Goal: Task Accomplishment & Management: Manage account settings

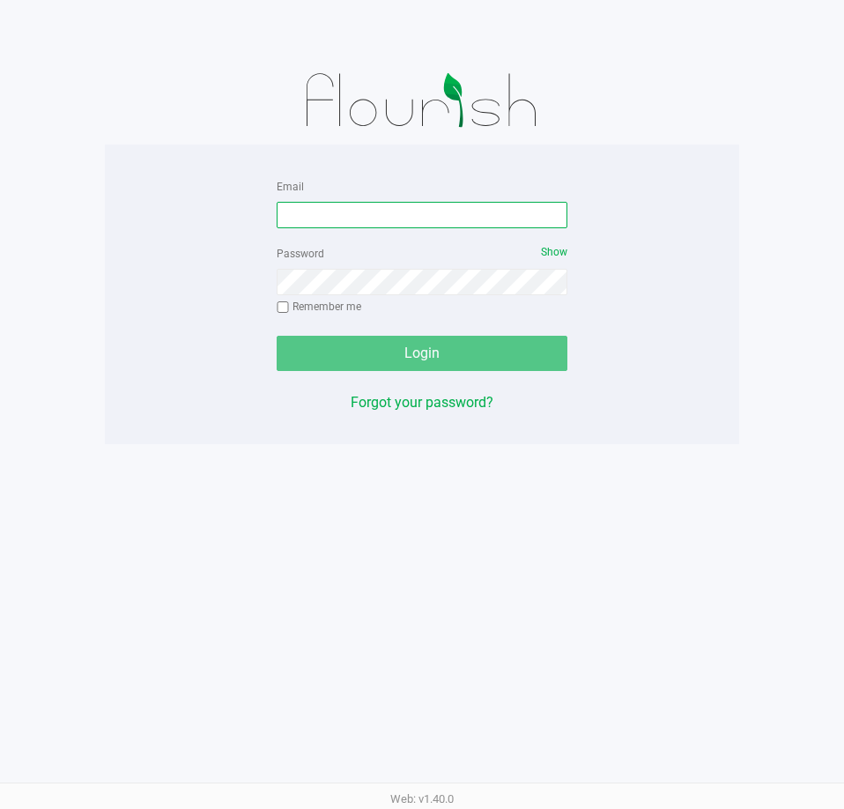
click at [372, 213] on input "Email" at bounding box center [422, 215] width 291 height 26
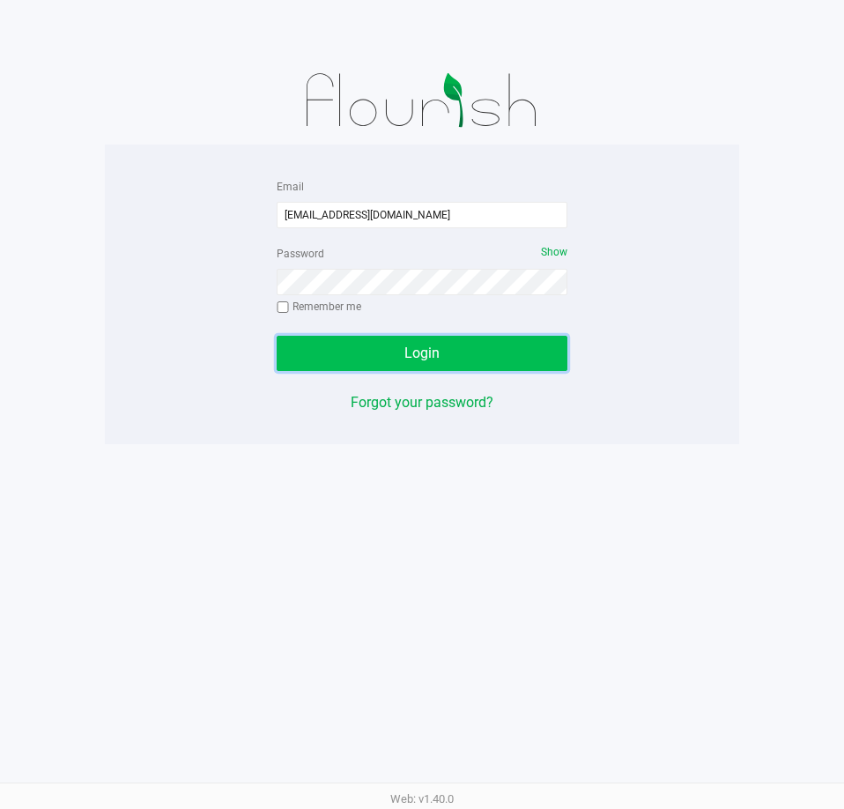
click at [418, 347] on span "Login" at bounding box center [421, 352] width 35 height 17
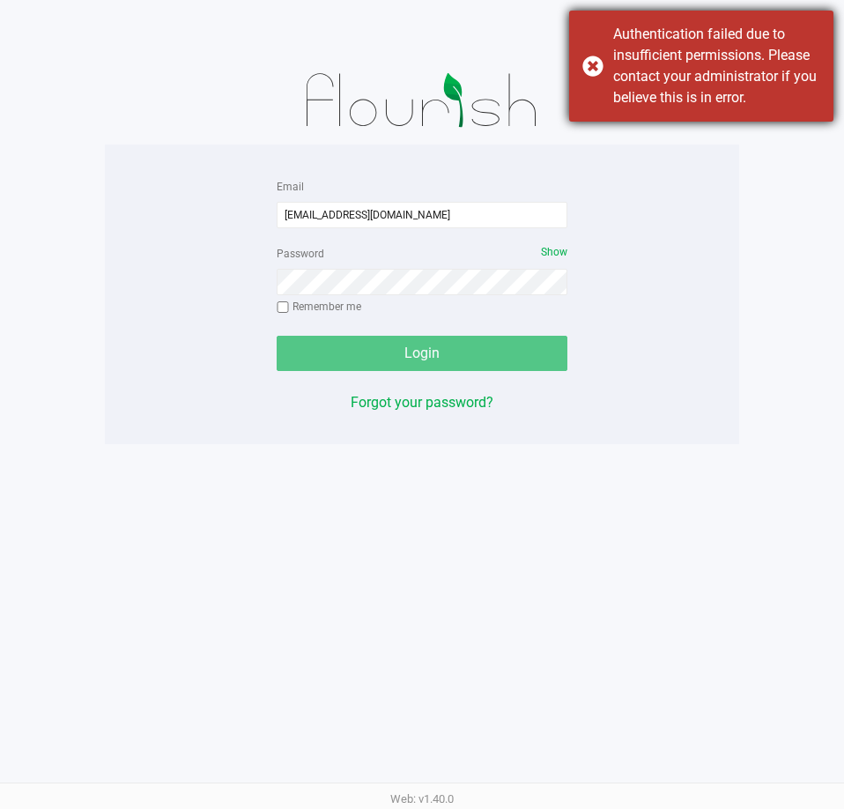
click at [597, 63] on div "Authentication failed due to insufficient permissions. Please contact your admi…" at bounding box center [701, 66] width 264 height 111
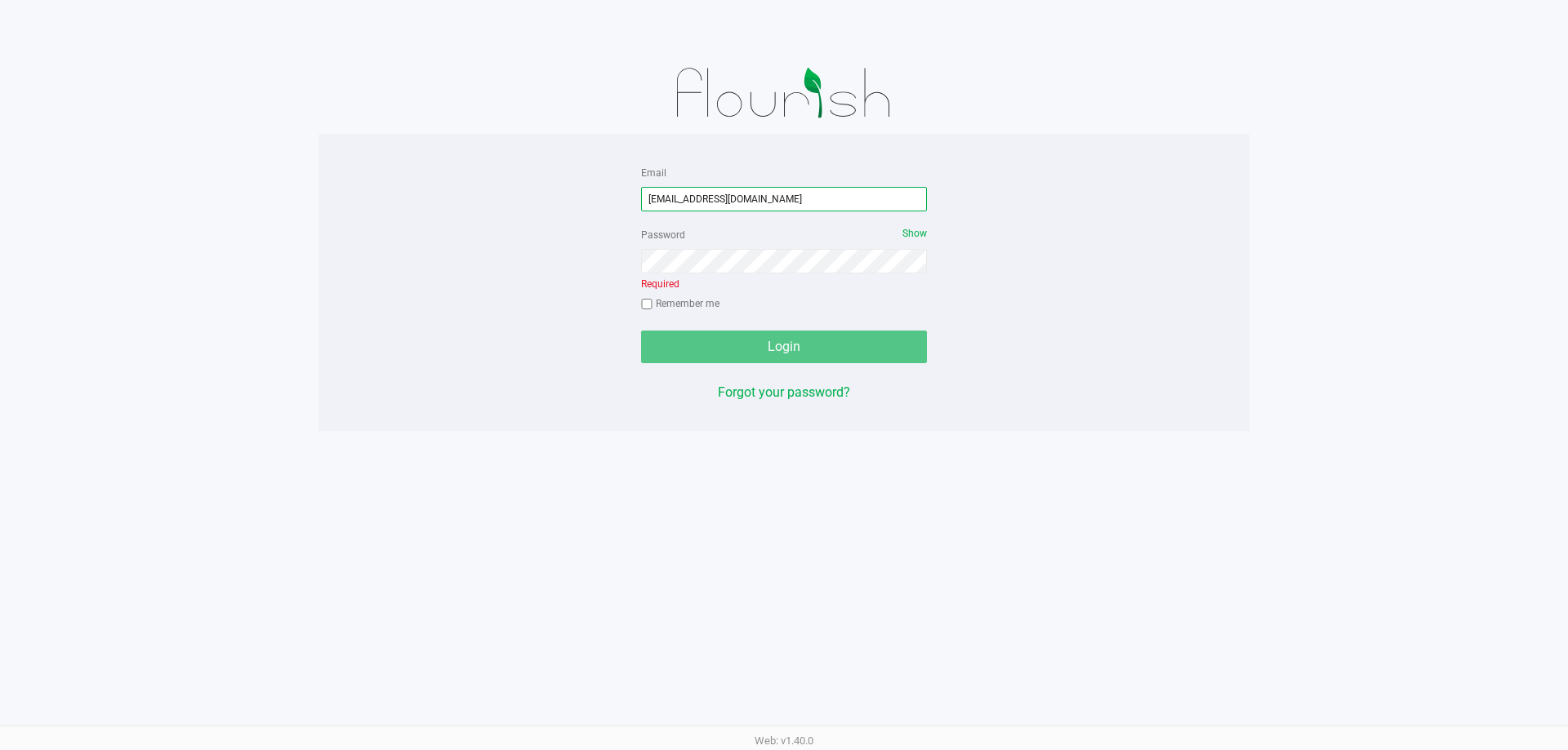
click at [782, 198] on input "[EMAIL_ADDRESS][DOMAIN_NAME]" at bounding box center [784, 199] width 286 height 24
type input "t"
type input "[EMAIL_ADDRESS][DOMAIN_NAME]"
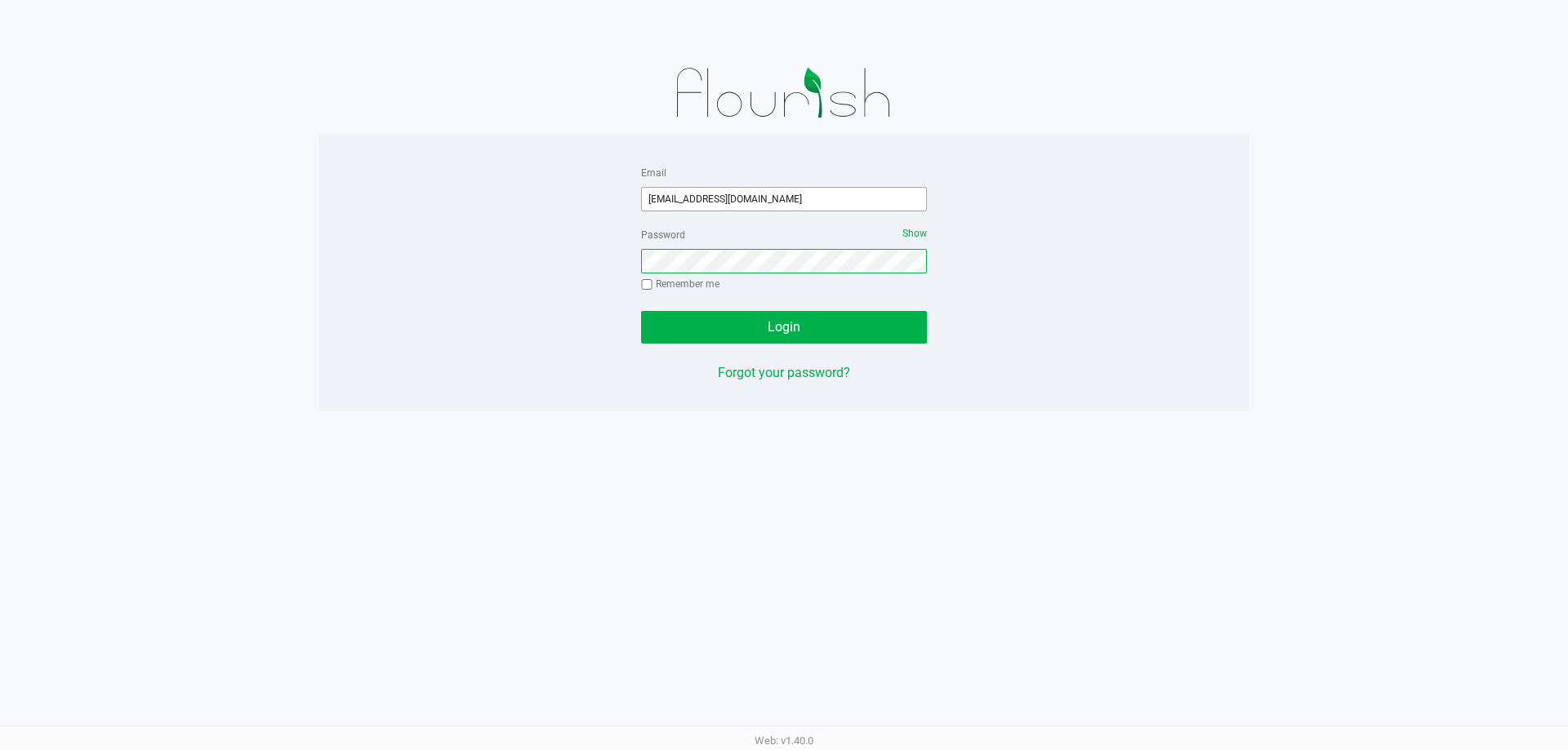
click at [641, 311] on button "Login" at bounding box center [784, 327] width 286 height 32
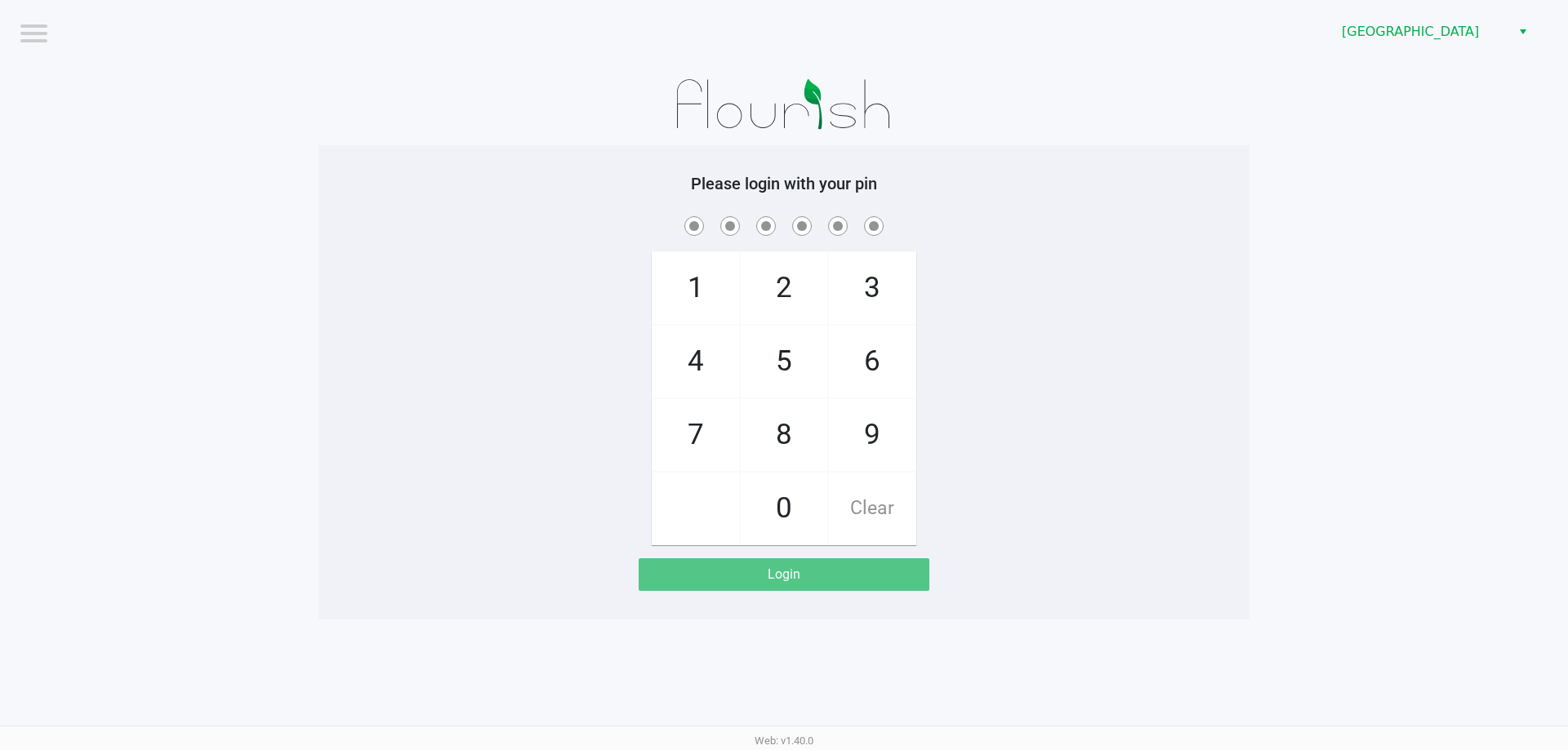
drag, startPoint x: 705, startPoint y: 289, endPoint x: 727, endPoint y: 293, distance: 22.4
click at [713, 292] on span "1" at bounding box center [695, 288] width 86 height 72
drag, startPoint x: 737, startPoint y: 273, endPoint x: 758, endPoint y: 272, distance: 21.0
click at [746, 272] on div "1 4 7 2 5 8 0 3 6 9 Clear" at bounding box center [784, 398] width 264 height 294
click at [782, 527] on span "Clear" at bounding box center [872, 509] width 86 height 72
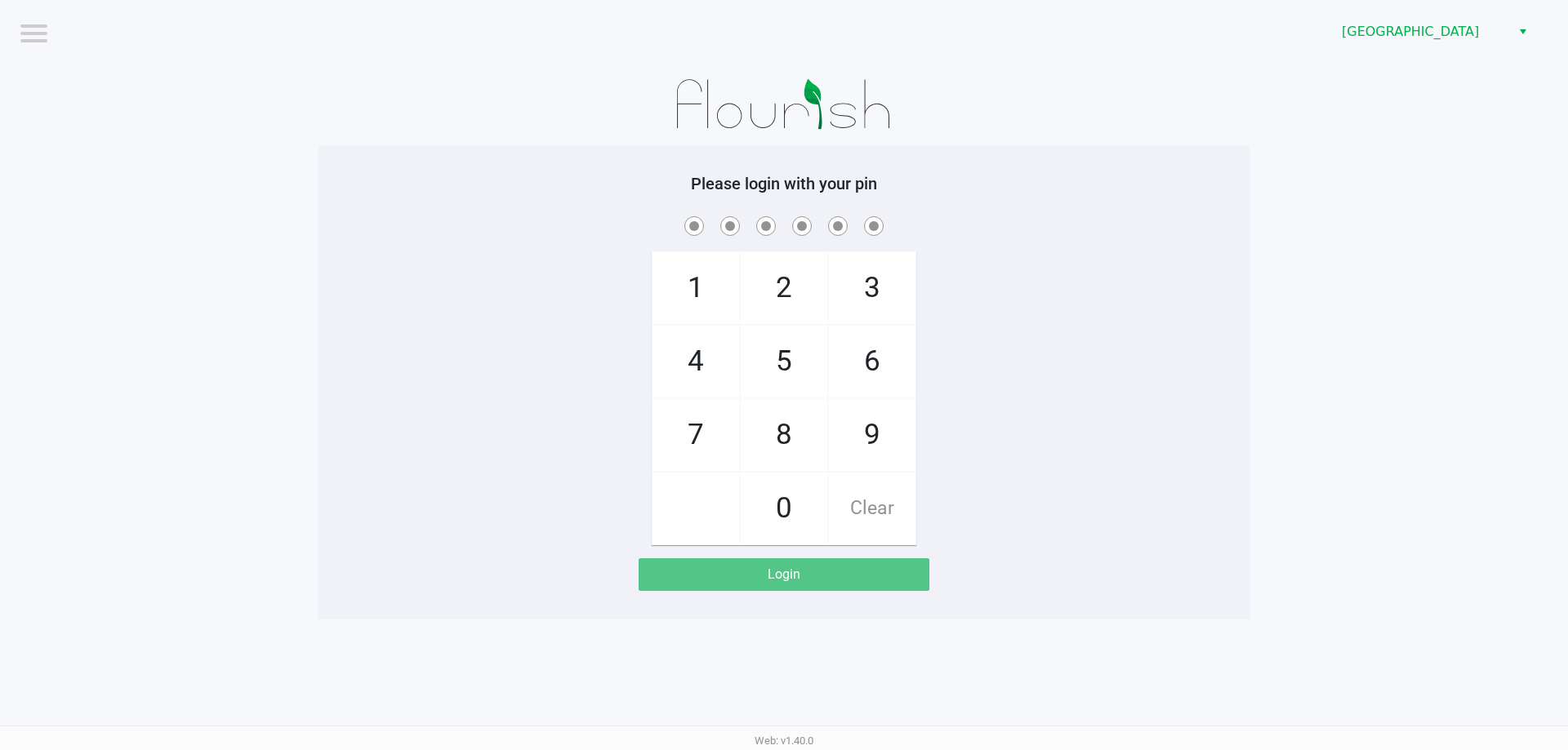
click at [707, 299] on span "1" at bounding box center [695, 288] width 86 height 72
checkbox input "true"
drag, startPoint x: 764, startPoint y: 286, endPoint x: 799, endPoint y: 333, distance: 58.6
click at [778, 291] on span "2" at bounding box center [784, 288] width 86 height 72
checkbox input "true"
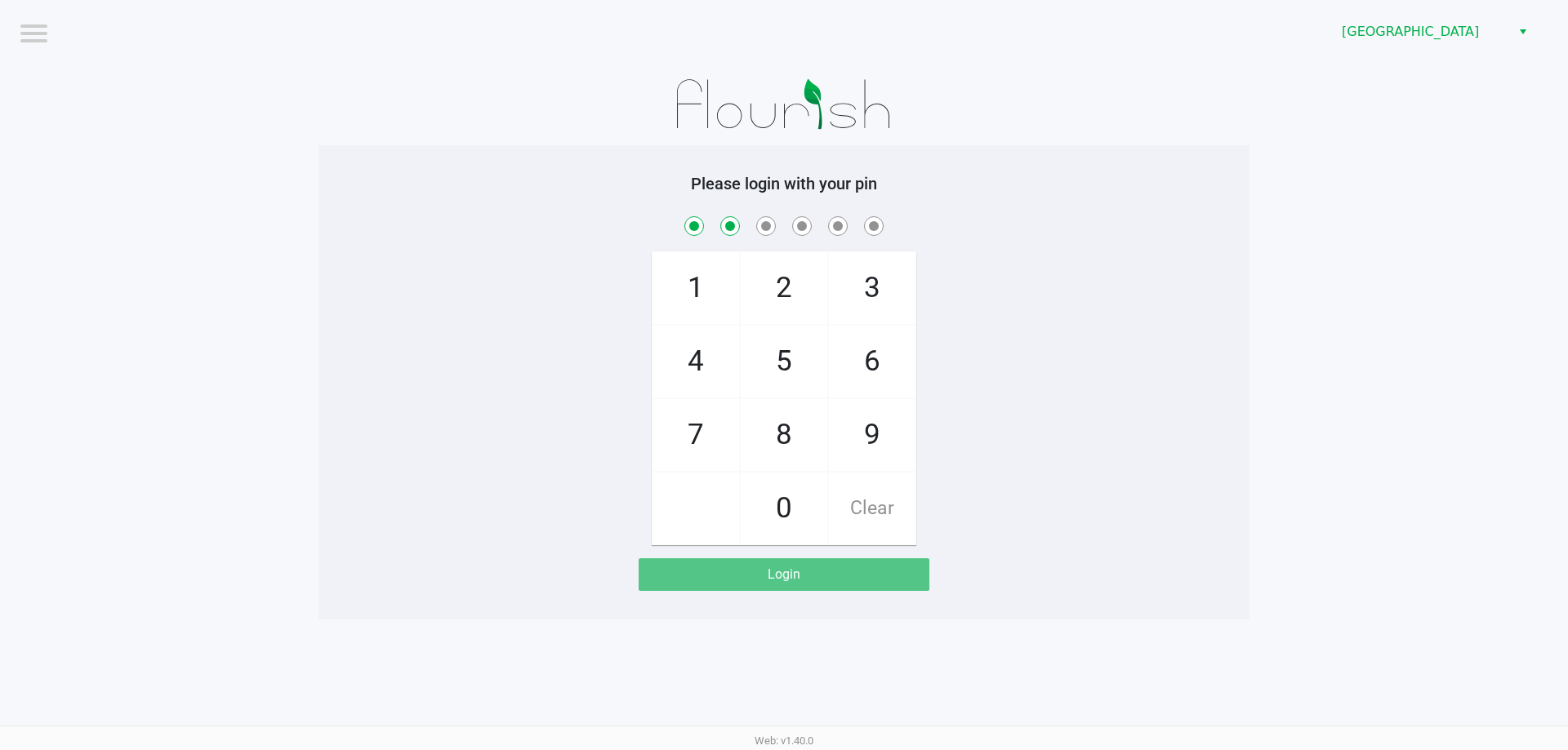
click at [782, 443] on span "8" at bounding box center [784, 436] width 86 height 72
checkbox input "true"
drag, startPoint x: 709, startPoint y: 434, endPoint x: 778, endPoint y: 350, distance: 108.7
click at [709, 429] on span "7" at bounding box center [695, 436] width 86 height 72
checkbox input "true"
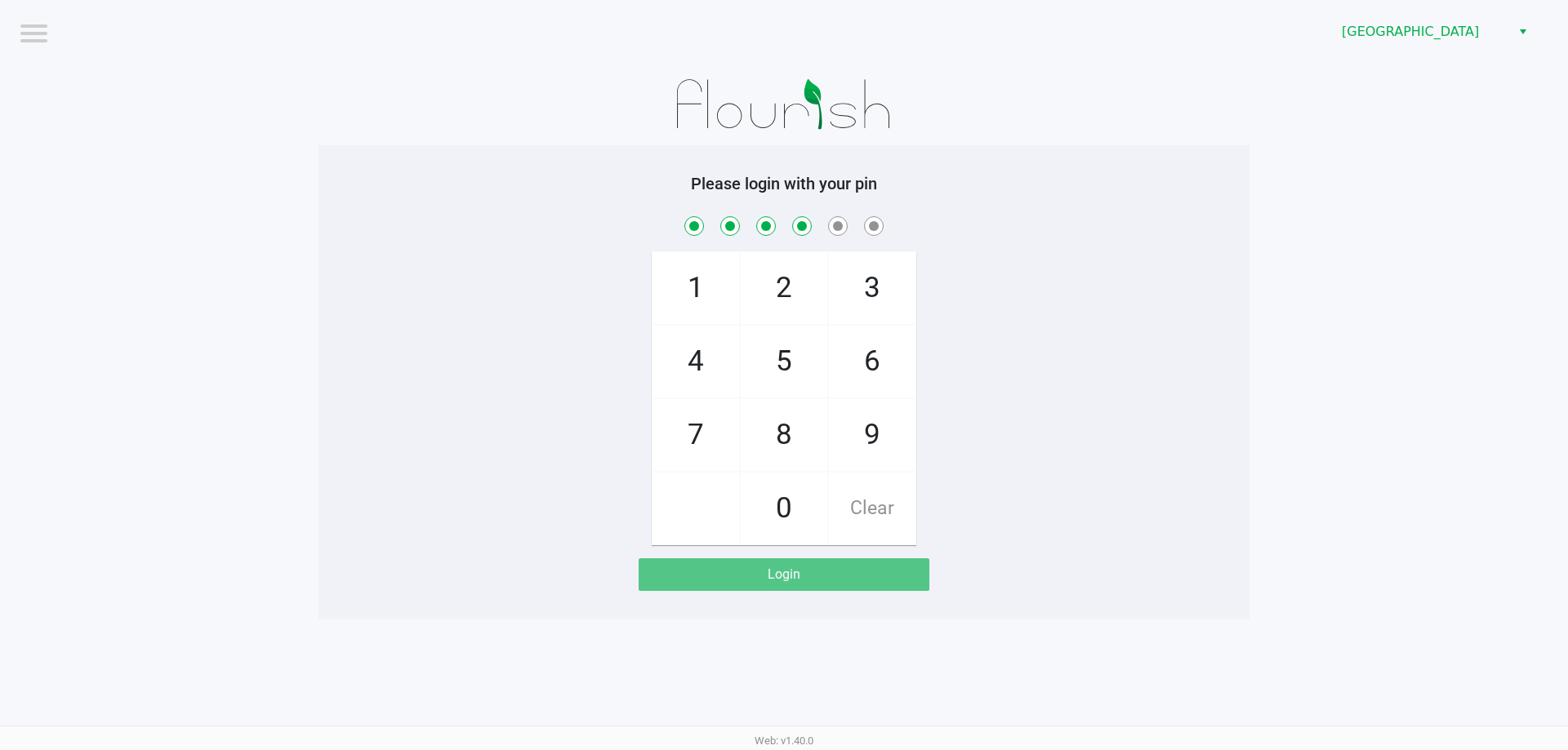
click at [781, 349] on span "5" at bounding box center [784, 362] width 86 height 72
checkbox input "true"
click at [782, 434] on span "9" at bounding box center [872, 436] width 86 height 72
checkbox input "true"
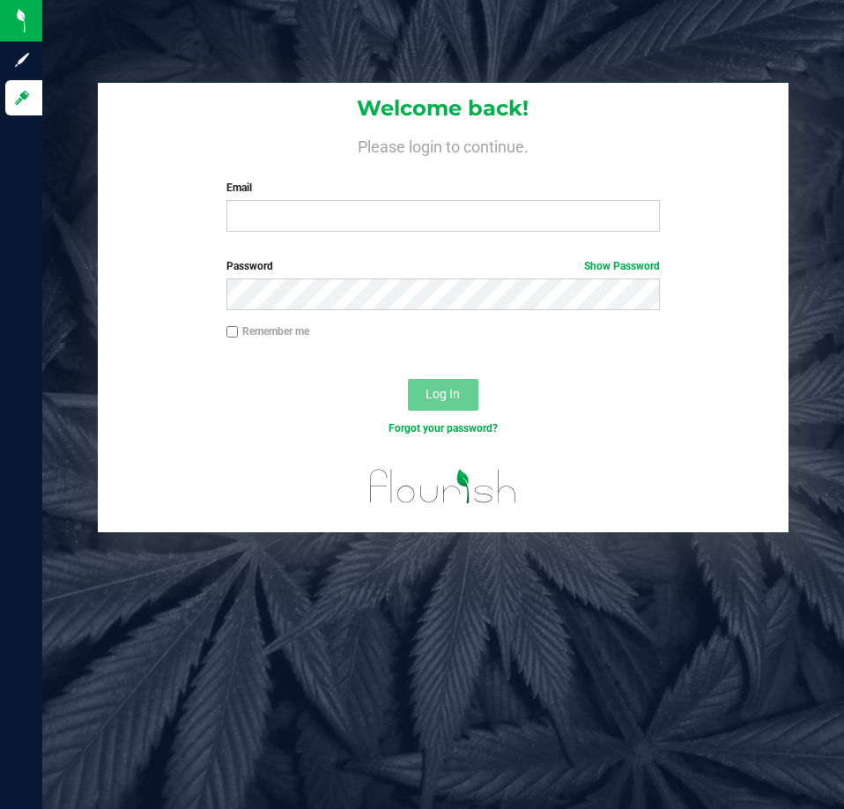
click at [372, 200] on div "Email Required Please format your email correctly." at bounding box center [443, 206] width 460 height 52
drag, startPoint x: 403, startPoint y: 217, endPoint x: 401, endPoint y: 203, distance: 13.5
click at [401, 213] on input "Email" at bounding box center [442, 216] width 433 height 32
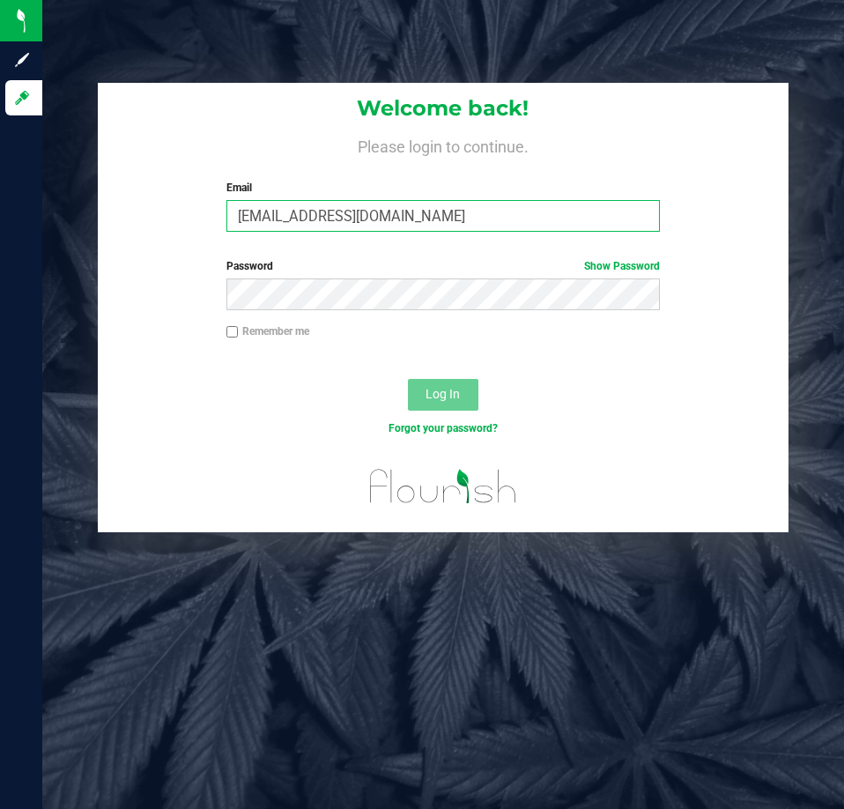
type input "[EMAIL_ADDRESS][DOMAIN_NAME]"
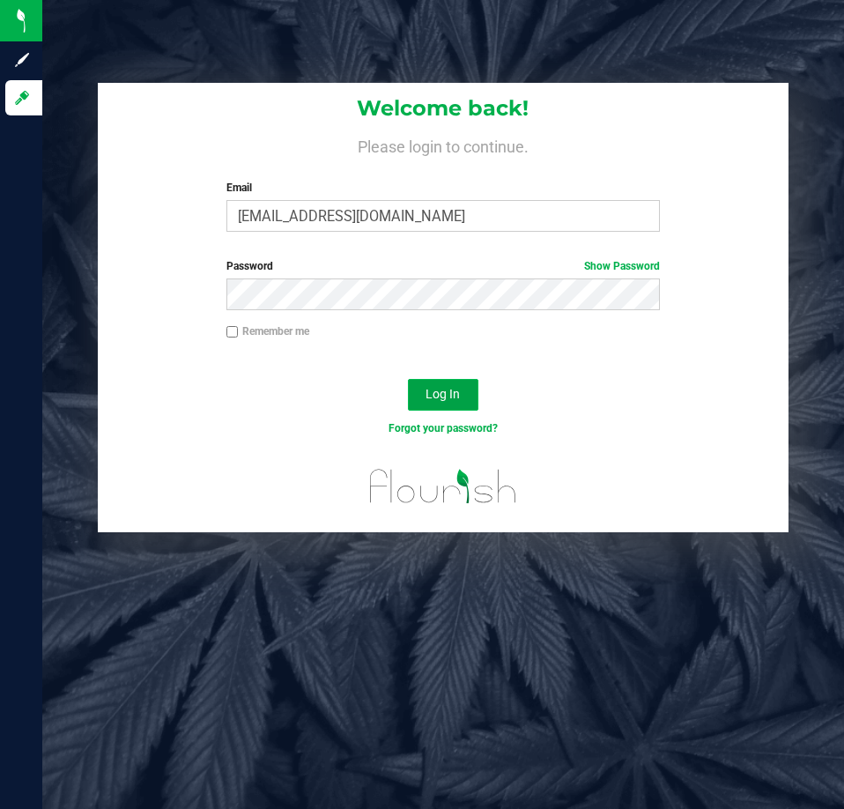
click at [452, 408] on button "Log In" at bounding box center [443, 395] width 70 height 32
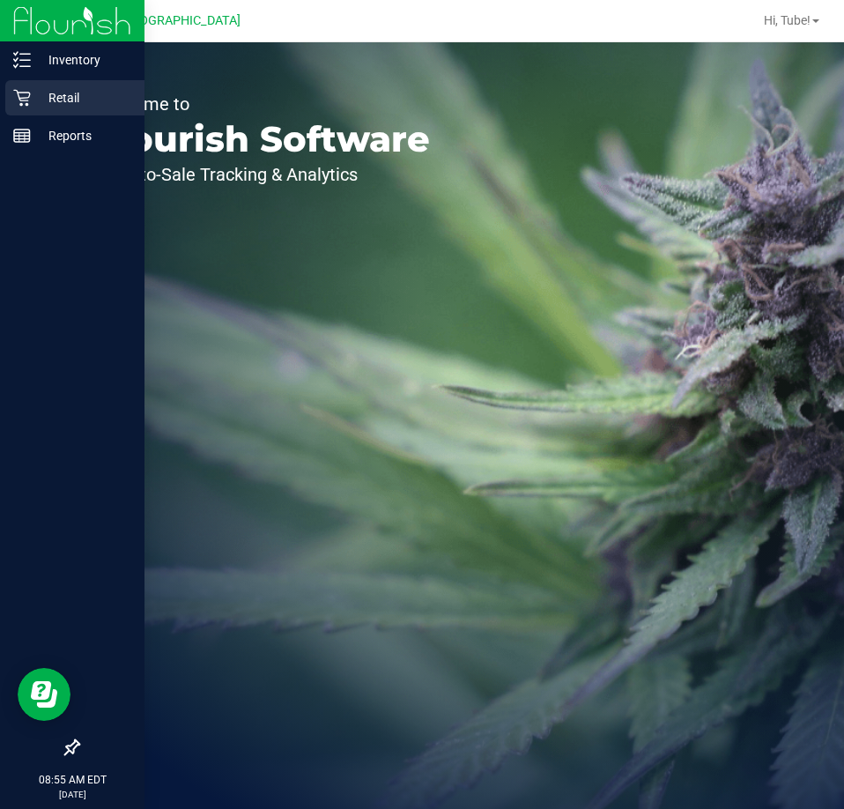
click at [69, 102] on p "Retail" at bounding box center [84, 97] width 106 height 21
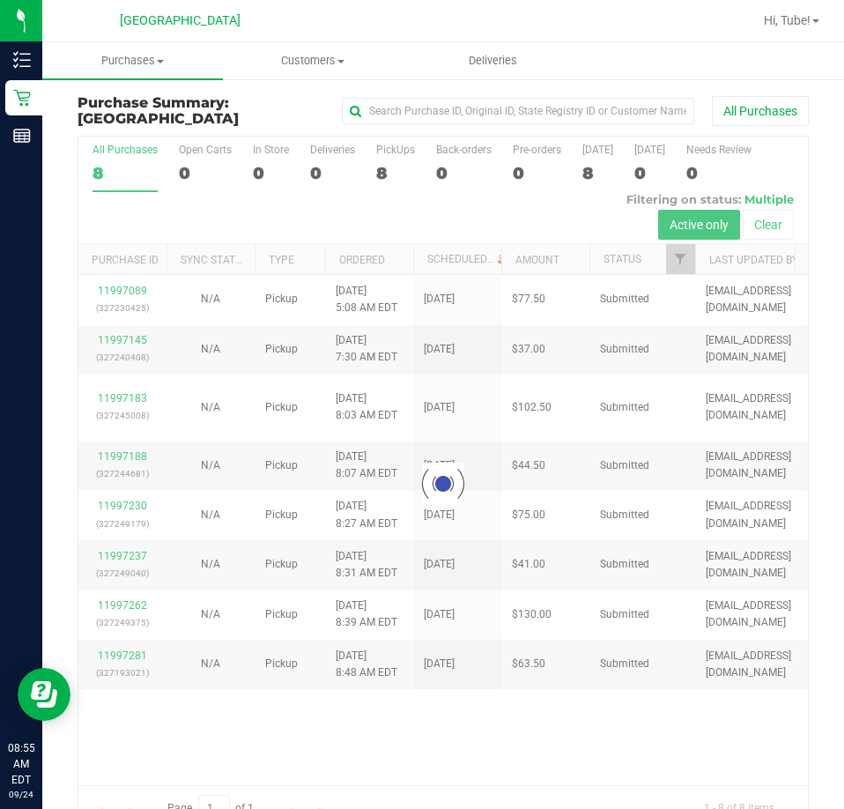
click at [686, 258] on div at bounding box center [442, 483] width 729 height 693
click at [679, 262] on div at bounding box center [442, 483] width 729 height 693
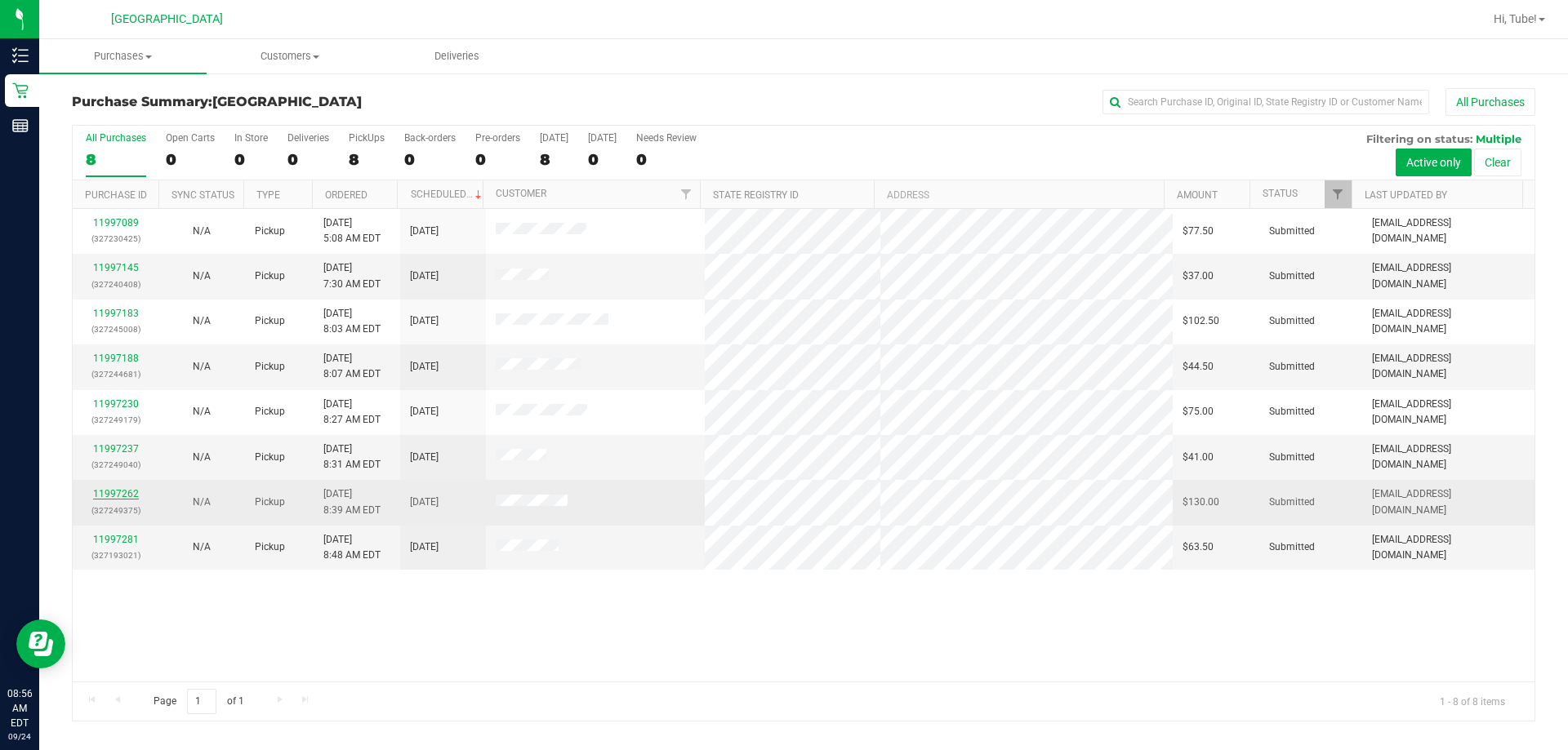
click at [113, 496] on link "11997262" at bounding box center [115, 494] width 45 height 11
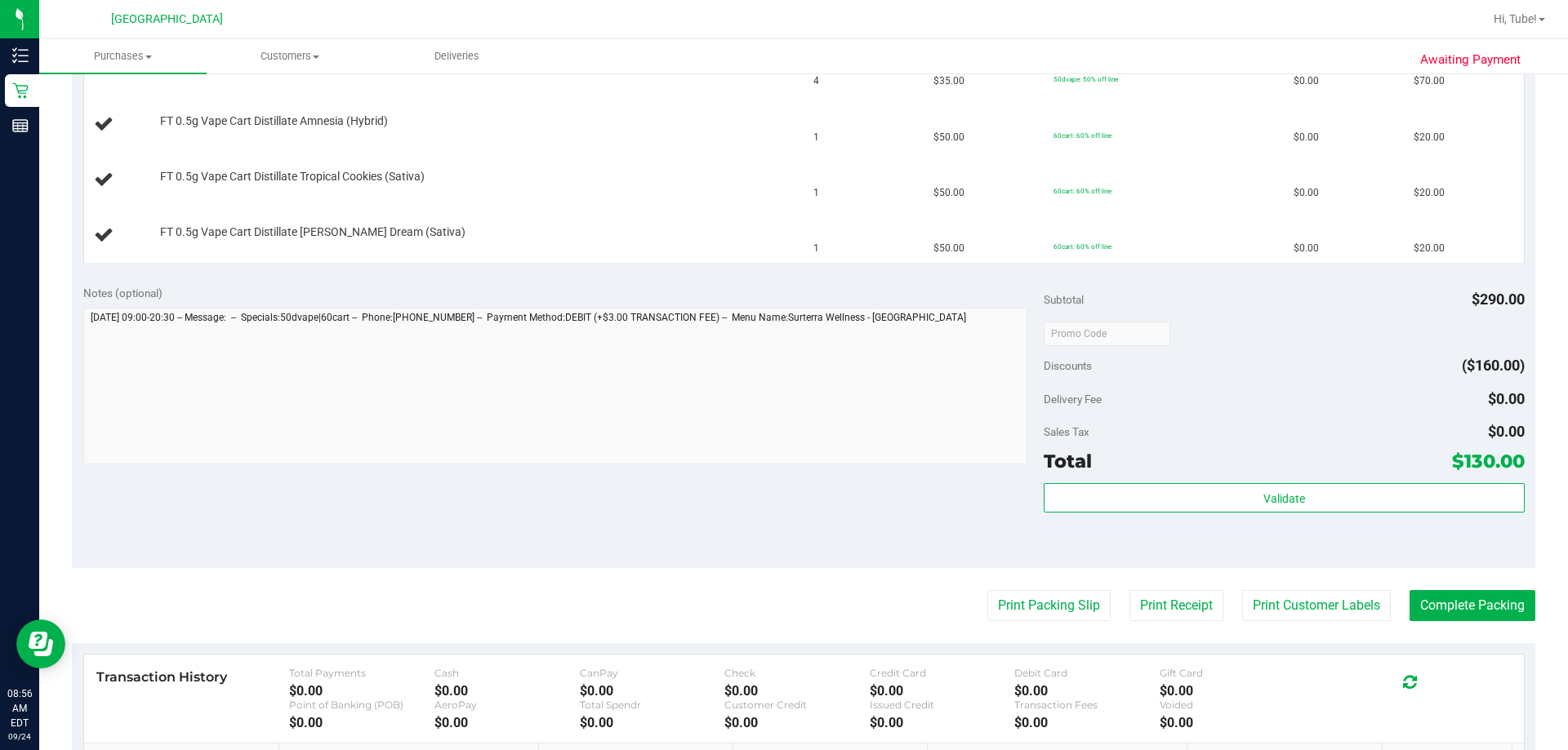
scroll to position [490, 0]
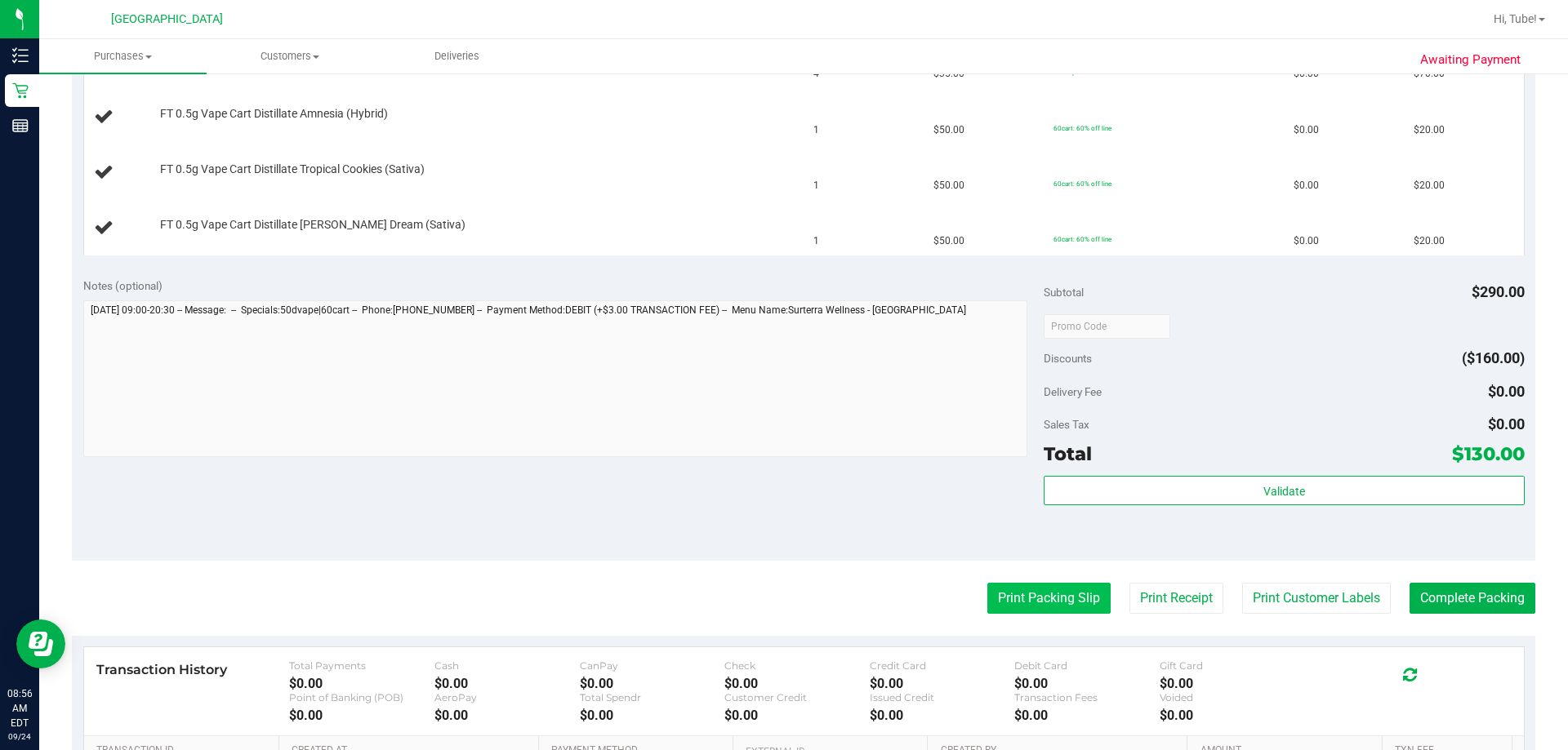
click at [782, 592] on button "Print Packing Slip" at bounding box center [1049, 598] width 123 height 31
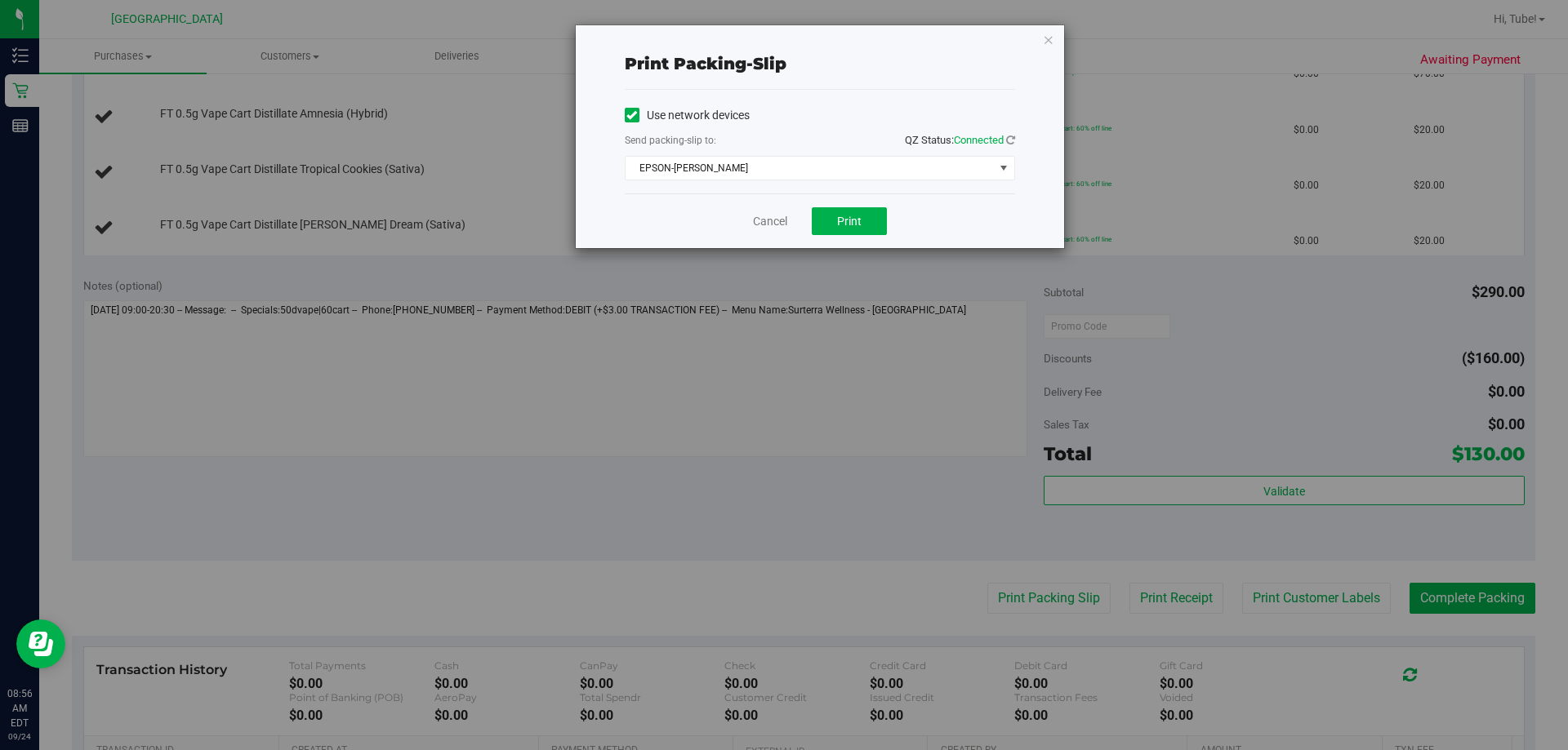
drag, startPoint x: 891, startPoint y: 130, endPoint x: 880, endPoint y: 192, distance: 63.0
click at [782, 141] on div "Use network devices Send packing-slip to: QZ Status: Connected EPSON-[PERSON_NA…" at bounding box center [820, 142] width 390 height 78
click at [782, 174] on span "EPSON-[PERSON_NAME]" at bounding box center [809, 168] width 368 height 23
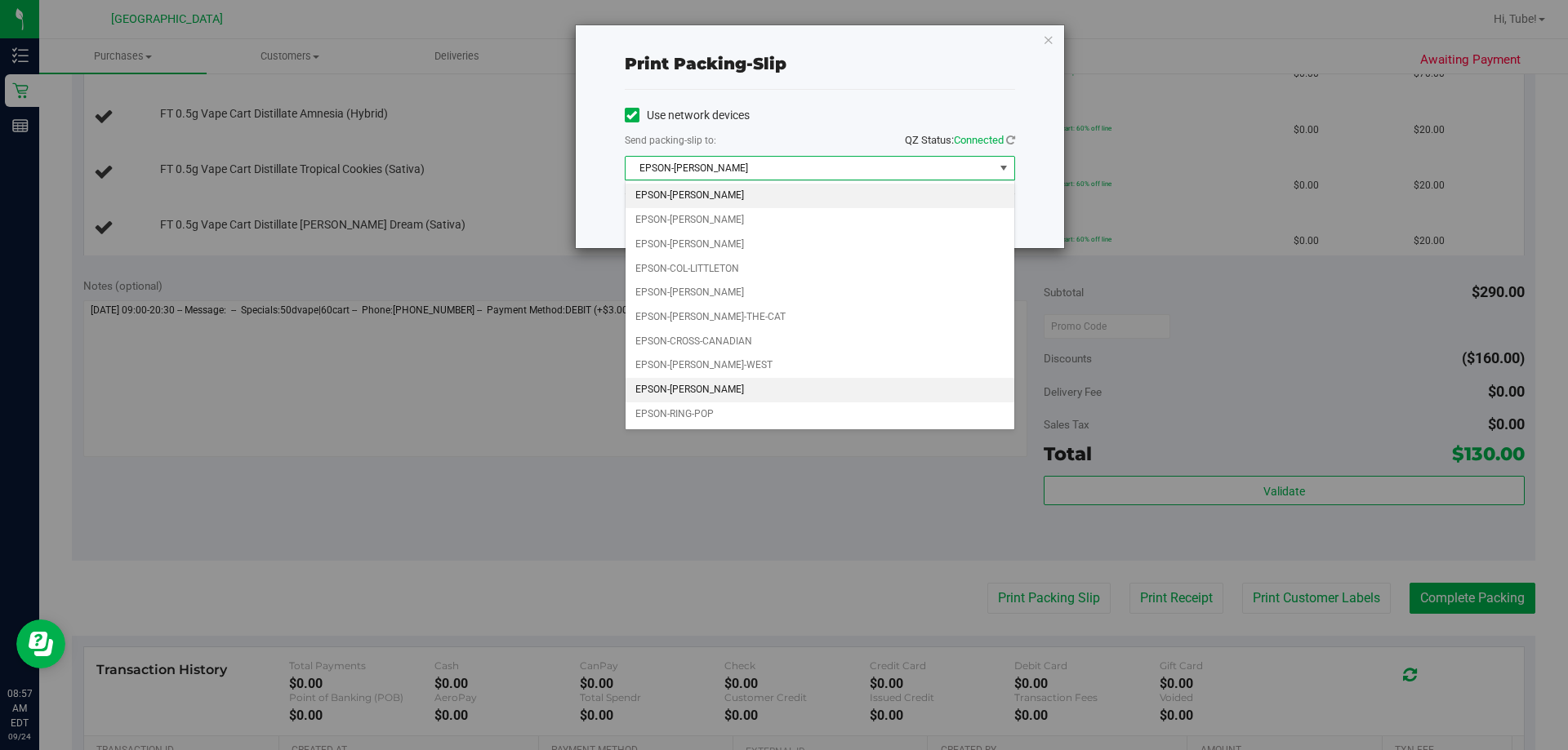
click at [747, 384] on li "EPSON-[PERSON_NAME]" at bounding box center [820, 390] width 389 height 24
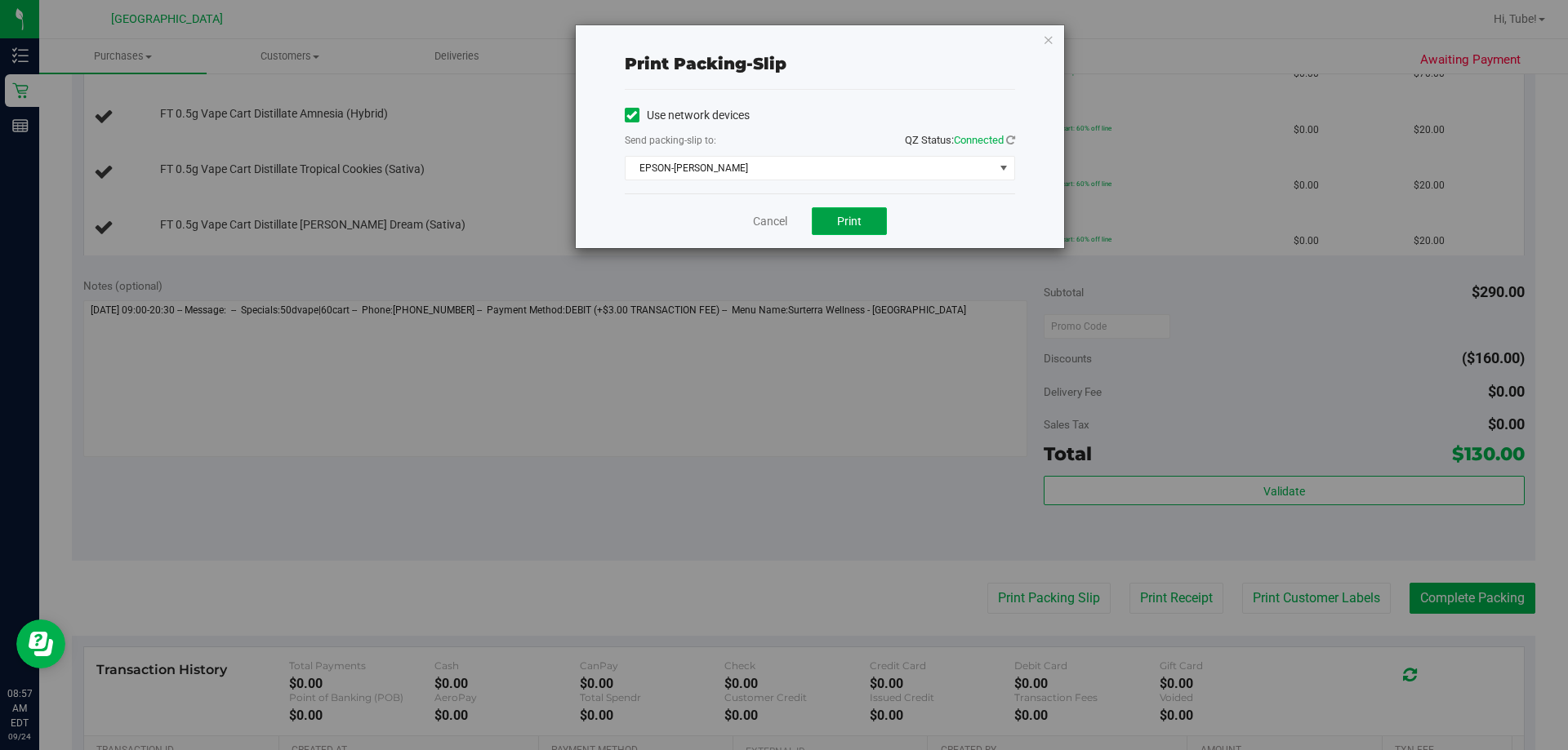
drag, startPoint x: 850, startPoint y: 228, endPoint x: 860, endPoint y: 228, distance: 10.0
click at [782, 228] on button "Print" at bounding box center [849, 222] width 75 height 28
click at [782, 40] on icon "button" at bounding box center [1049, 39] width 11 height 19
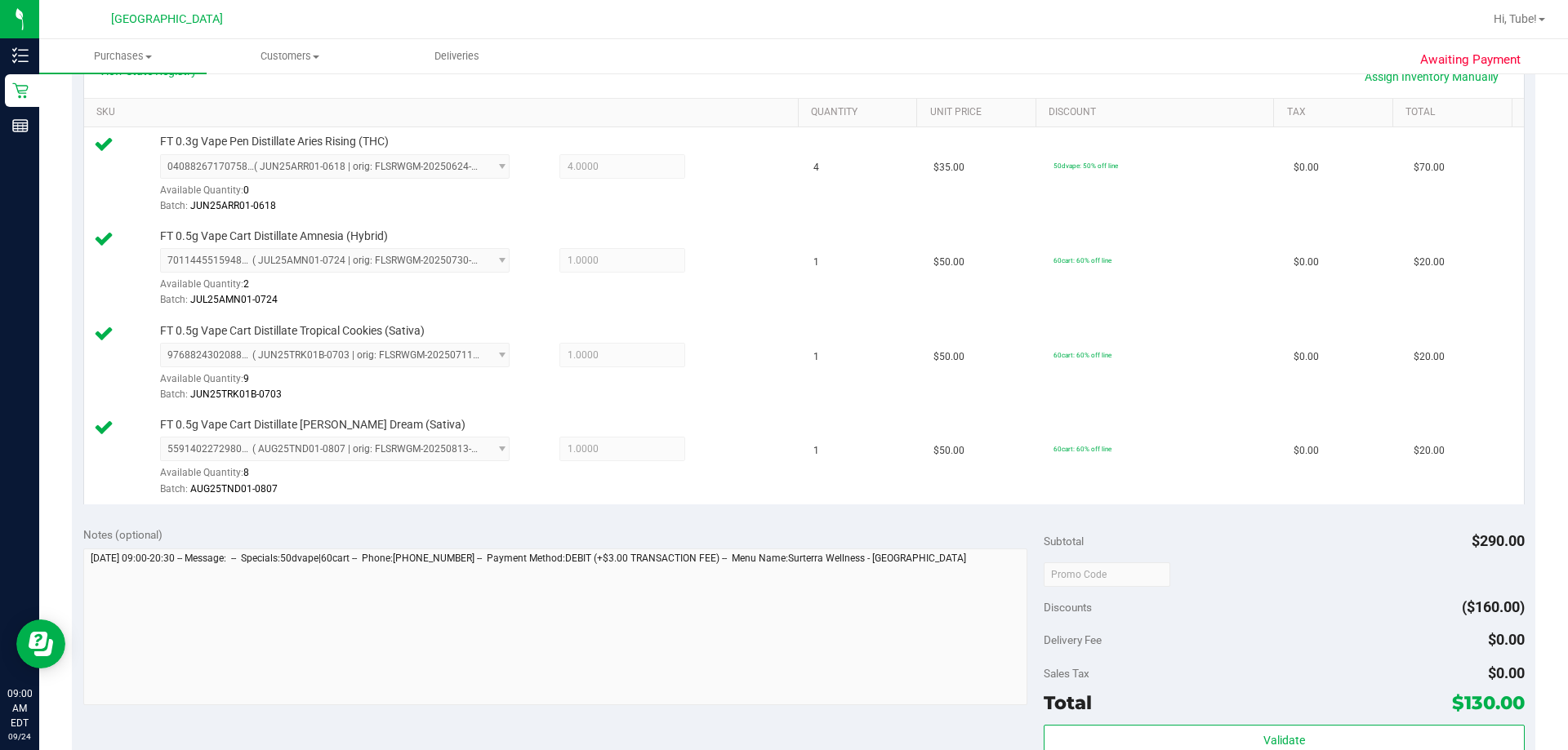
scroll to position [705, 0]
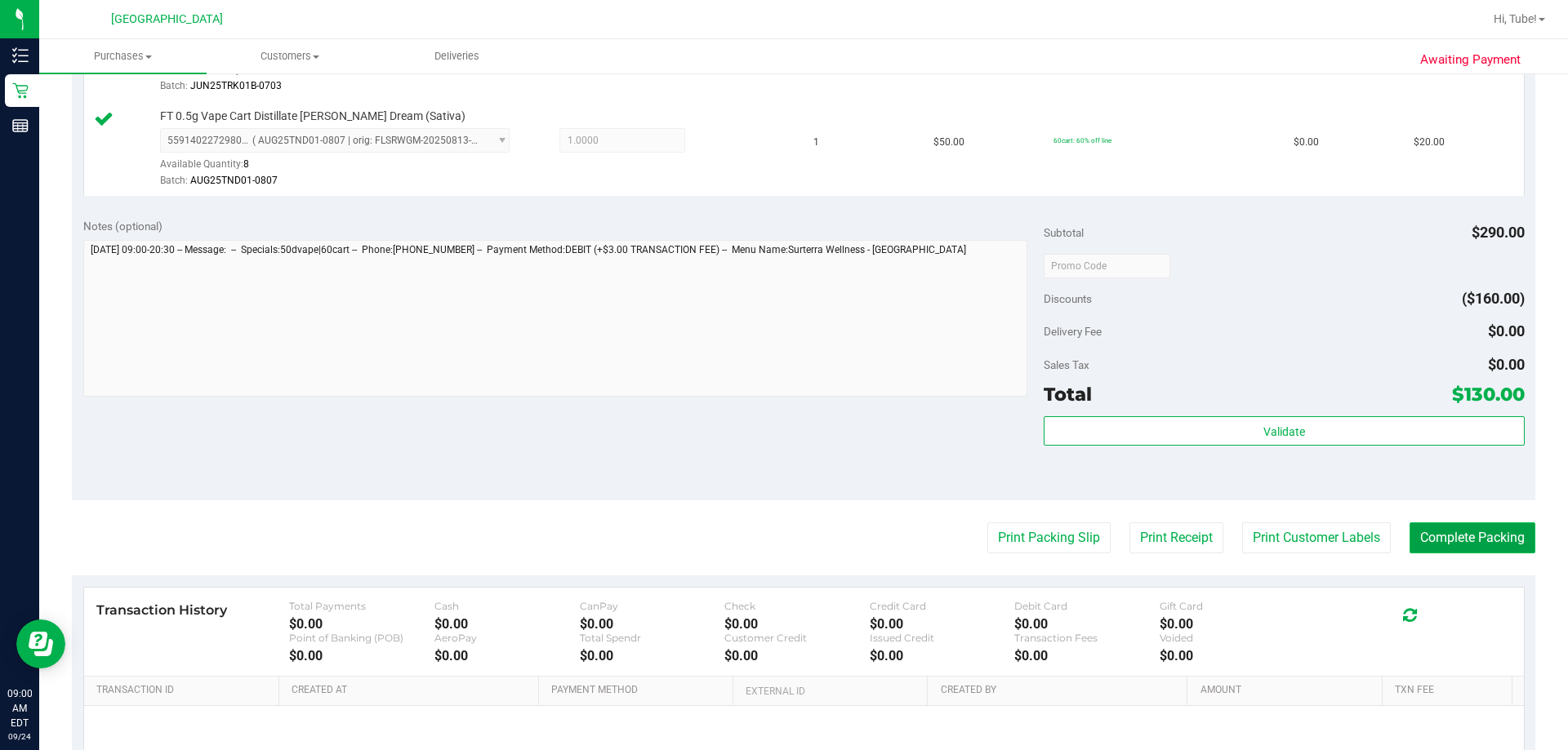
click at [782, 540] on button "Complete Packing" at bounding box center [1472, 538] width 126 height 31
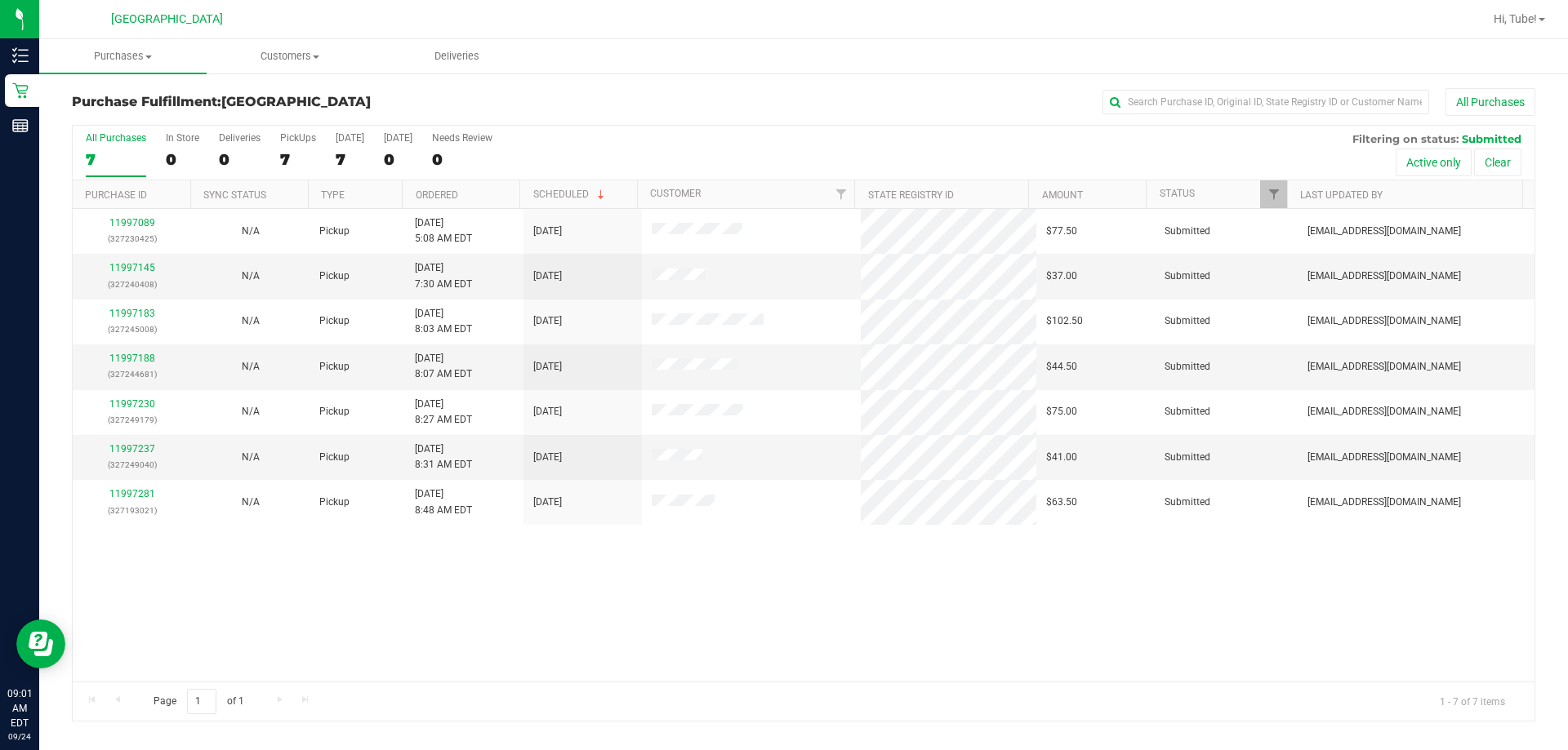
drag, startPoint x: 1162, startPoint y: 29, endPoint x: 988, endPoint y: 597, distance: 594.1
click at [782, 597] on div "11997089 (327230425) N/A Pickup [DATE] 5:08 AM EDT 9/24/2025 $77.50 Submitted […" at bounding box center [803, 445] width 1462 height 473
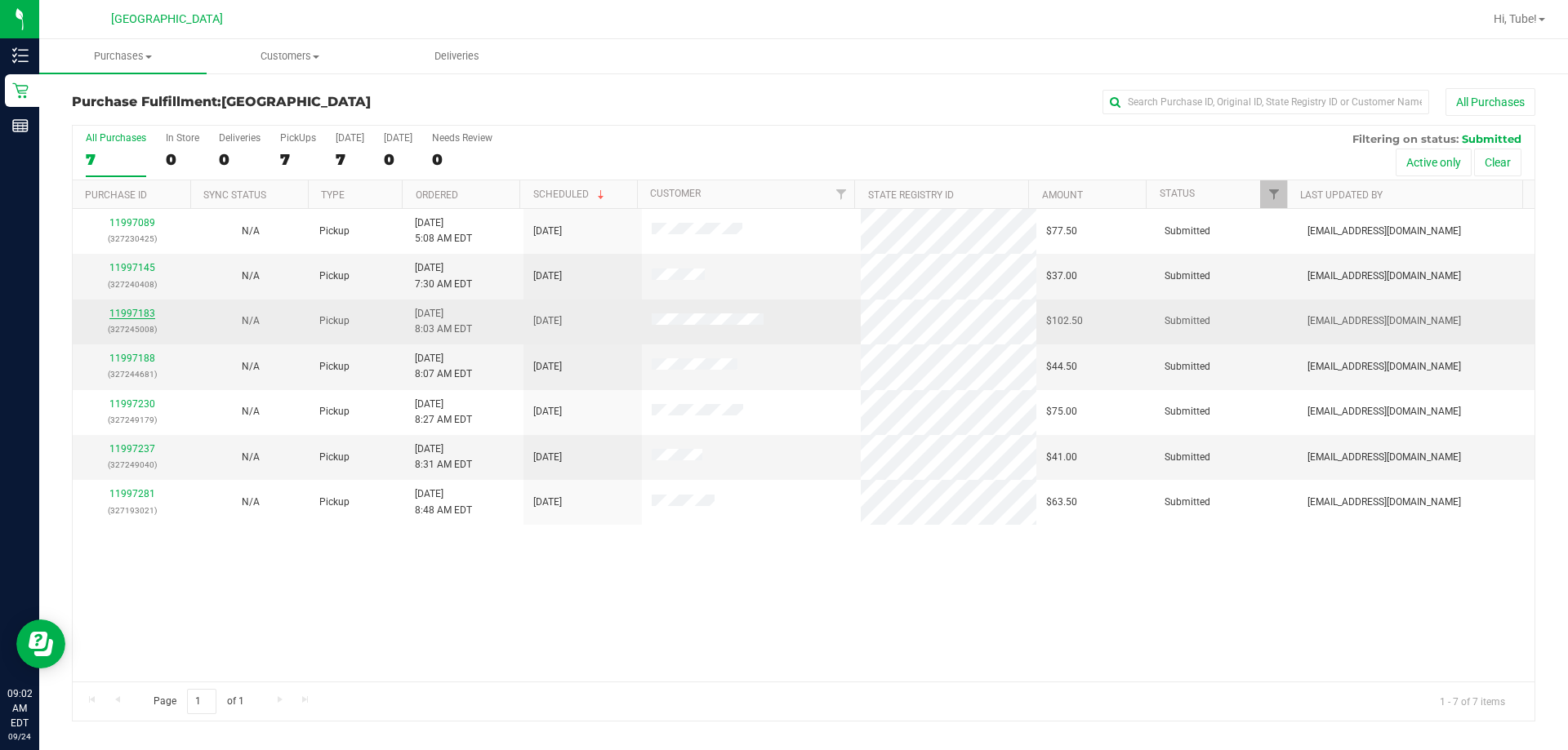
click at [118, 311] on link "11997183" at bounding box center [132, 313] width 45 height 11
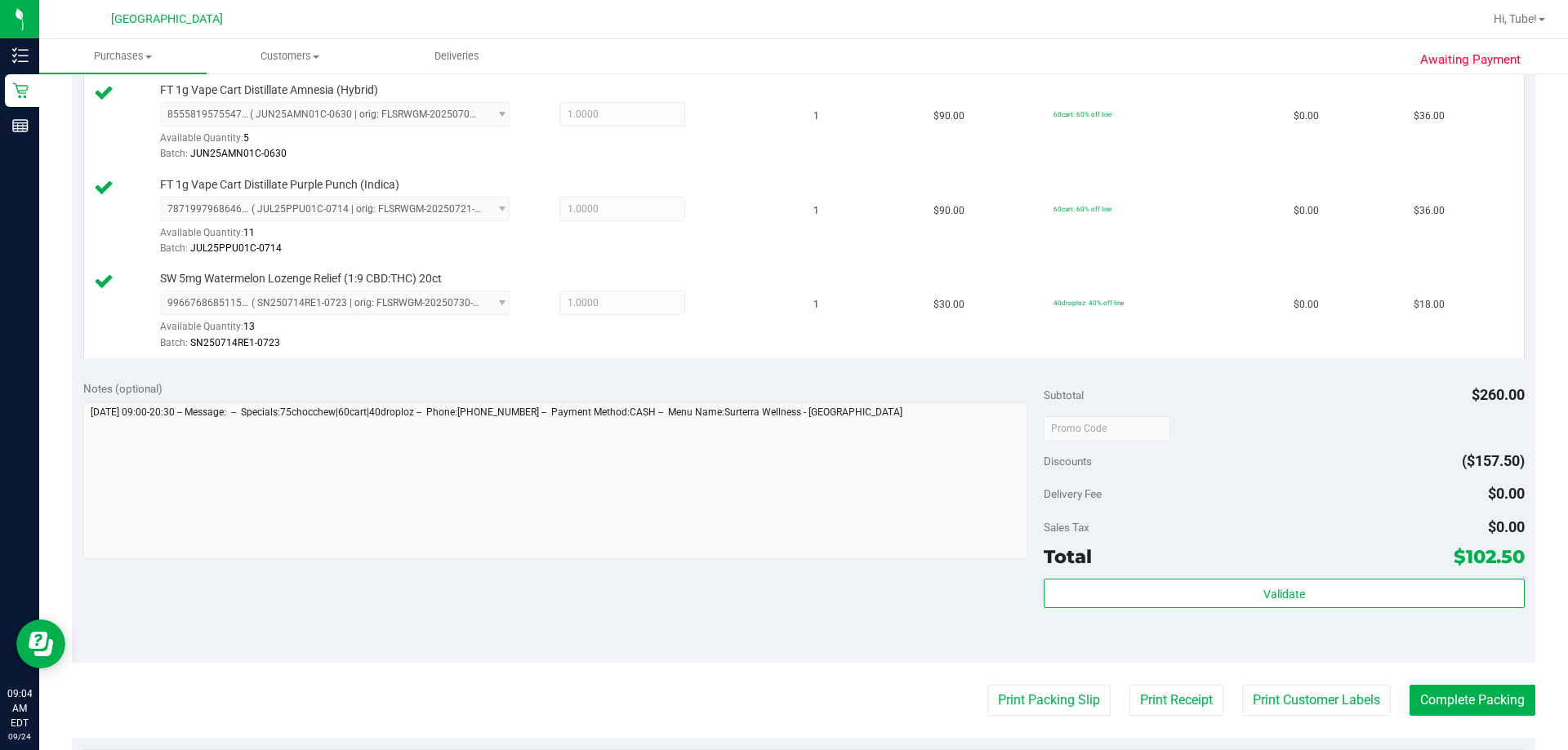
scroll to position [572, 0]
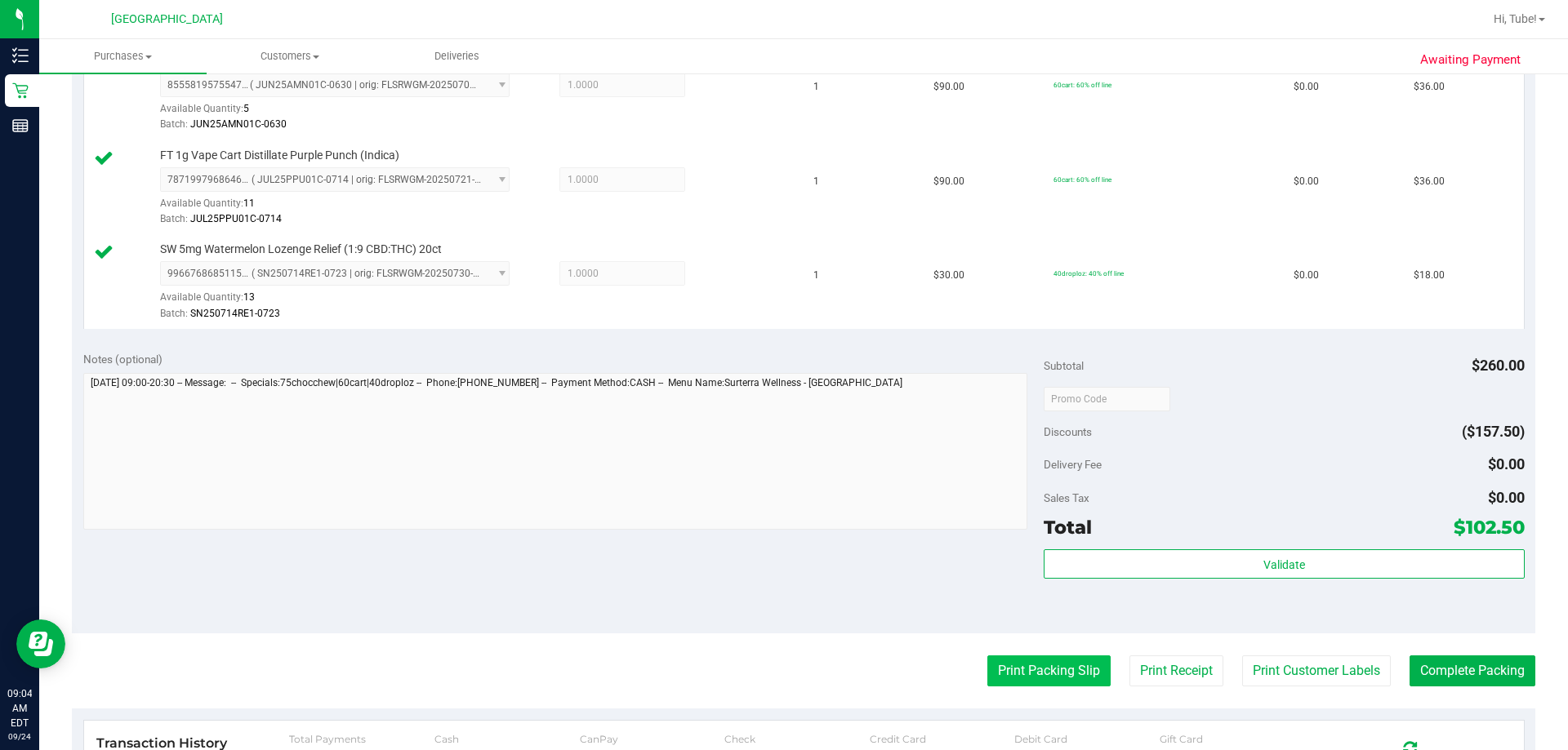
click at [782, 663] on button "Print Packing Slip" at bounding box center [1049, 670] width 123 height 31
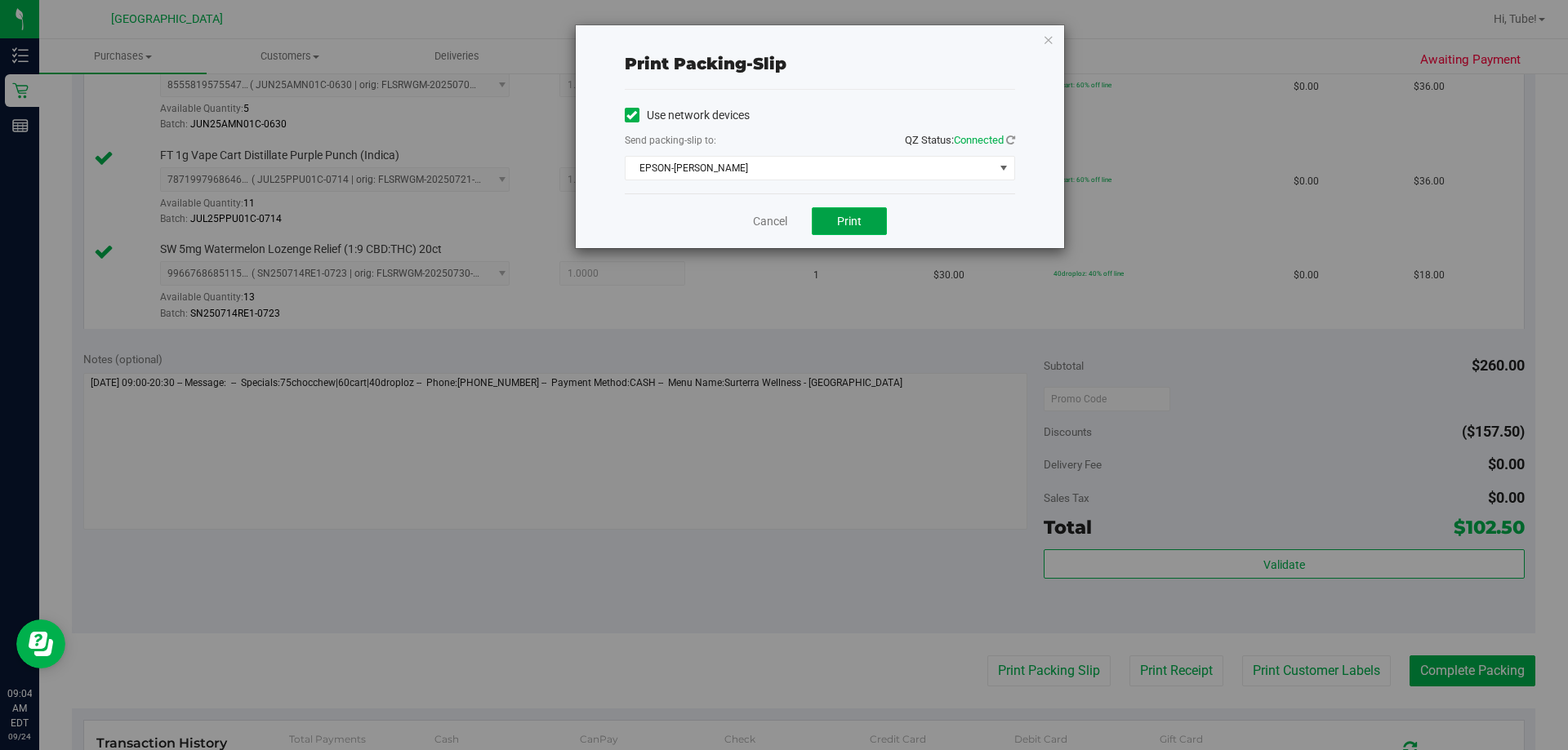
click at [782, 221] on button "Print" at bounding box center [849, 222] width 75 height 28
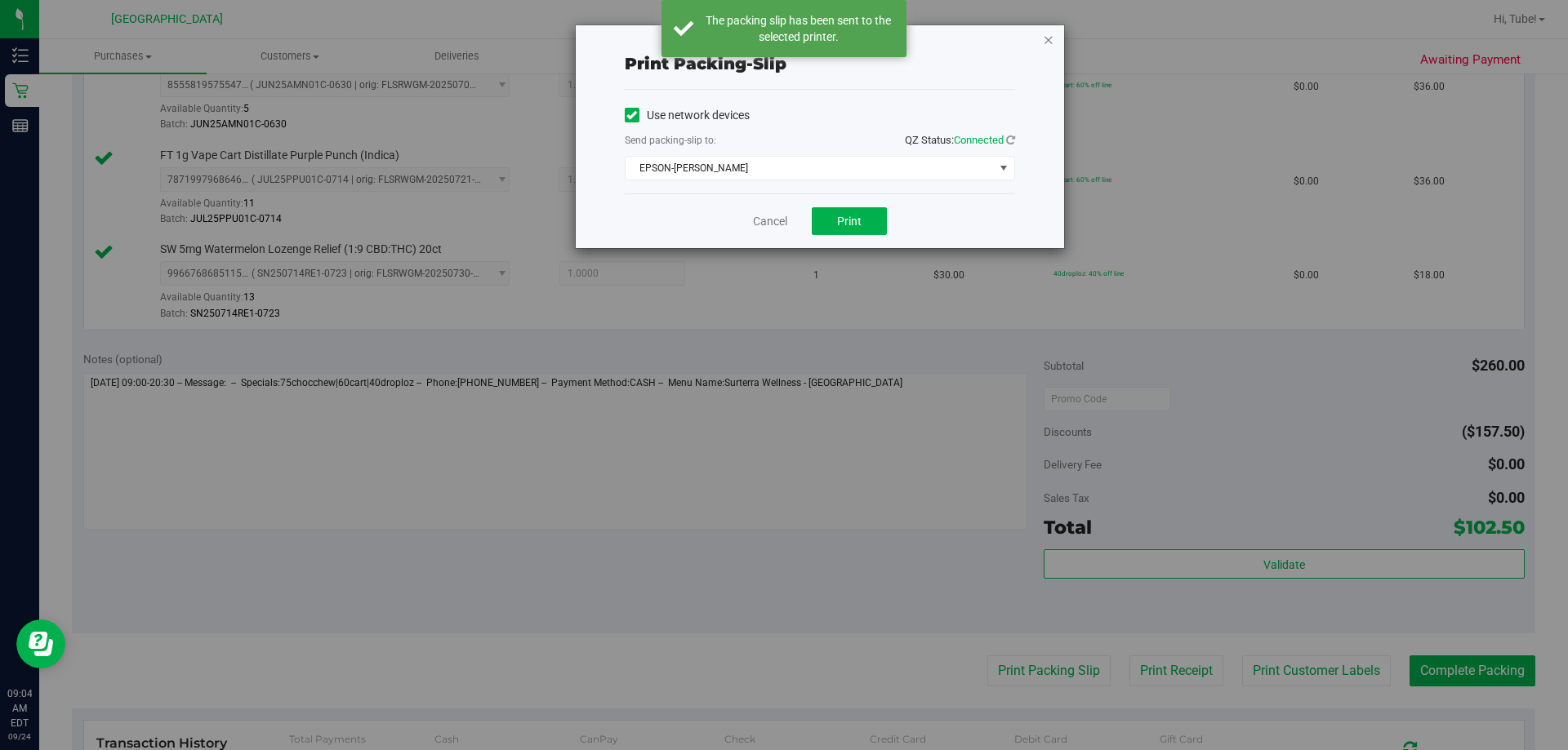
click at [782, 30] on icon "button" at bounding box center [1049, 39] width 11 height 19
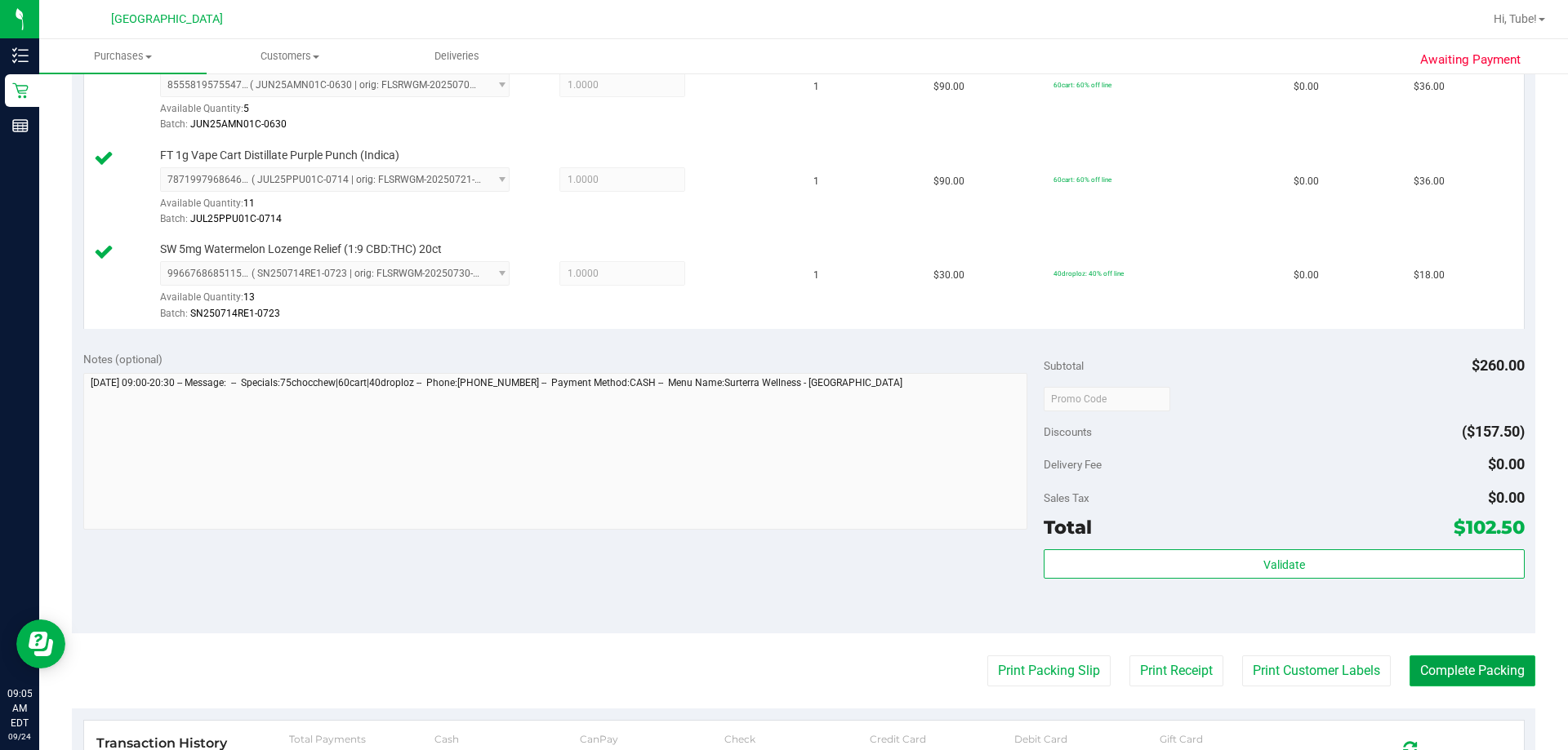
drag, startPoint x: 1460, startPoint y: 662, endPoint x: 1475, endPoint y: 676, distance: 20.5
click at [782, 662] on button "Complete Packing" at bounding box center [1472, 670] width 126 height 31
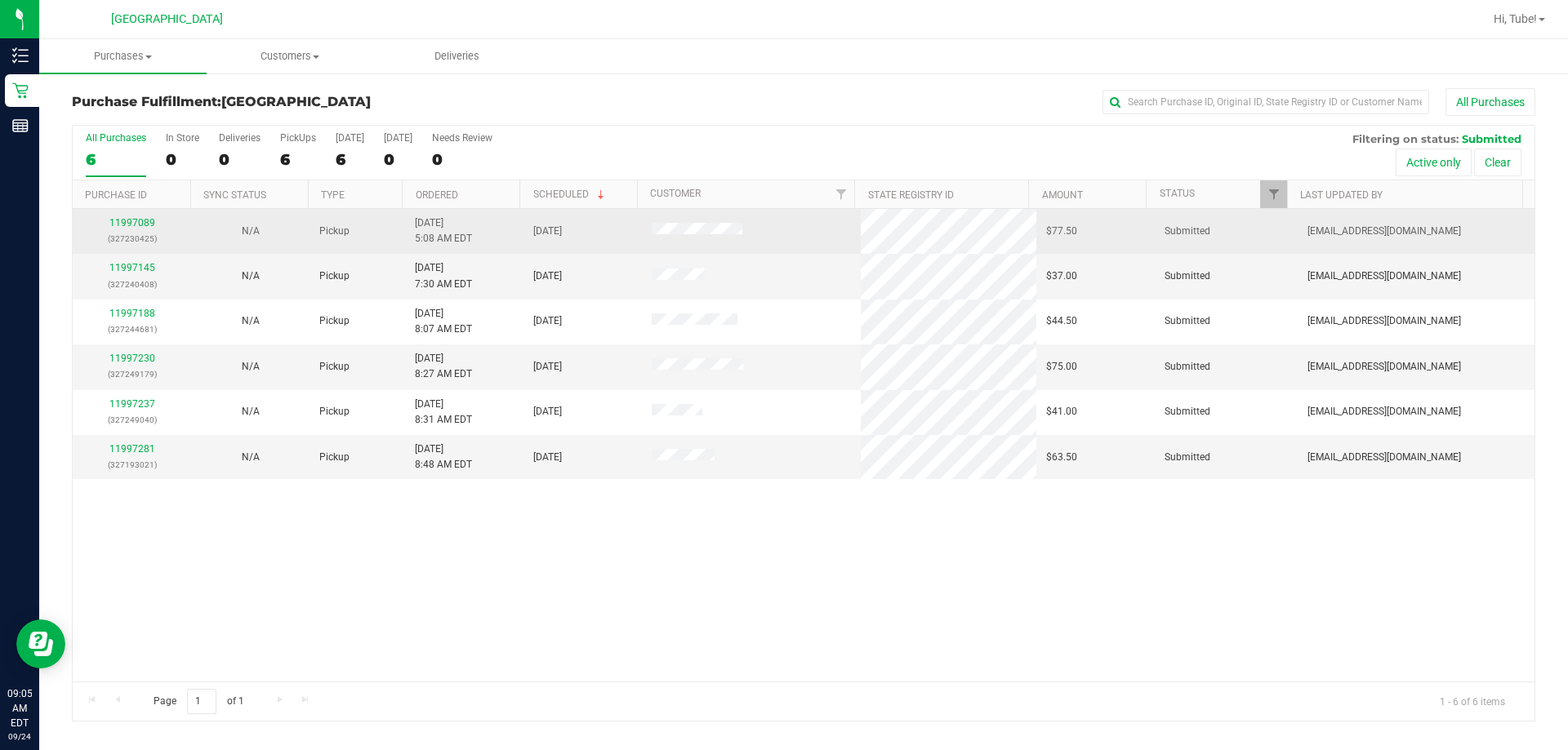
click at [141, 212] on td "11997089 (327230425)" at bounding box center [132, 231] width 119 height 44
click at [141, 226] on link "11997089" at bounding box center [132, 222] width 45 height 11
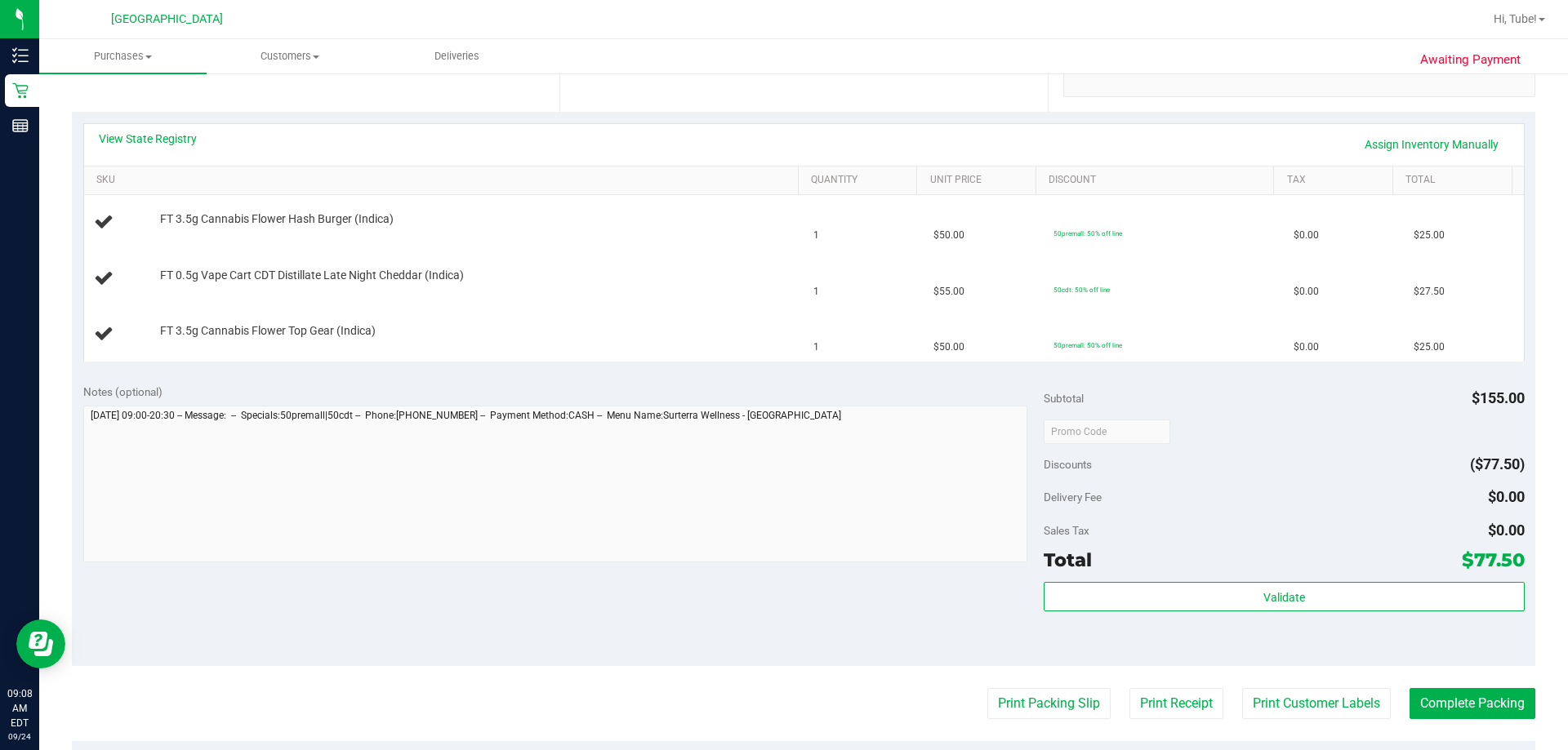
scroll to position [408, 0]
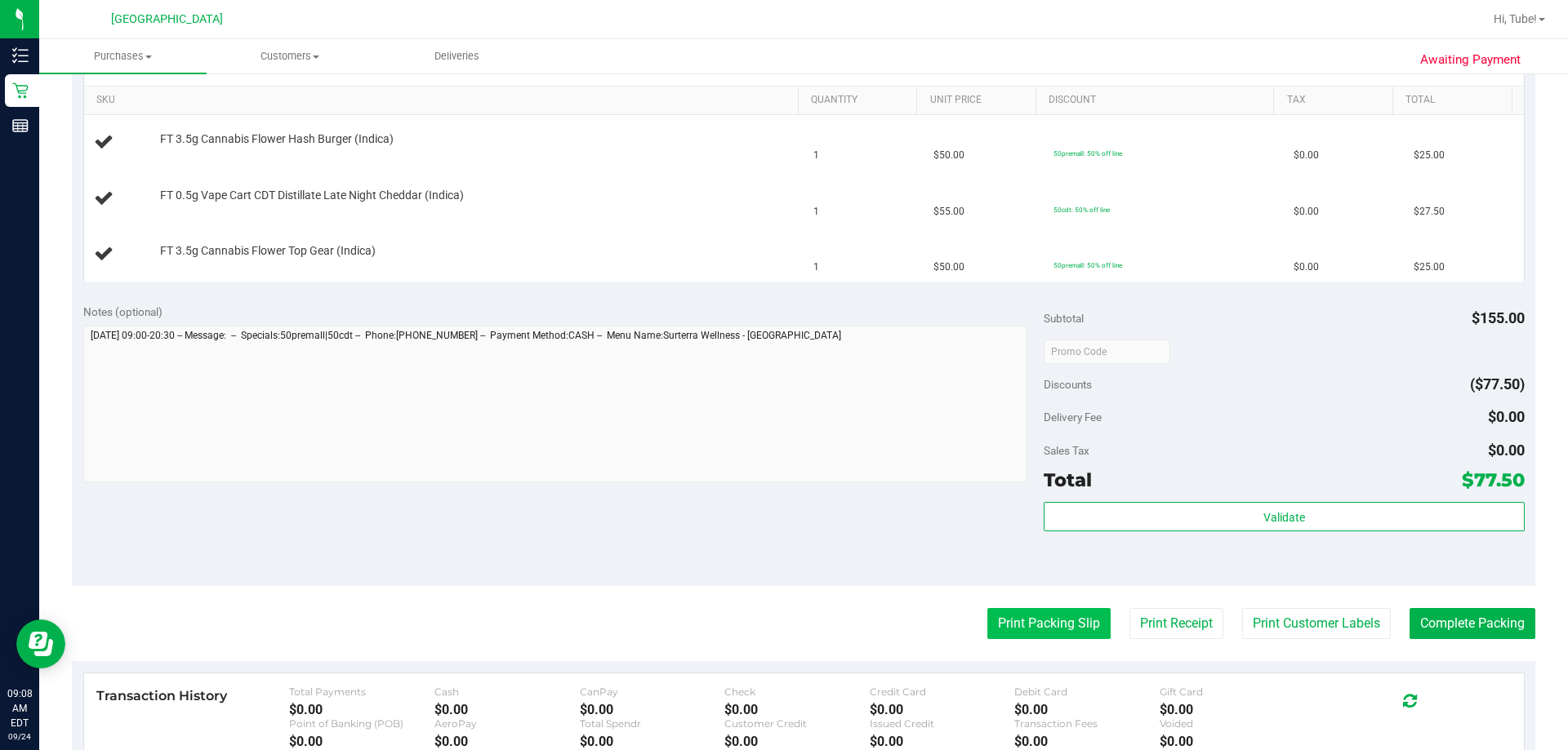
click at [782, 620] on button "Print Packing Slip" at bounding box center [1049, 623] width 123 height 31
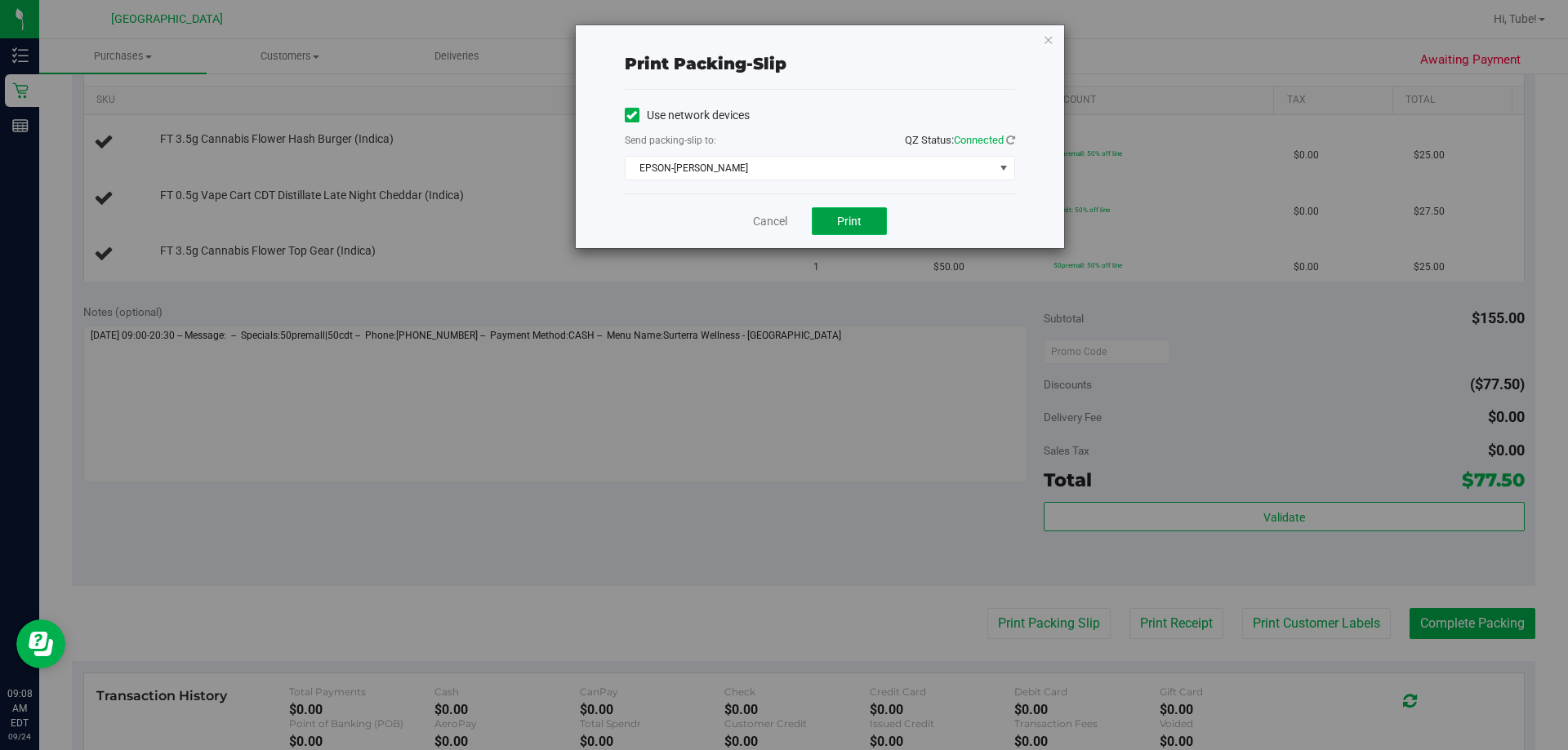
click at [782, 231] on button "Print" at bounding box center [849, 222] width 75 height 28
click at [782, 44] on icon "button" at bounding box center [1049, 39] width 11 height 19
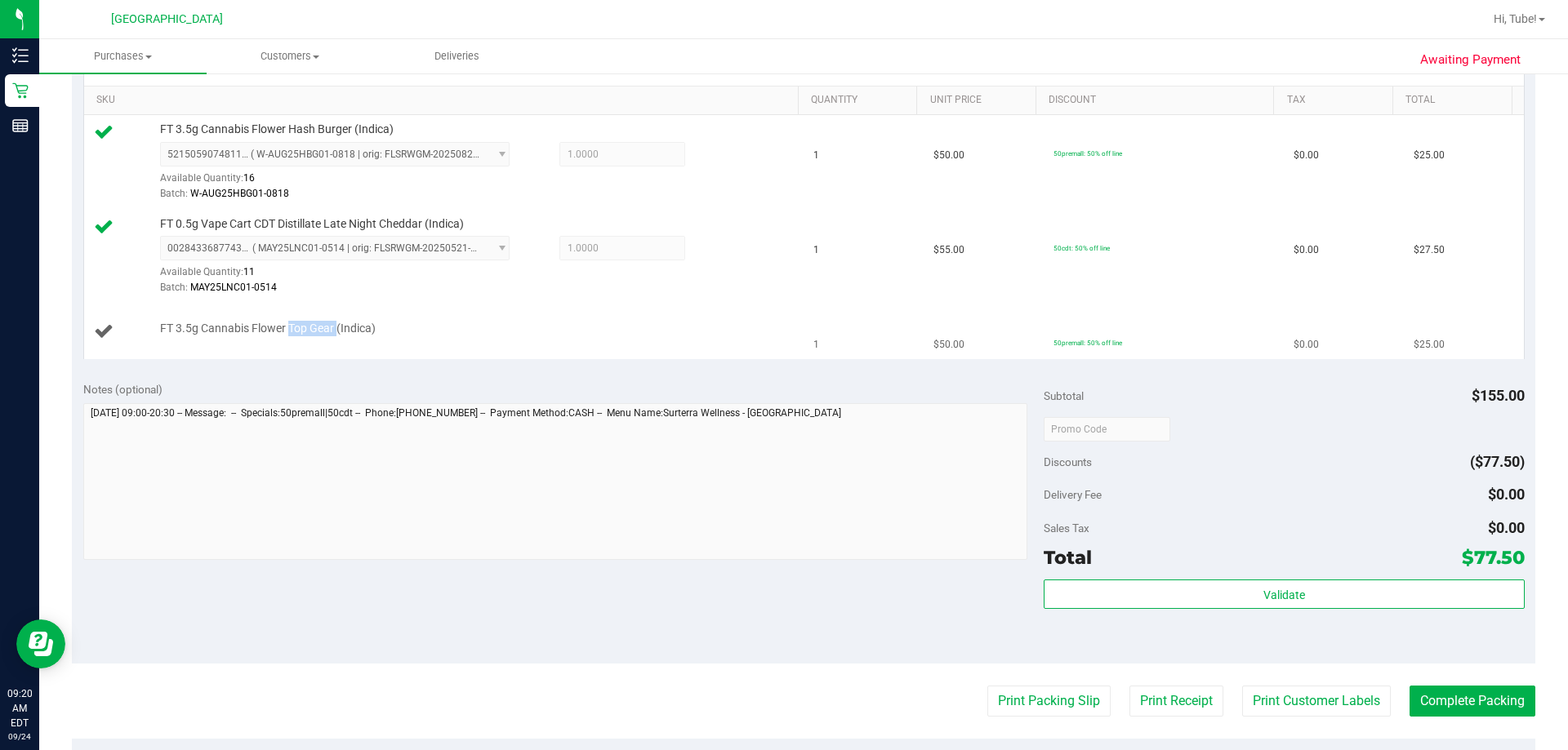
drag, startPoint x: 287, startPoint y: 327, endPoint x: 337, endPoint y: 325, distance: 50.0
click at [337, 325] on span "FT 3.5g Cannabis Flower Top Gear (Indica)" at bounding box center [268, 328] width 216 height 16
copy span "Top Gear"
drag, startPoint x: 423, startPoint y: 369, endPoint x: 514, endPoint y: 35, distance: 346.2
click at [424, 362] on div "View State Registry Assign Inventory Manually SKU Quantity Unit Price Discount …" at bounding box center [804, 200] width 1463 height 338
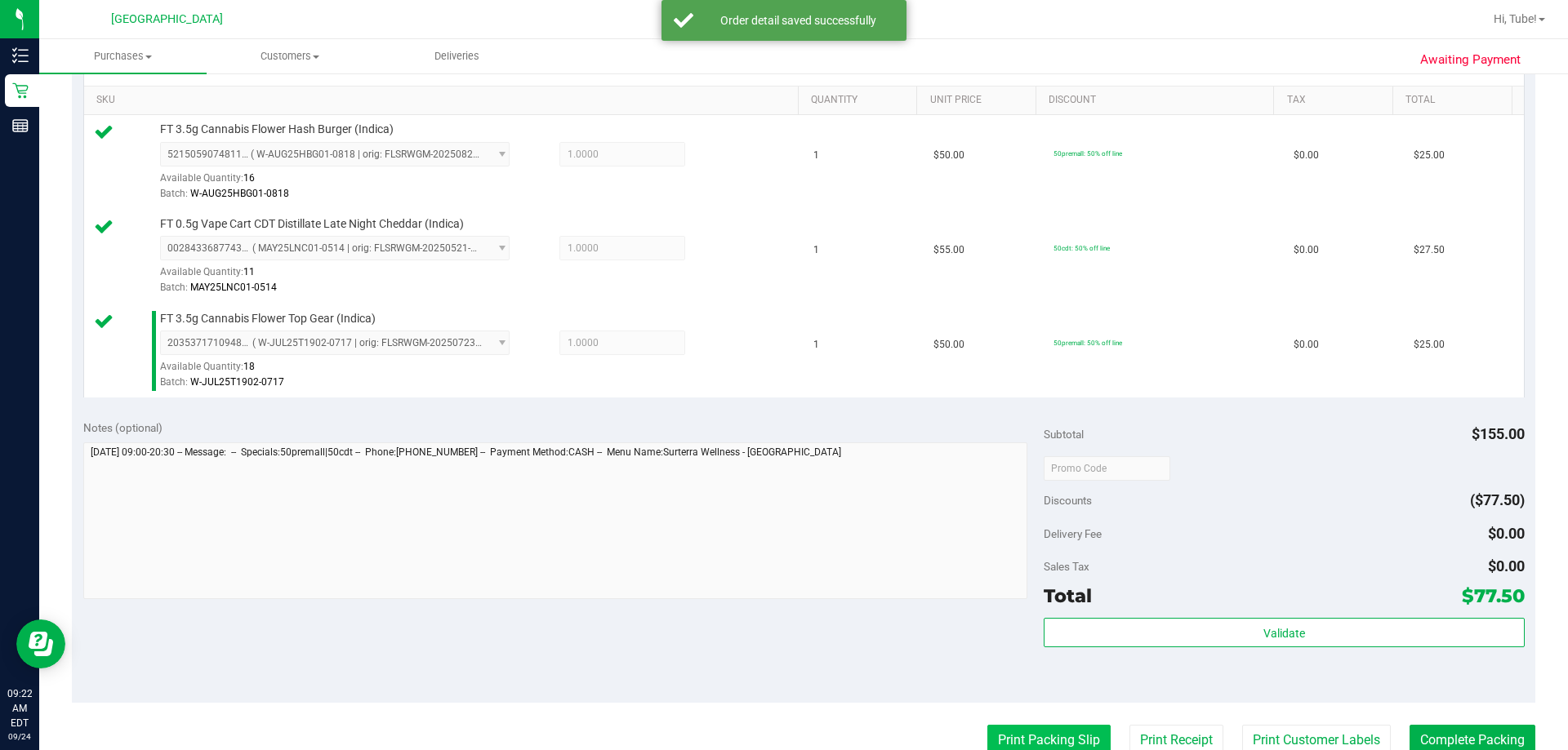
click at [782, 738] on button "Print Packing Slip" at bounding box center [1049, 740] width 123 height 31
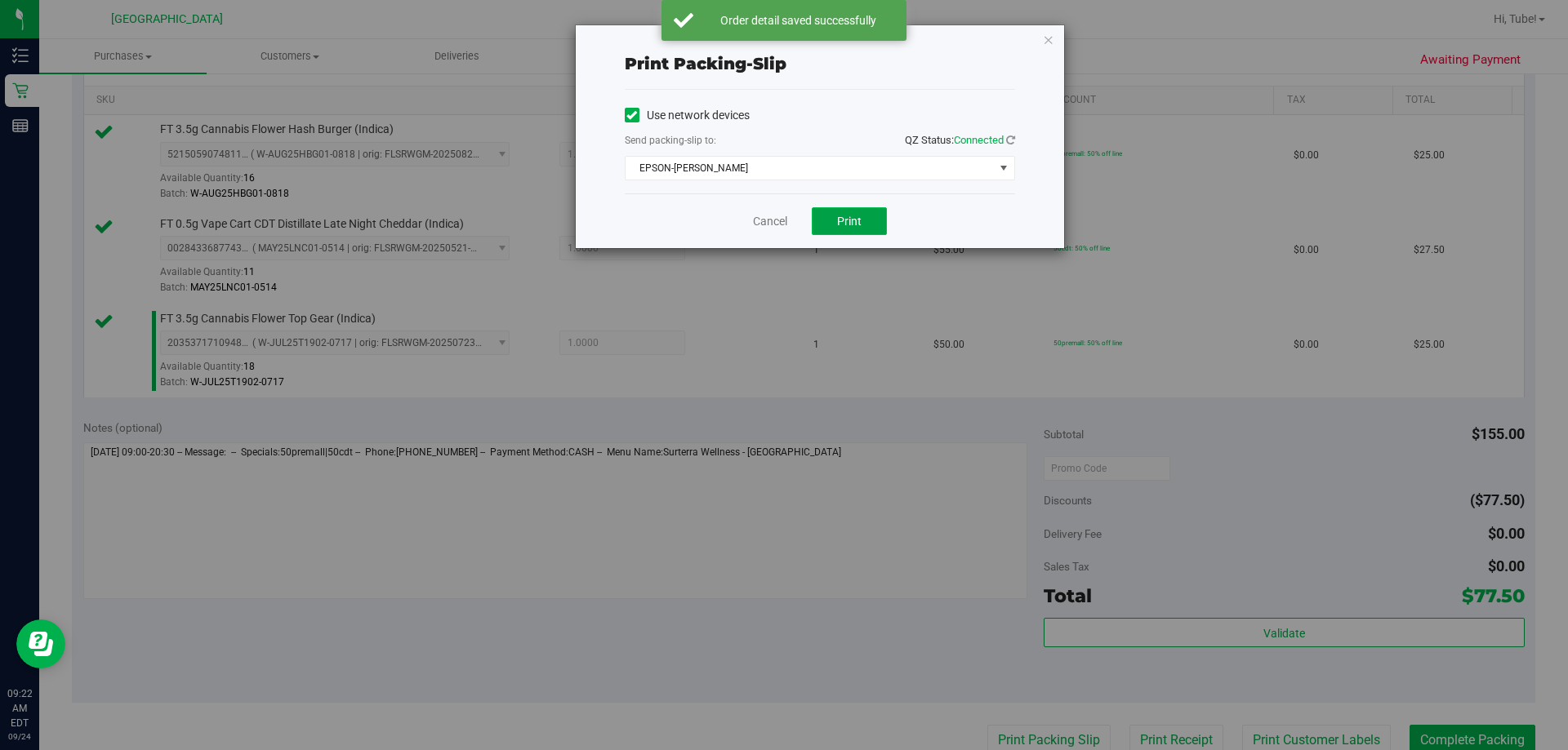
click at [782, 224] on span "Print" at bounding box center [849, 222] width 24 height 13
click at [782, 36] on icon "button" at bounding box center [1049, 39] width 11 height 19
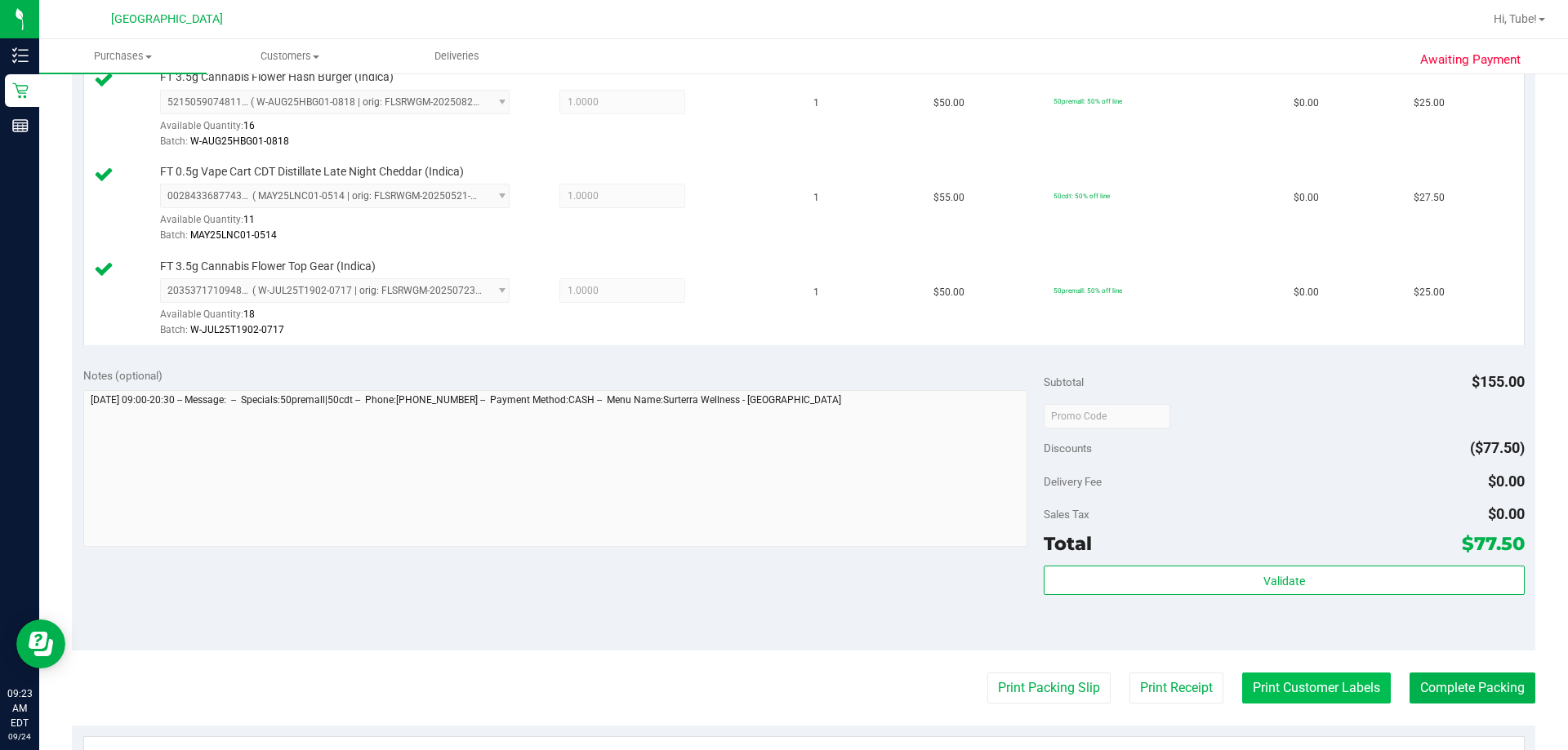
scroll to position [490, 0]
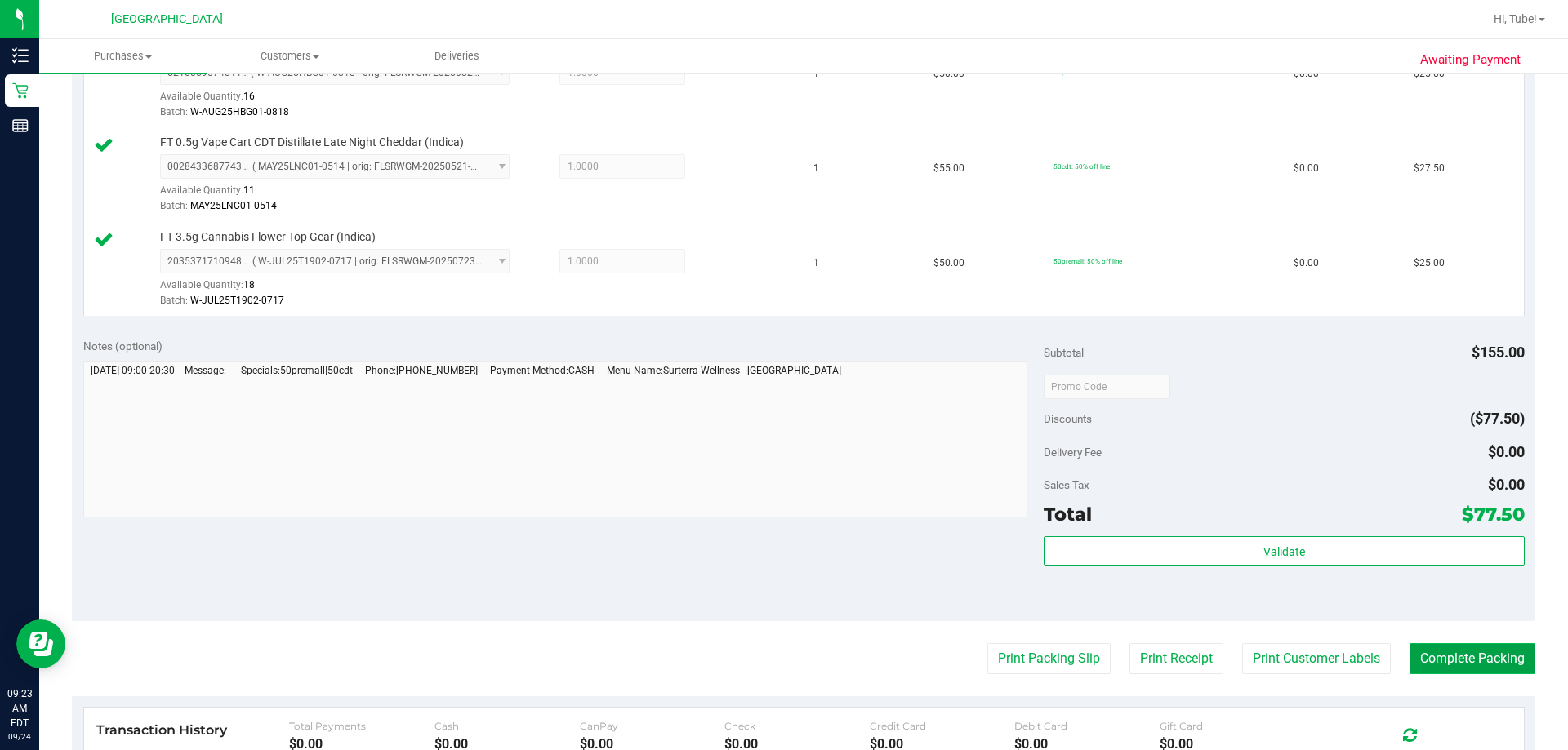
click at [782, 667] on button "Complete Packing" at bounding box center [1472, 658] width 126 height 31
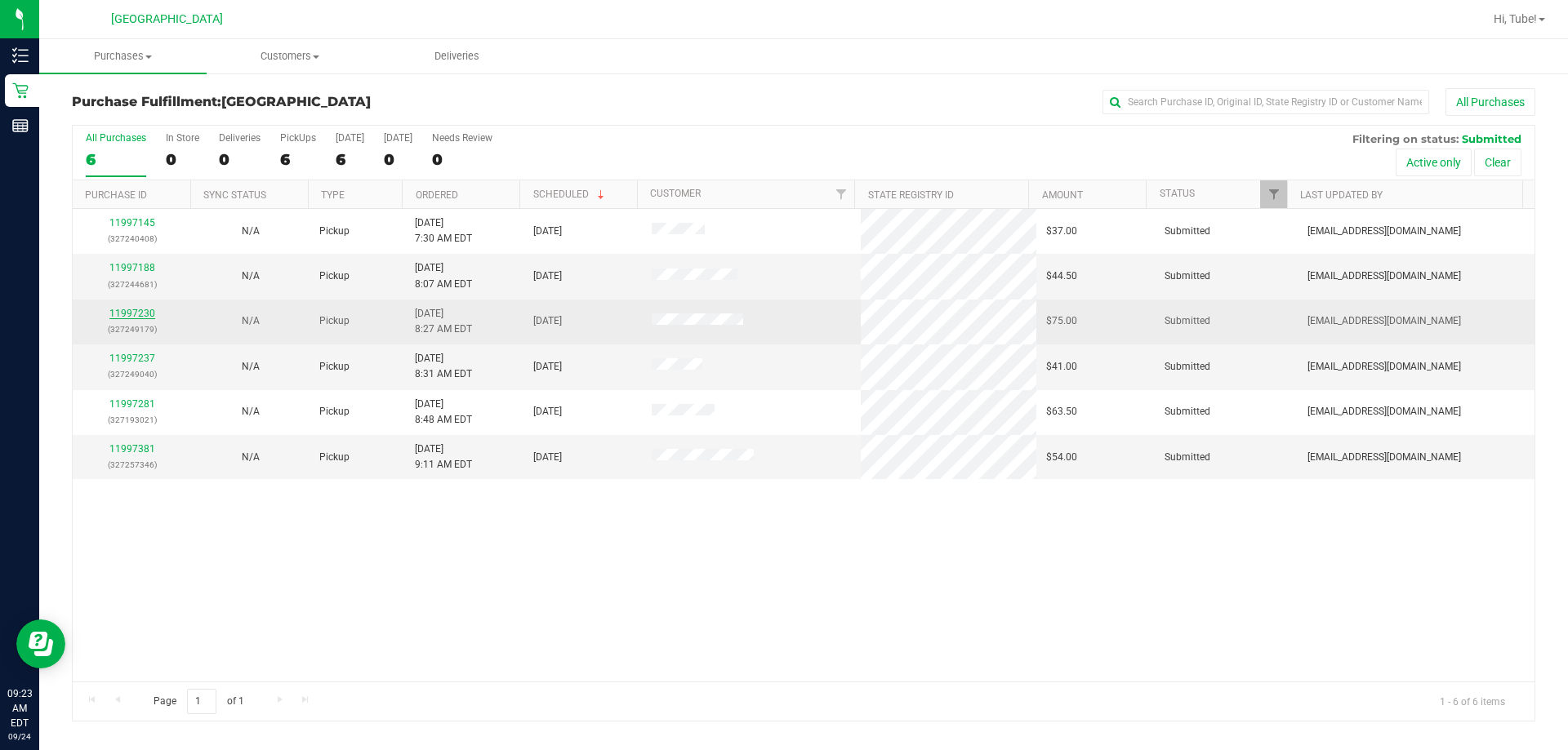
click at [121, 312] on link "11997230" at bounding box center [132, 313] width 45 height 11
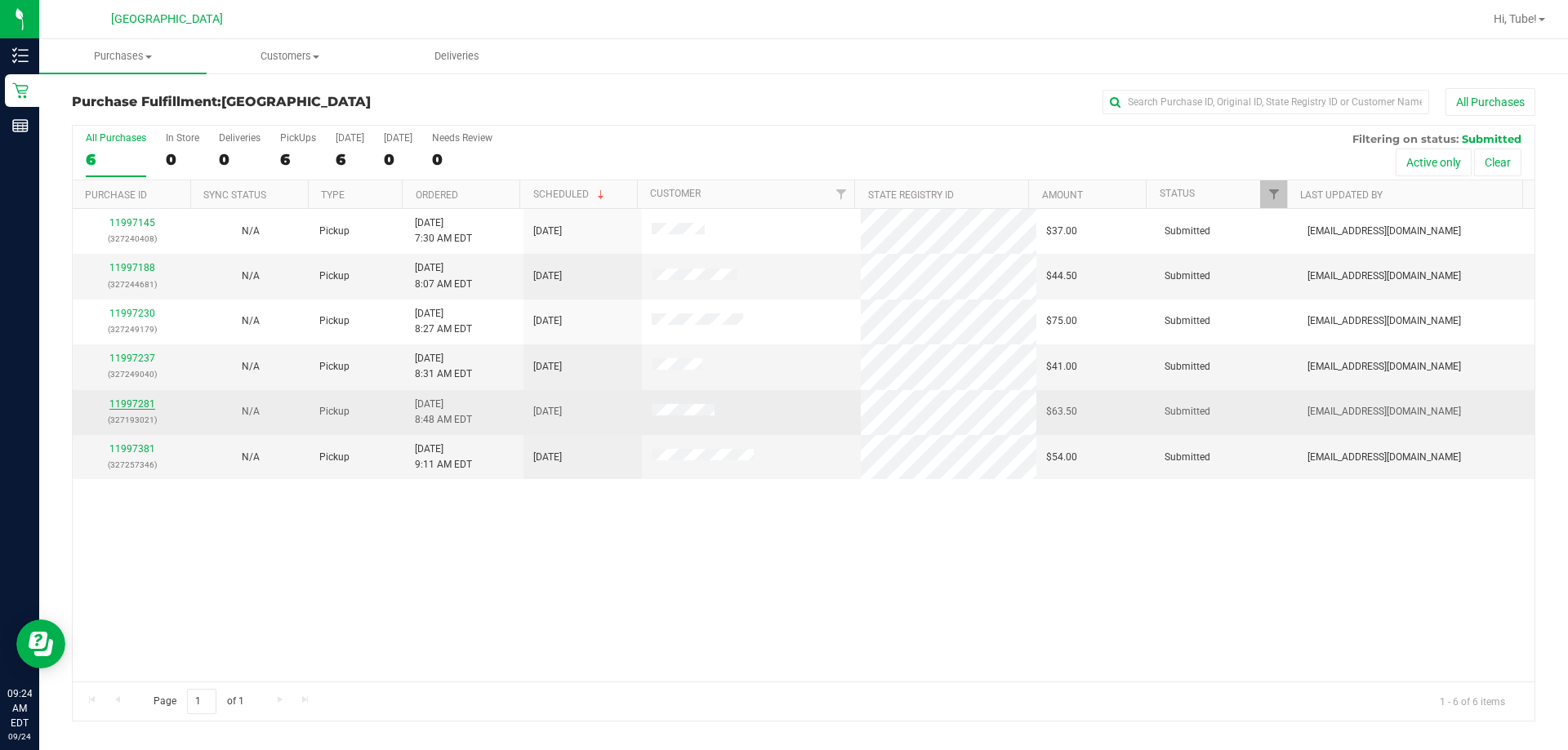
click at [139, 404] on link "11997281" at bounding box center [132, 404] width 45 height 11
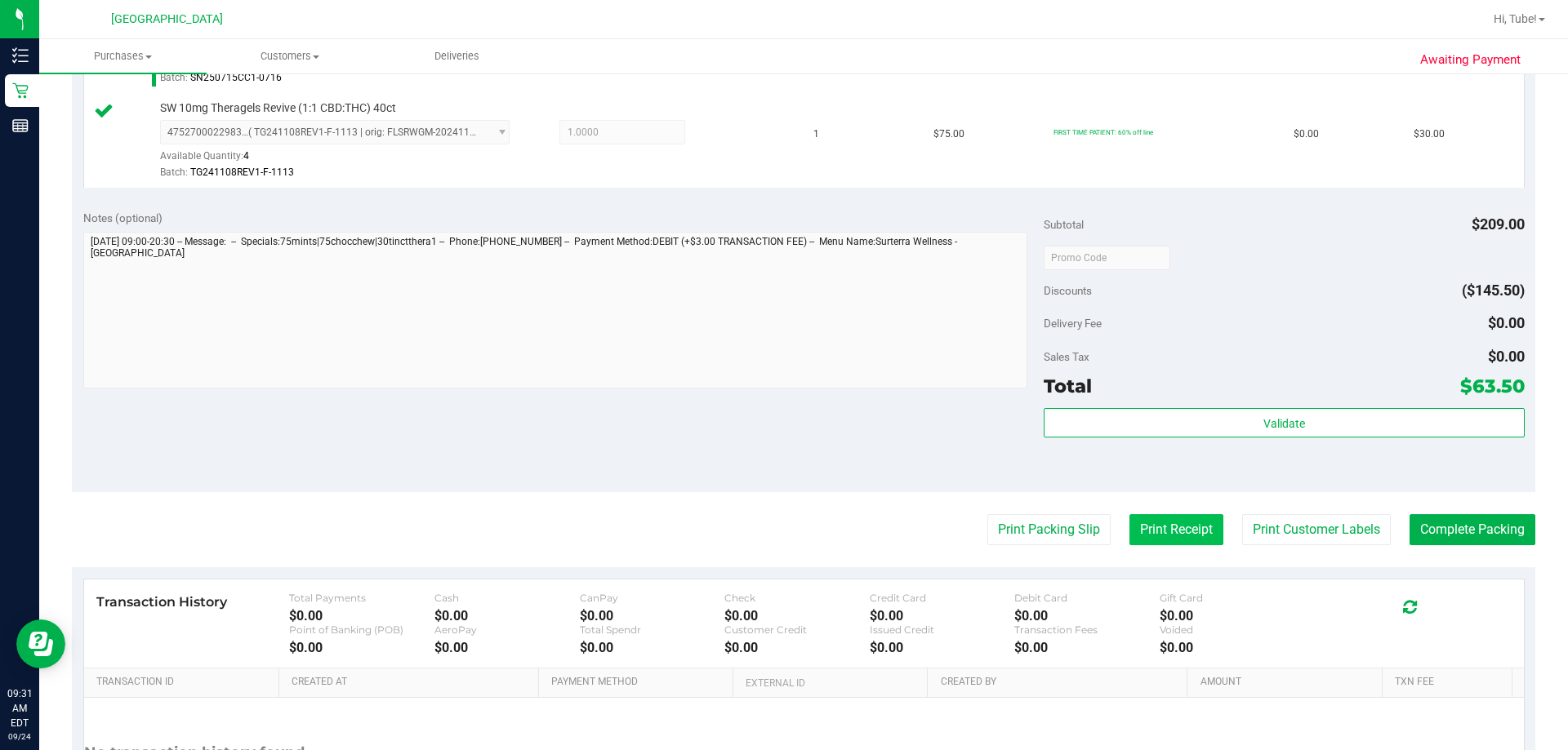
scroll to position [714, 0]
click at [782, 539] on button "Print Packing Slip" at bounding box center [1049, 528] width 123 height 31
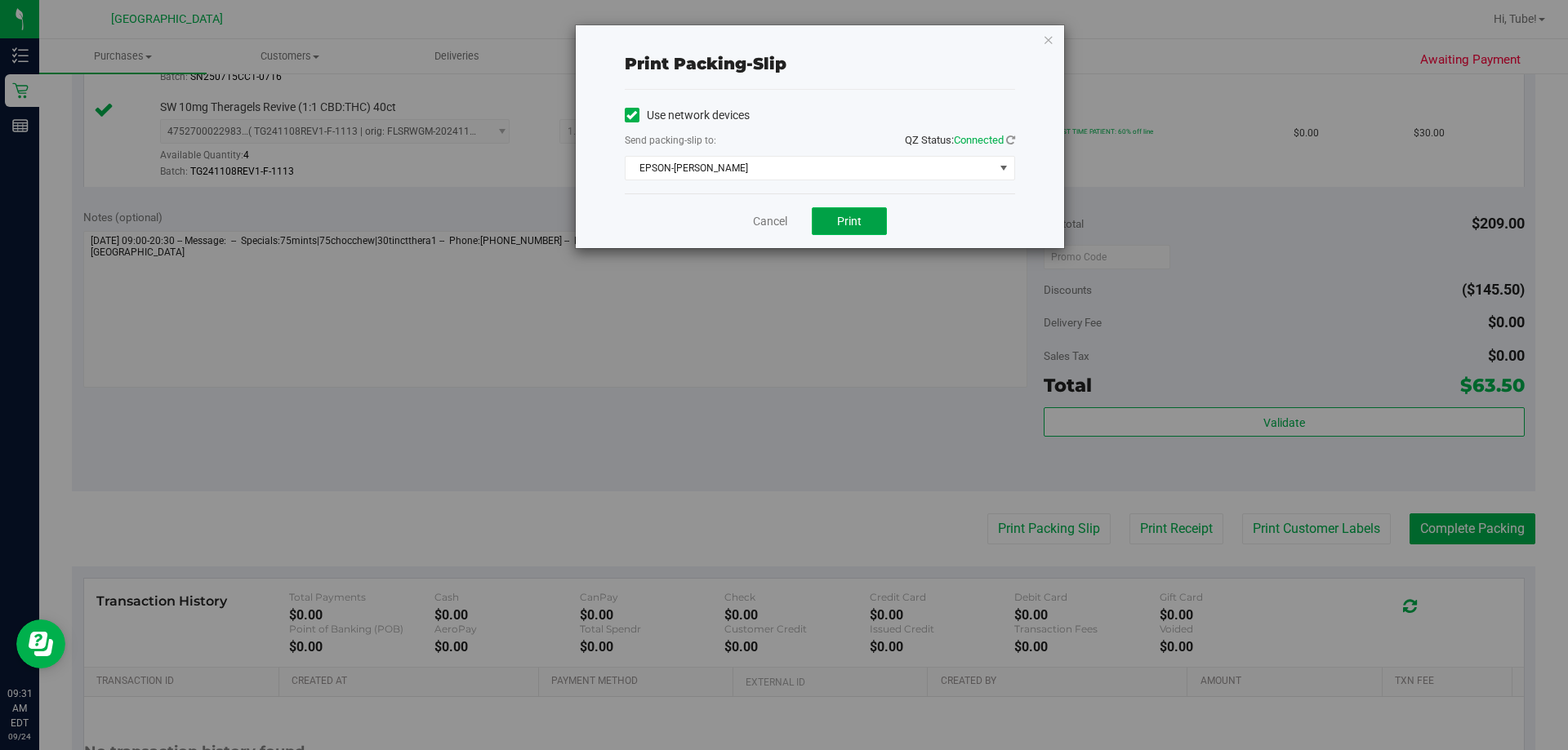
click at [782, 219] on span "Print" at bounding box center [849, 222] width 24 height 13
click at [782, 44] on icon "button" at bounding box center [1049, 39] width 11 height 19
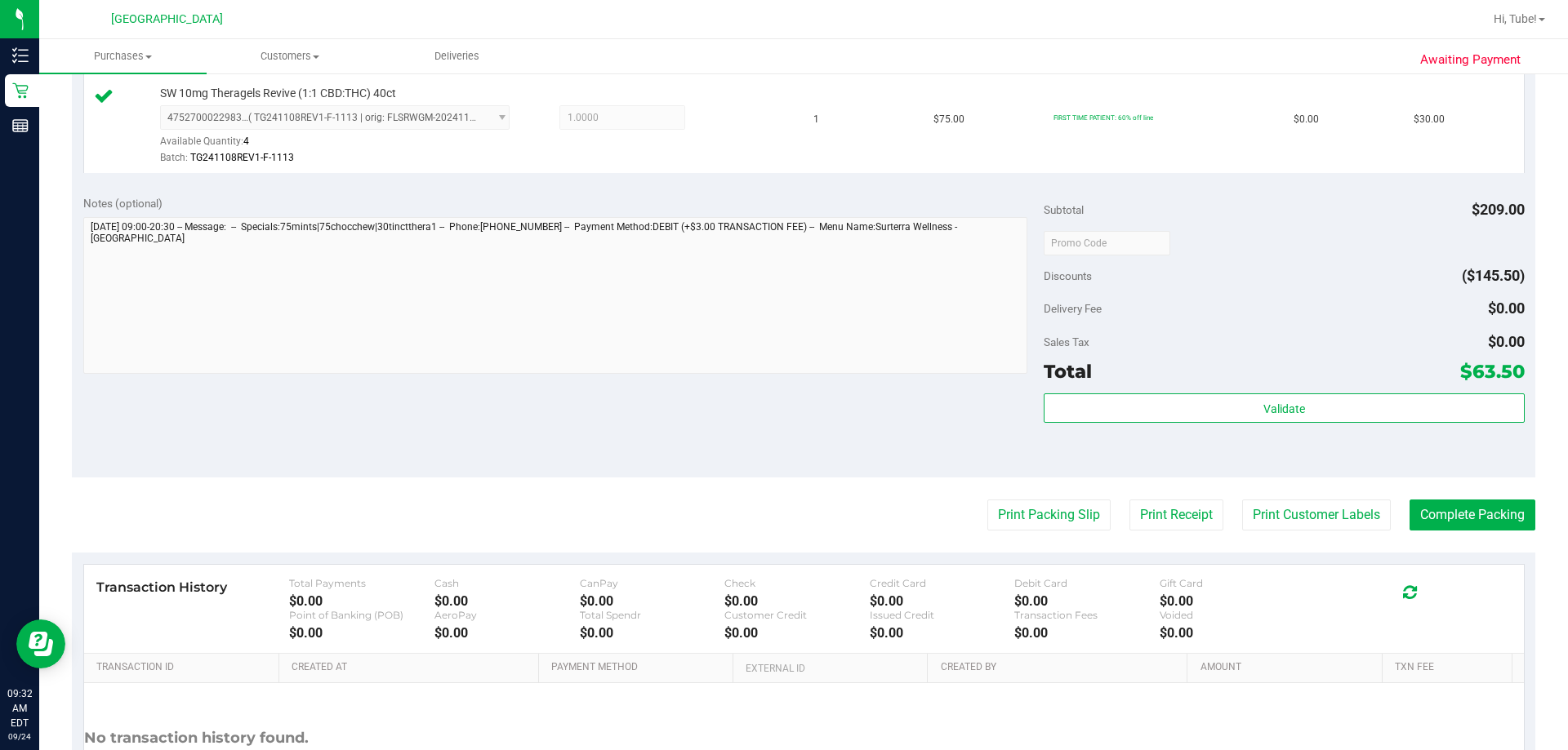
scroll to position [817, 0]
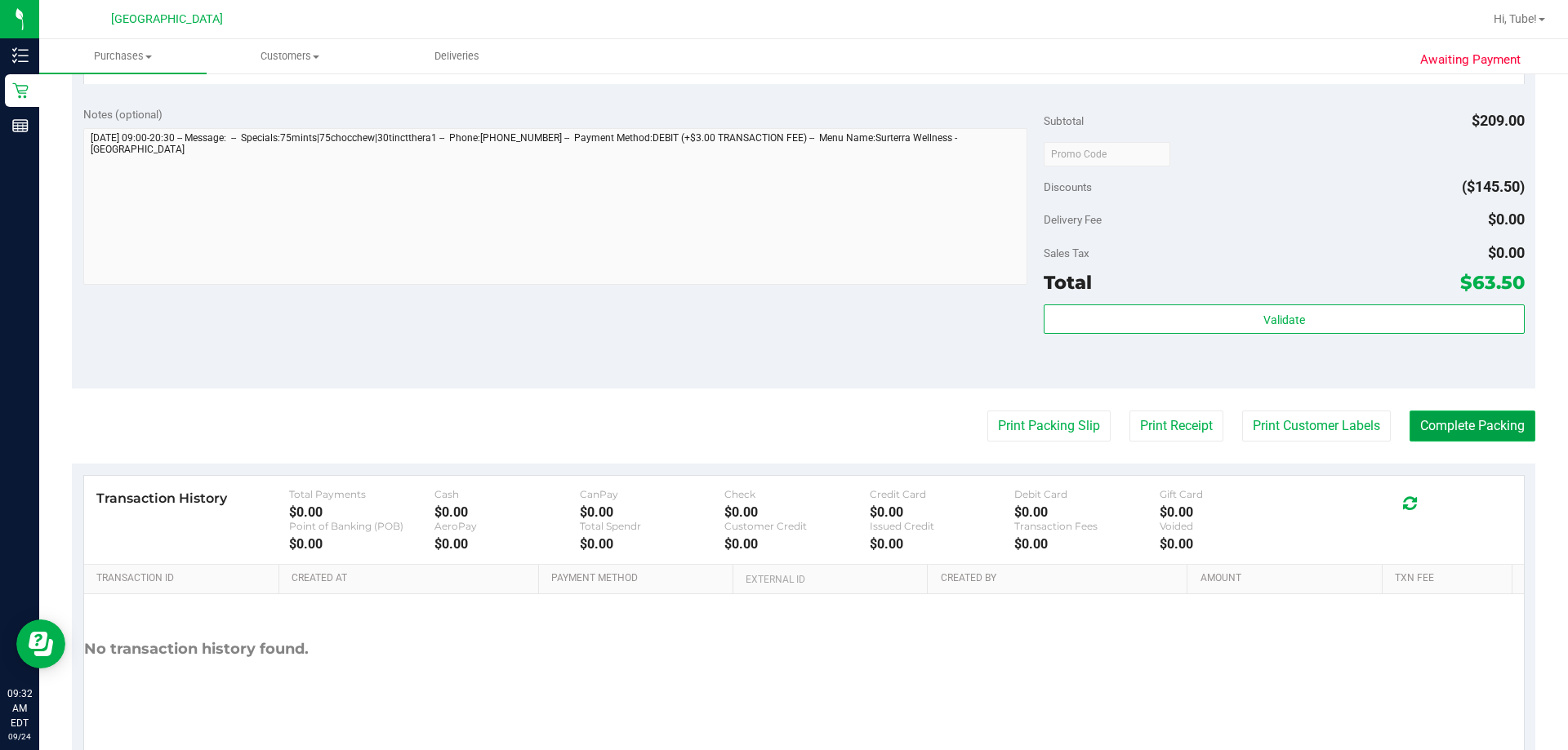
click at [782, 422] on button "Complete Packing" at bounding box center [1472, 426] width 126 height 31
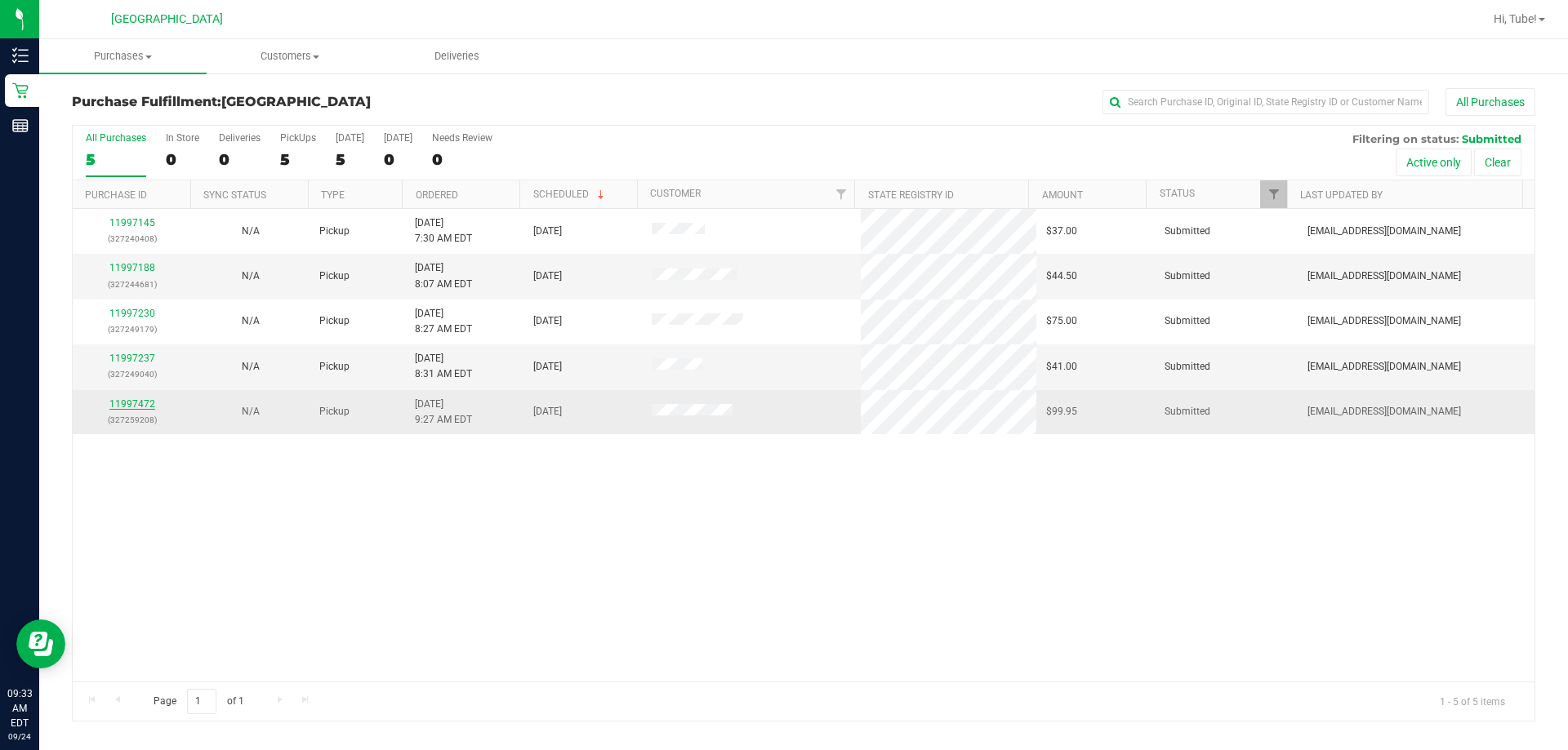
click at [134, 399] on link "11997472" at bounding box center [132, 404] width 45 height 11
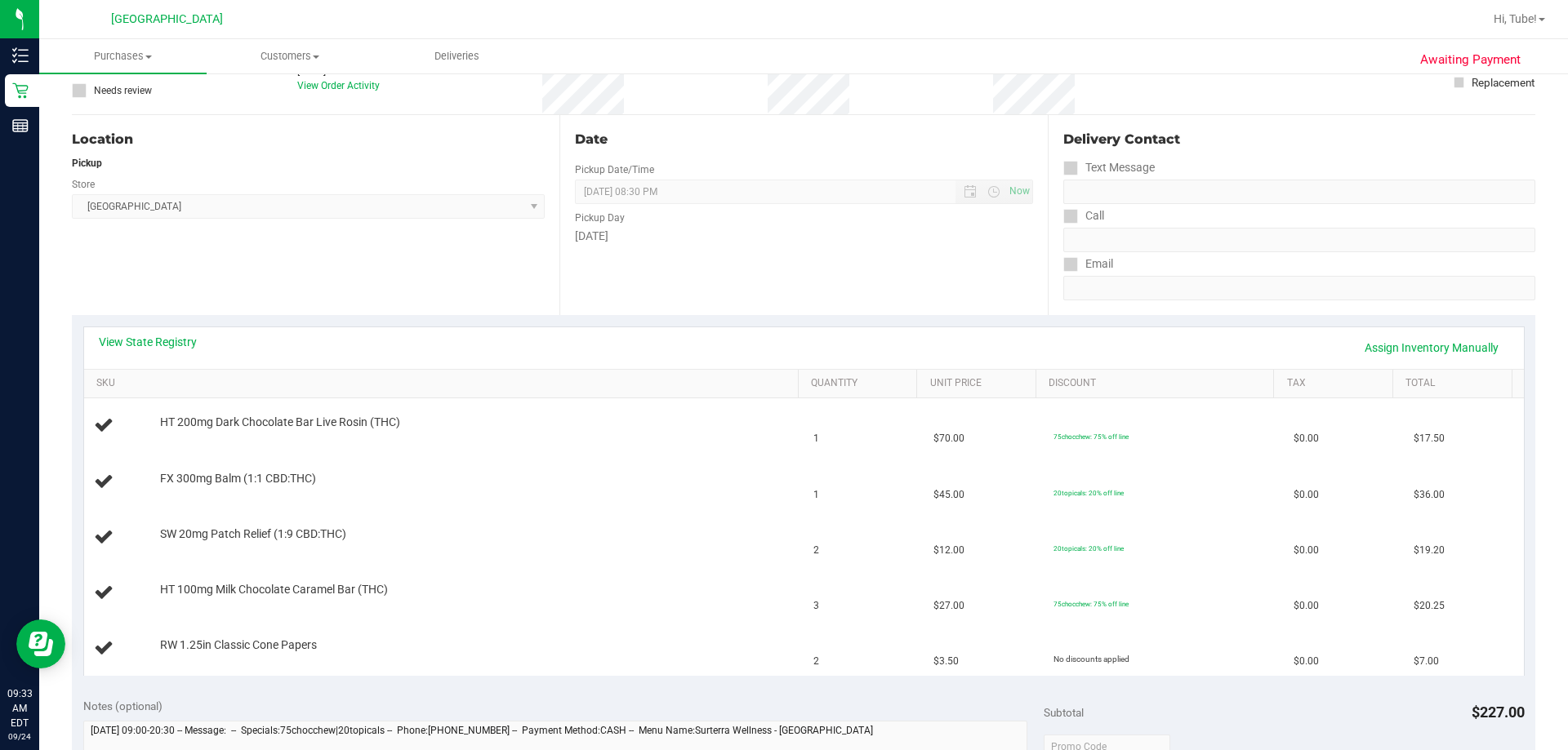
scroll to position [163, 0]
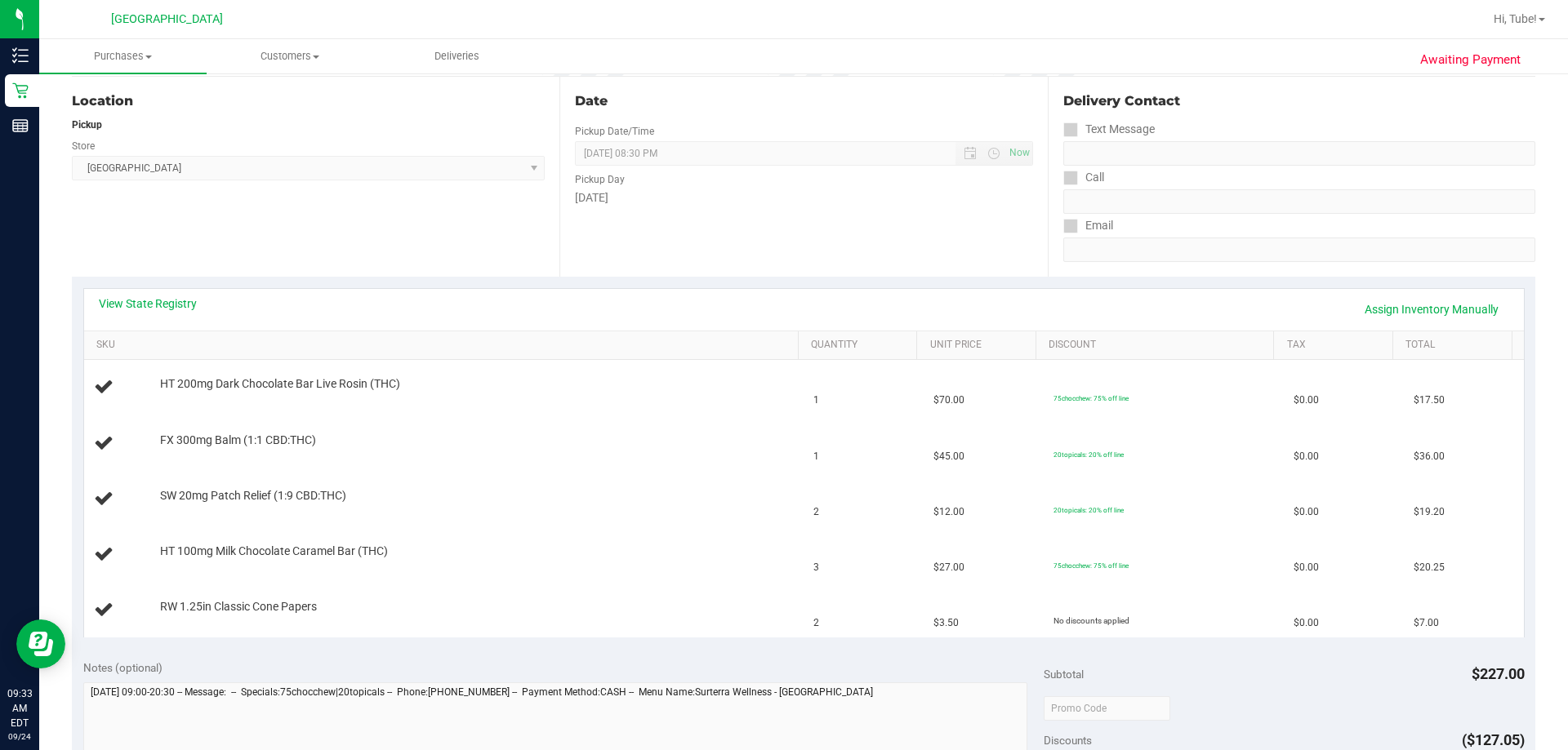
click at [782, 0] on html "Inventory Retail Reports 09:33 AM EDT [DATE] 09/[GEOGRAPHIC_DATA] WC Hi, Tube! …" at bounding box center [784, 375] width 1568 height 750
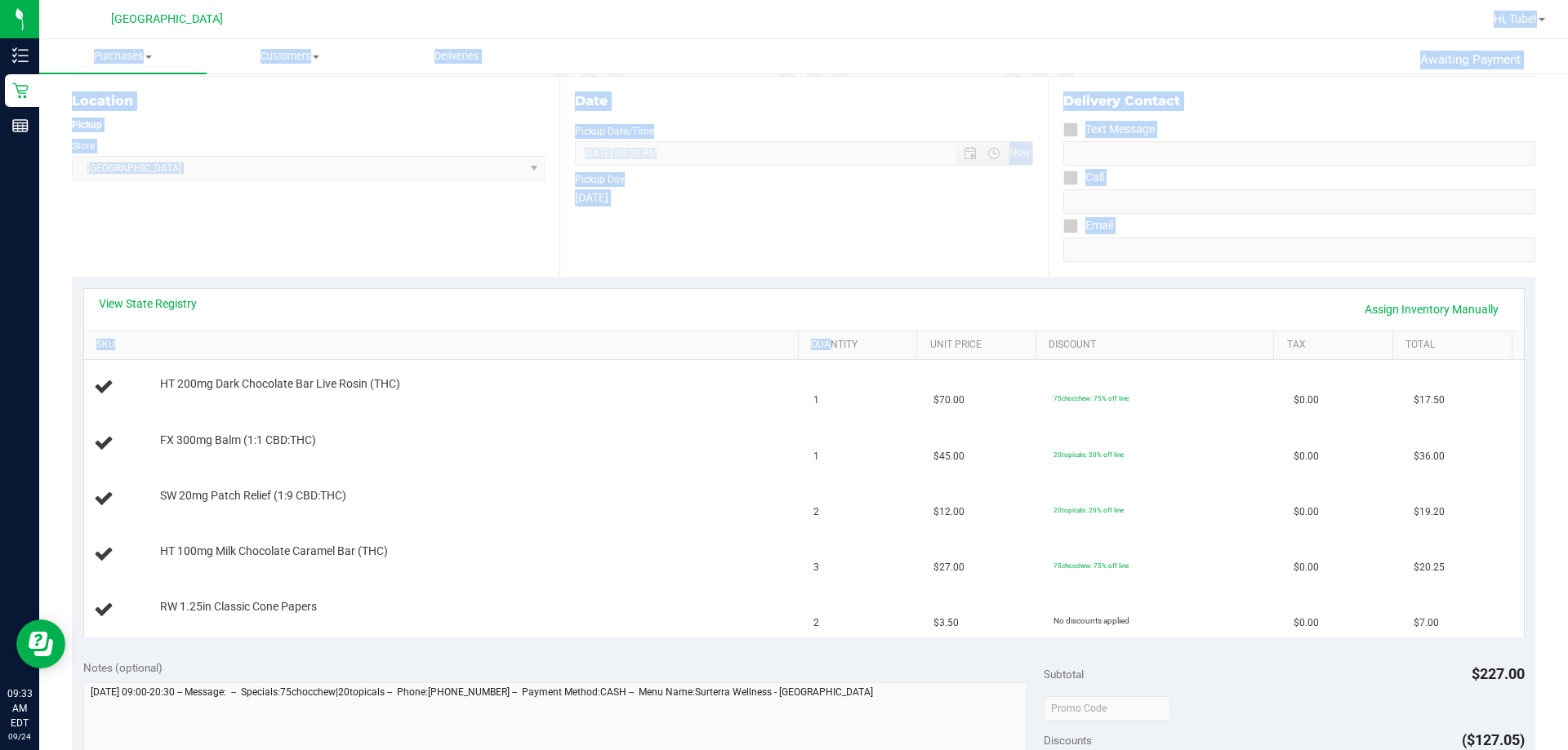
scroll to position [79, 0]
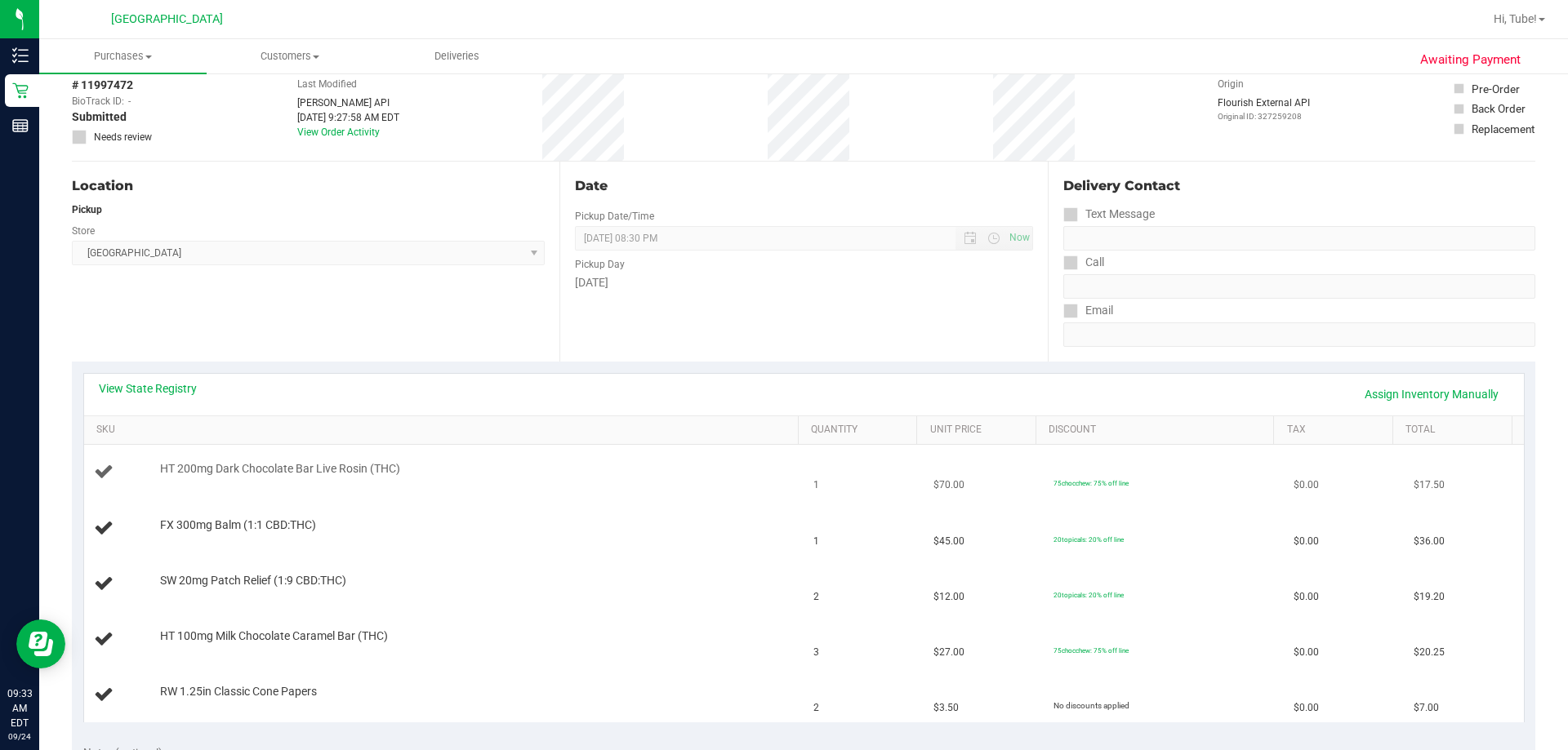
drag, startPoint x: 572, startPoint y: 600, endPoint x: 666, endPoint y: 497, distance: 139.4
click at [666, 497] on tbody "HT 200mg Dark Chocolate Bar Live Rosin (THC) 1 $70.00 75chocchew: 75% off line …" at bounding box center [804, 583] width 1440 height 277
click at [617, 400] on div "View State Registry Assign Inventory Manually" at bounding box center [804, 394] width 1410 height 28
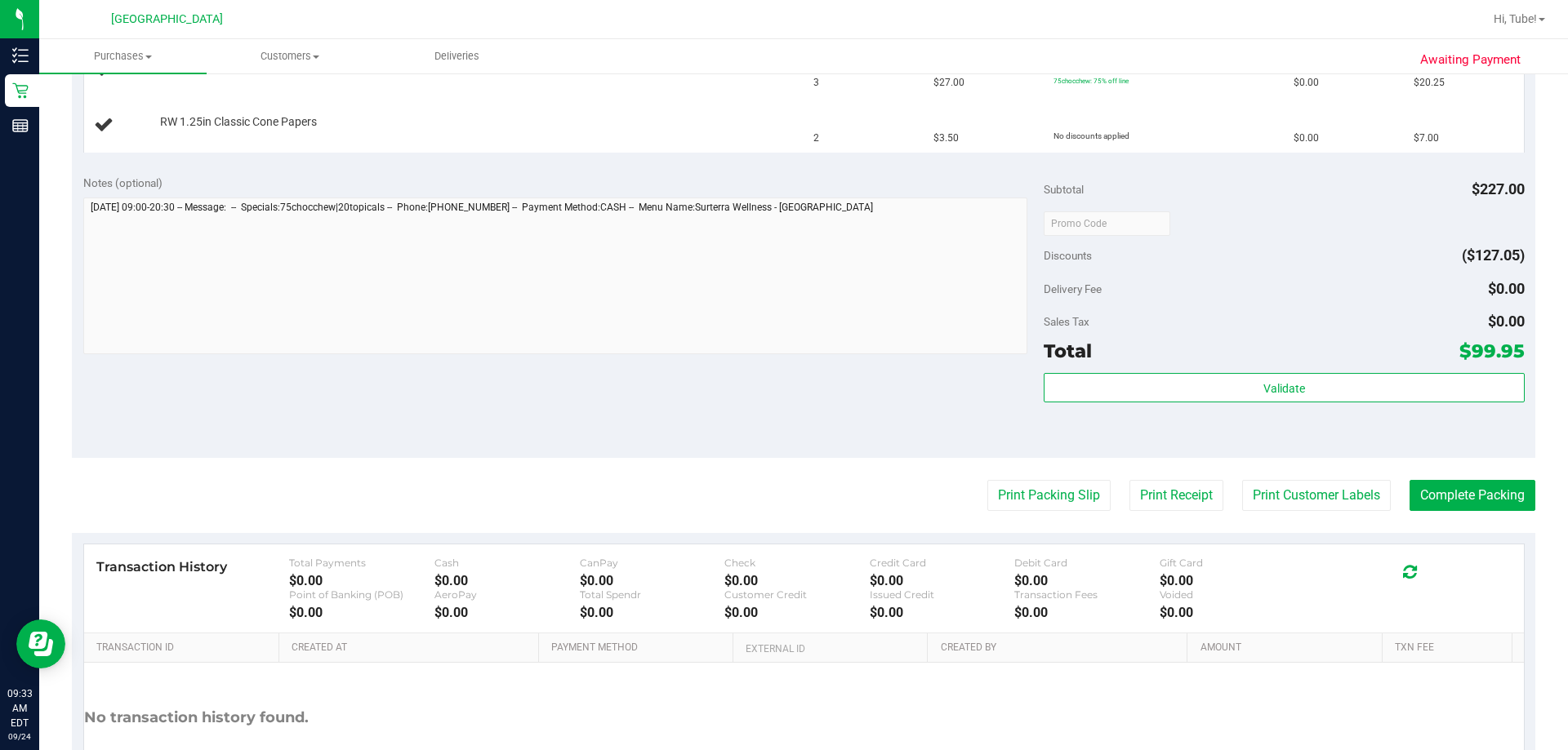
scroll to position [650, 0]
click at [782, 479] on button "Print Packing Slip" at bounding box center [1049, 493] width 123 height 31
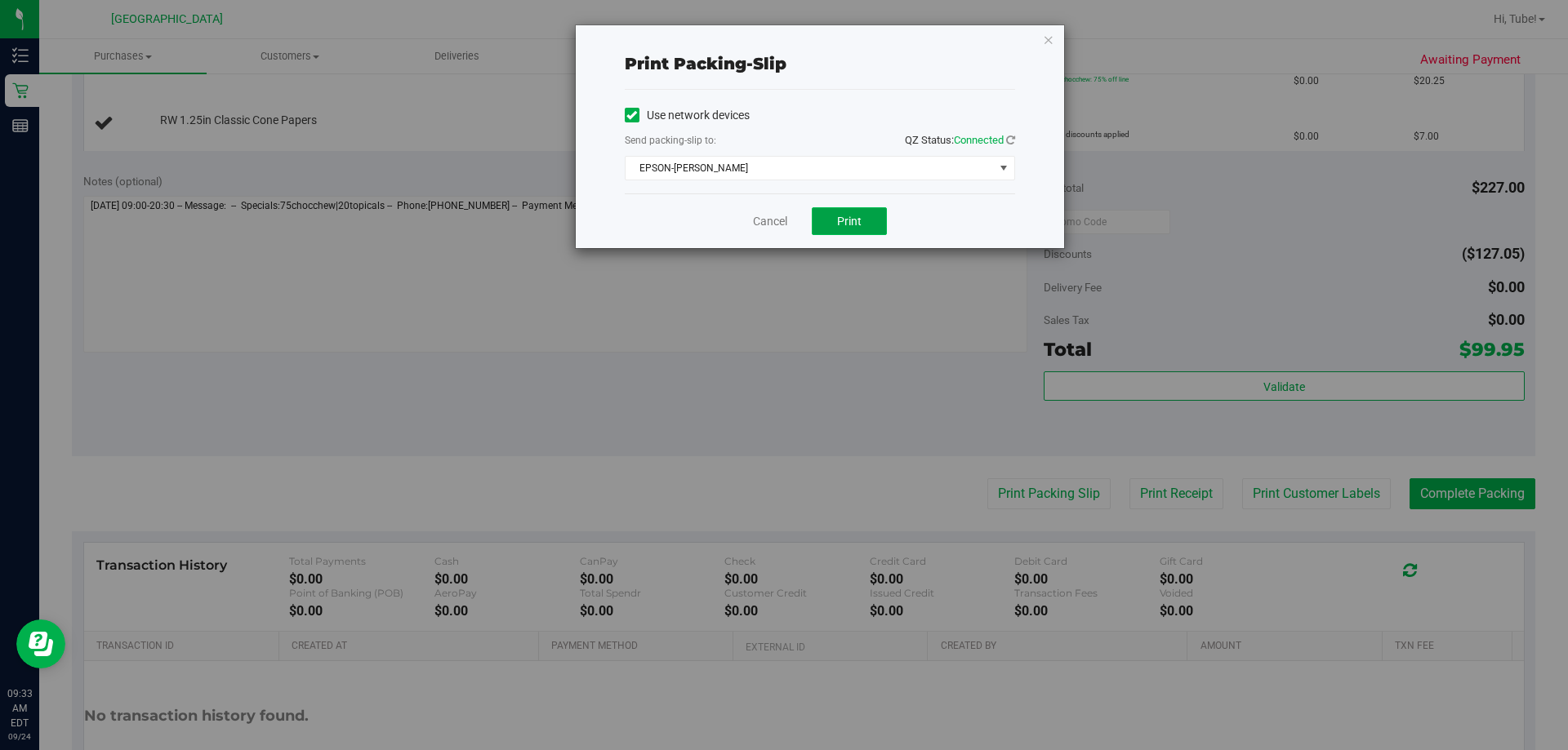
click at [782, 227] on span "Print" at bounding box center [849, 222] width 24 height 13
click at [782, 38] on icon "button" at bounding box center [1049, 39] width 11 height 19
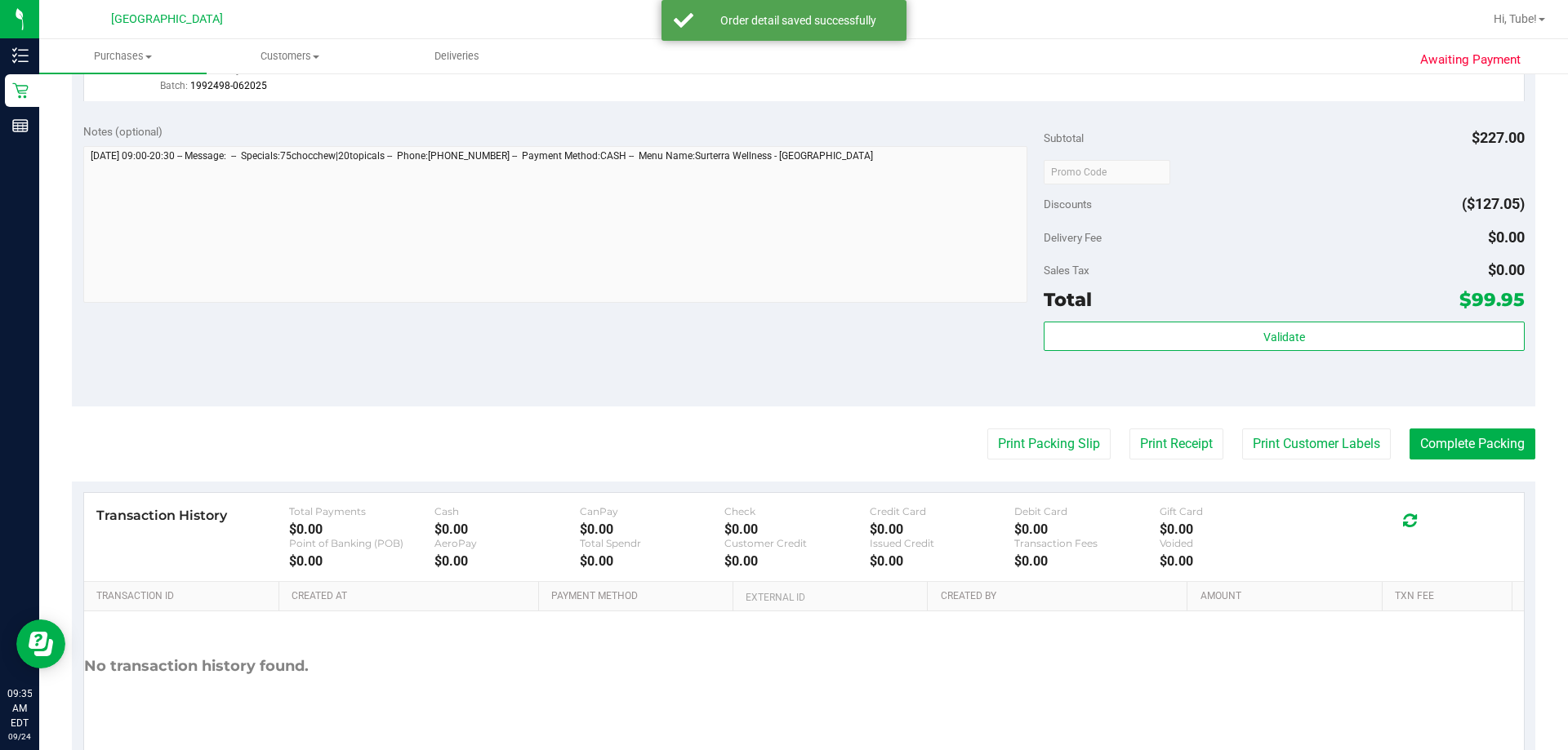
scroll to position [895, 0]
click at [782, 450] on button "Print Packing Slip" at bounding box center [1049, 442] width 123 height 31
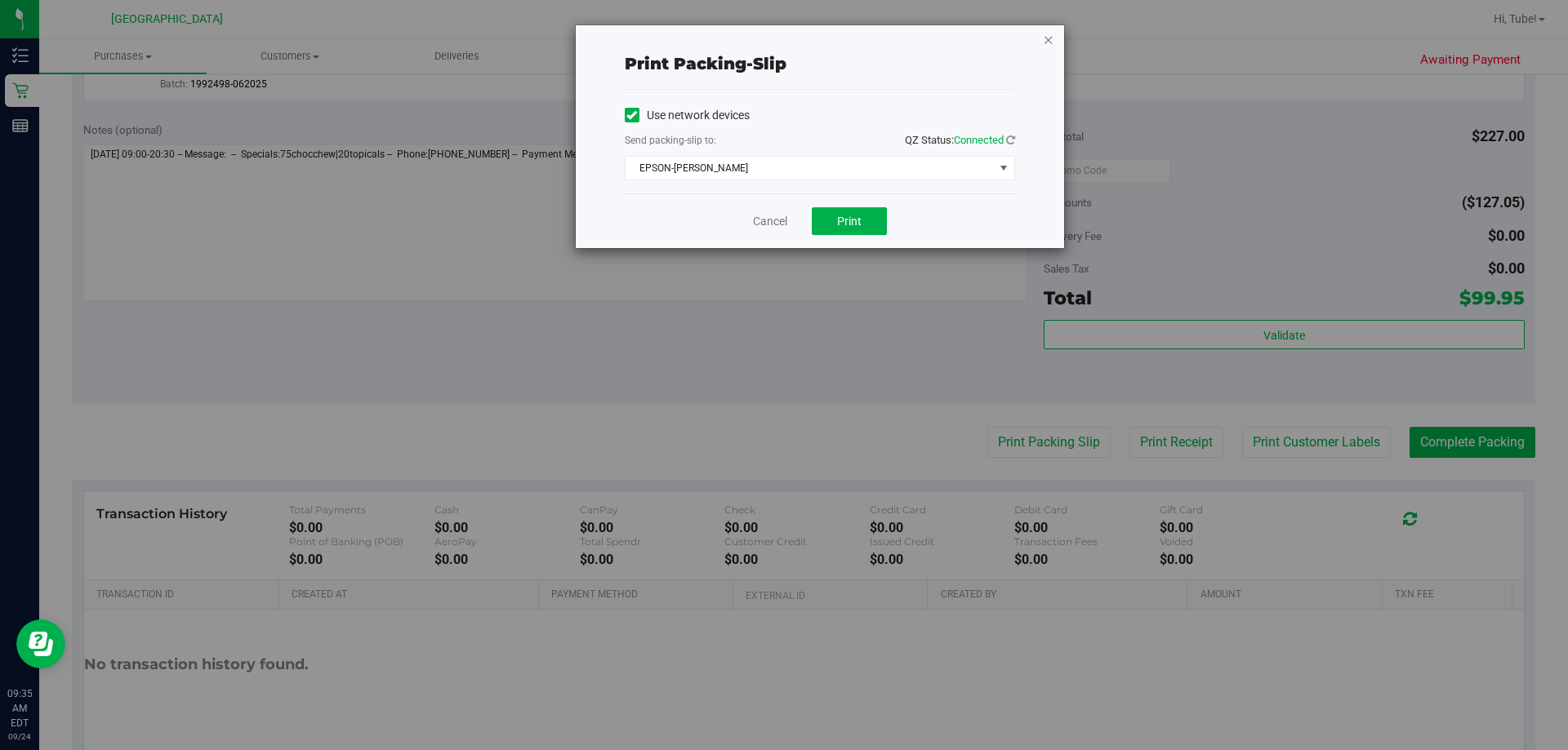
click at [782, 43] on icon "button" at bounding box center [1049, 39] width 11 height 19
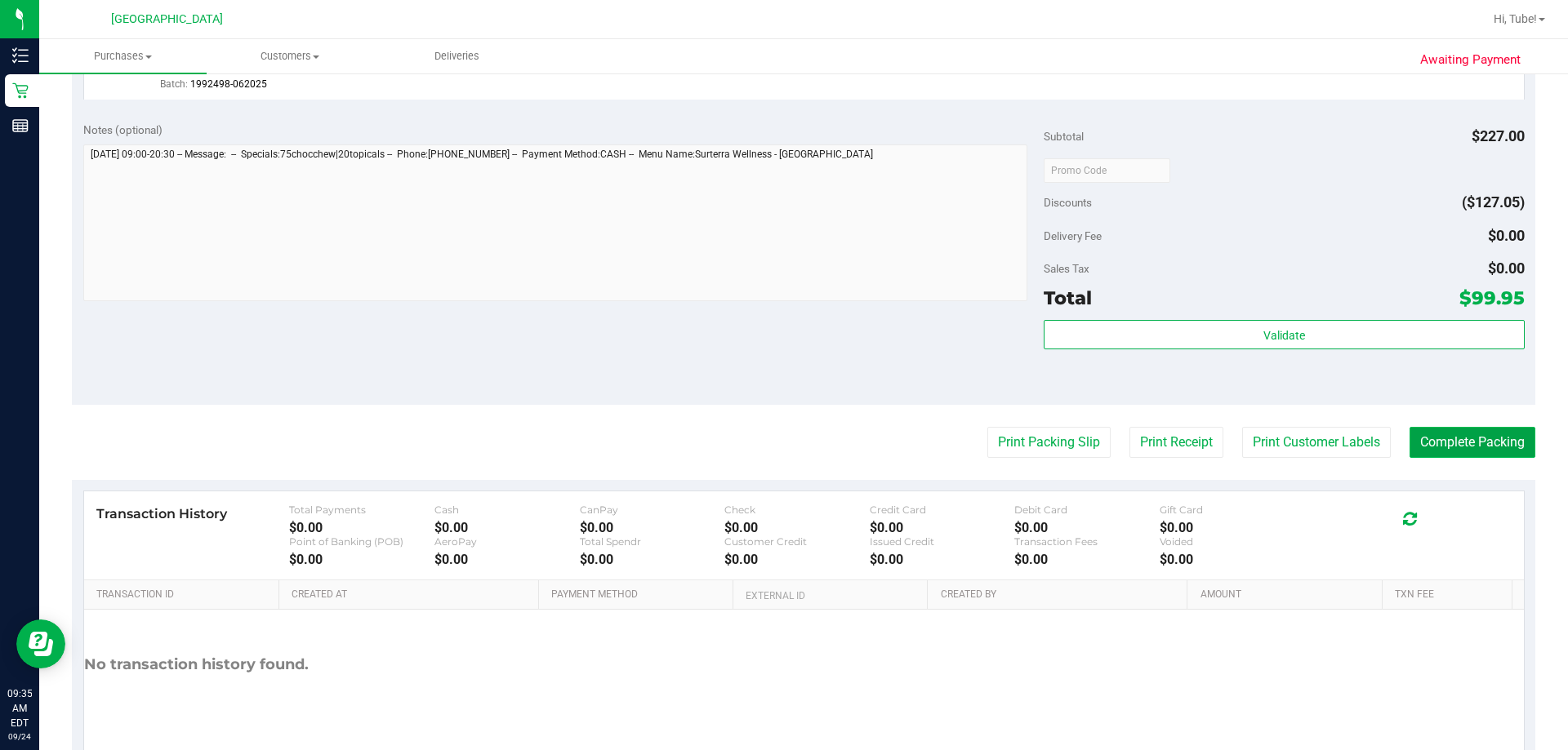
click at [782, 450] on button "Complete Packing" at bounding box center [1472, 442] width 126 height 31
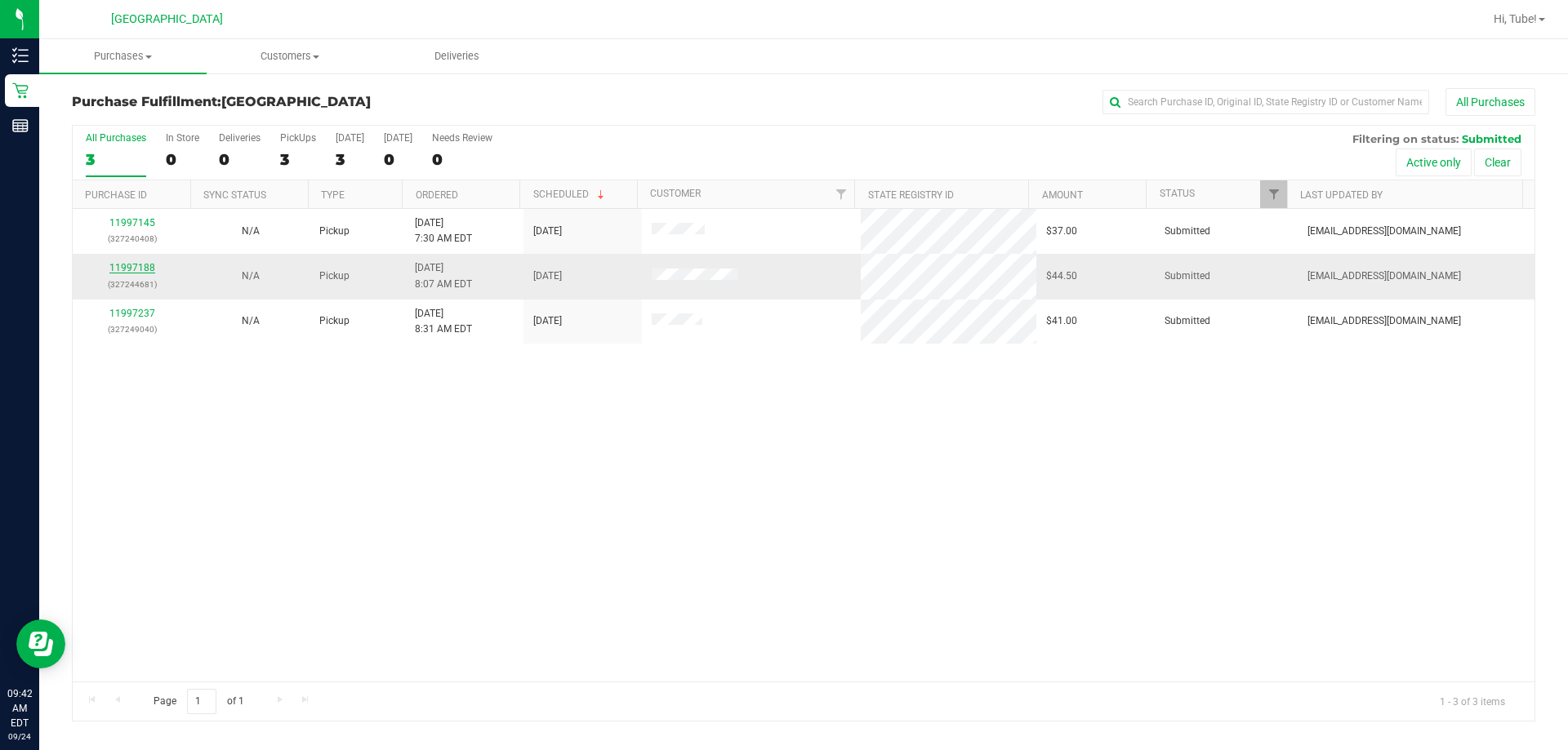
click at [129, 271] on link "11997188" at bounding box center [132, 268] width 45 height 11
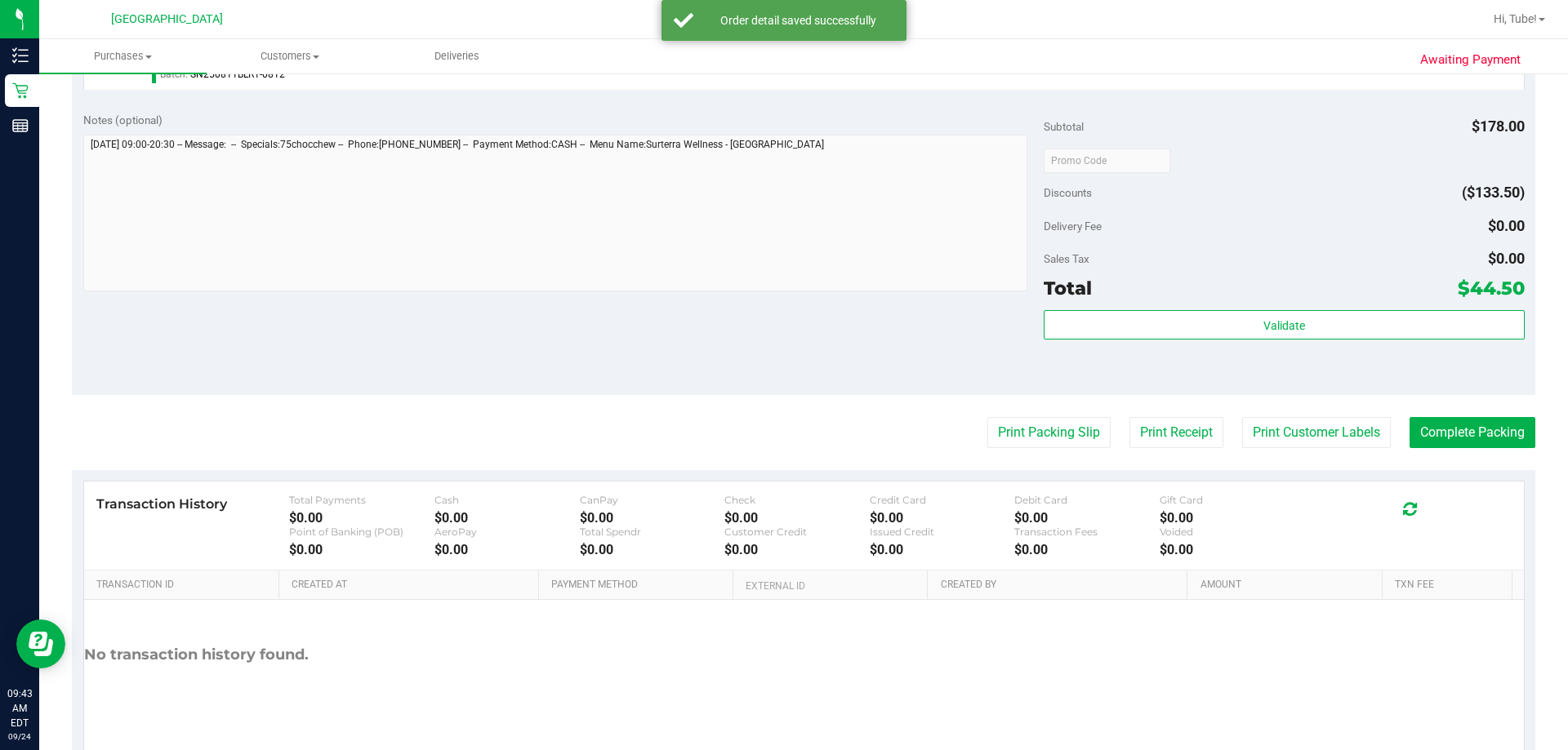
scroll to position [774, 0]
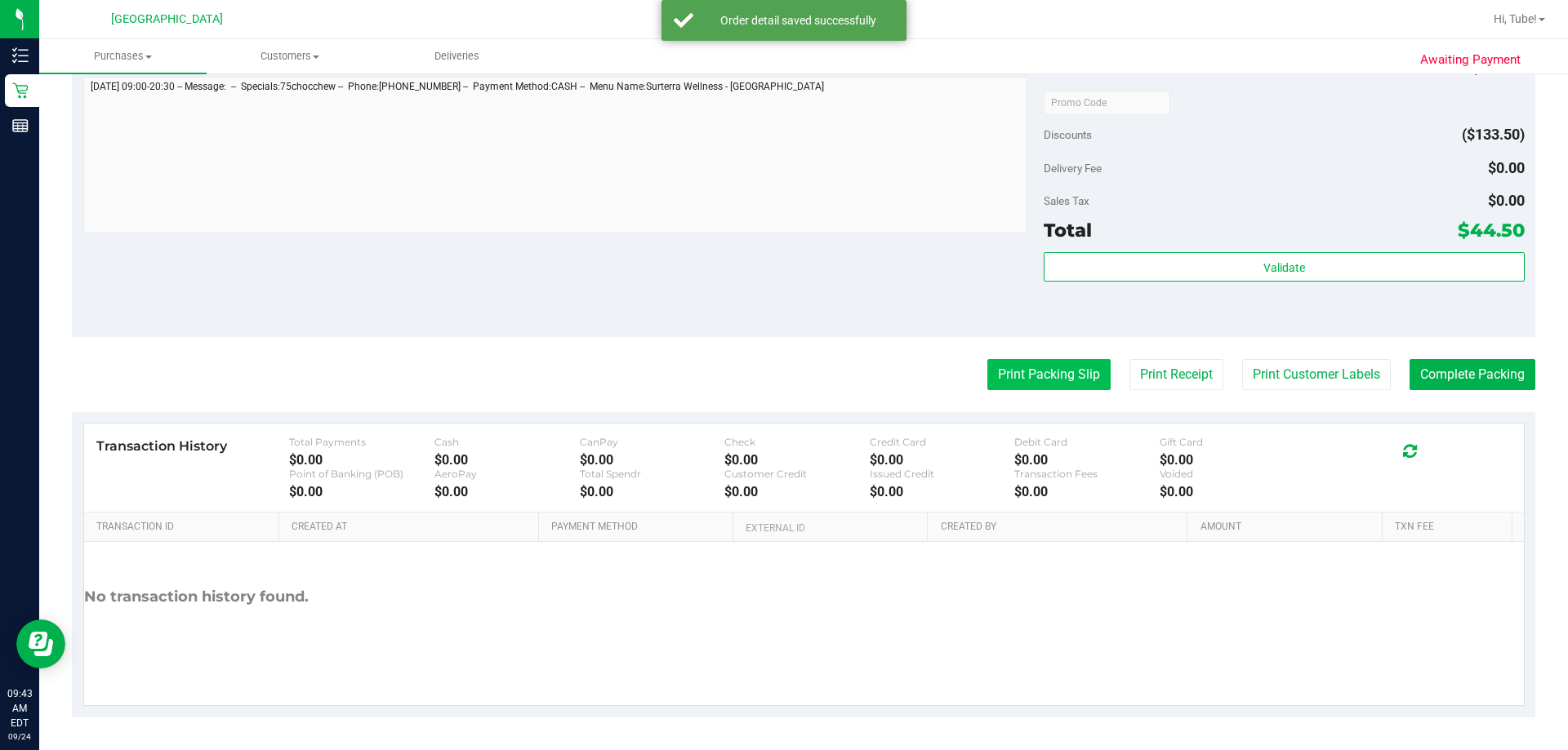
click at [782, 381] on button "Print Packing Slip" at bounding box center [1049, 375] width 123 height 31
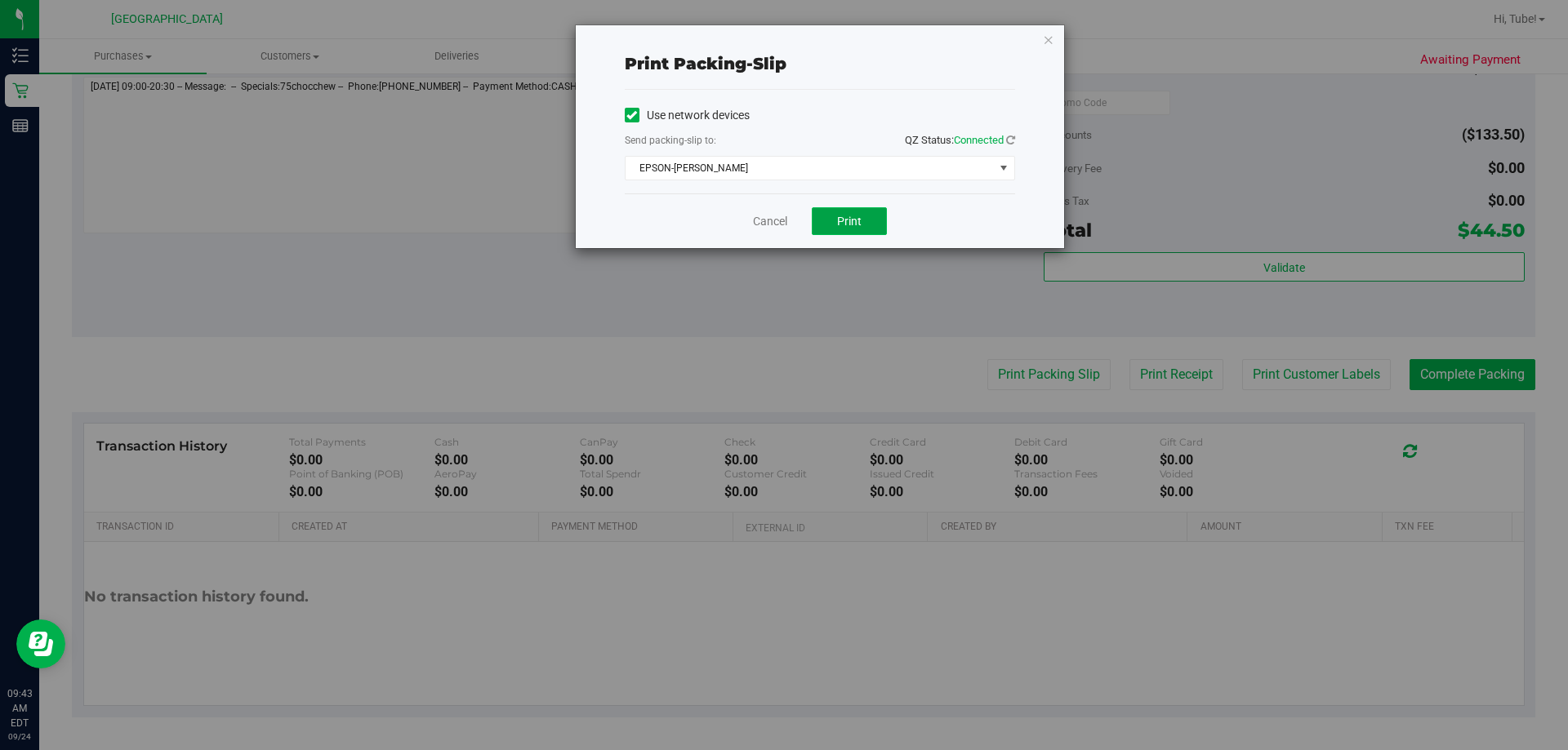
click at [782, 216] on button "Print" at bounding box center [849, 222] width 75 height 28
click at [782, 40] on div "Print packing-slip Use network devices Send packing-slip to: QZ Status: Connect…" at bounding box center [820, 136] width 489 height 222
click at [782, 40] on icon "button" at bounding box center [1049, 39] width 11 height 19
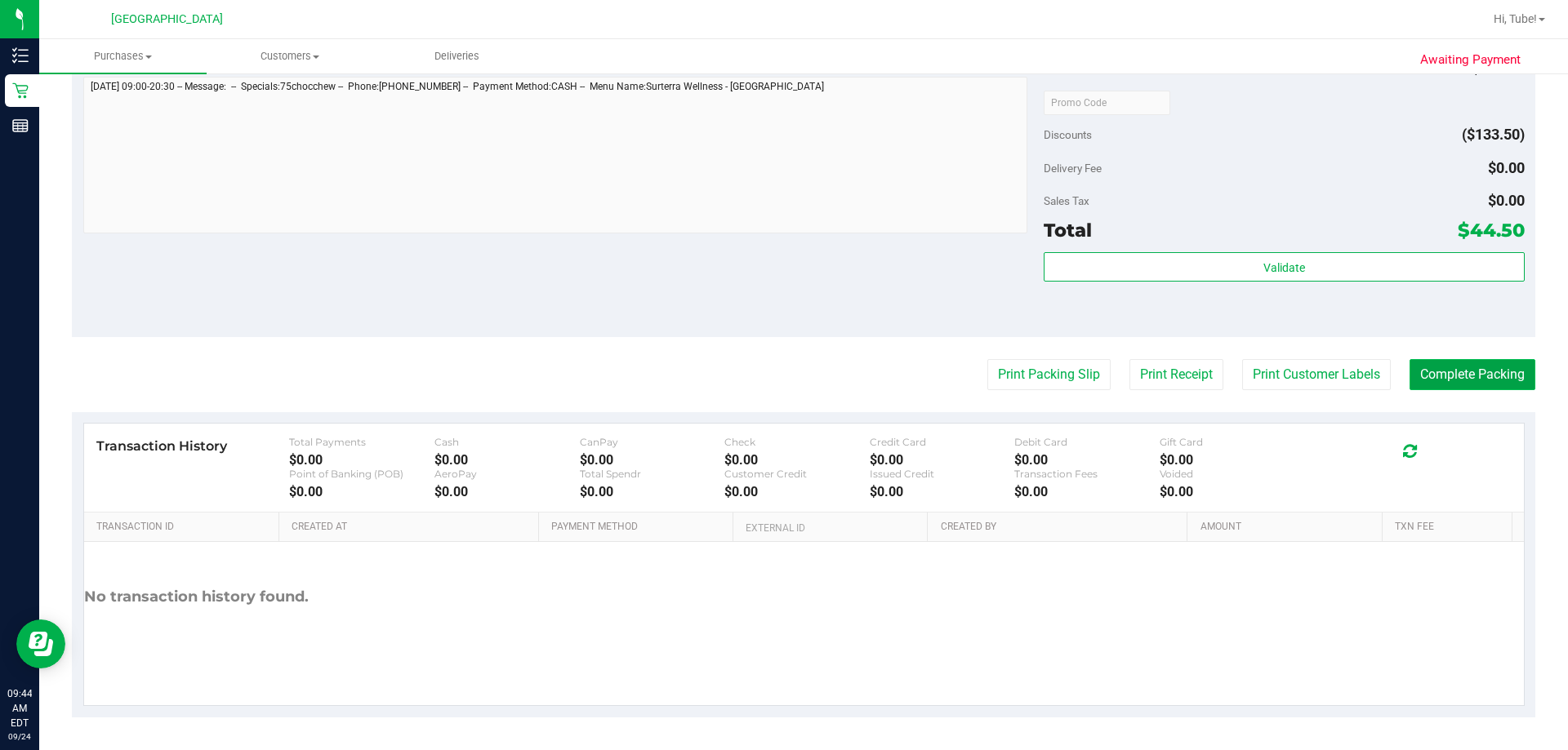
click at [782, 380] on button "Complete Packing" at bounding box center [1472, 375] width 126 height 31
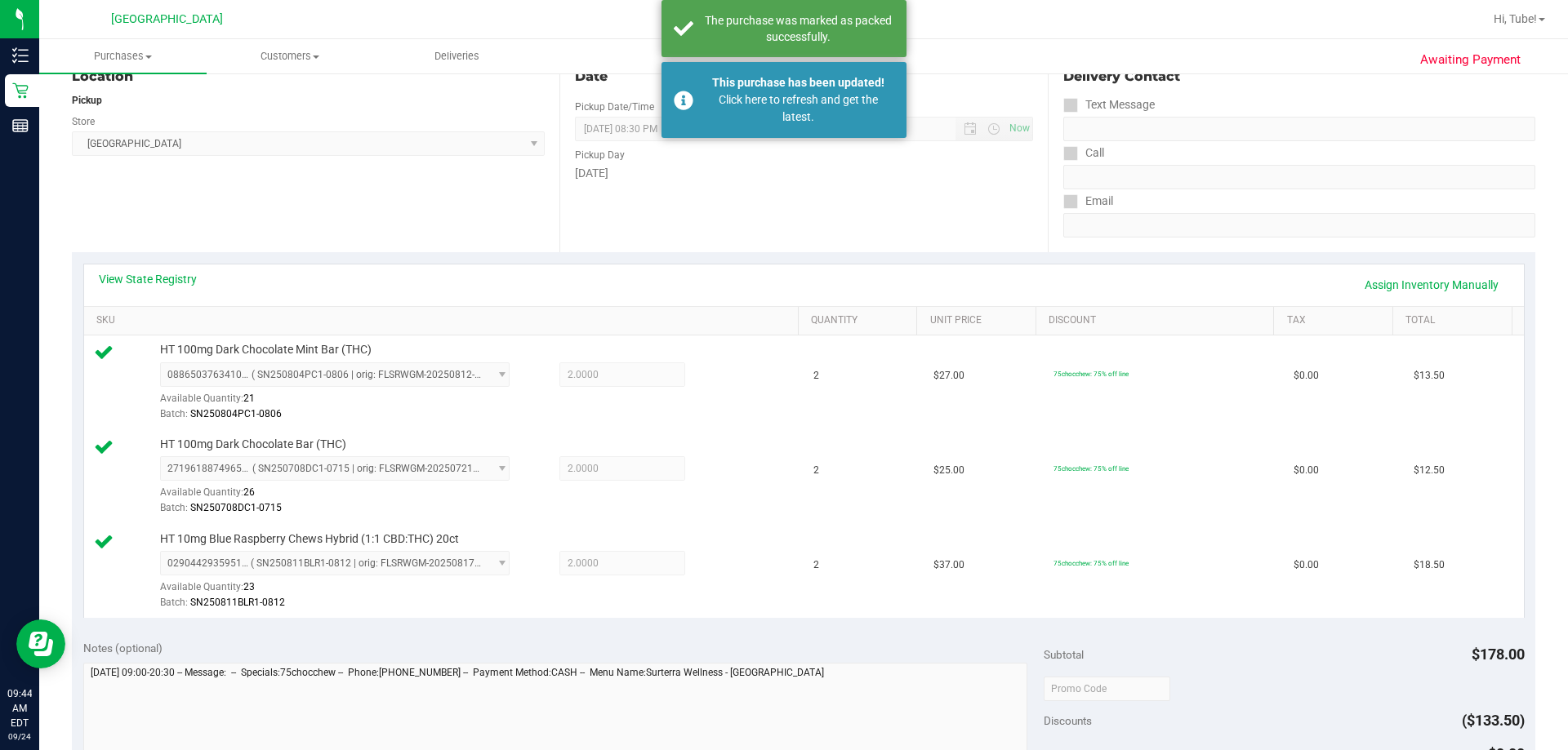
scroll to position [121, 0]
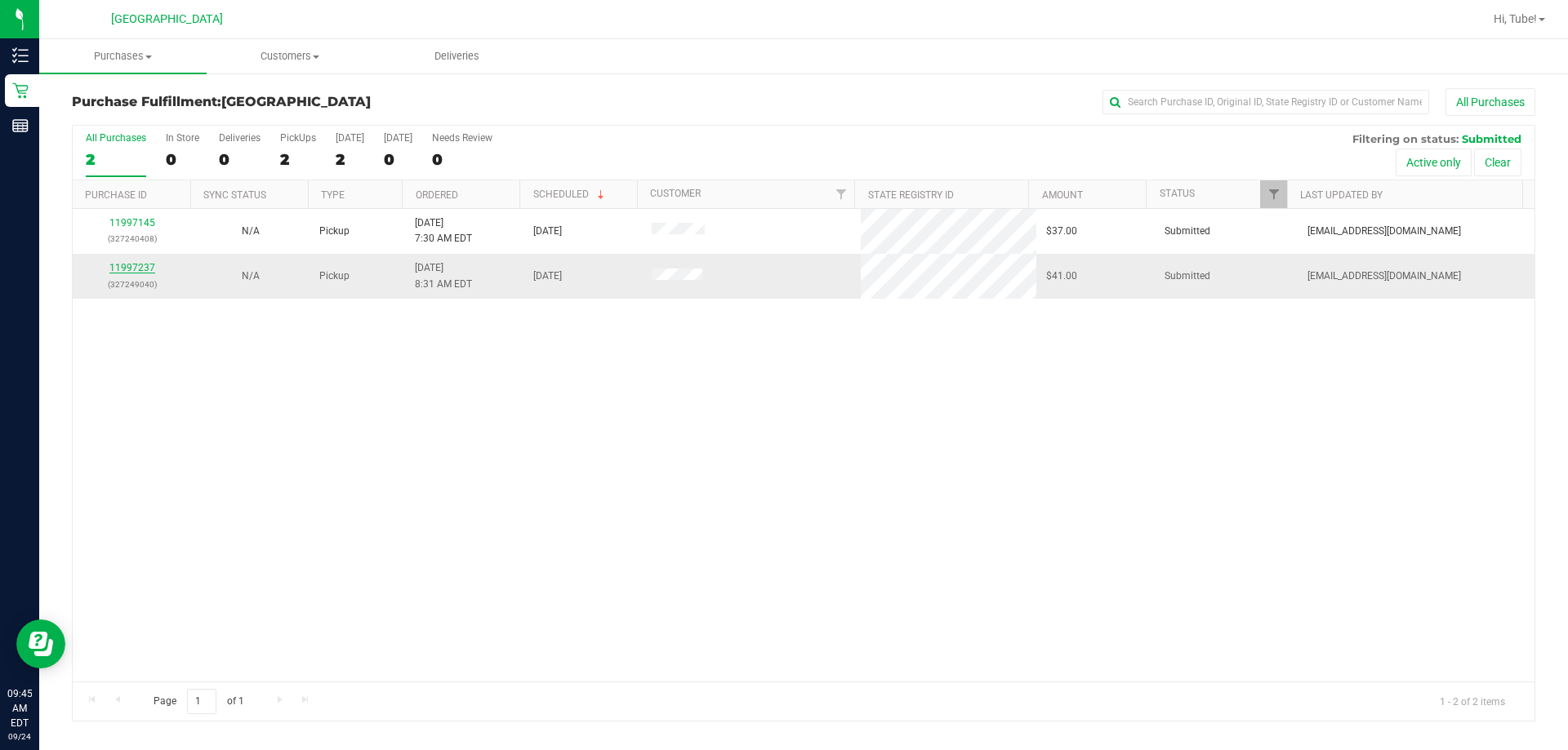
click at [138, 265] on link "11997237" at bounding box center [132, 268] width 45 height 11
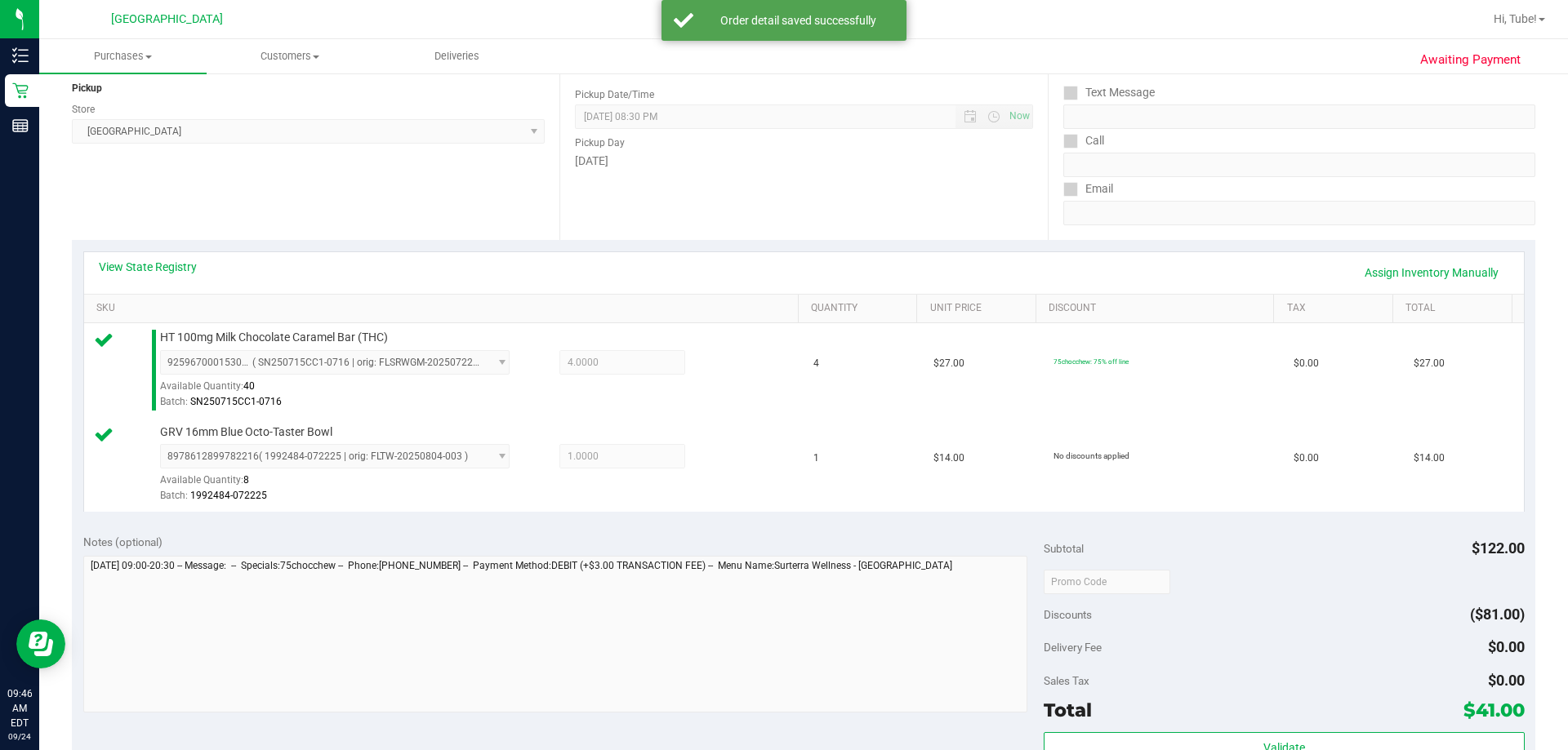
scroll to position [408, 0]
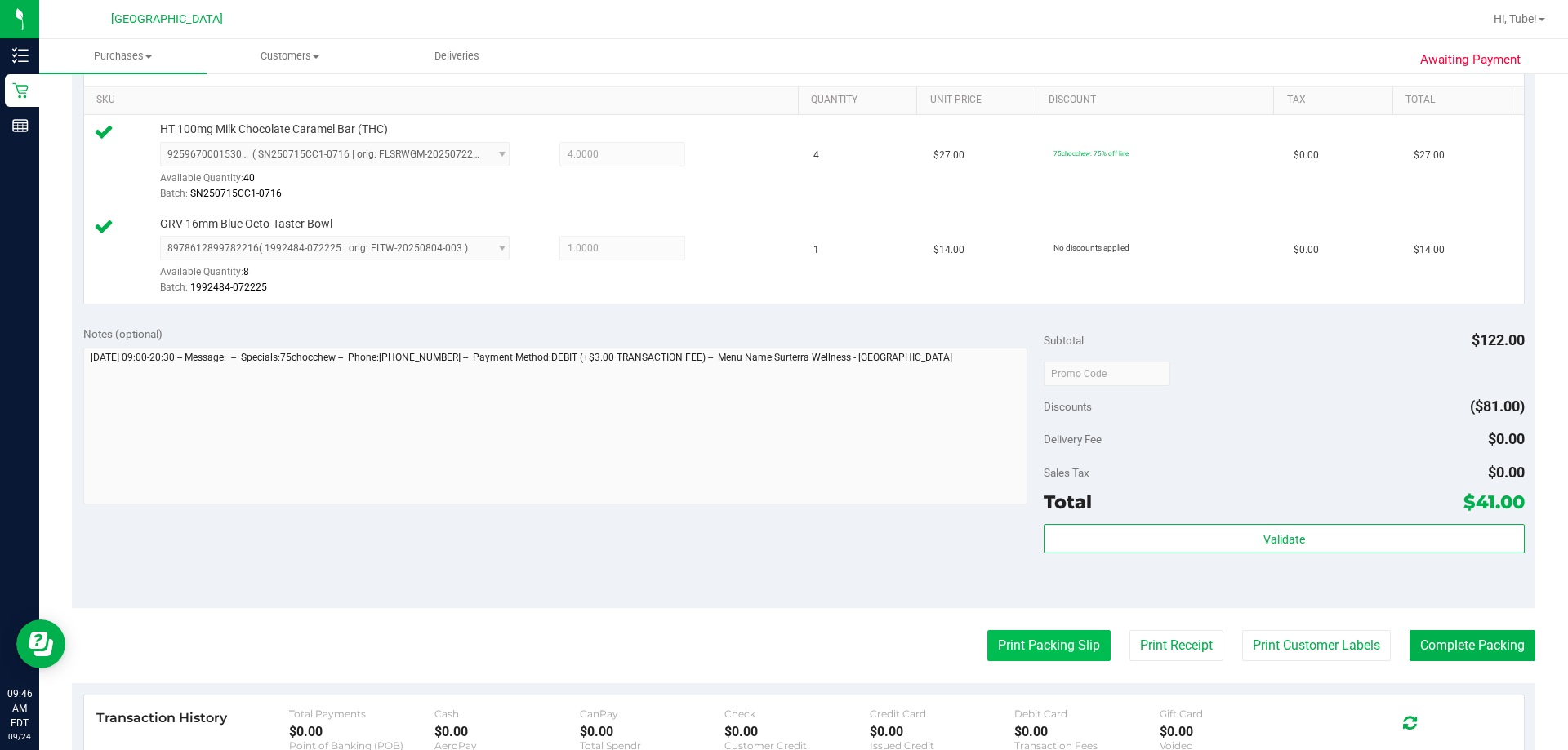
click at [782, 655] on button "Print Packing Slip" at bounding box center [1049, 645] width 123 height 31
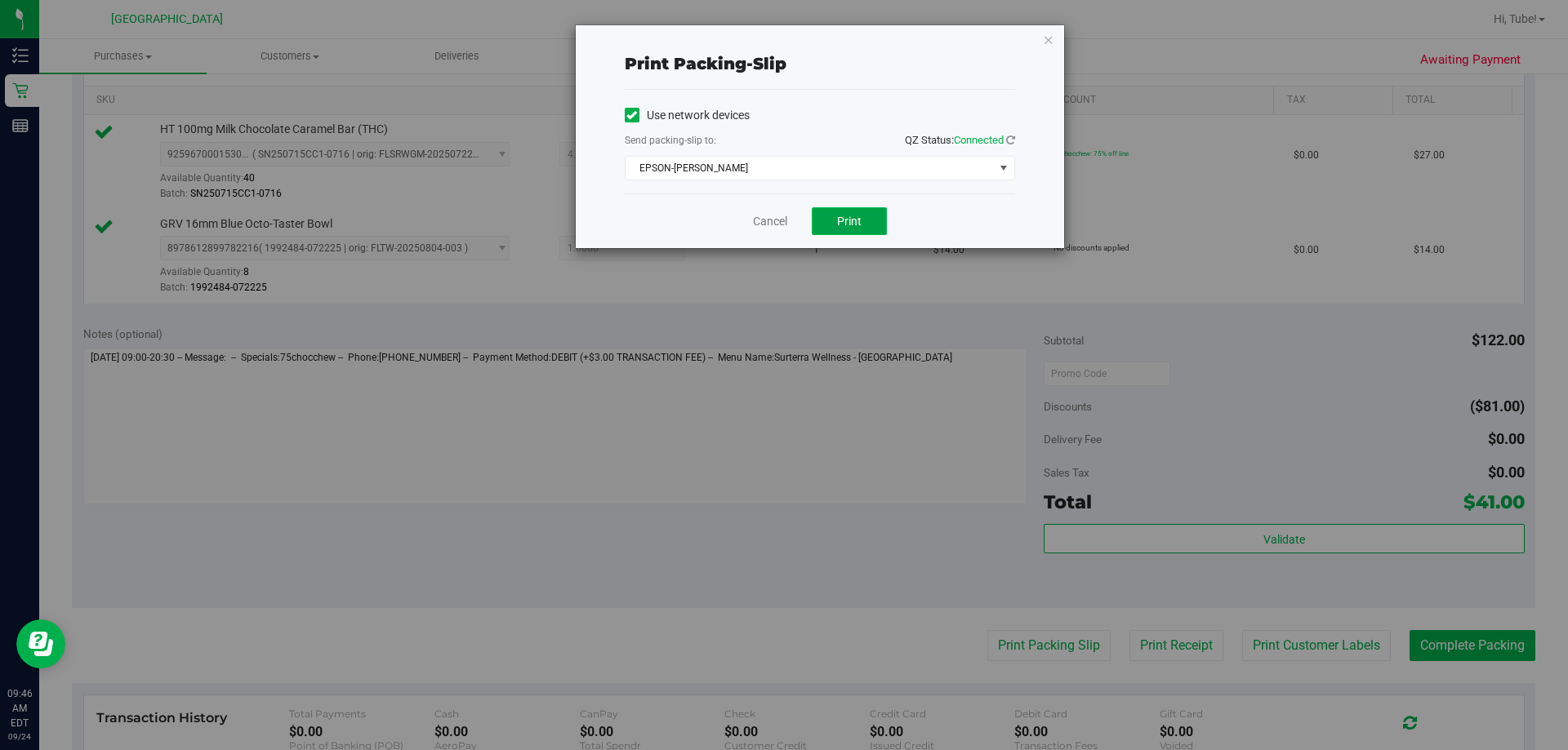
click at [782, 230] on button "Print" at bounding box center [849, 222] width 75 height 28
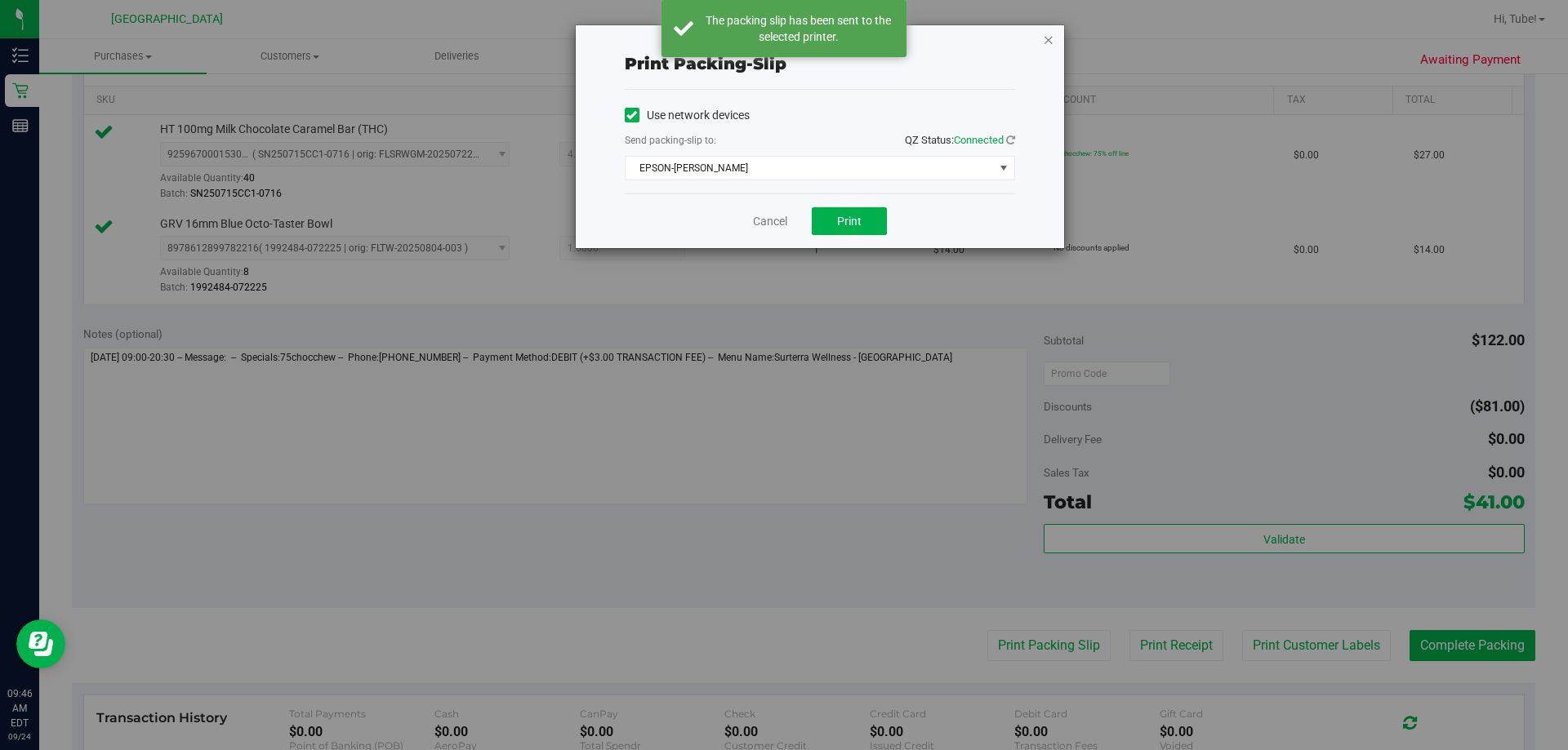
click at [782, 44] on icon "button" at bounding box center [1049, 39] width 11 height 19
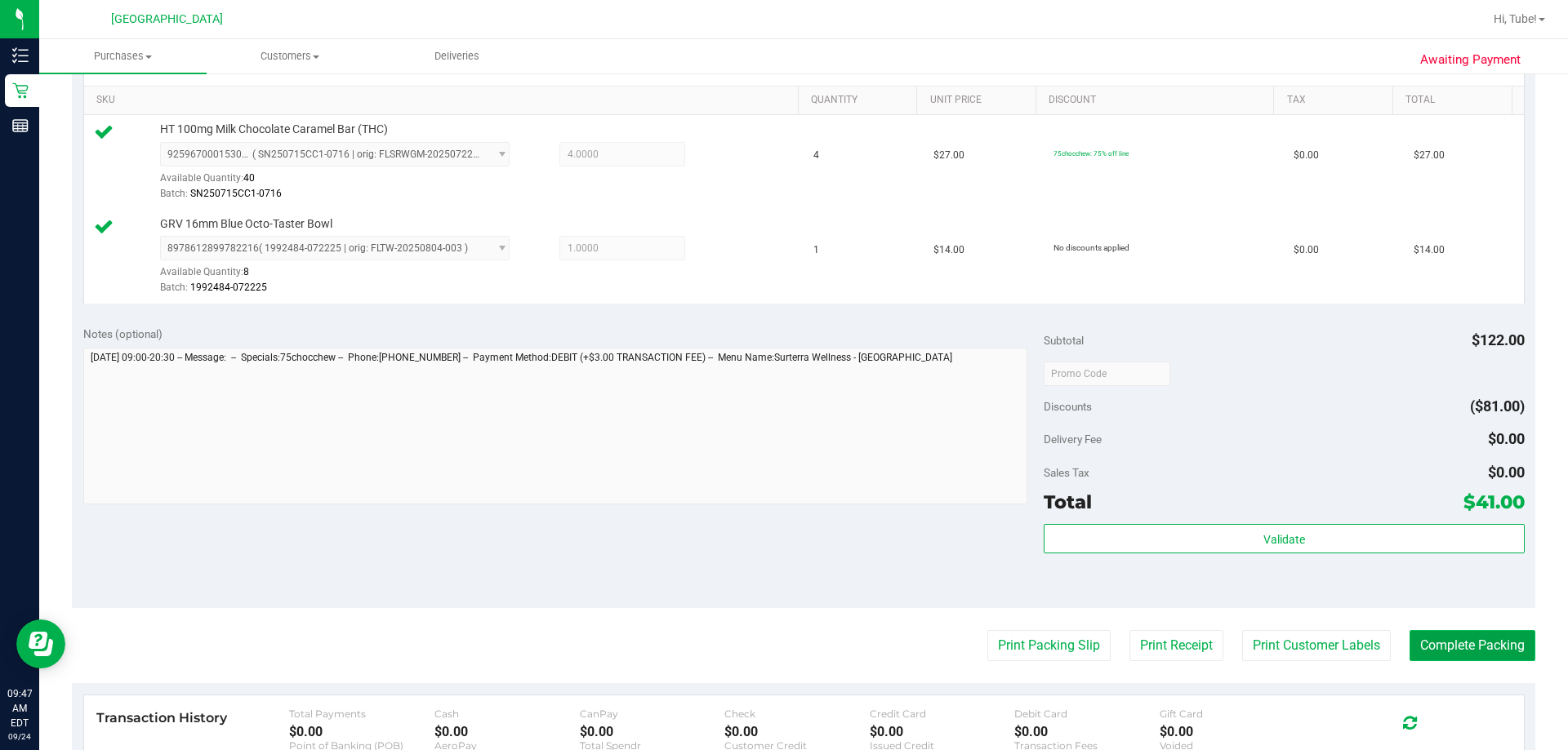
click at [782, 645] on button "Complete Packing" at bounding box center [1472, 645] width 126 height 31
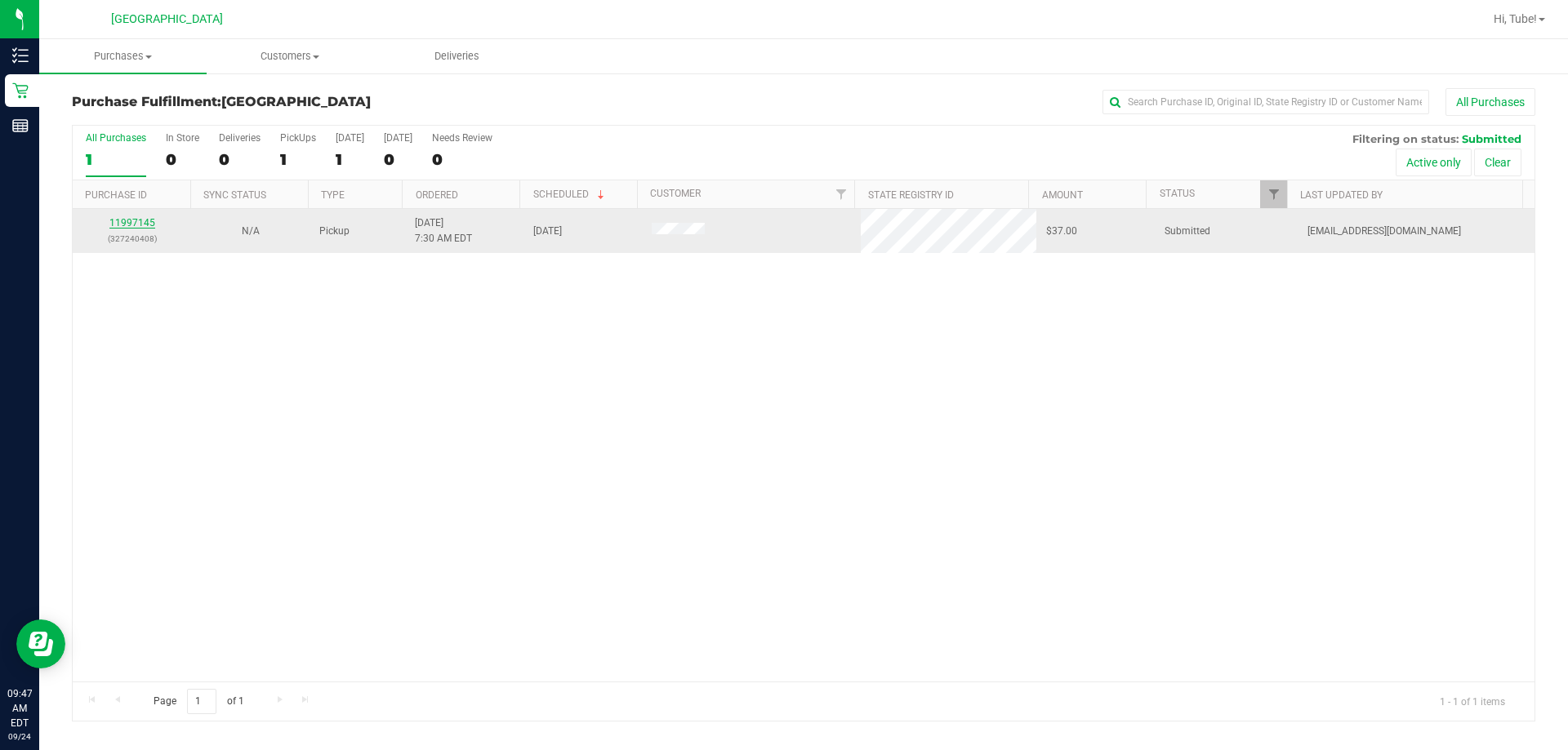
click at [142, 221] on link "11997145" at bounding box center [132, 222] width 45 height 11
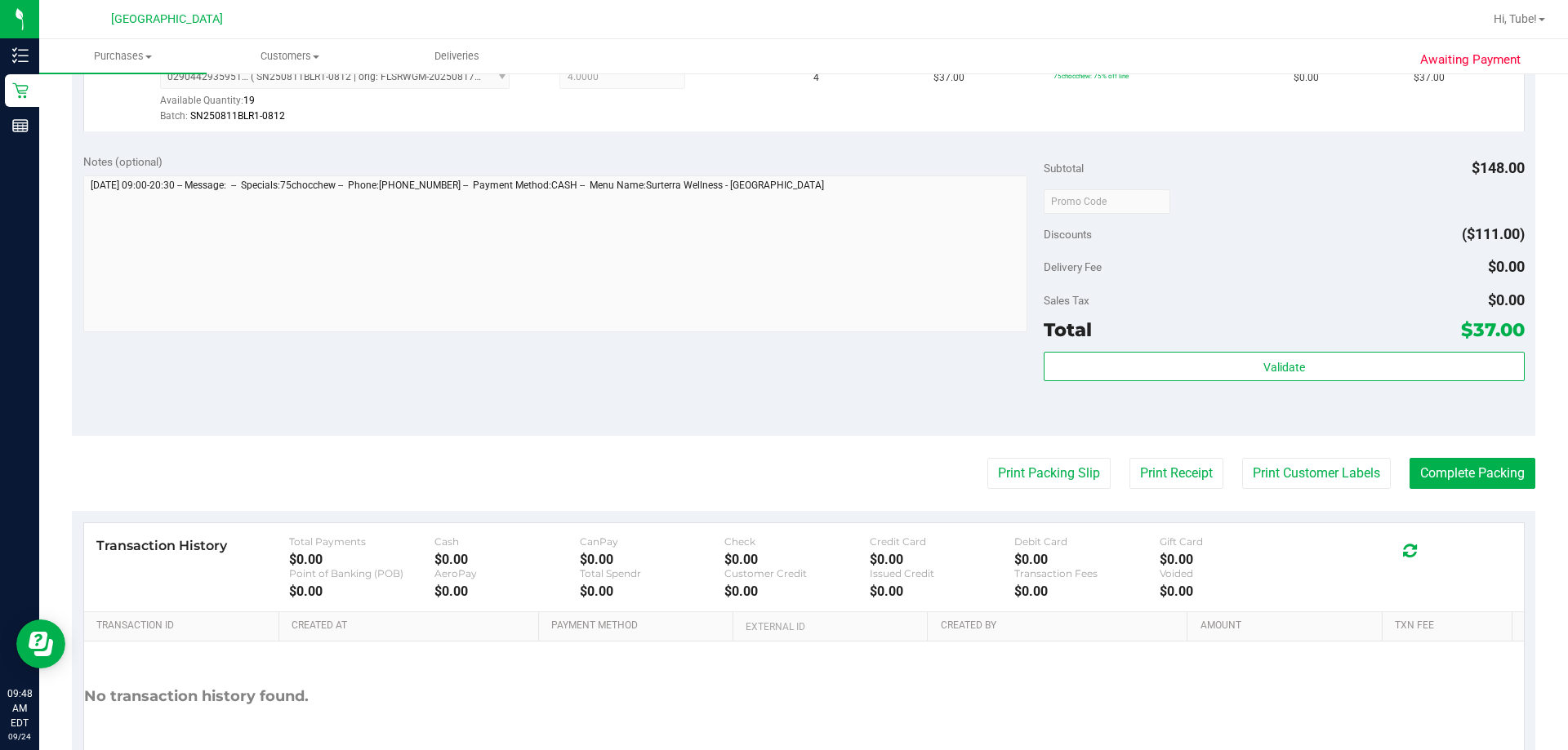
scroll to position [490, 0]
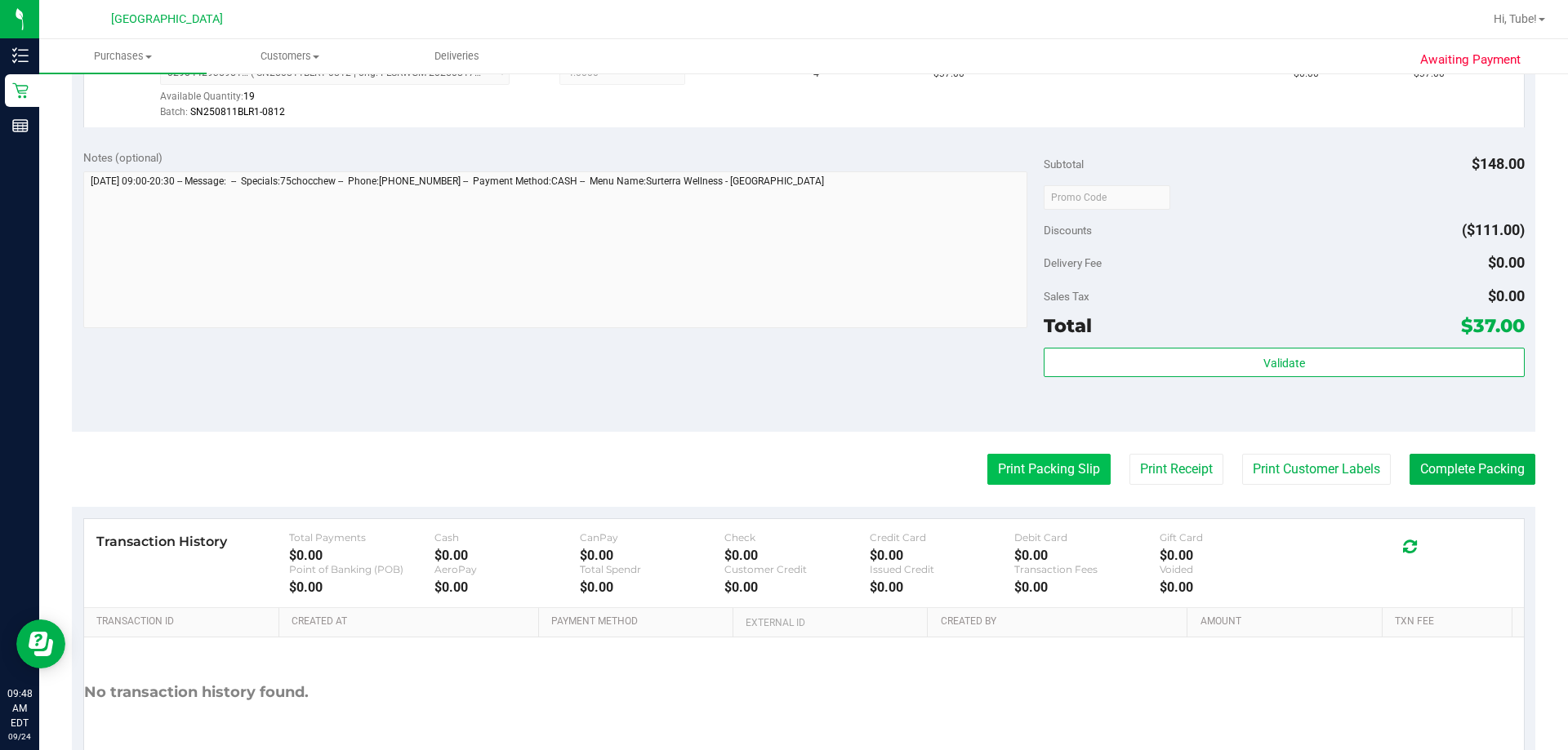
click at [782, 479] on button "Print Packing Slip" at bounding box center [1049, 469] width 123 height 31
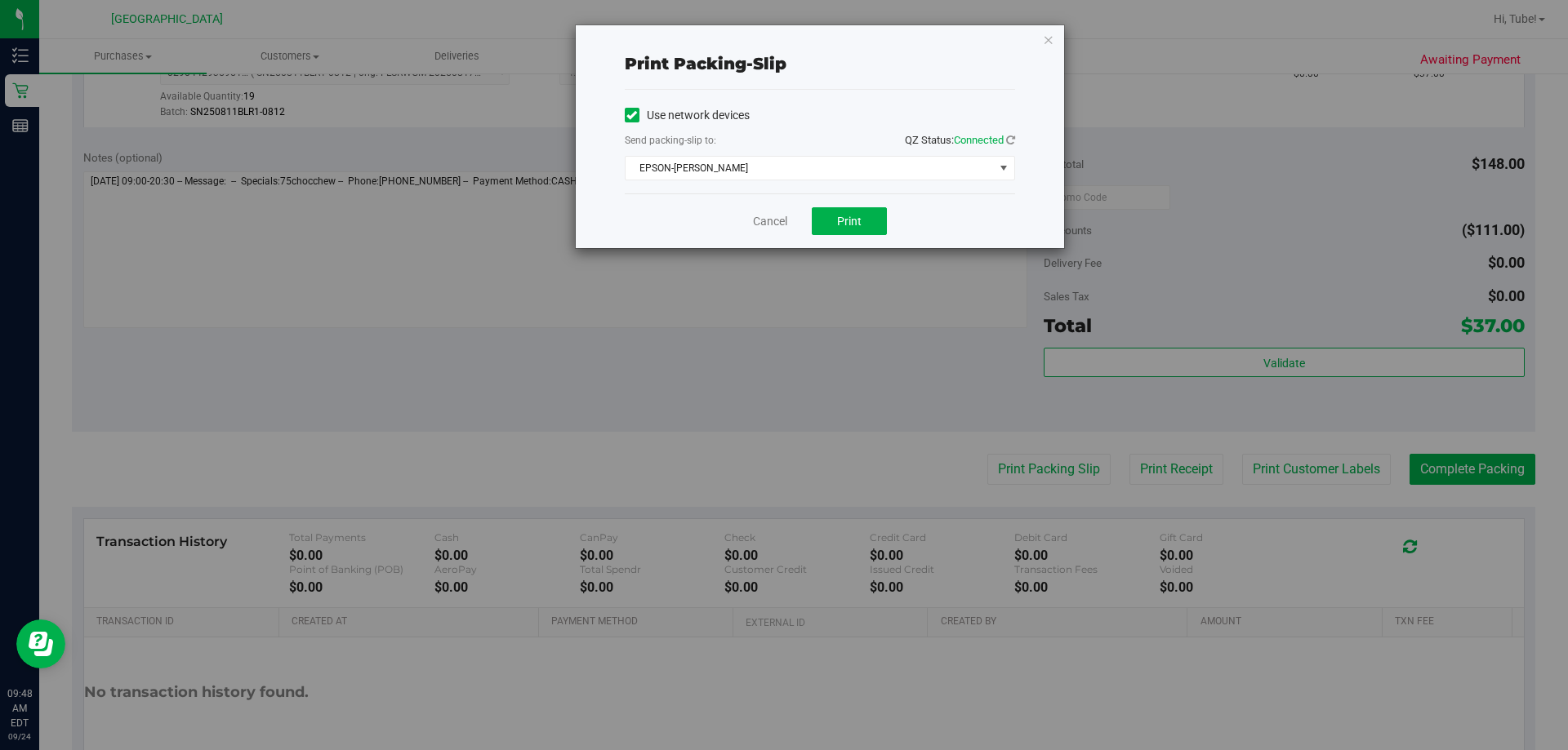
click at [782, 244] on div "Cancel Print" at bounding box center [820, 221] width 390 height 55
click at [782, 219] on span "Print" at bounding box center [849, 222] width 24 height 13
click at [782, 36] on icon "button" at bounding box center [1049, 39] width 11 height 19
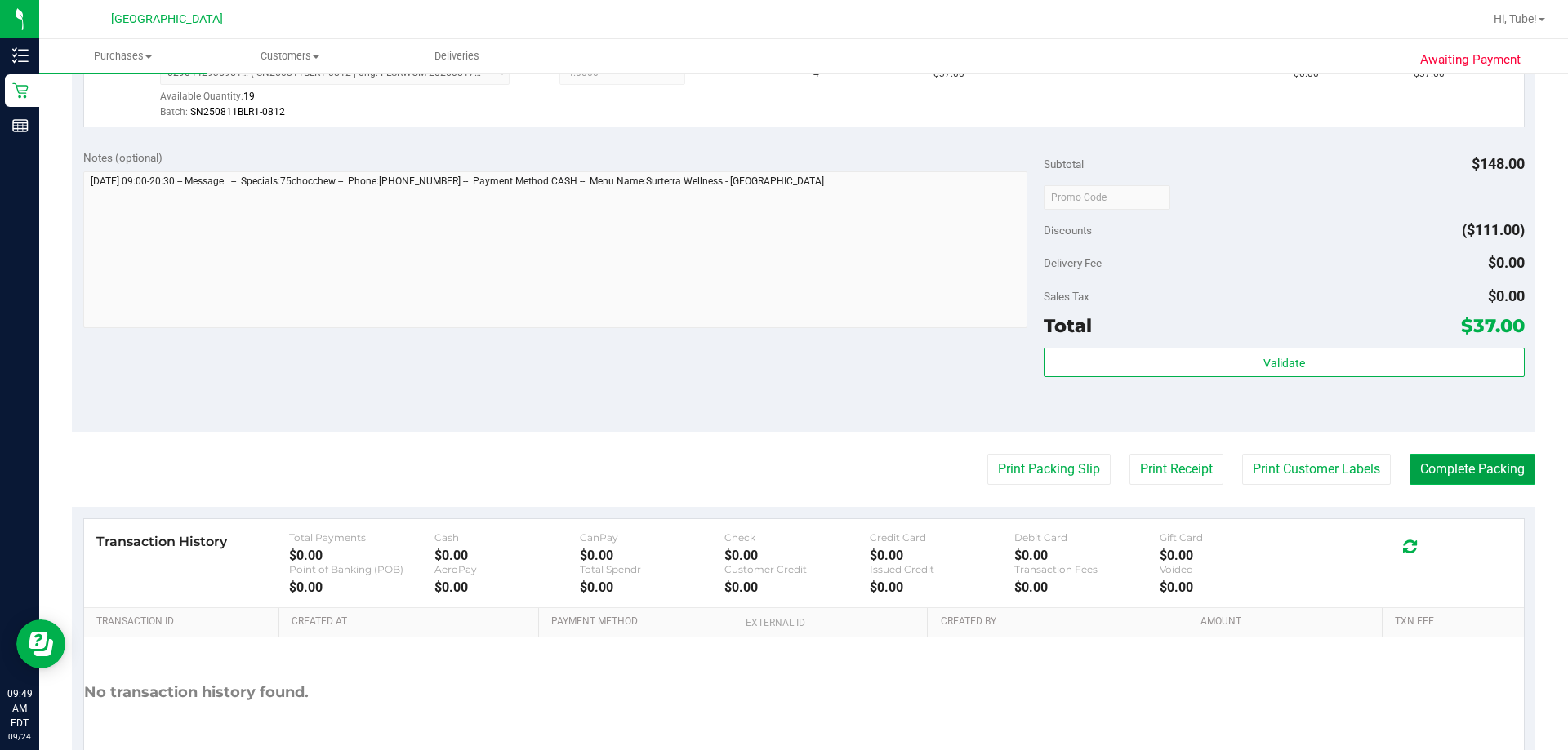
click at [782, 463] on button "Complete Packing" at bounding box center [1472, 469] width 126 height 31
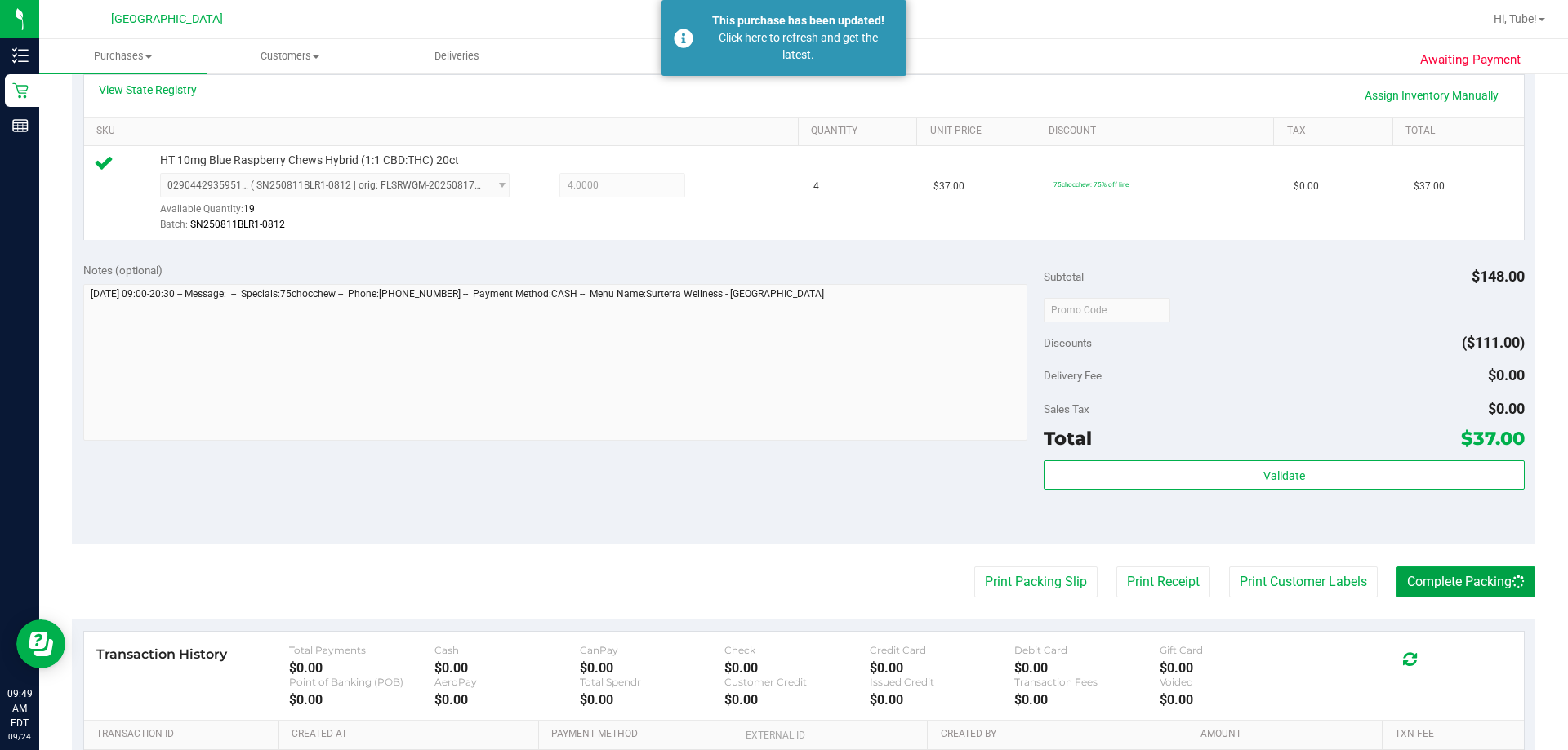
scroll to position [163, 0]
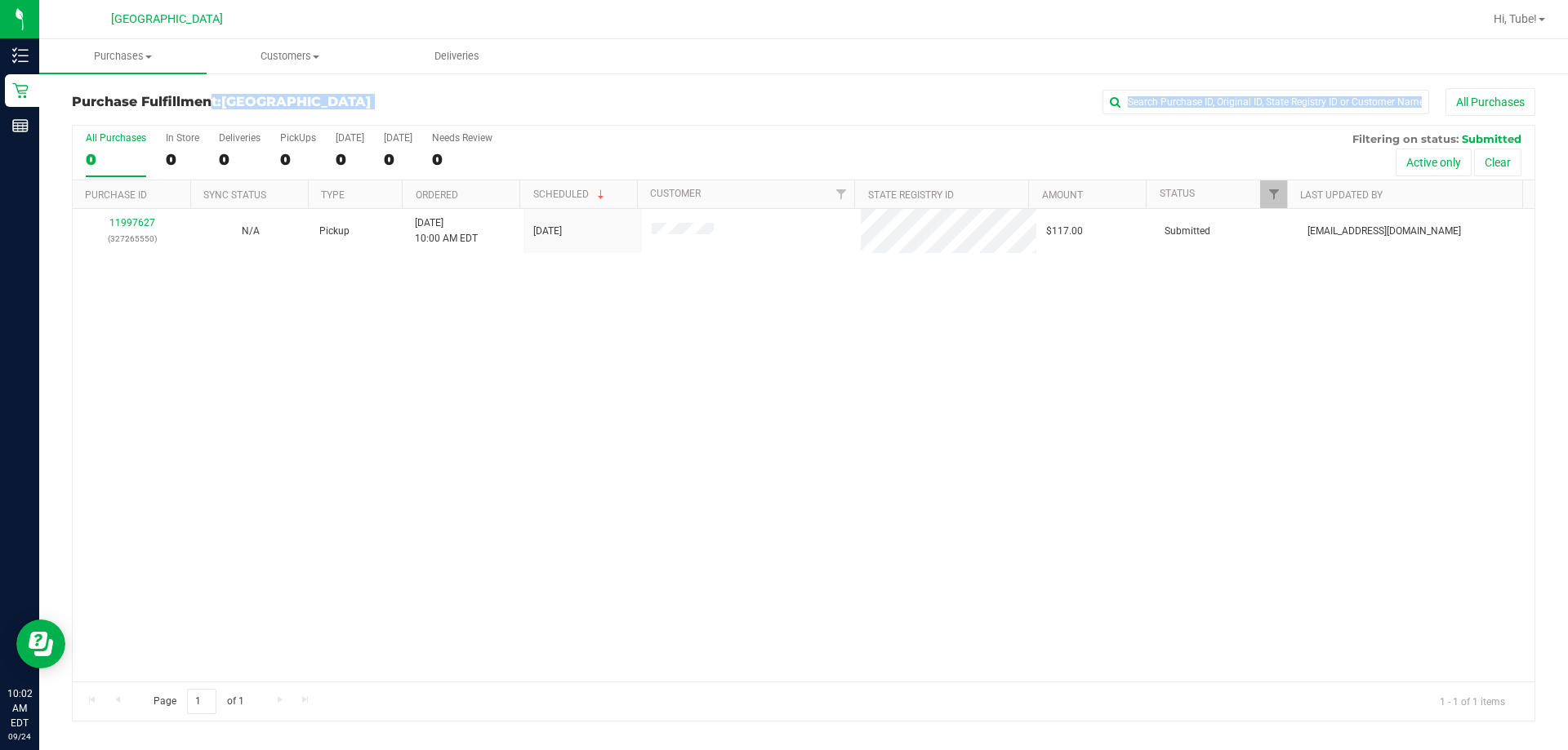
drag, startPoint x: 152, startPoint y: 133, endPoint x: 192, endPoint y: 92, distance: 57.3
click at [159, 110] on div "Purchase Fulfillment: [GEOGRAPHIC_DATA] All Purchases All Purchases 0 In Store …" at bounding box center [804, 405] width 1463 height 634
click at [753, 76] on div "Purchase Fulfillment: [GEOGRAPHIC_DATA] All Purchases All Purchases 0 In Store …" at bounding box center [803, 405] width 1529 height 667
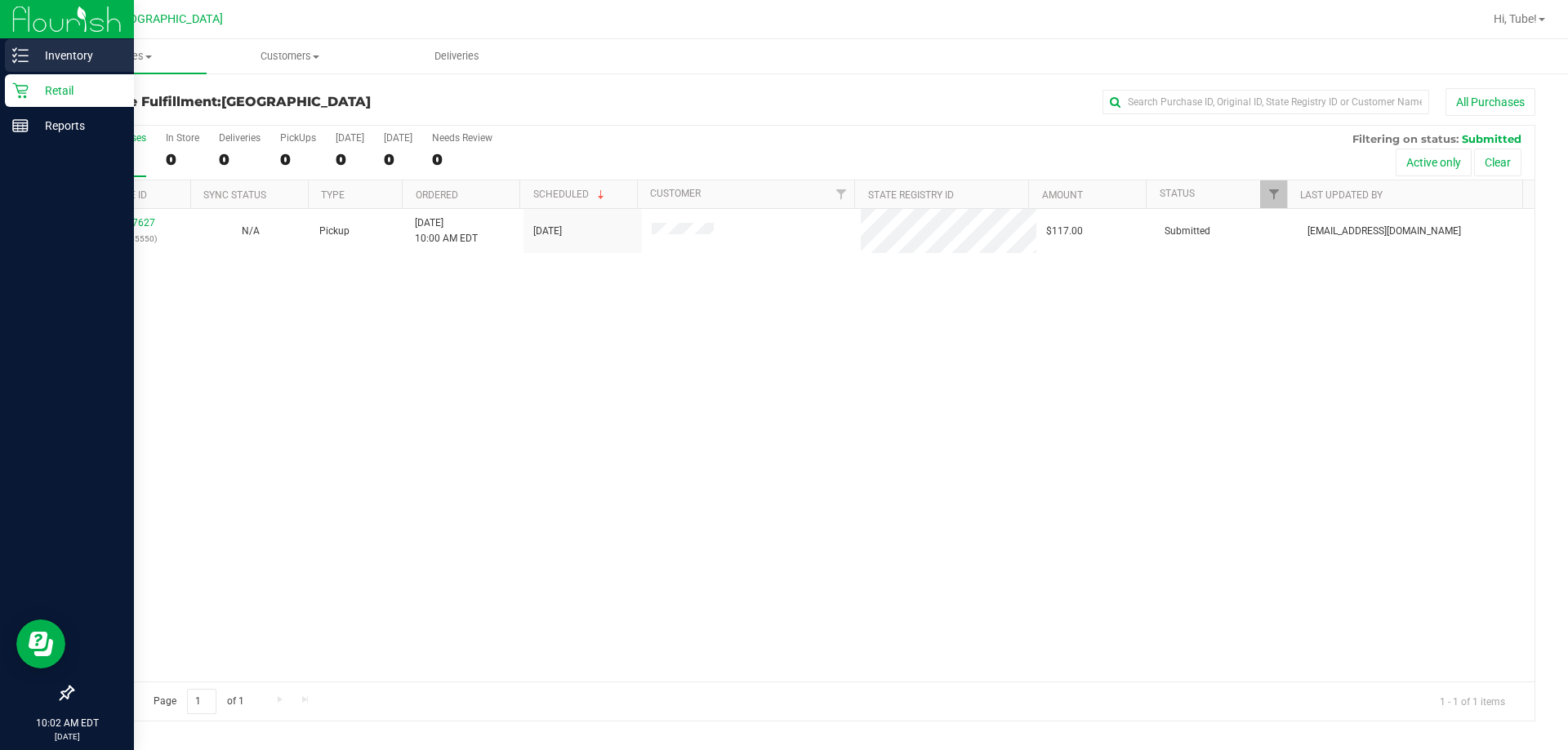
click at [31, 51] on p "Inventory" at bounding box center [78, 55] width 98 height 19
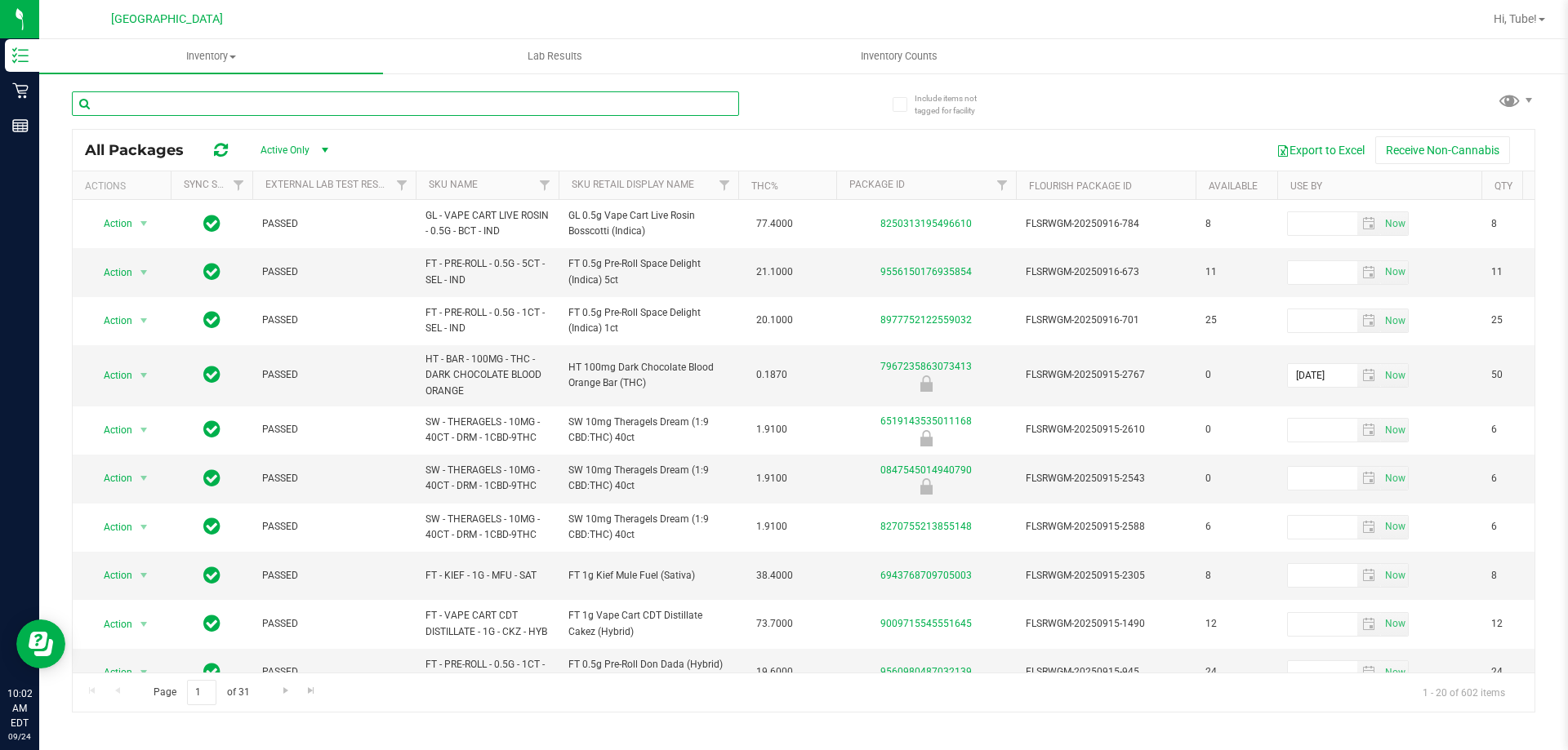
click at [216, 95] on input "text" at bounding box center [406, 104] width 668 height 24
paste input "FD 3.5g Flower Greenhouse Cakez (Hybrid)"
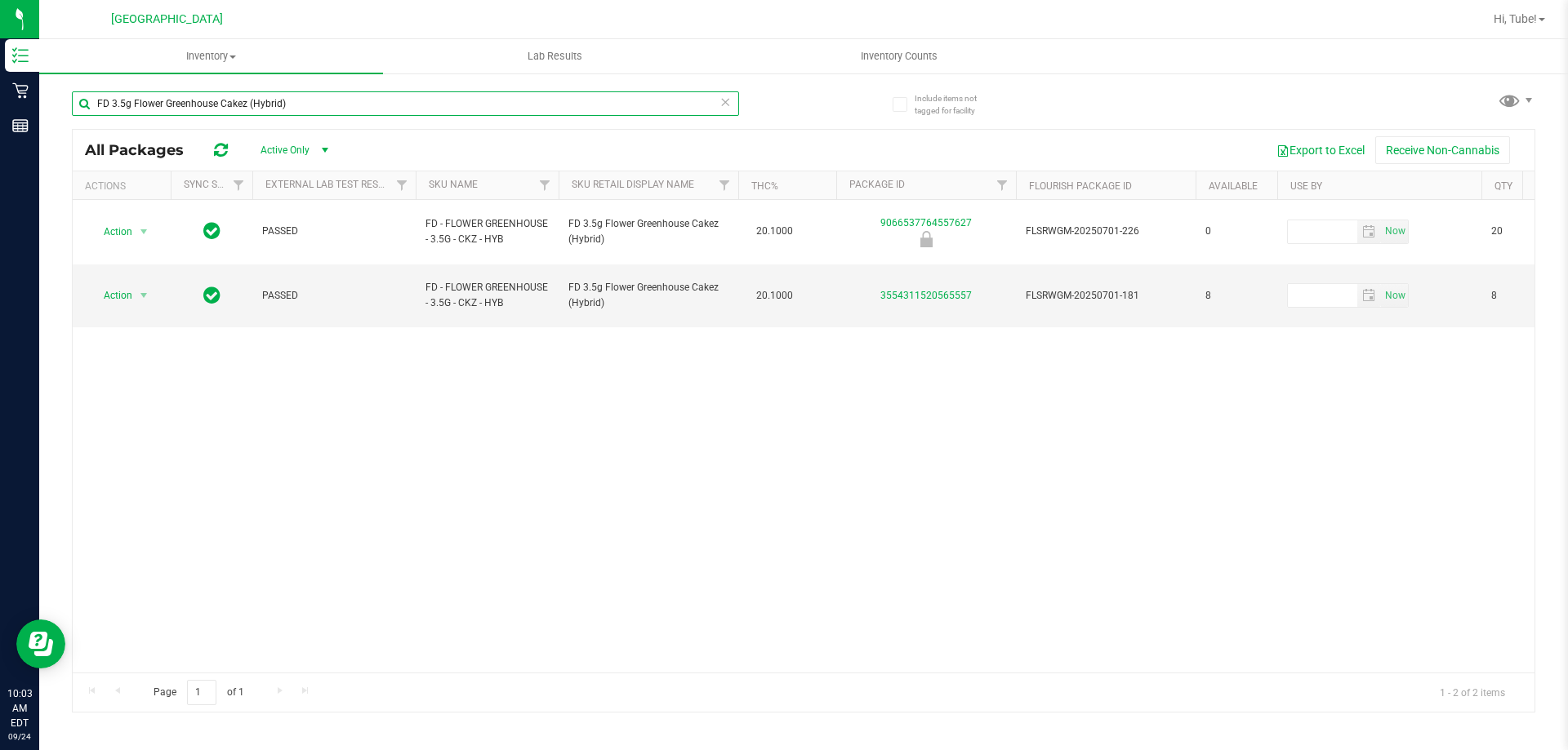
type input "FD 3.5g Flower Greenhouse Cakez (Hybrid)"
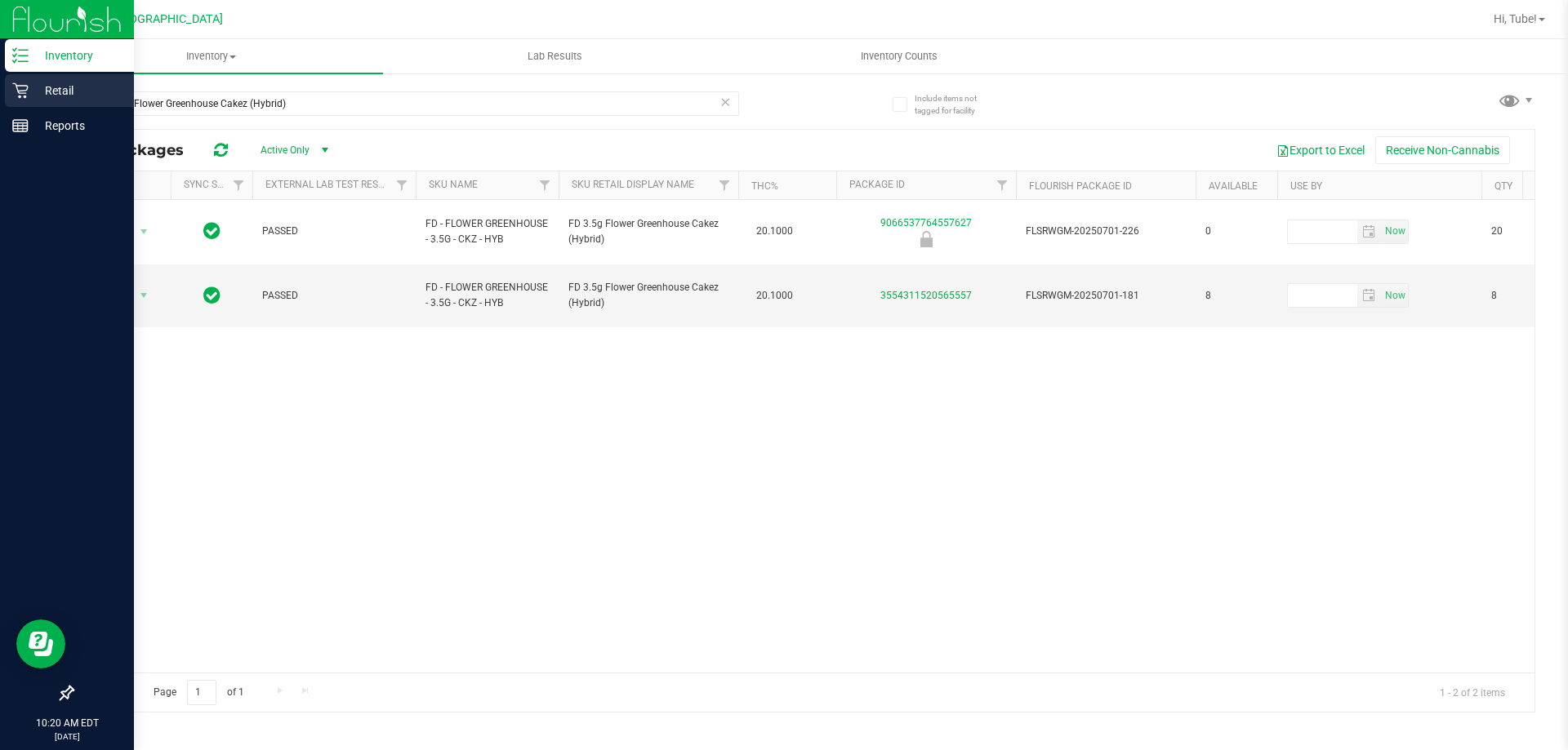
click at [75, 98] on p "Retail" at bounding box center [78, 90] width 98 height 19
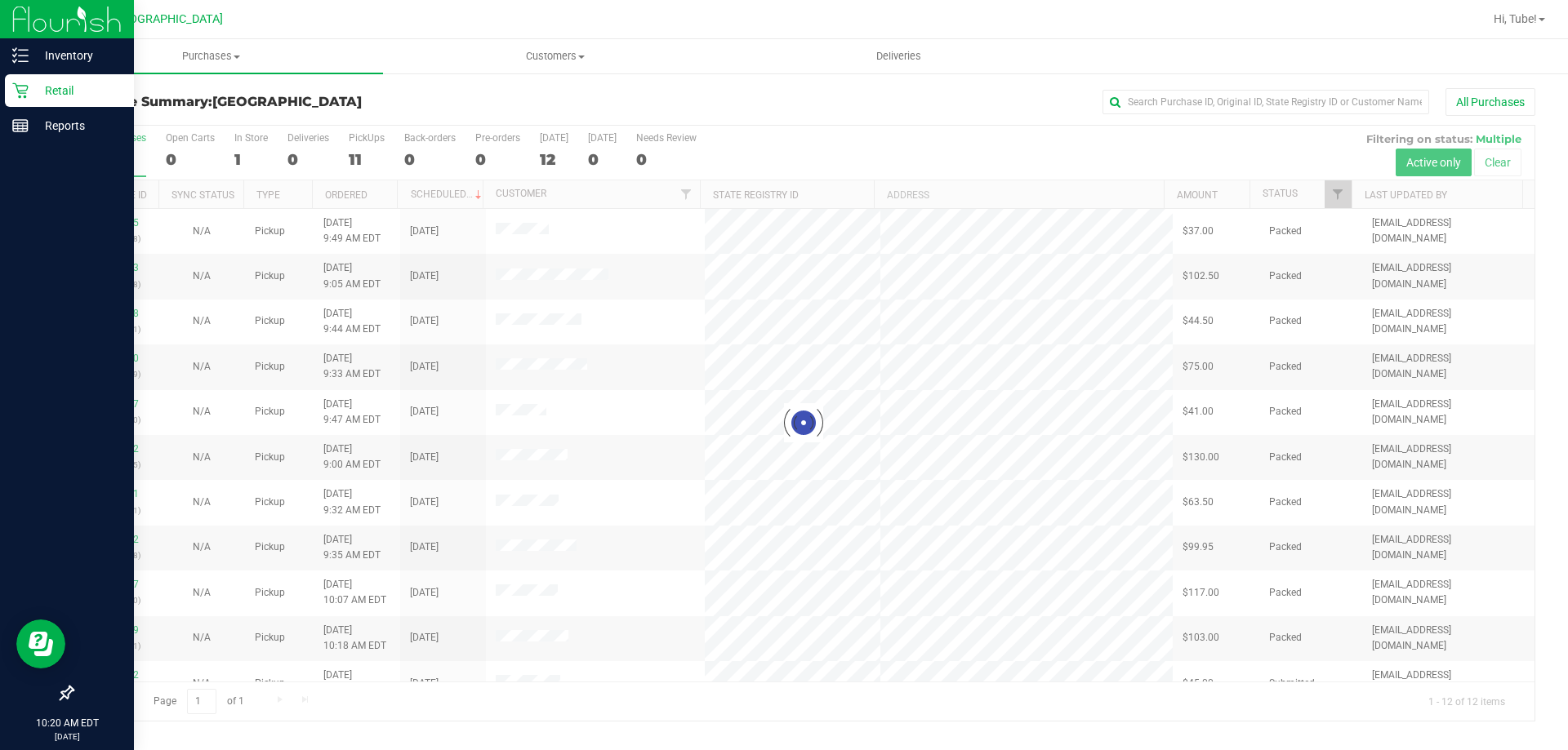
click at [250, 159] on div at bounding box center [803, 424] width 1462 height 595
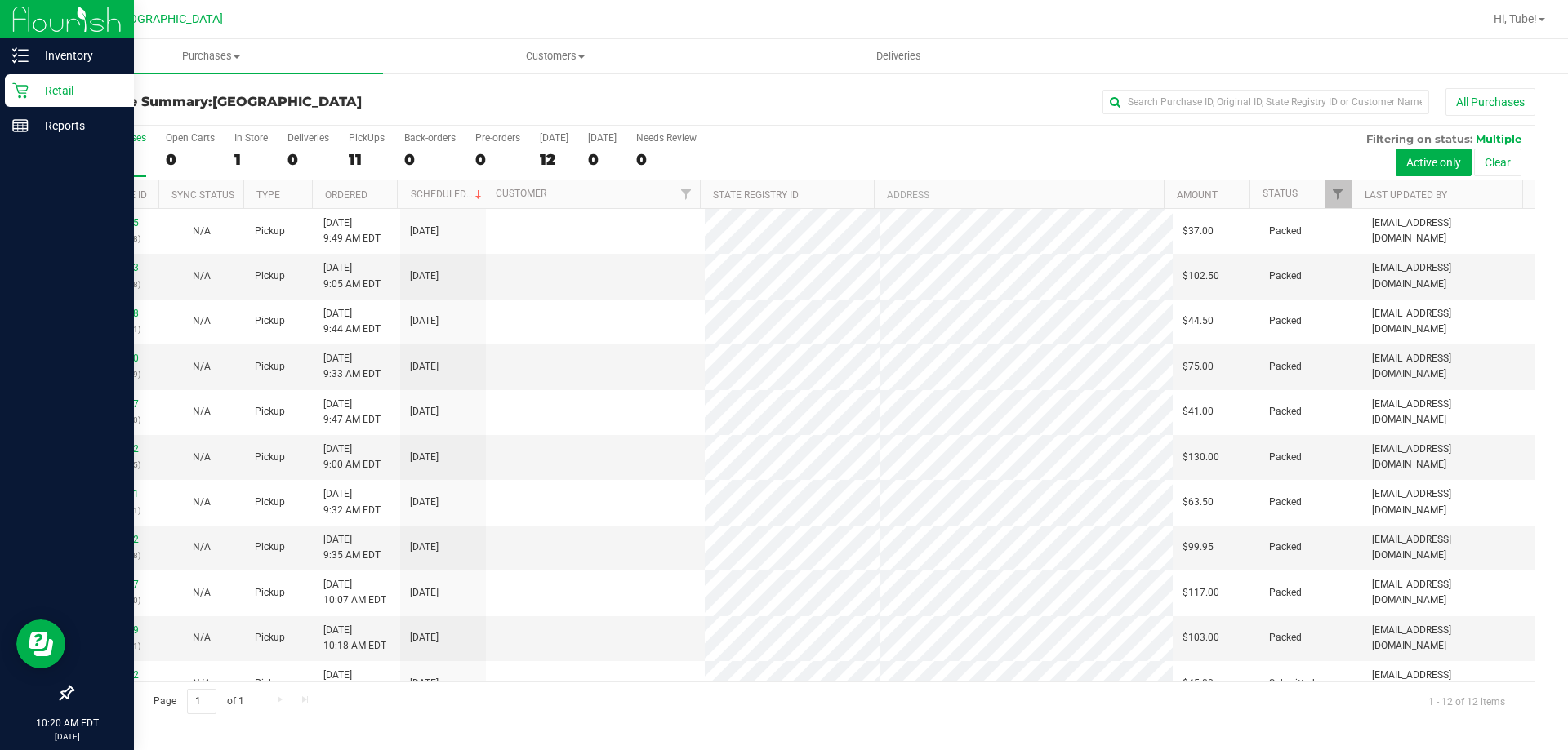
click at [247, 159] on div "1" at bounding box center [251, 159] width 33 height 19
click at [0, 0] on input "In Store 1" at bounding box center [0, 0] width 0 height 0
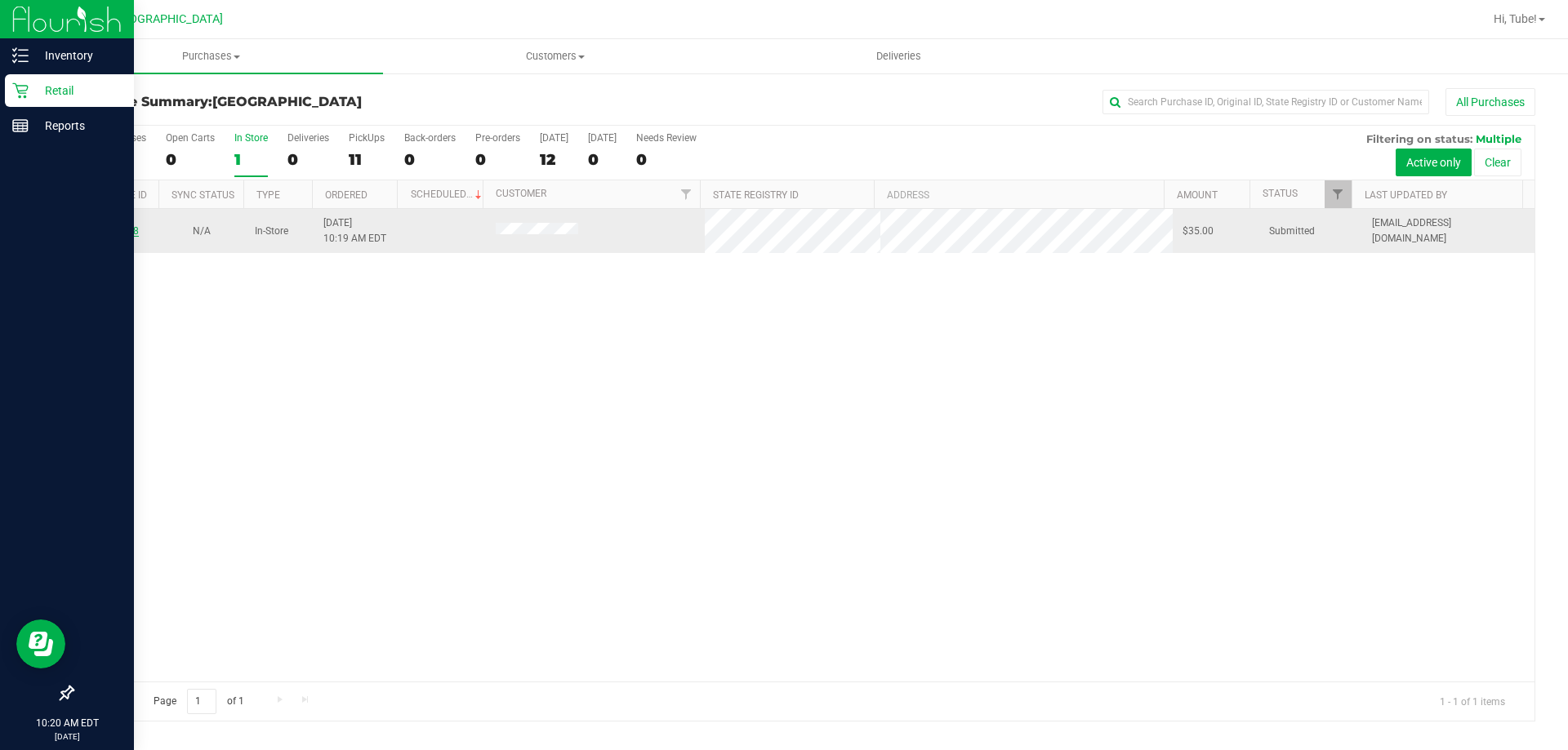
click at [116, 235] on link "11997738" at bounding box center [115, 231] width 45 height 11
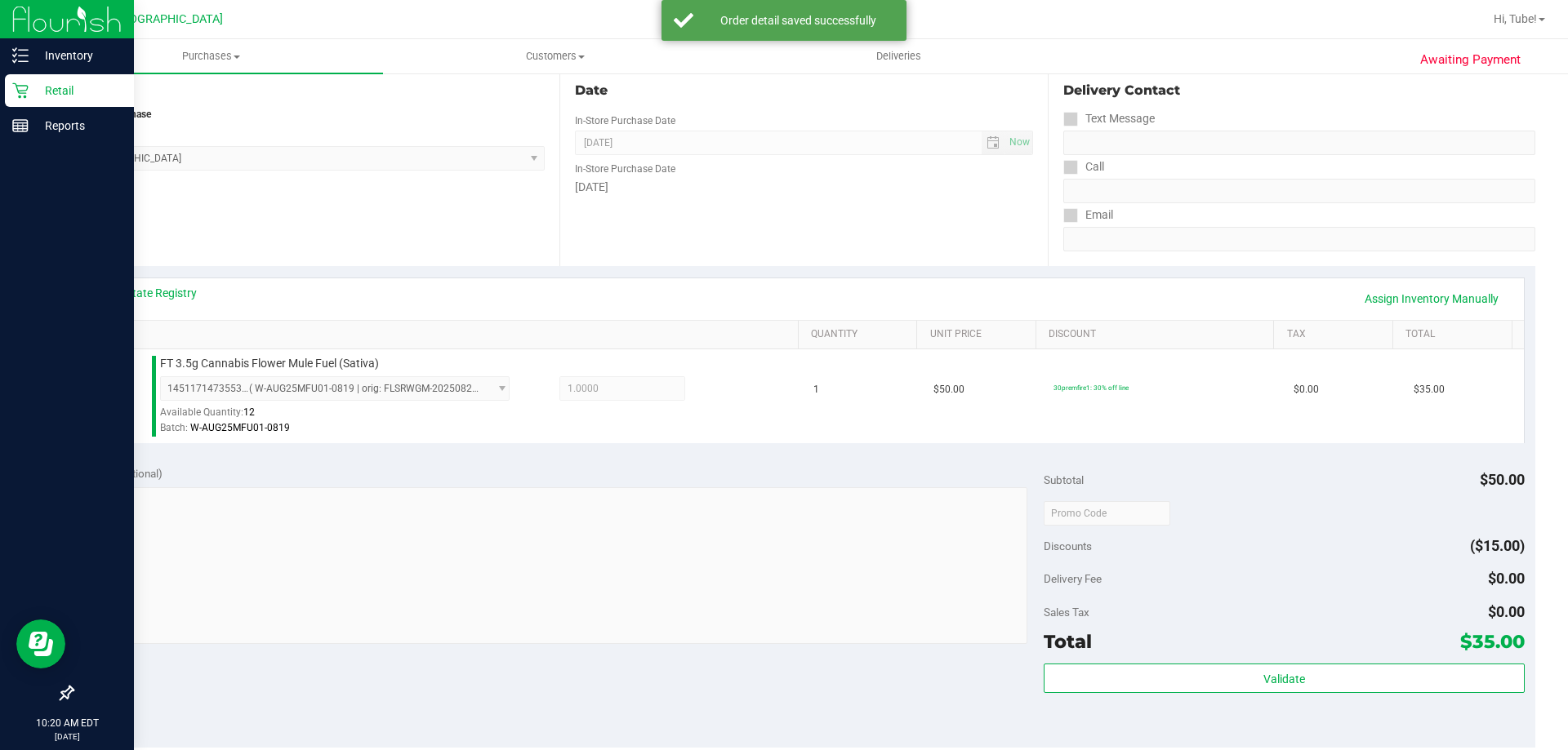
scroll to position [408, 0]
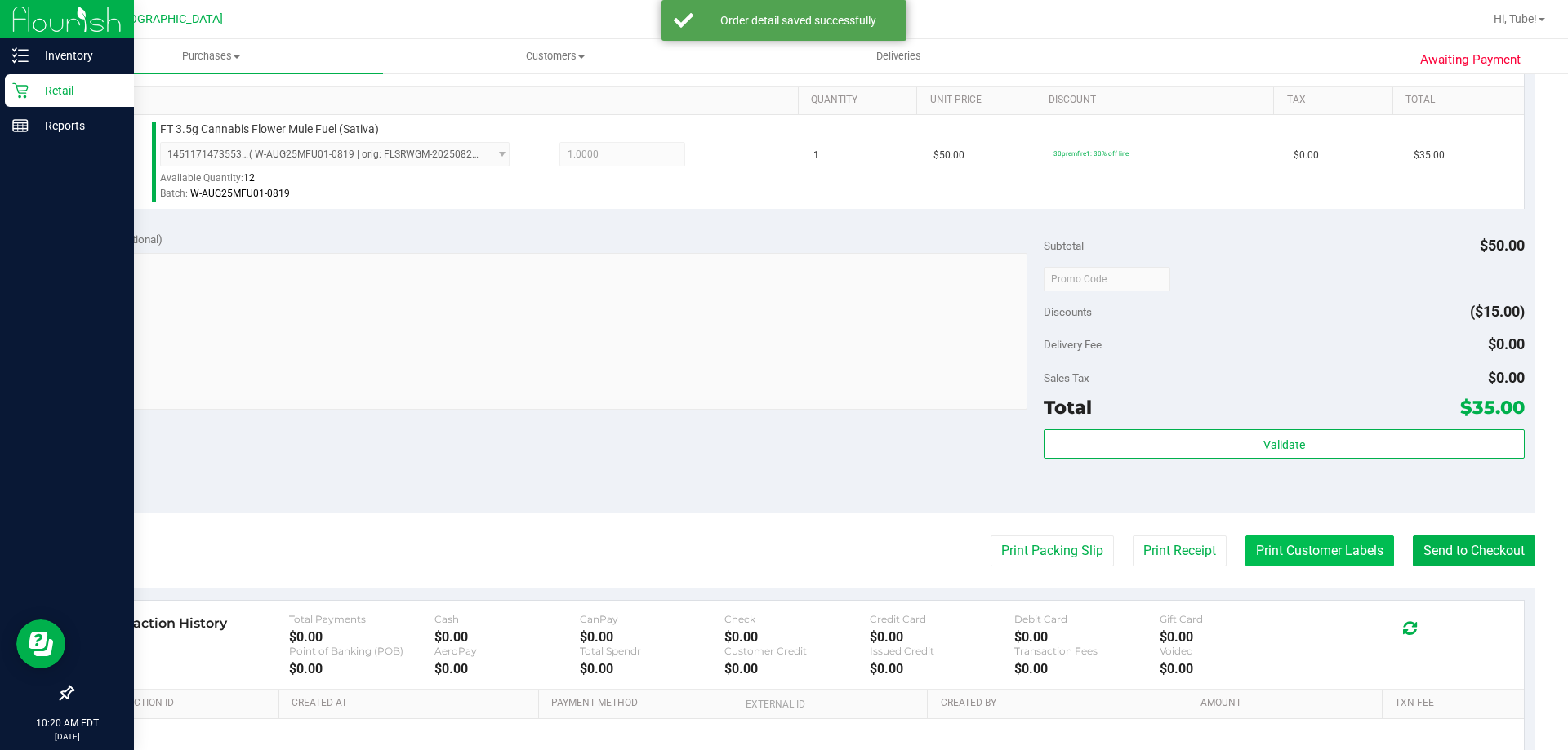
click at [782, 549] on button "Print Customer Labels" at bounding box center [1319, 551] width 148 height 31
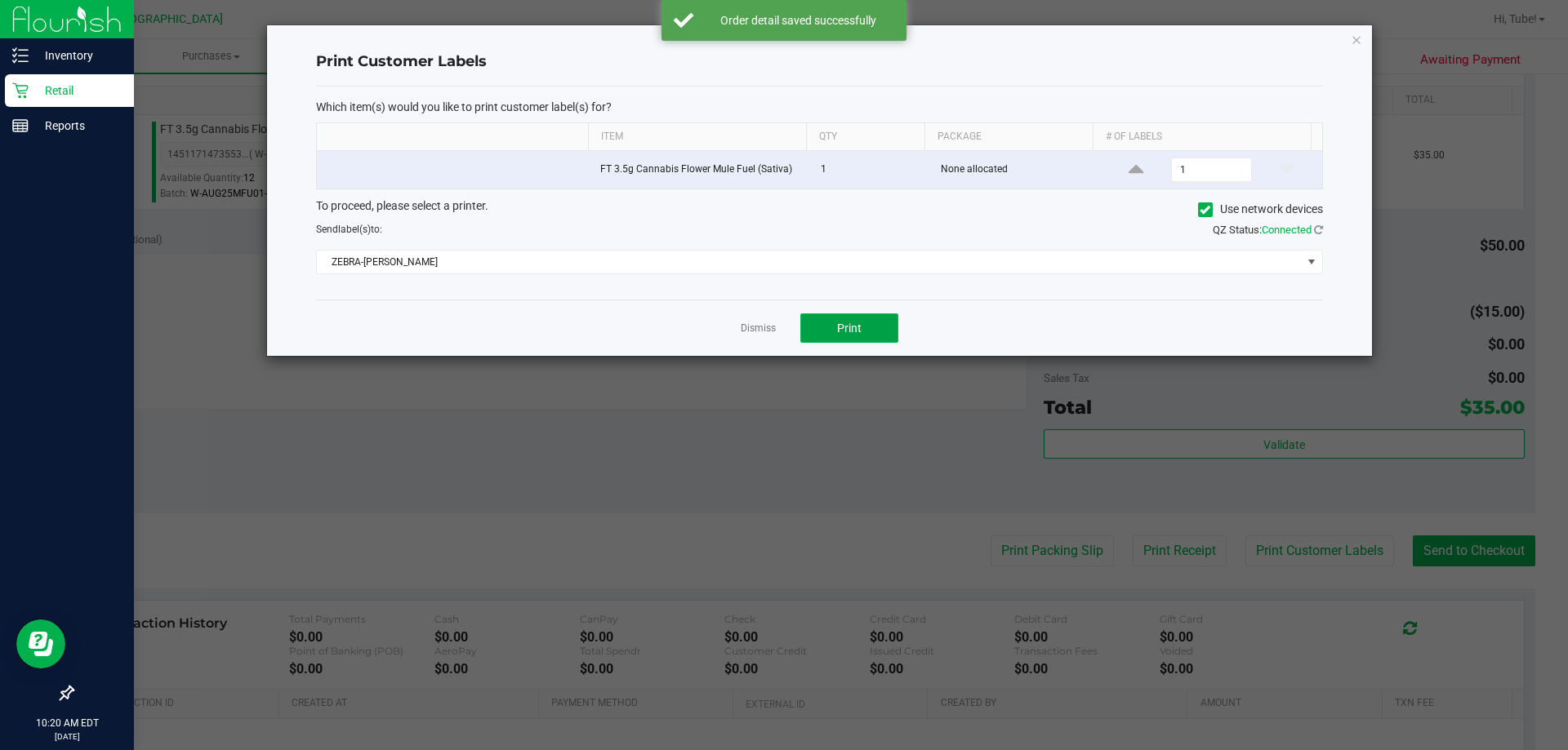
click at [782, 332] on button "Print" at bounding box center [849, 328] width 98 height 30
click at [782, 32] on icon "button" at bounding box center [1357, 39] width 11 height 19
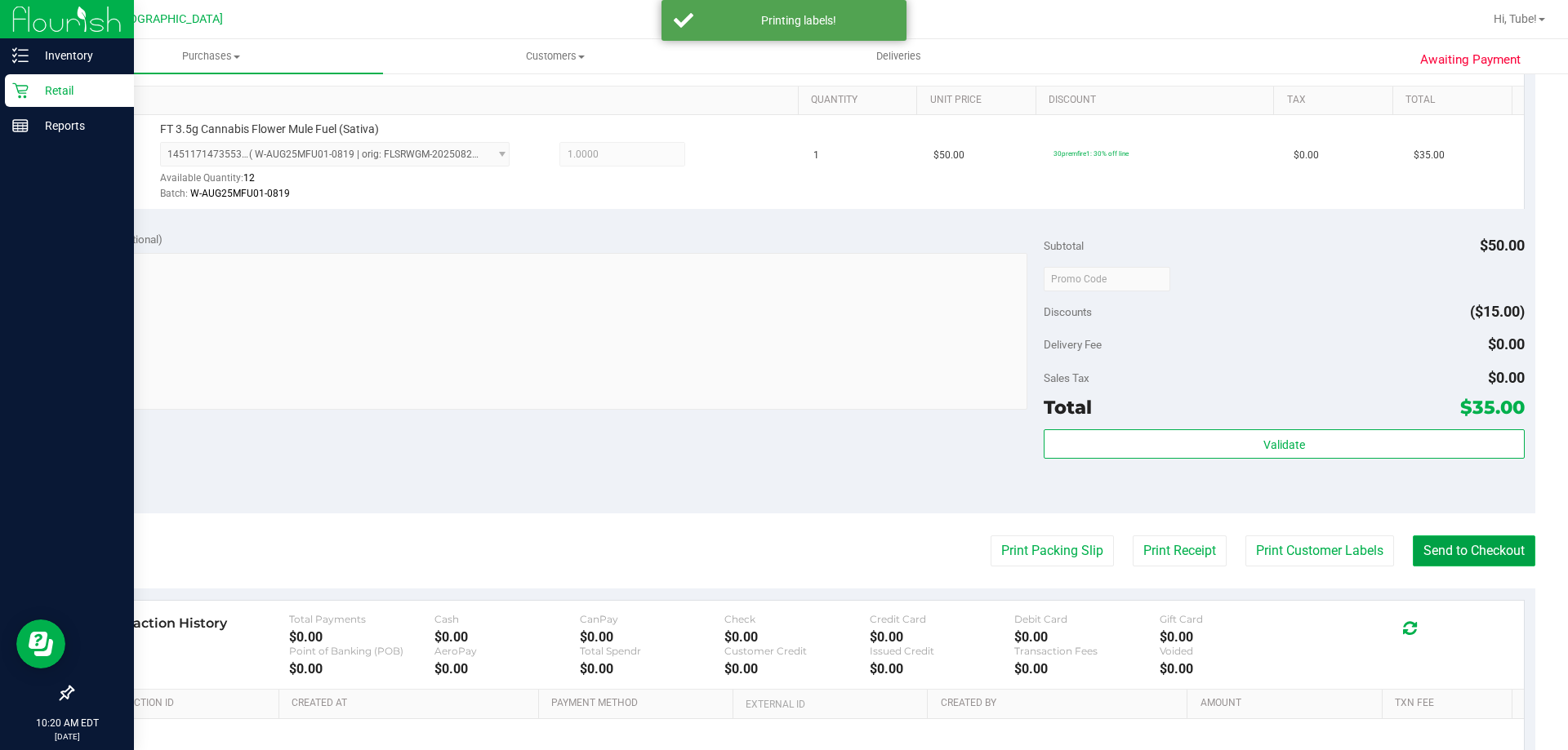
click at [782, 537] on button "Send to Checkout" at bounding box center [1474, 551] width 122 height 31
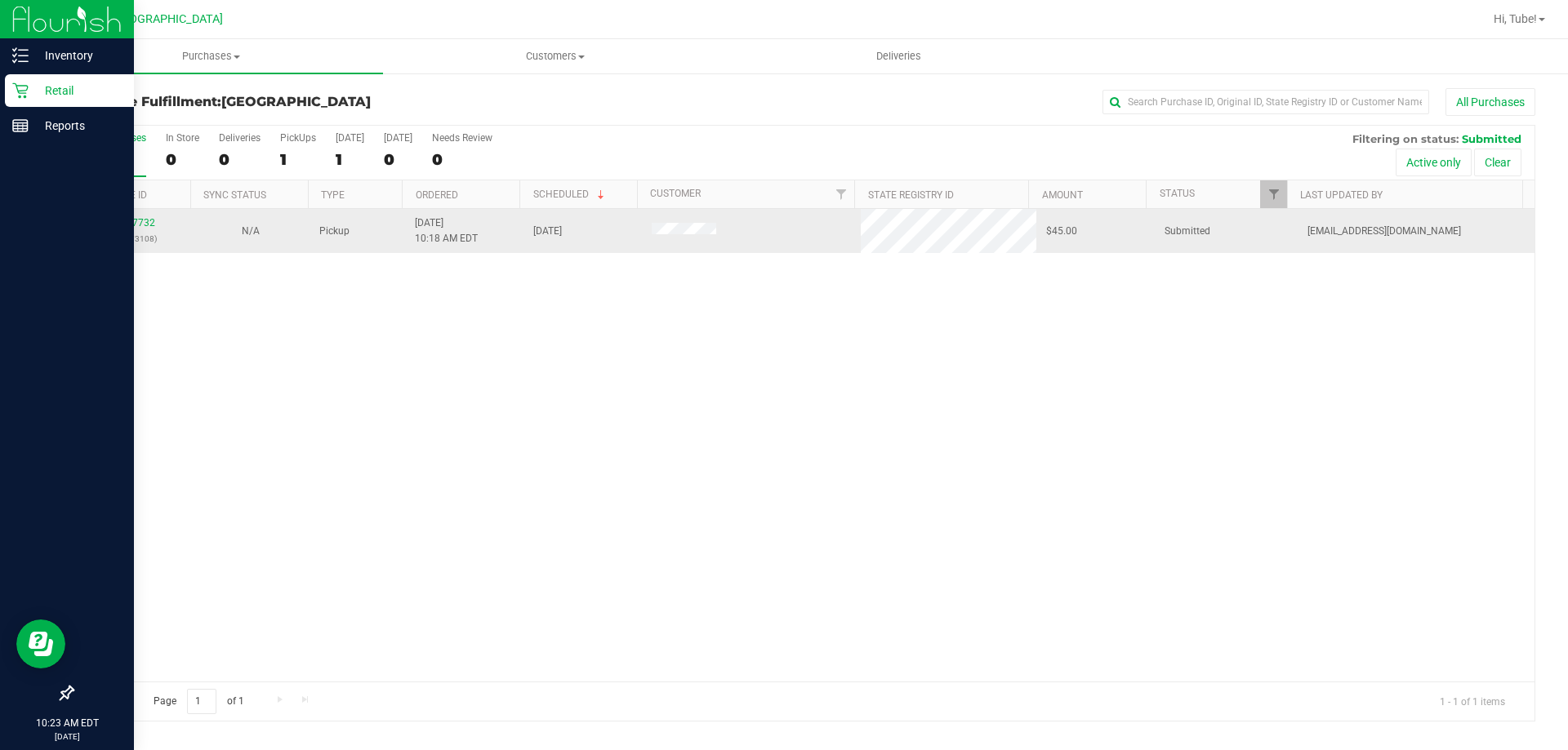
click at [151, 216] on div "11997732 (327273108)" at bounding box center [132, 231] width 99 height 31
click at [147, 221] on link "11997732" at bounding box center [132, 222] width 45 height 11
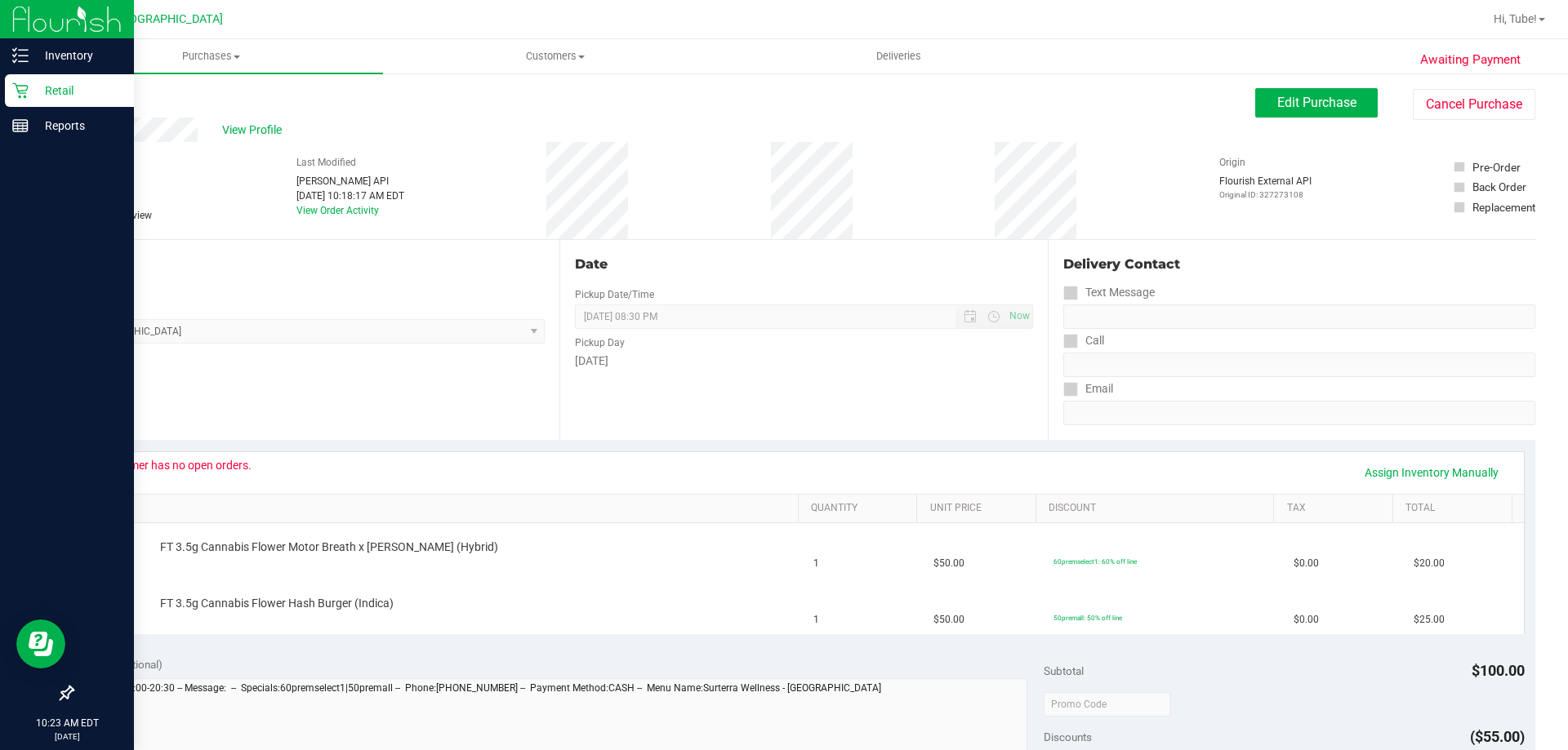
click at [249, 461] on div "Customer has no open orders." at bounding box center [175, 465] width 153 height 13
drag, startPoint x: 95, startPoint y: 461, endPoint x: 323, endPoint y: 464, distance: 228.0
click at [323, 464] on div "Customer has no open orders. Assign Inventory Manually" at bounding box center [804, 473] width 1440 height 42
click at [25, 518] on div "Inventory Retail Reports 10:24 AM EDT [DATE] 09/[GEOGRAPHIC_DATA] WC Hi, Tube! …" at bounding box center [784, 375] width 1568 height 750
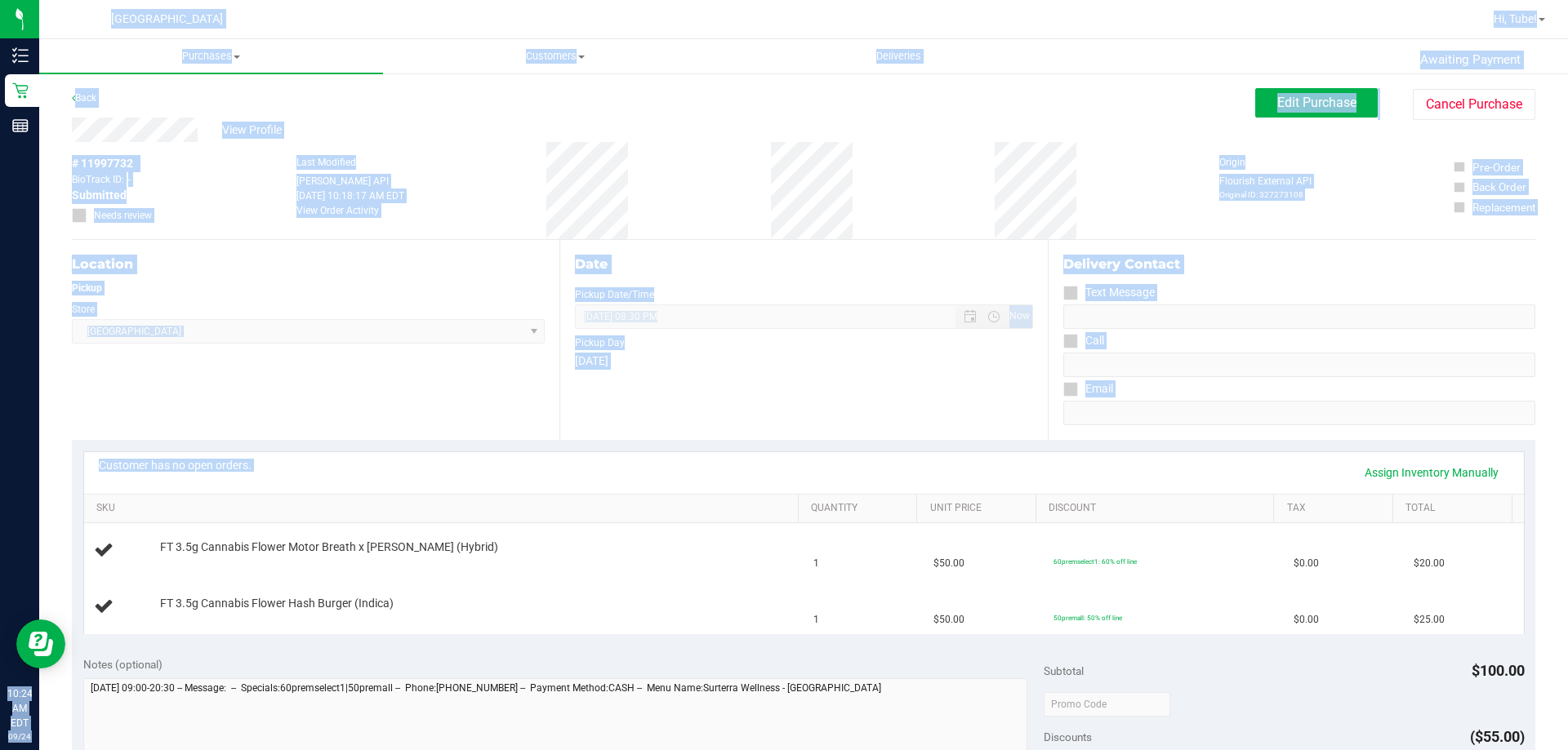
click at [236, 390] on div "Location Pickup Store [GEOGRAPHIC_DATA] WC Select Store [PERSON_NAME][GEOGRAPHI…" at bounding box center [316, 340] width 488 height 200
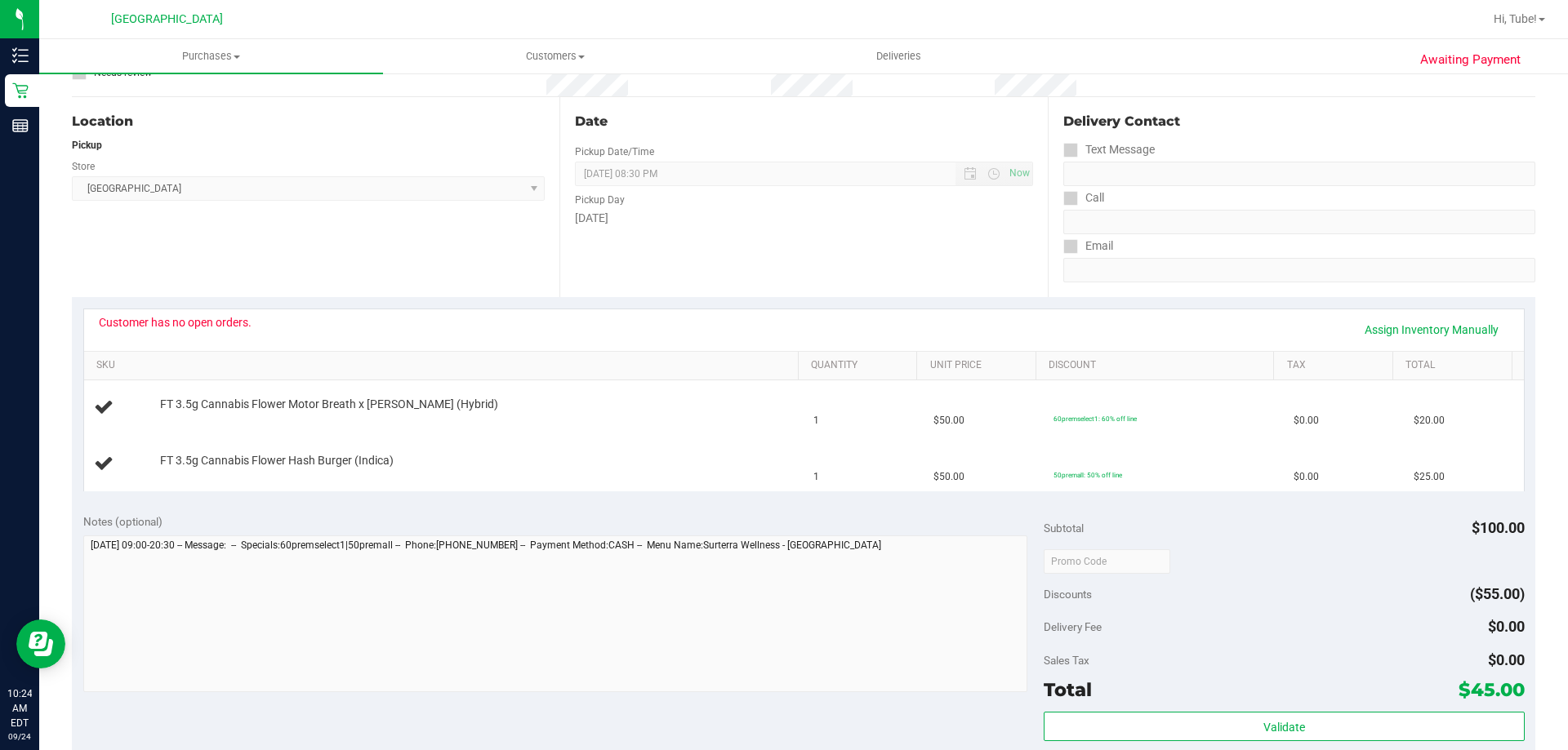
scroll to position [148, 0]
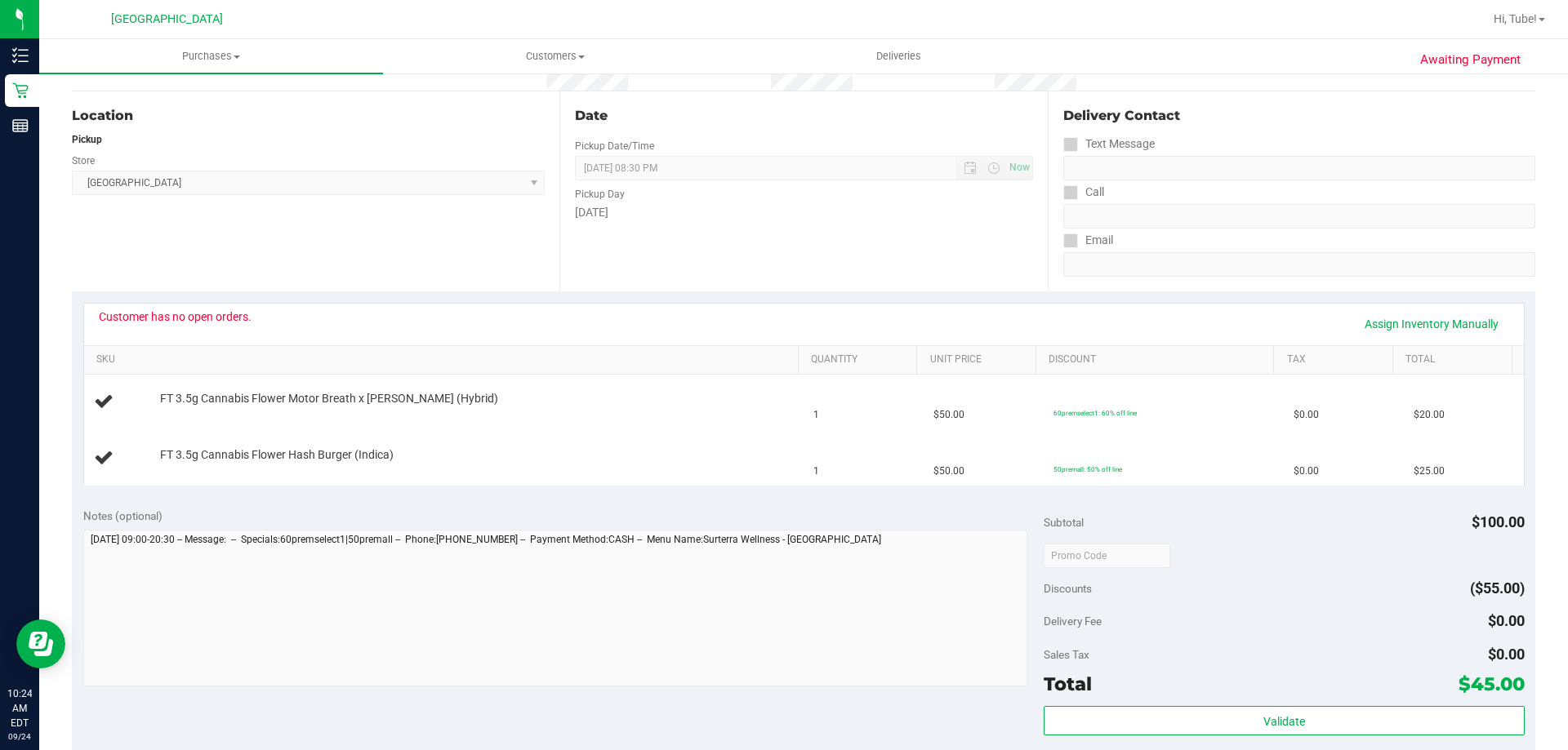
click at [782, 320] on div "Customer has no open orders. Assign Inventory Manually" at bounding box center [804, 324] width 1410 height 28
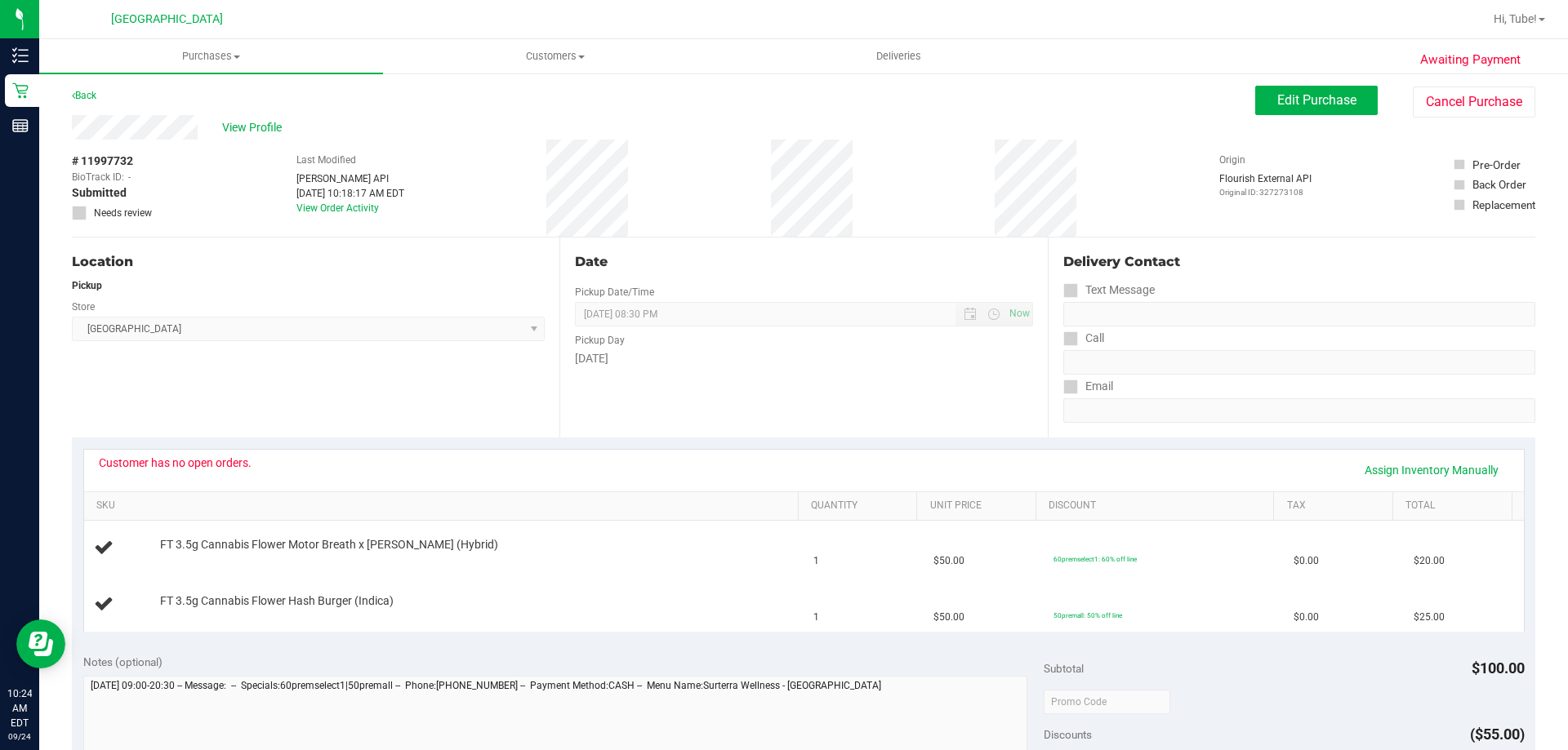
scroll to position [0, 0]
click at [82, 216] on icon at bounding box center [79, 216] width 10 height 0
click at [782, 99] on span "Edit Purchase" at bounding box center [1317, 102] width 79 height 16
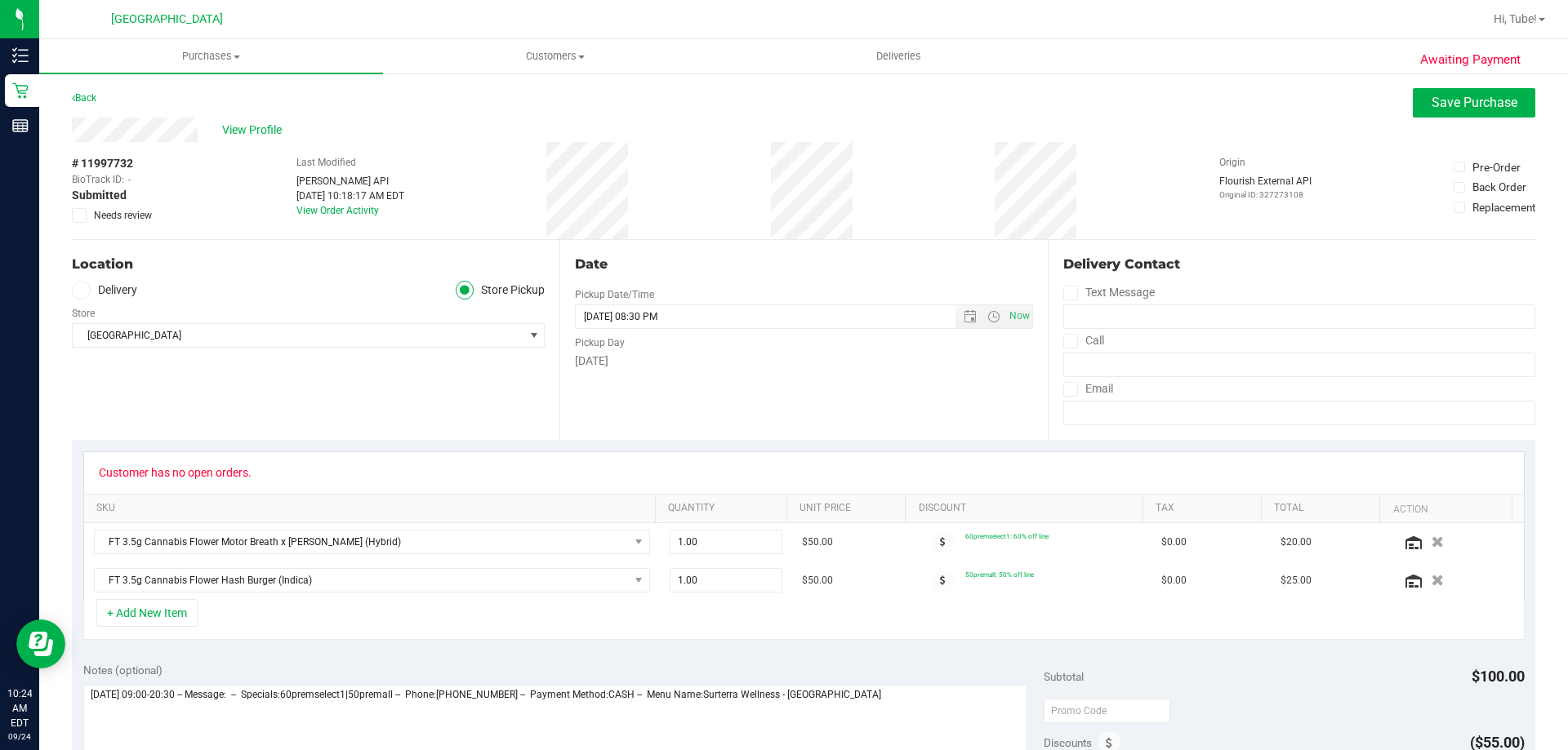
click at [96, 217] on span "Needs review" at bounding box center [122, 216] width 58 height 15
click at [0, 0] on input "Needs review" at bounding box center [0, 0] width 0 height 0
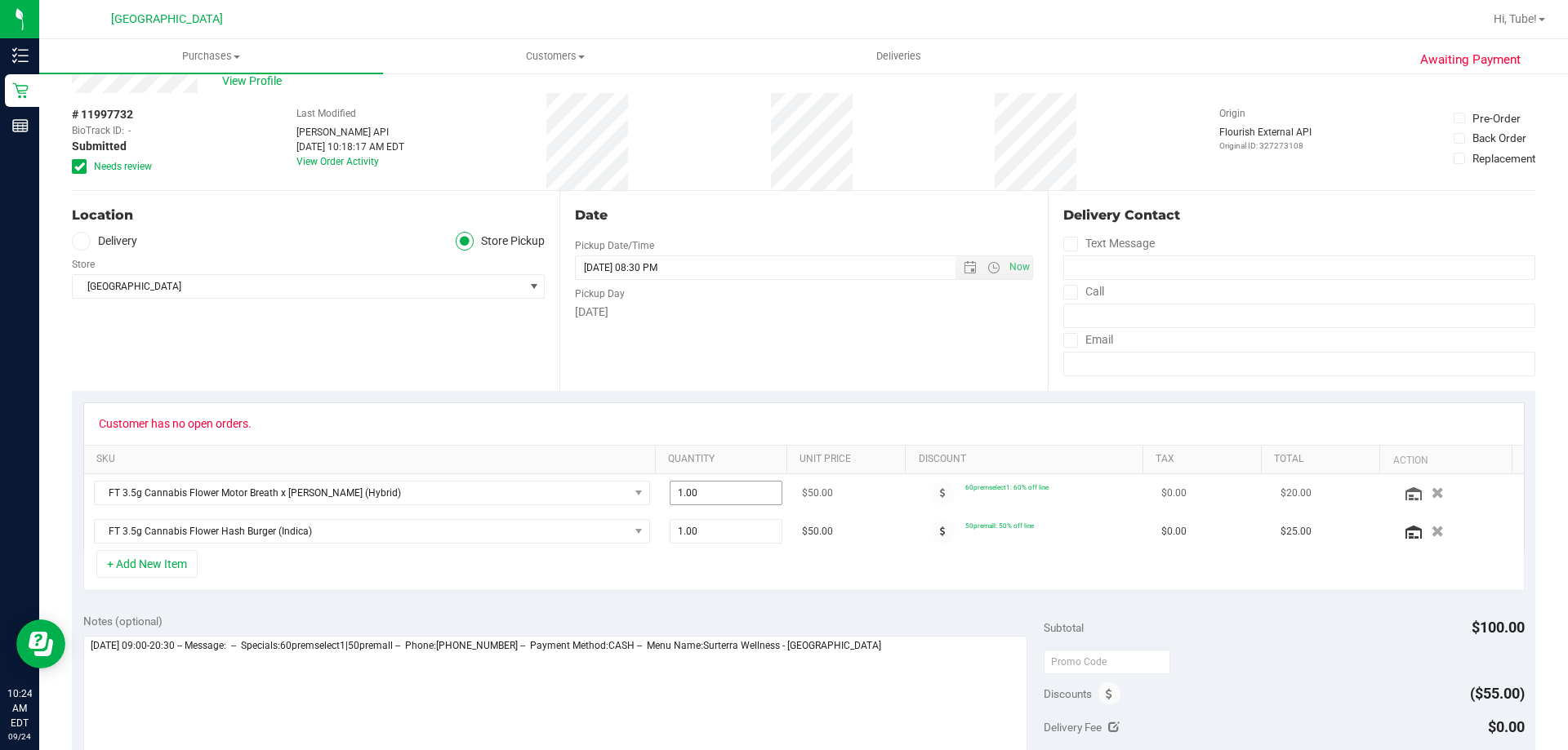
scroll to position [245, 0]
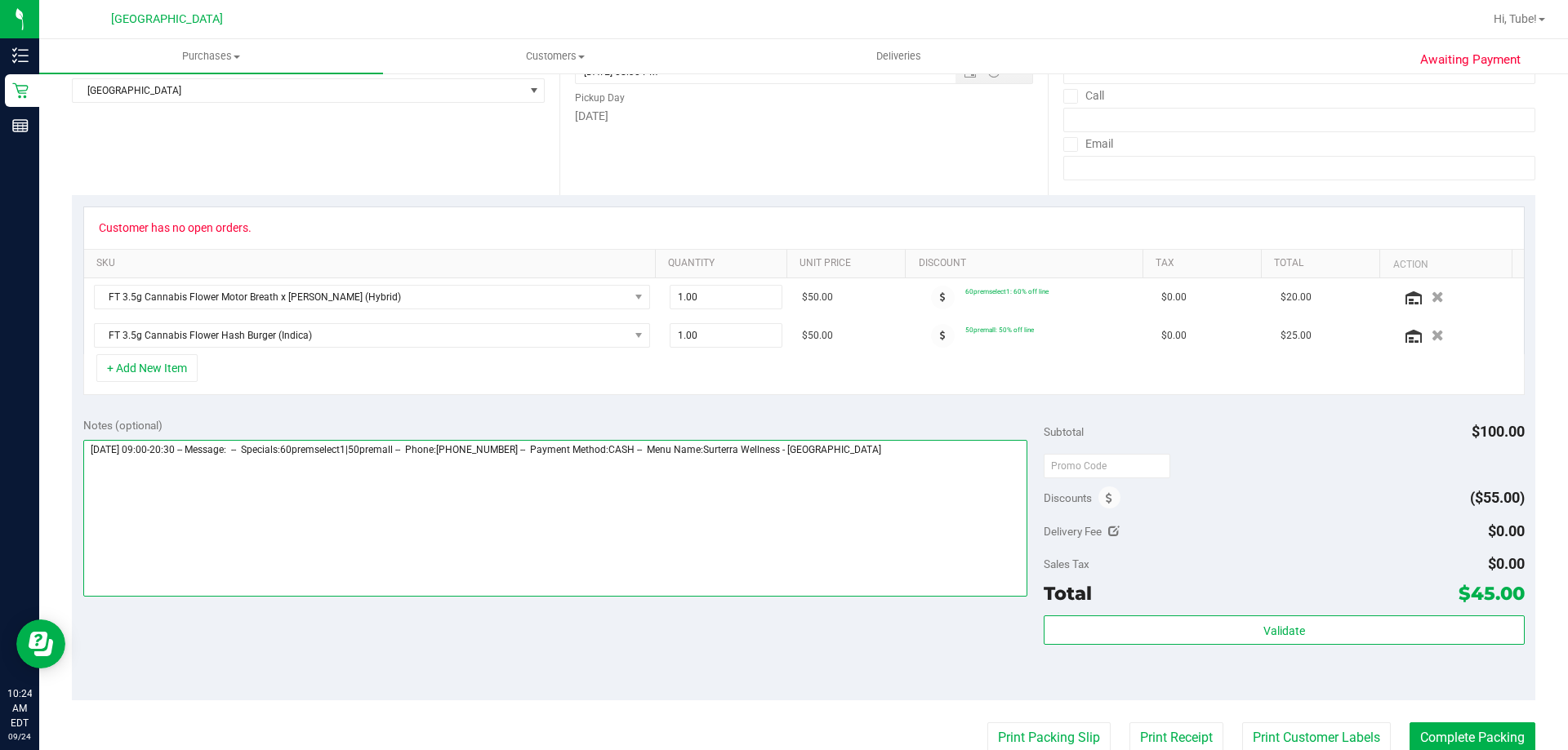
click at [782, 465] on textarea at bounding box center [555, 518] width 945 height 157
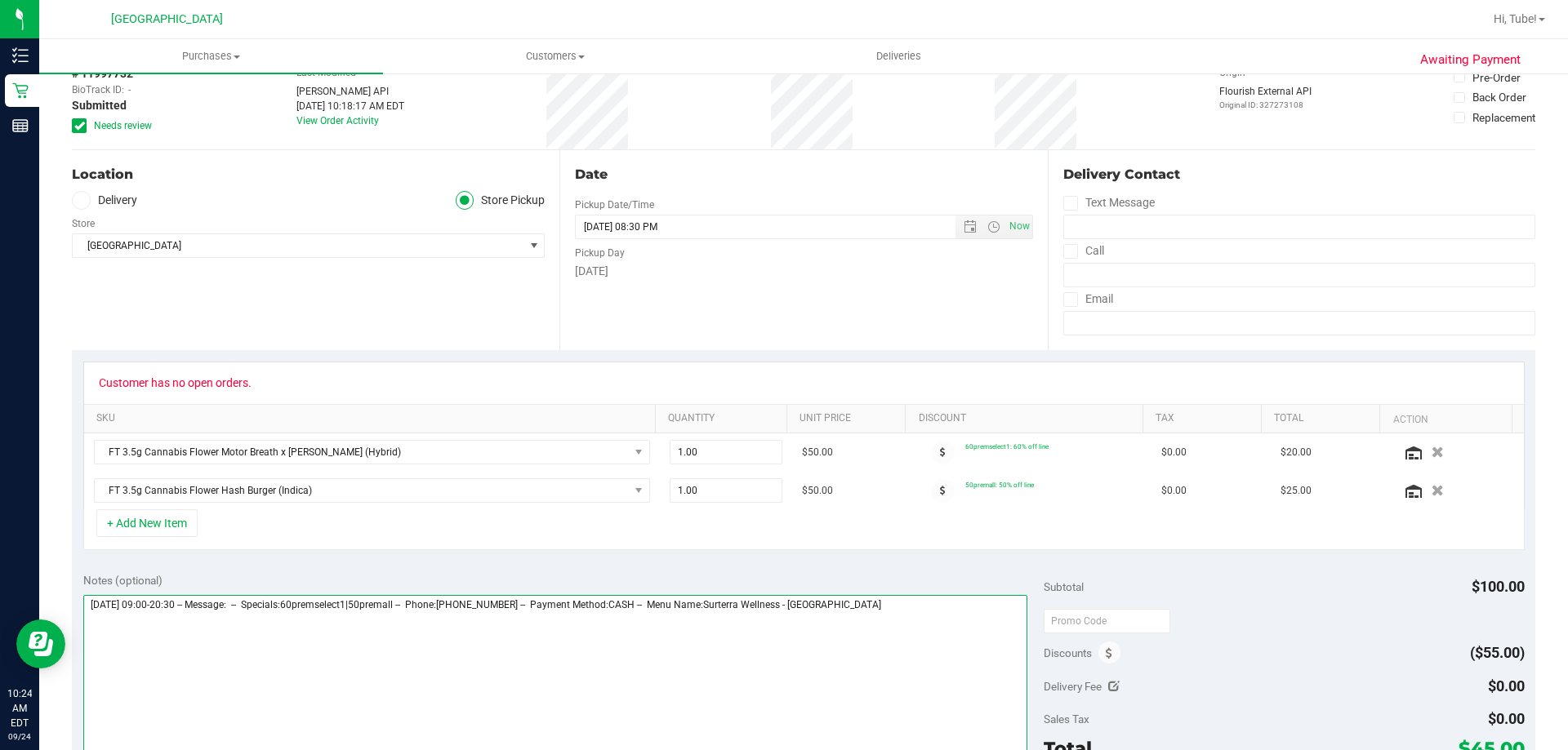
scroll to position [0, 0]
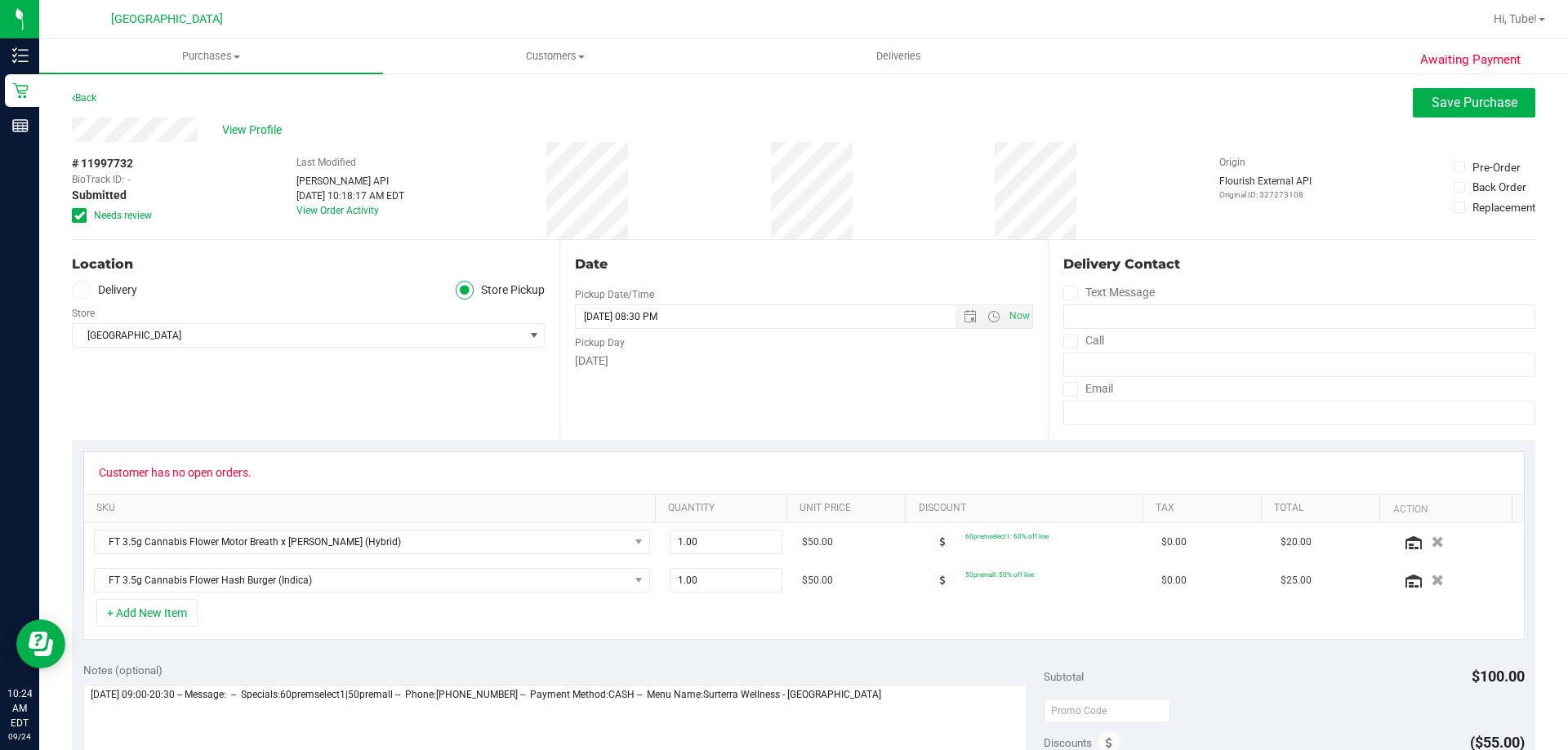
drag, startPoint x: 274, startPoint y: 477, endPoint x: 250, endPoint y: 476, distance: 24.0
click at [250, 476] on div "Customer has no open orders." at bounding box center [804, 473] width 1410 height 13
copy div "Customer has no open orders"
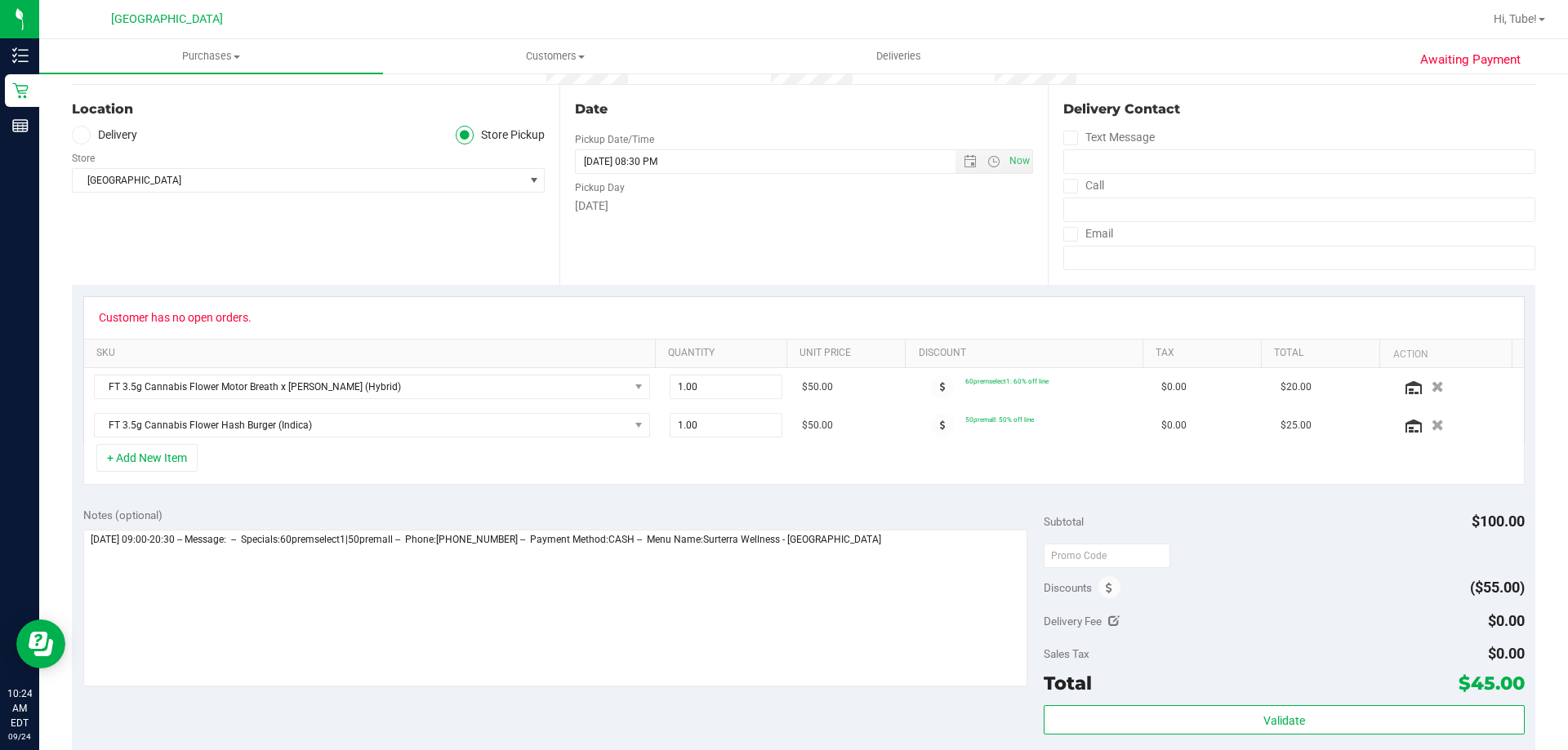
scroll to position [245, 0]
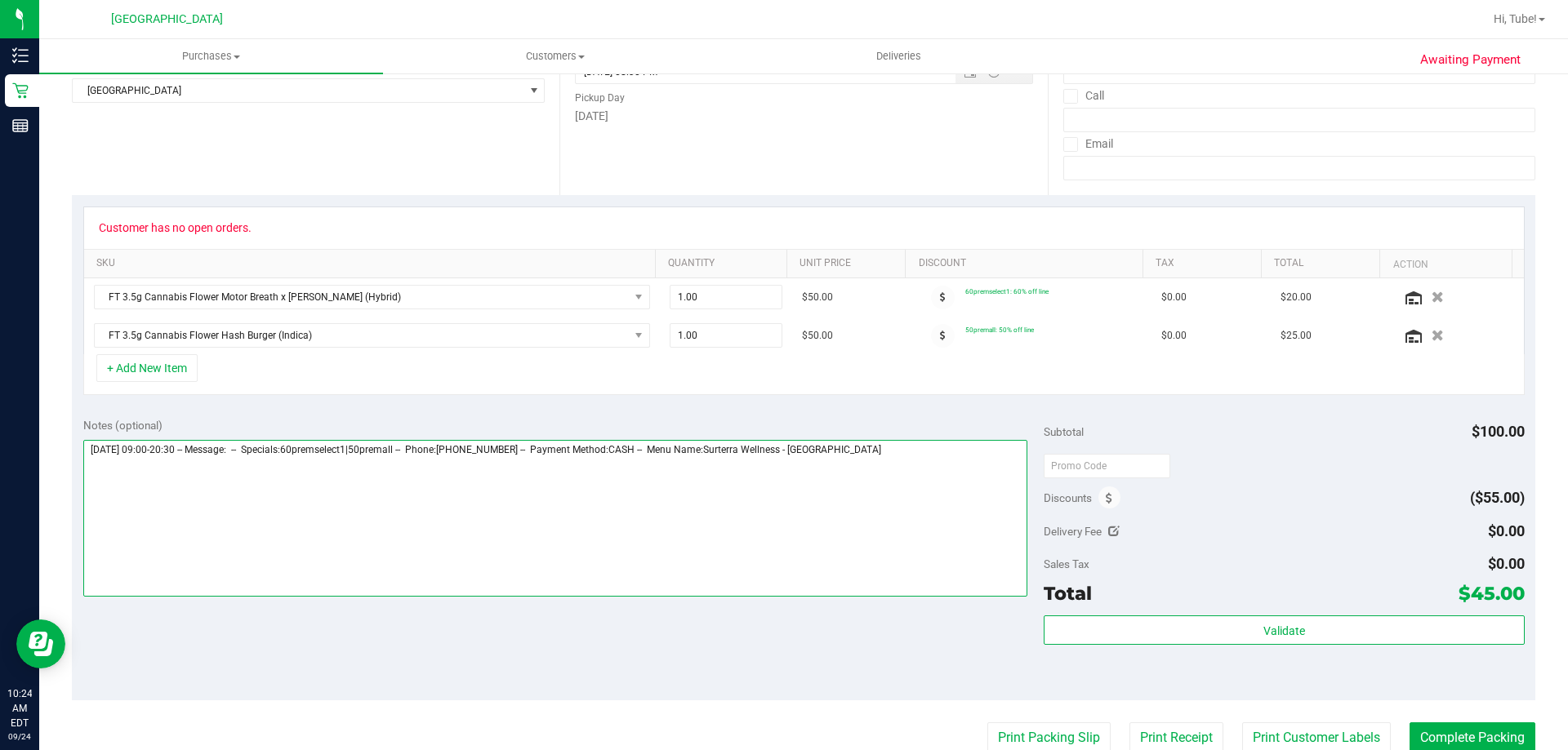
click at [211, 523] on textarea at bounding box center [555, 518] width 945 height 157
click at [217, 500] on textarea at bounding box center [555, 518] width 945 height 157
click at [782, 463] on textarea at bounding box center [555, 518] width 945 height 157
paste textarea "Customer has no open orders"
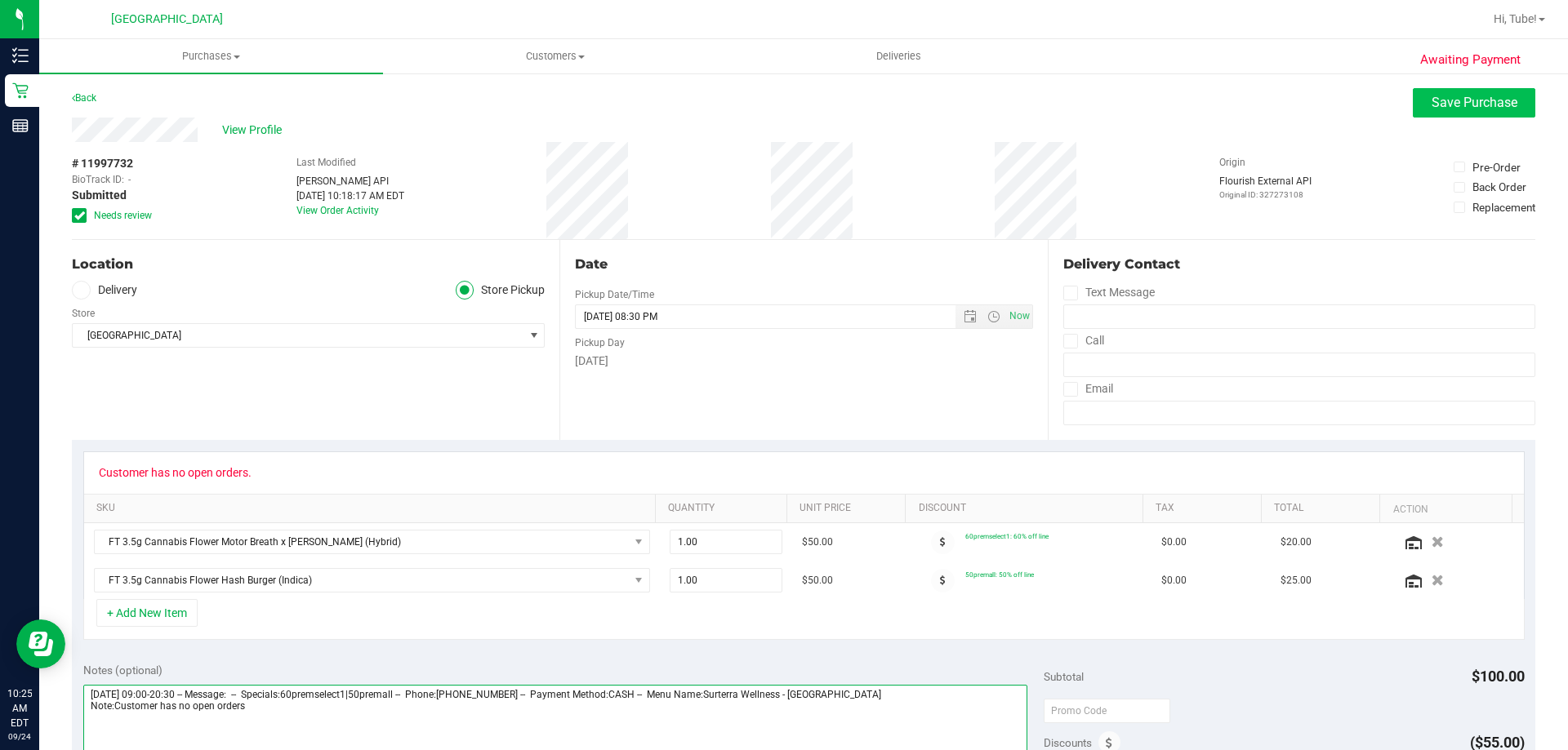
type textarea "[DATE] 09:00-20:30 -- Message: -- Specials:60premselect1|50premall -- Phone:[PH…"
click at [782, 108] on span "Save Purchase" at bounding box center [1474, 102] width 85 height 16
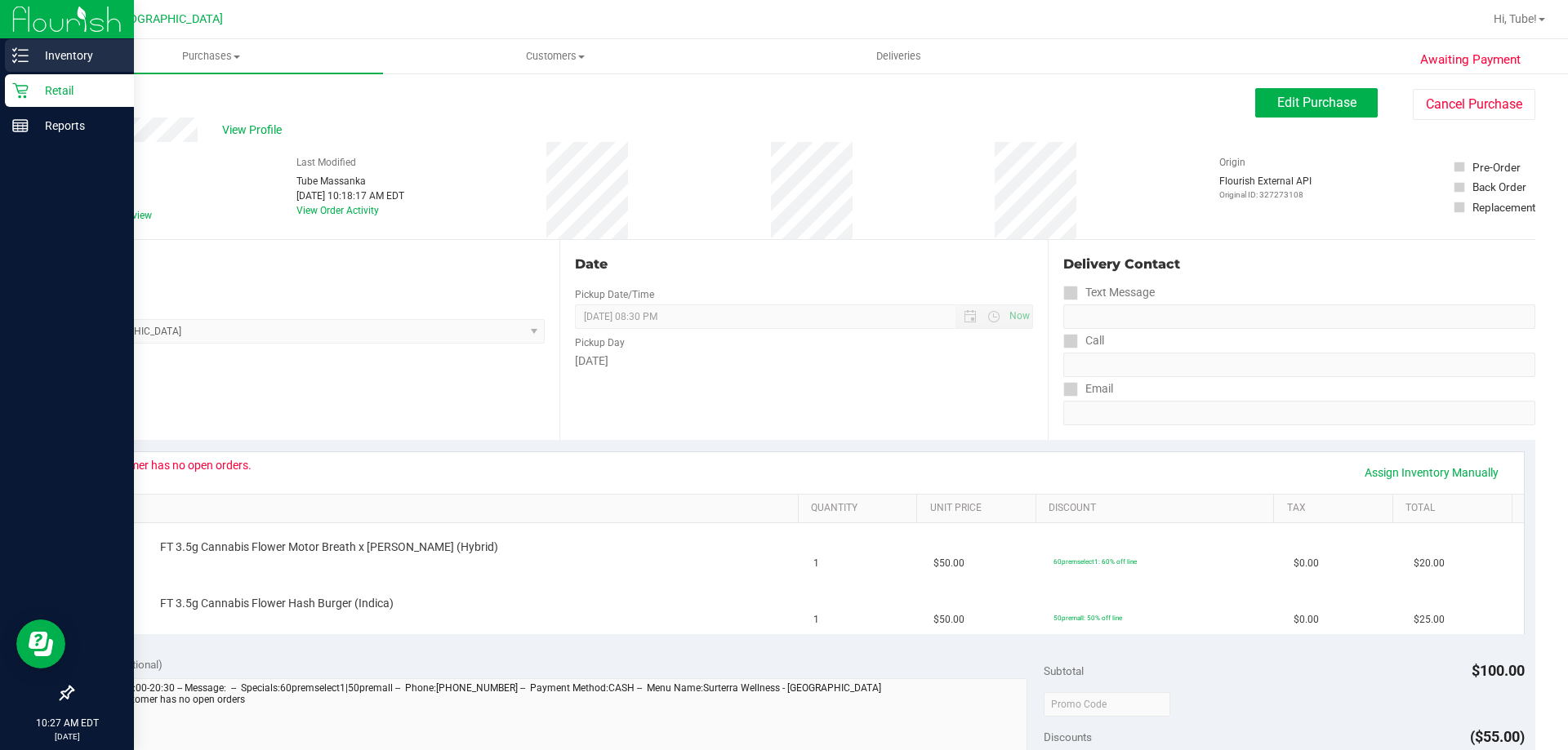
click at [38, 60] on p "Inventory" at bounding box center [78, 55] width 98 height 19
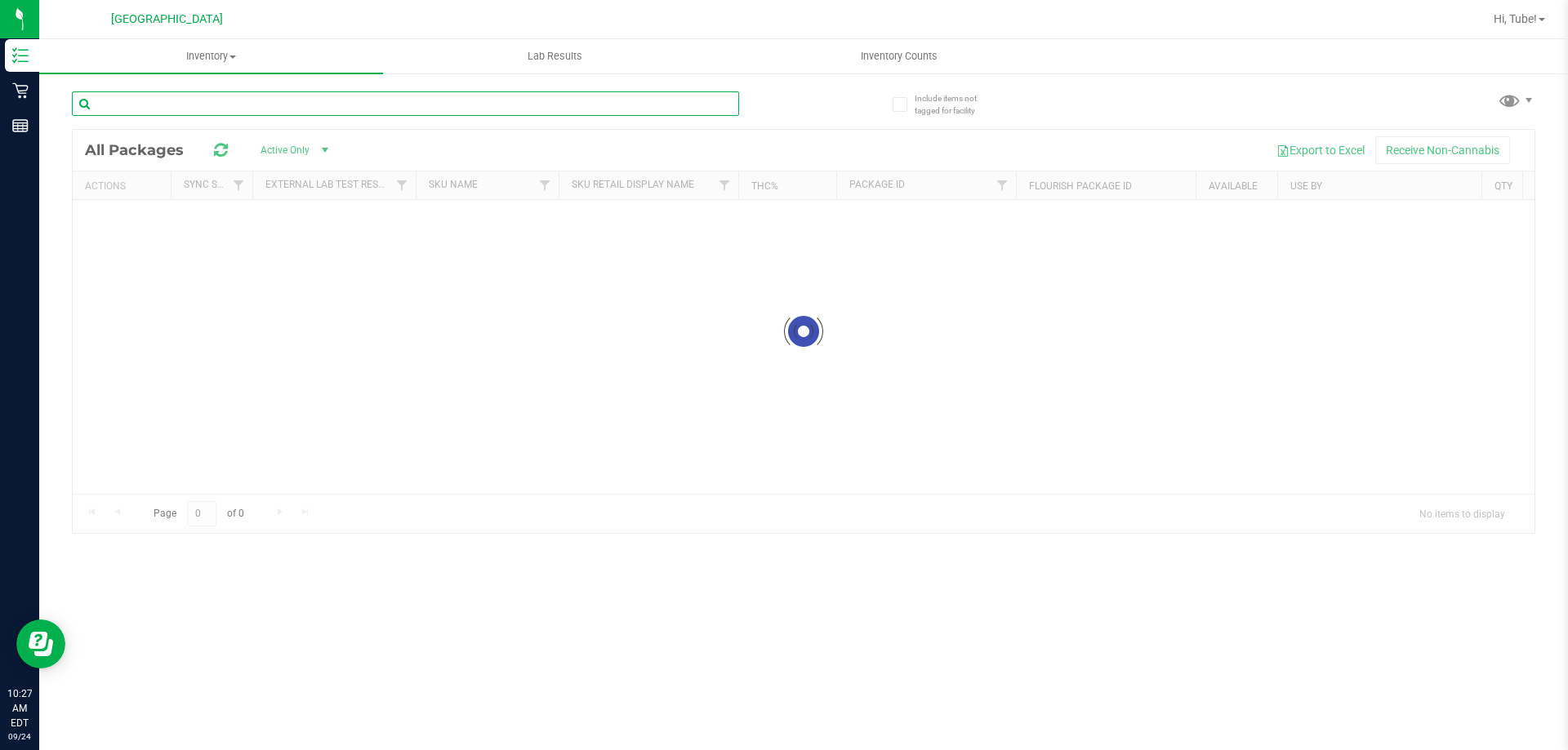
click at [313, 99] on input "text" at bounding box center [406, 104] width 668 height 24
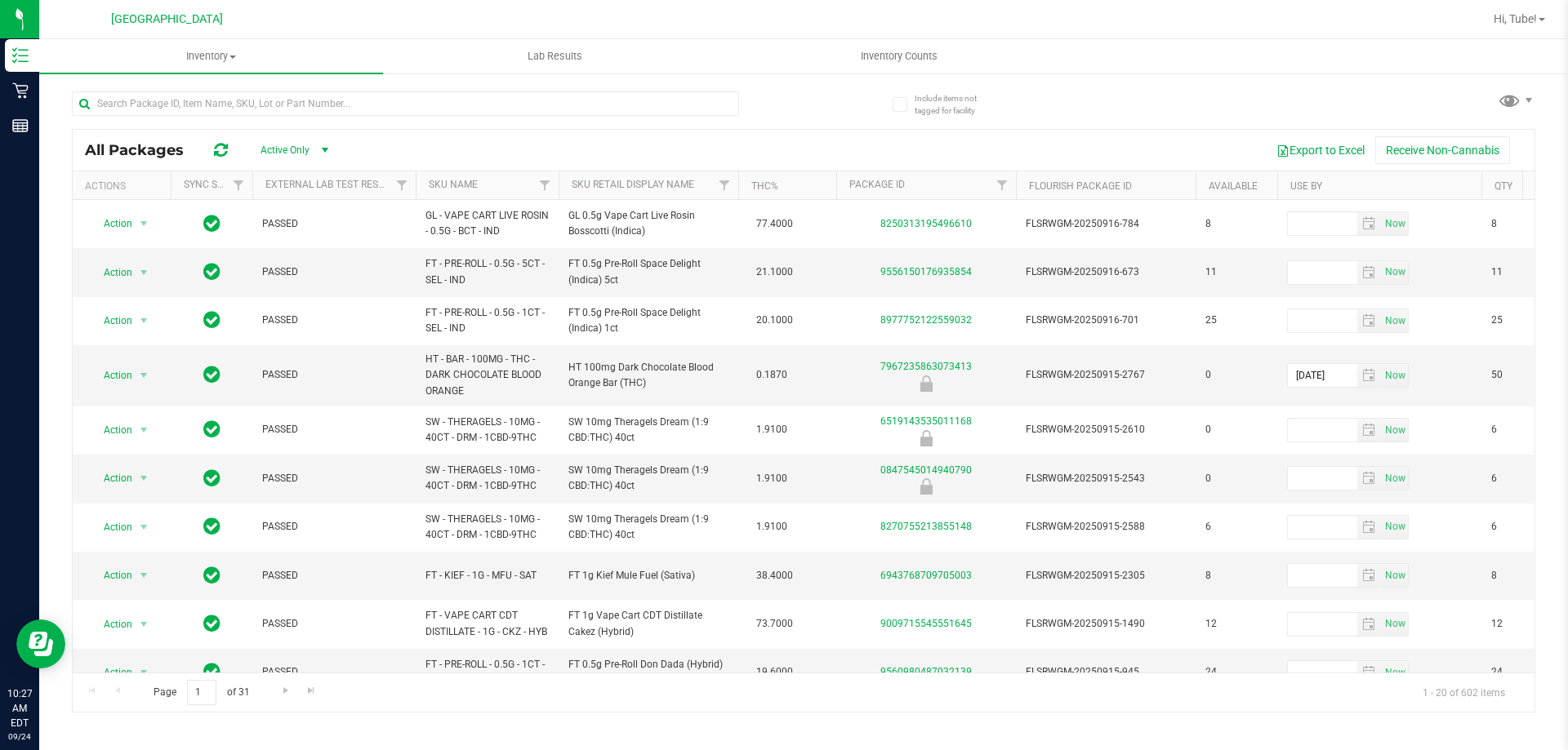
drag, startPoint x: 313, startPoint y: 99, endPoint x: 253, endPoint y: 121, distance: 63.9
click at [253, 122] on div at bounding box center [406, 110] width 668 height 38
click at [250, 108] on input "text" at bounding box center [406, 104] width 668 height 24
paste input "FT 0.5g Pre-Roll Sticky Lemon (Sativa) 1ct"
type input "FT 0.5g Pre-Roll Sticky Lemon (Sativa) 1ct"
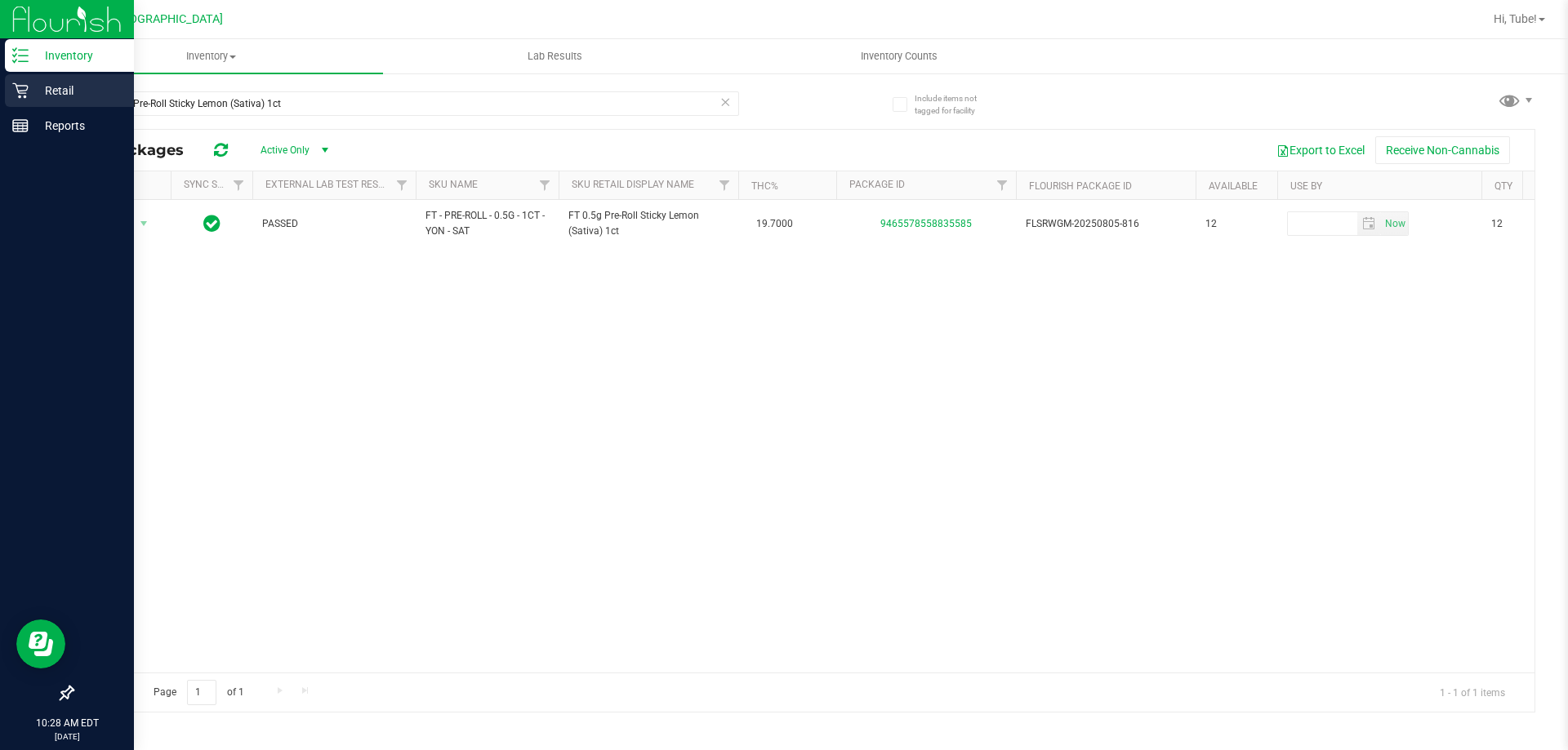
click at [19, 92] on icon at bounding box center [19, 91] width 16 height 16
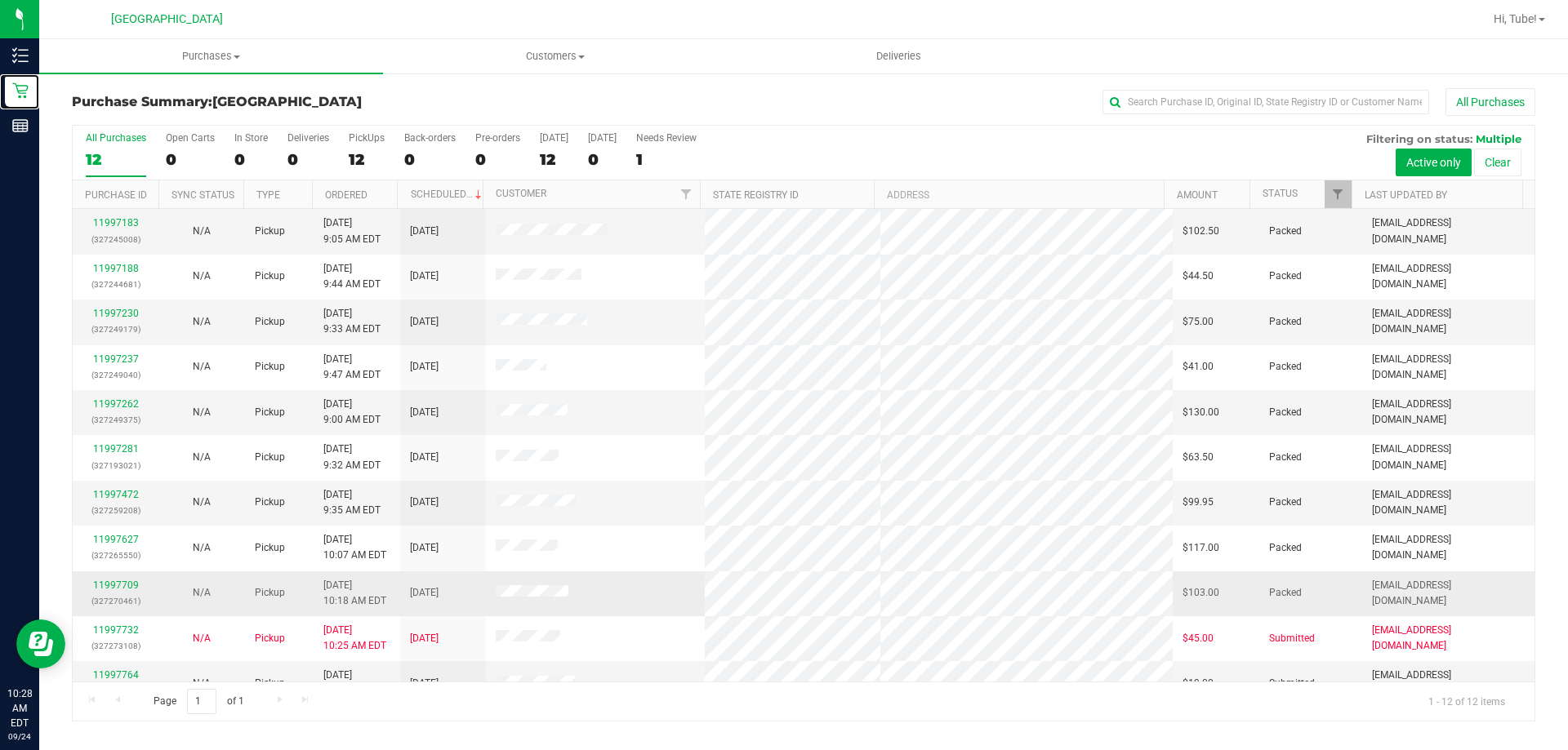
scroll to position [70, 0]
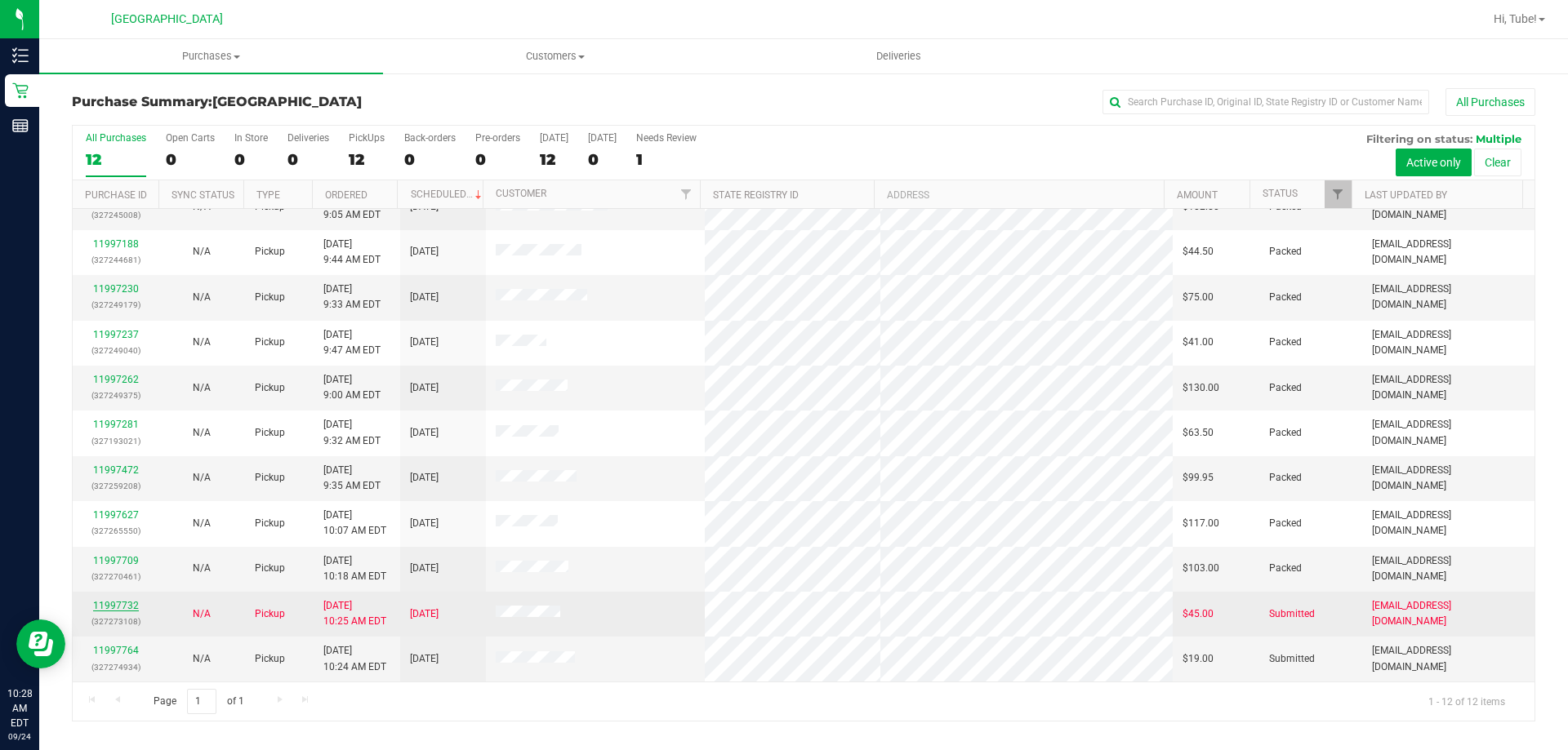
click at [123, 602] on link "11997732" at bounding box center [115, 605] width 45 height 11
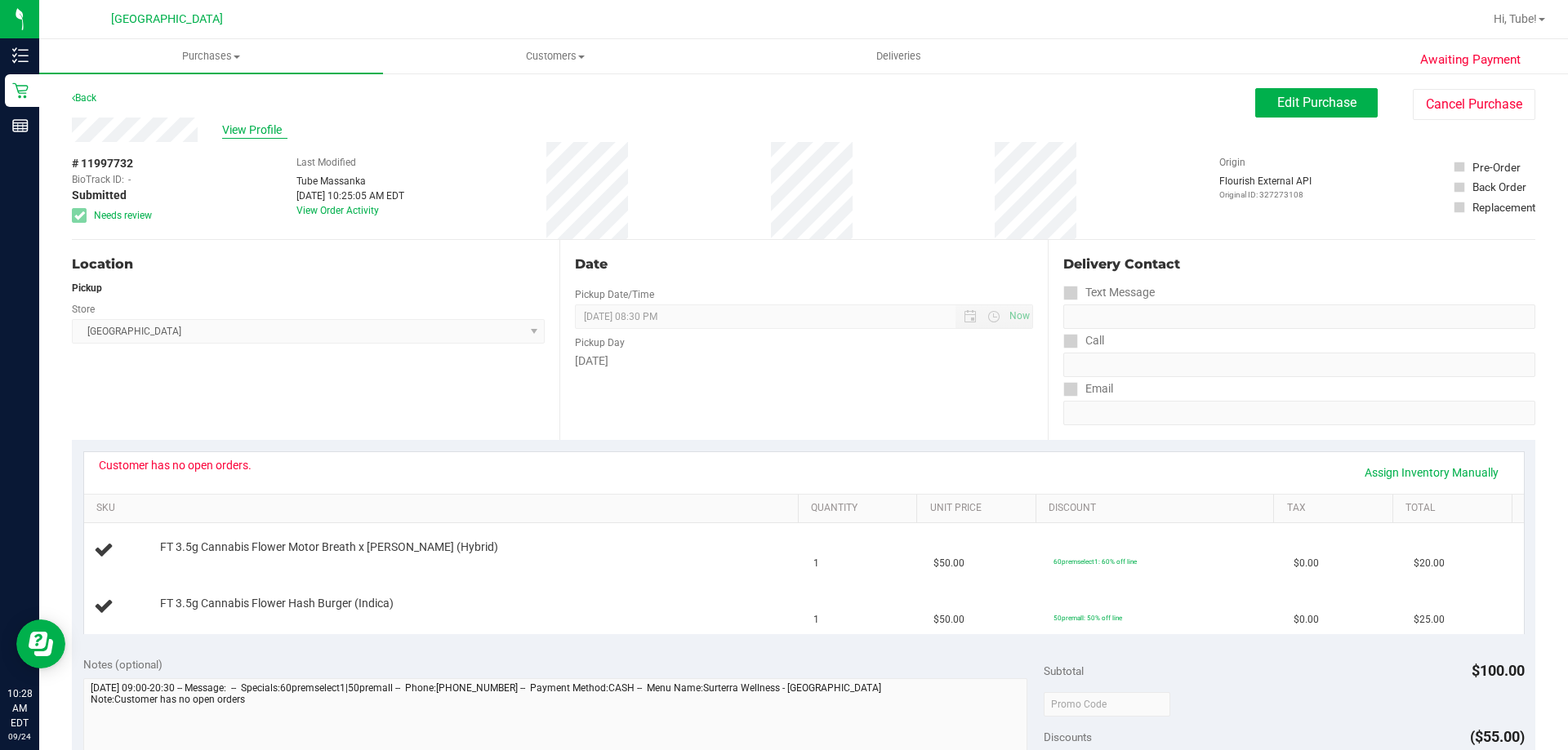
click at [233, 129] on span "View Profile" at bounding box center [255, 130] width 65 height 17
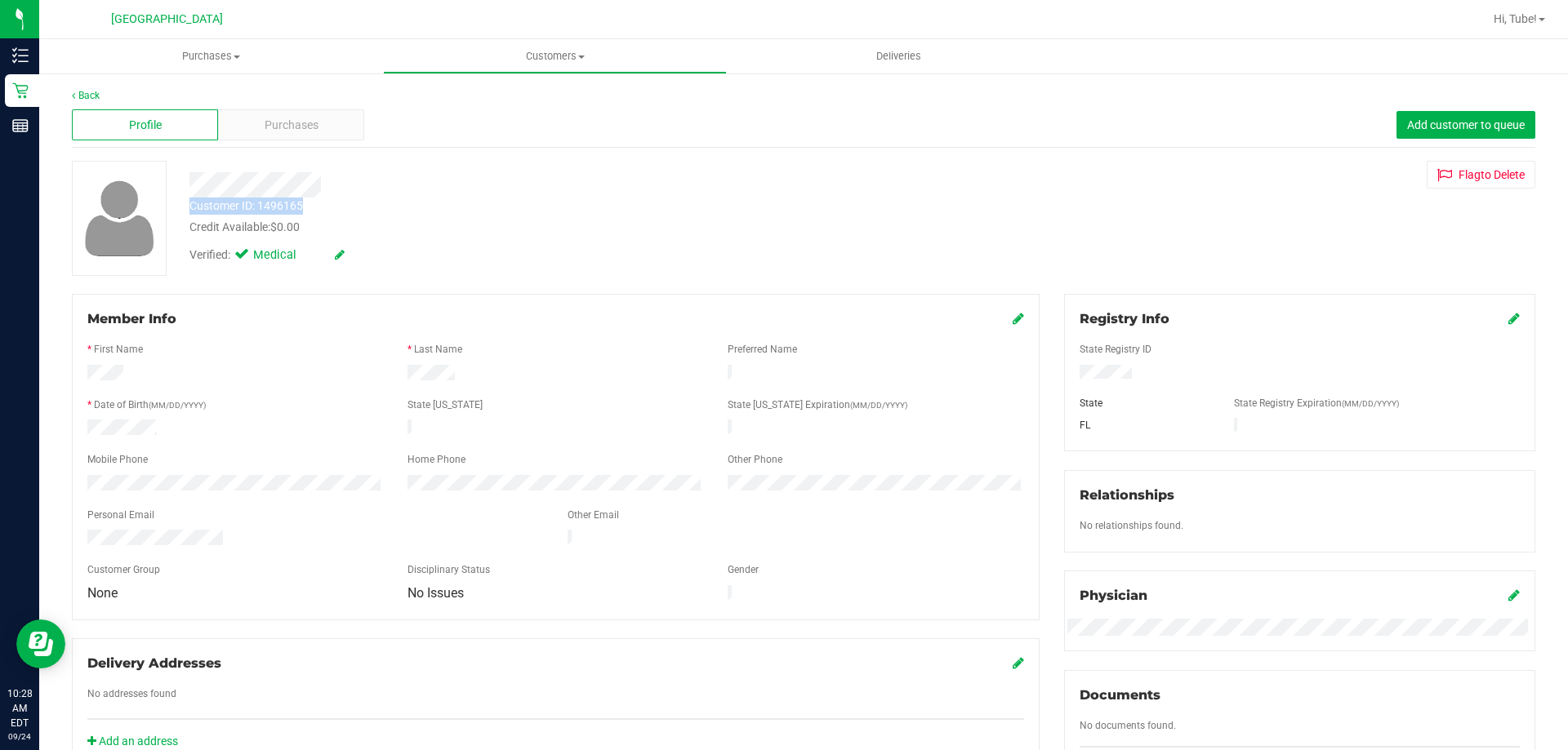
drag, startPoint x: 311, startPoint y: 202, endPoint x: 192, endPoint y: 203, distance: 119.0
click at [192, 203] on div "Customer ID: 1496165 Credit Available: $0.00" at bounding box center [549, 216] width 744 height 38
copy div "Customer ID: 1496165"
click at [494, 232] on div "Credit Available: $0.00" at bounding box center [549, 227] width 720 height 17
drag, startPoint x: 645, startPoint y: 197, endPoint x: 662, endPoint y: 251, distance: 56.6
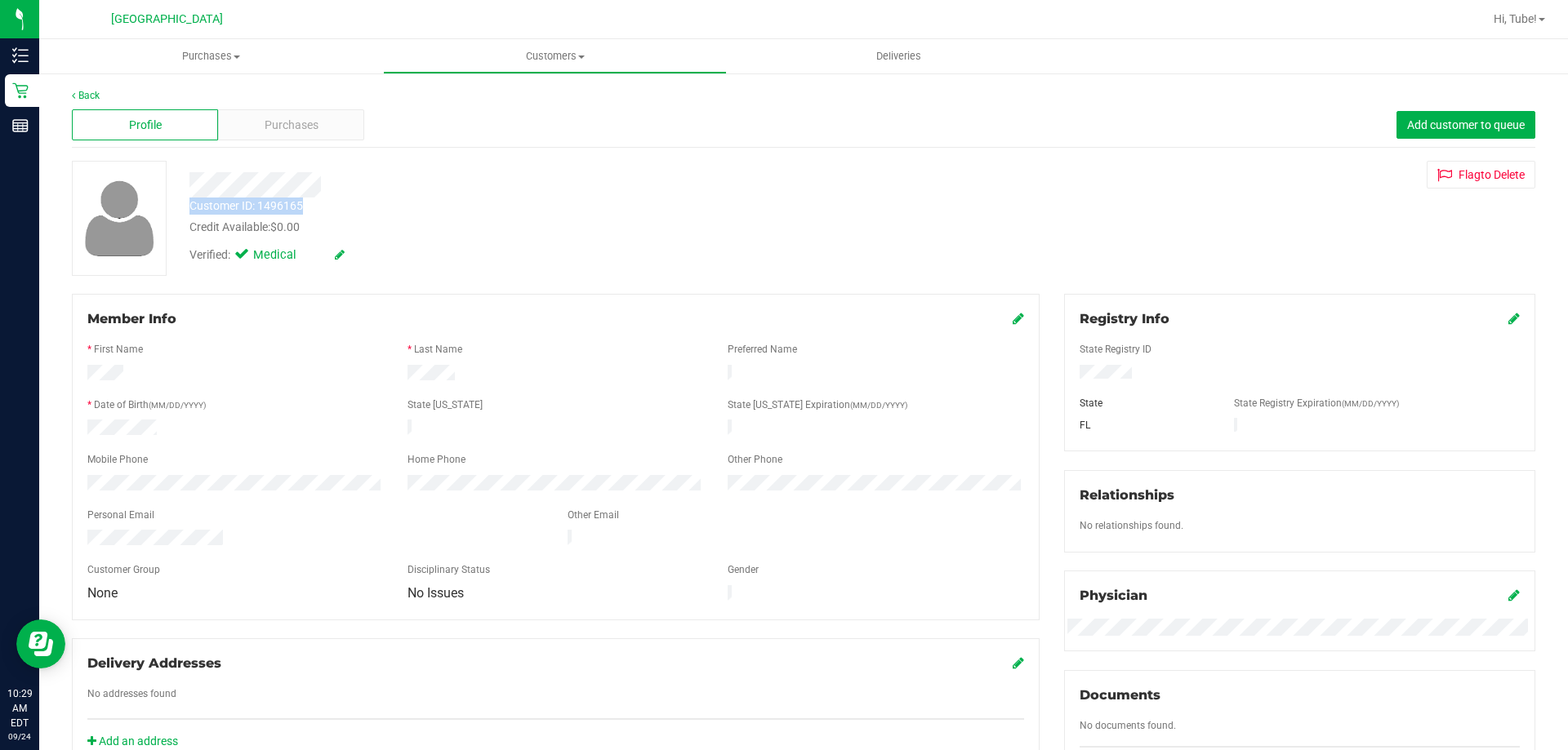
click at [648, 222] on div "Customer ID: 1496165 Credit Available: $0.00" at bounding box center [549, 216] width 744 height 38
click at [722, 224] on div "Credit Available: $0.00" at bounding box center [549, 227] width 720 height 17
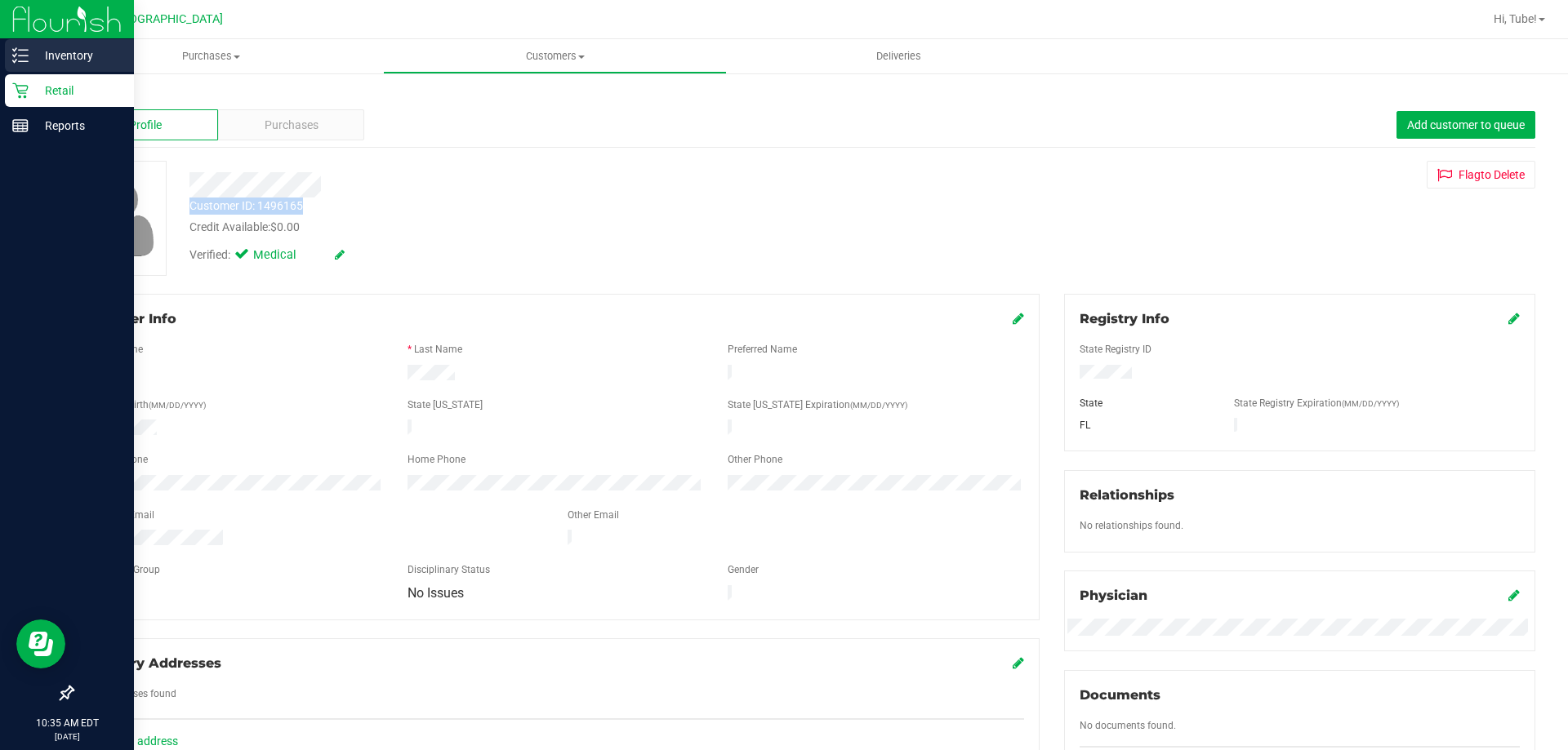
click at [51, 57] on p "Inventory" at bounding box center [78, 55] width 98 height 19
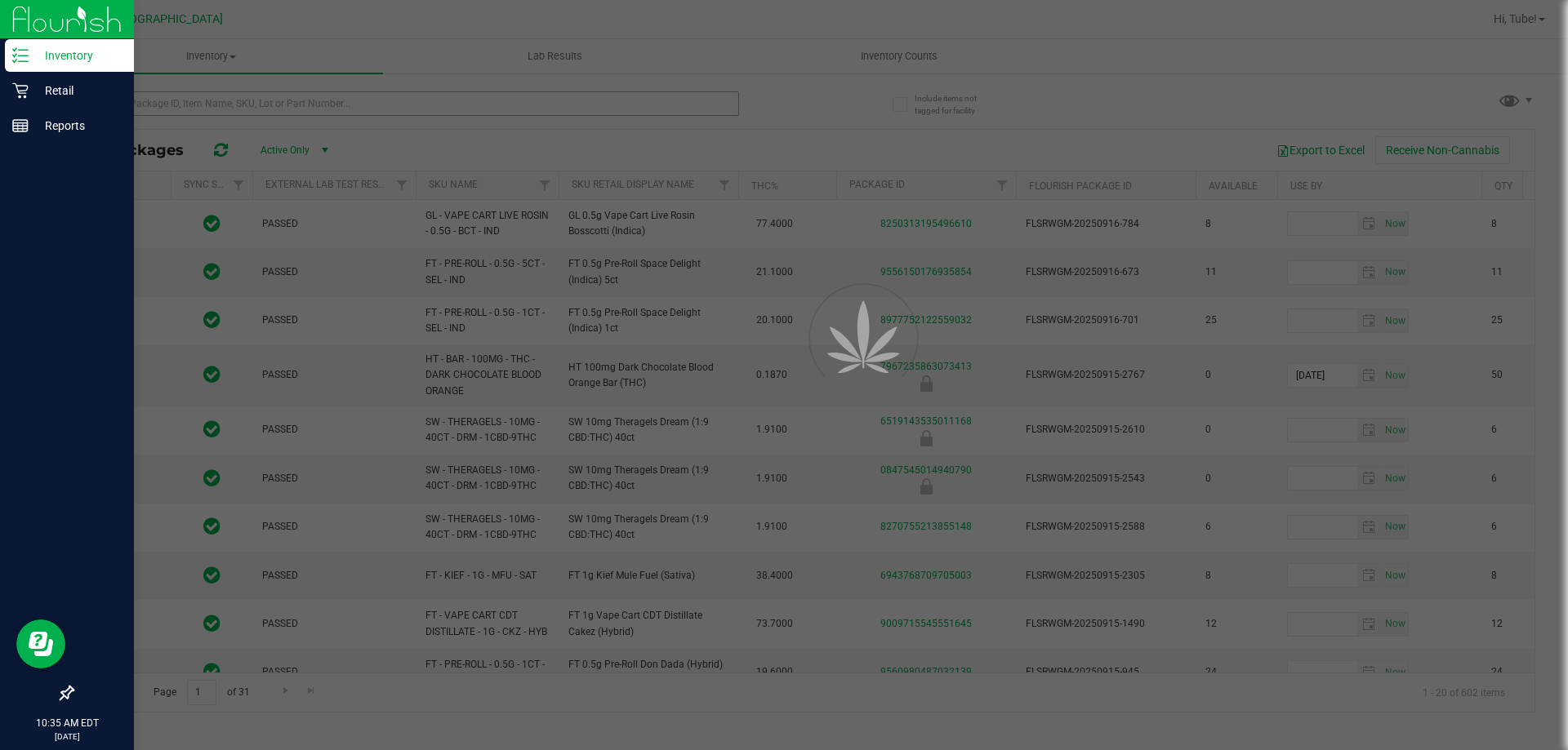
click at [393, 106] on div at bounding box center [784, 375] width 1568 height 750
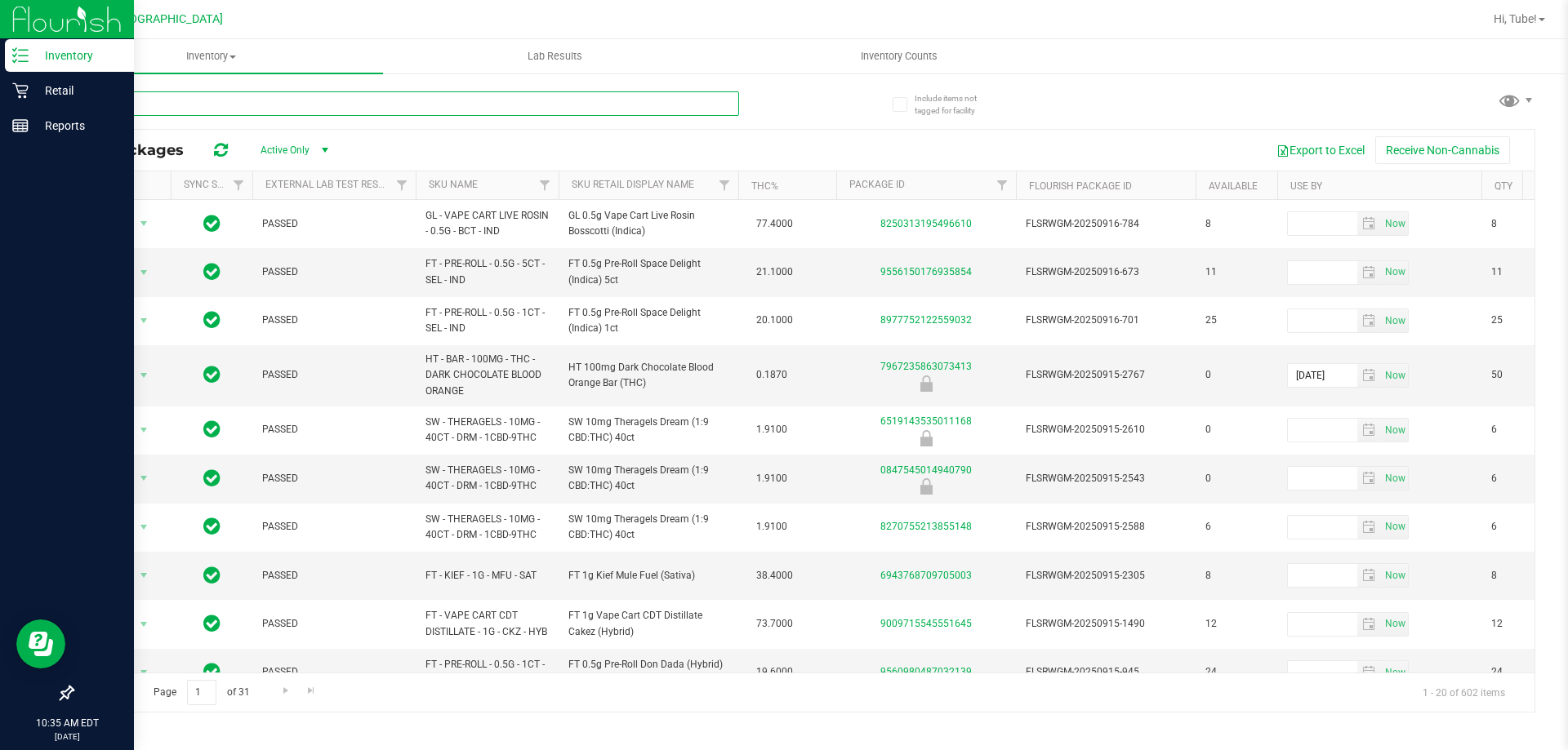
click at [410, 100] on input "text" at bounding box center [406, 104] width 668 height 24
type input "p"
type input "peppermint"
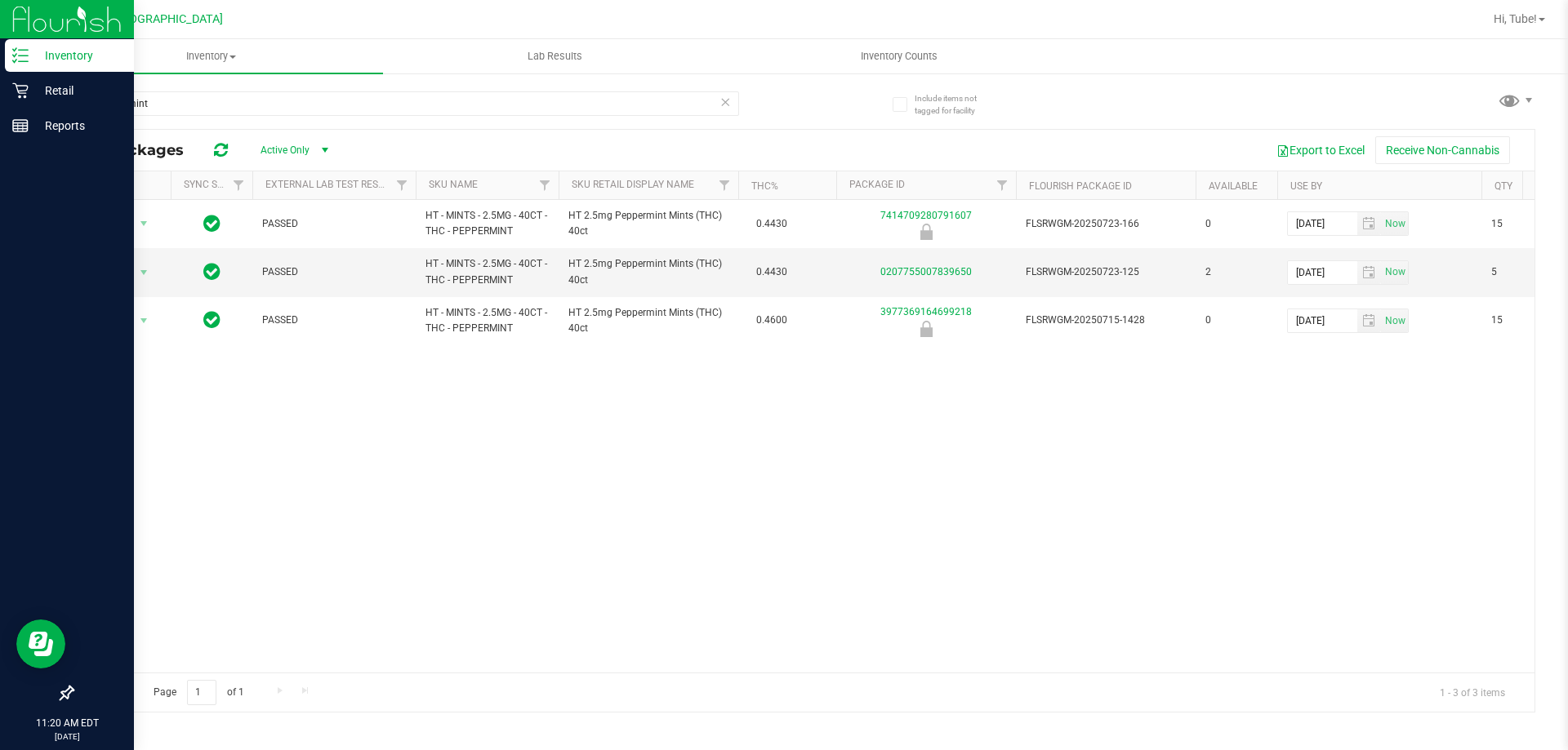
click at [782, 82] on div "peppermint All Packages Active Only Active Only Lab Samples Locked All External…" at bounding box center [804, 394] width 1463 height 637
drag, startPoint x: 285, startPoint y: 93, endPoint x: 17, endPoint y: 117, distance: 269.1
click at [17, 117] on div "Inventory Retail Reports 11:30 AM EDT [DATE] 09/[GEOGRAPHIC_DATA] WC Hi, Tube! …" at bounding box center [784, 375] width 1568 height 750
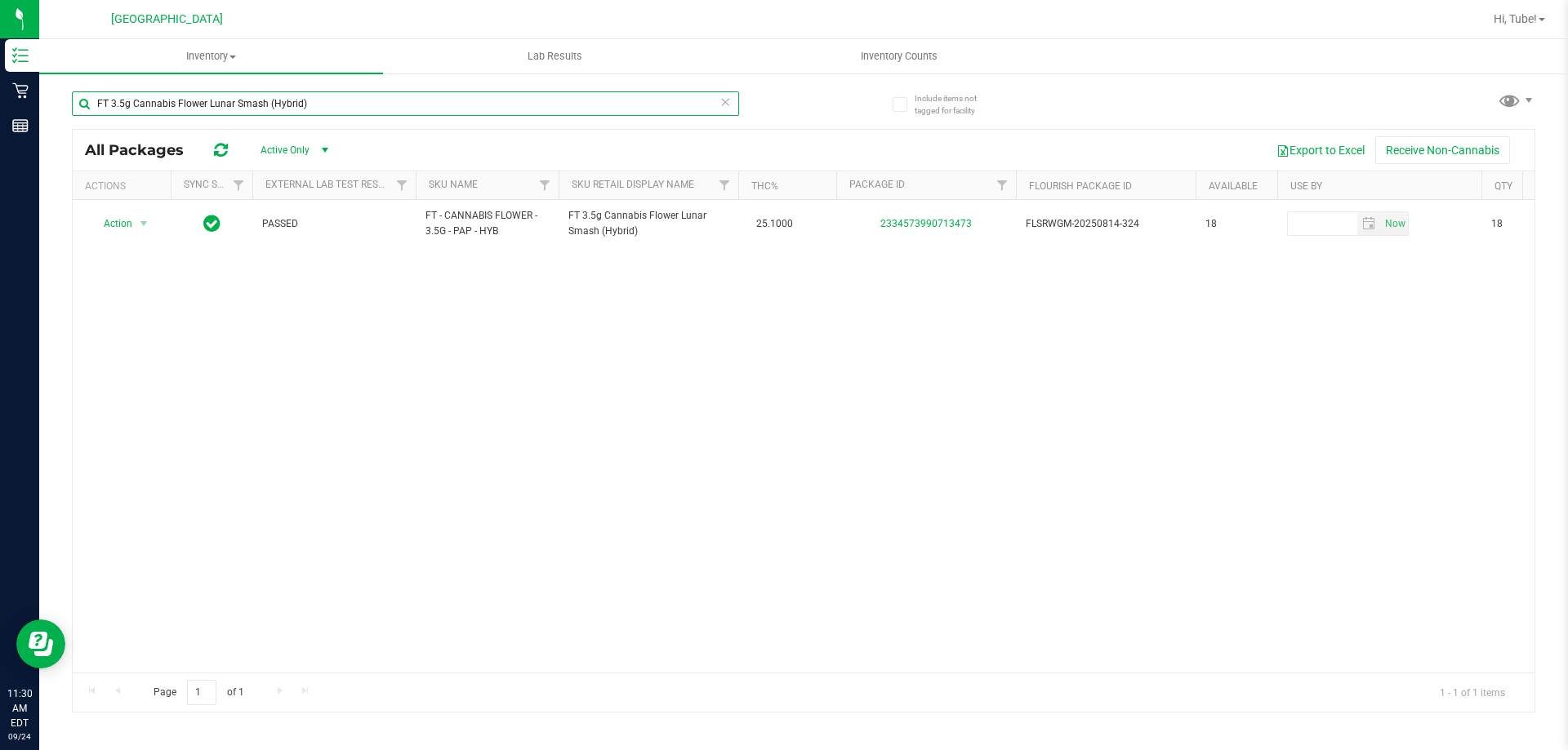
type input "FT 3.5g Cannabis Flower Lunar Smash (Hybrid)"
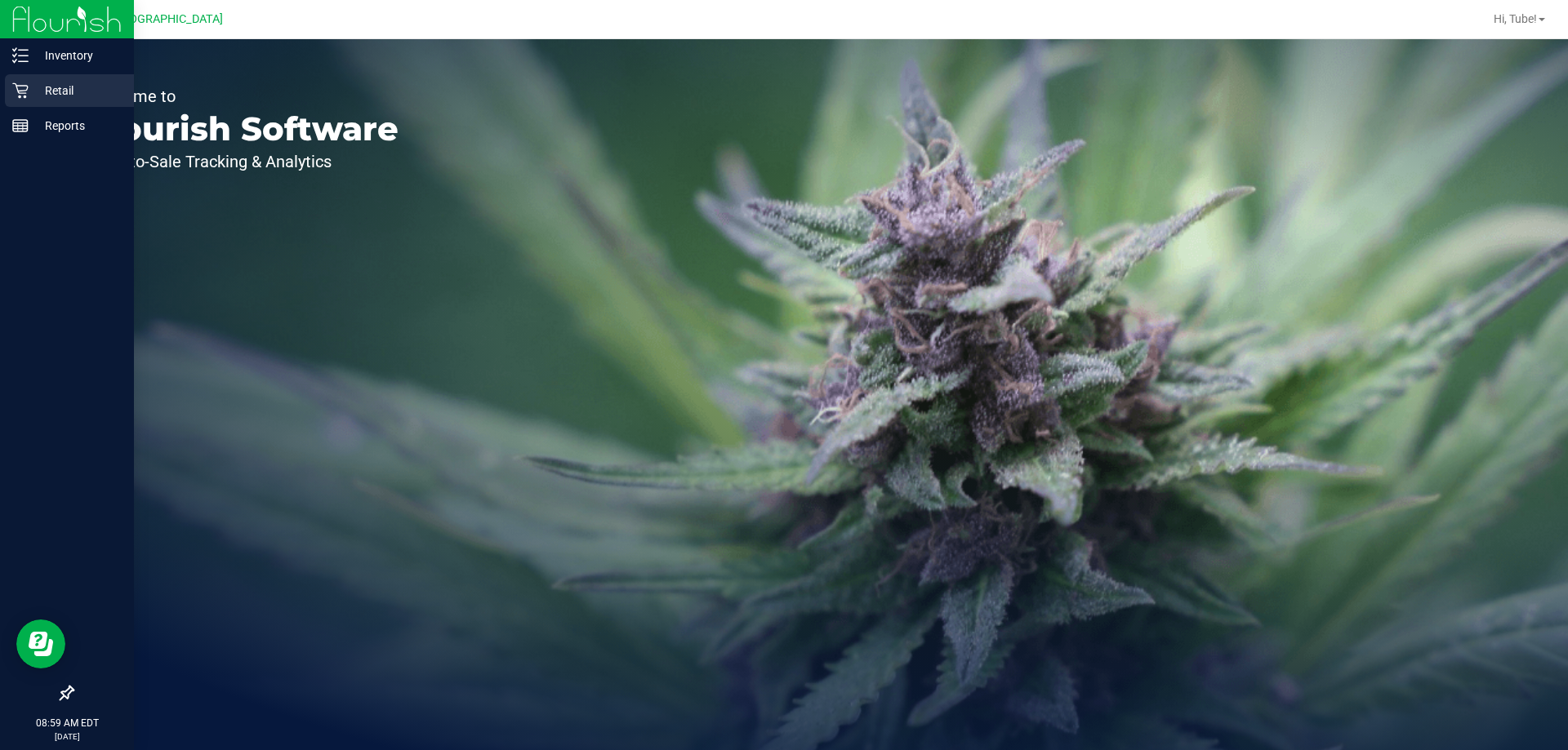
click at [85, 87] on p "Retail" at bounding box center [78, 90] width 98 height 19
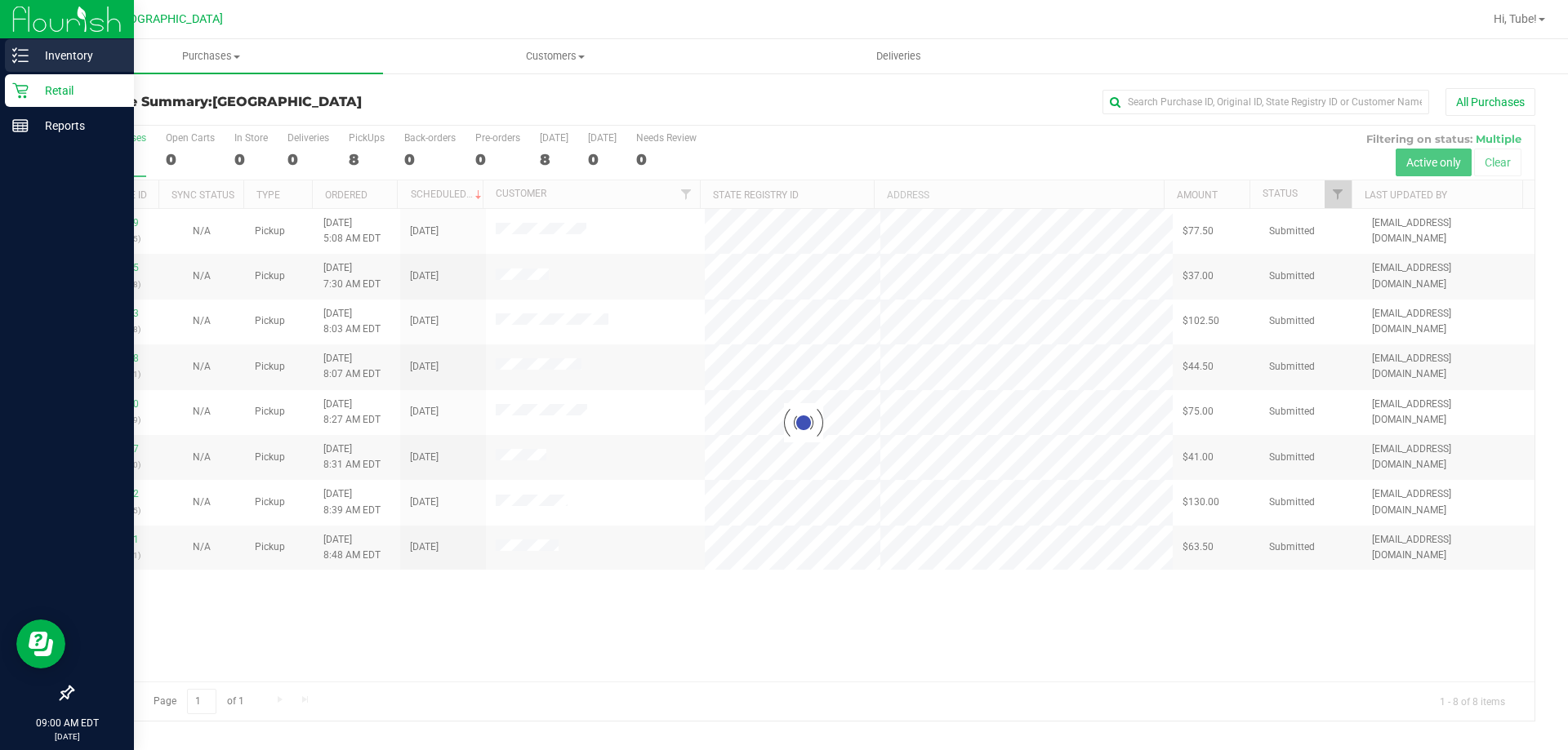
click at [26, 65] on div "Inventory" at bounding box center [69, 55] width 129 height 32
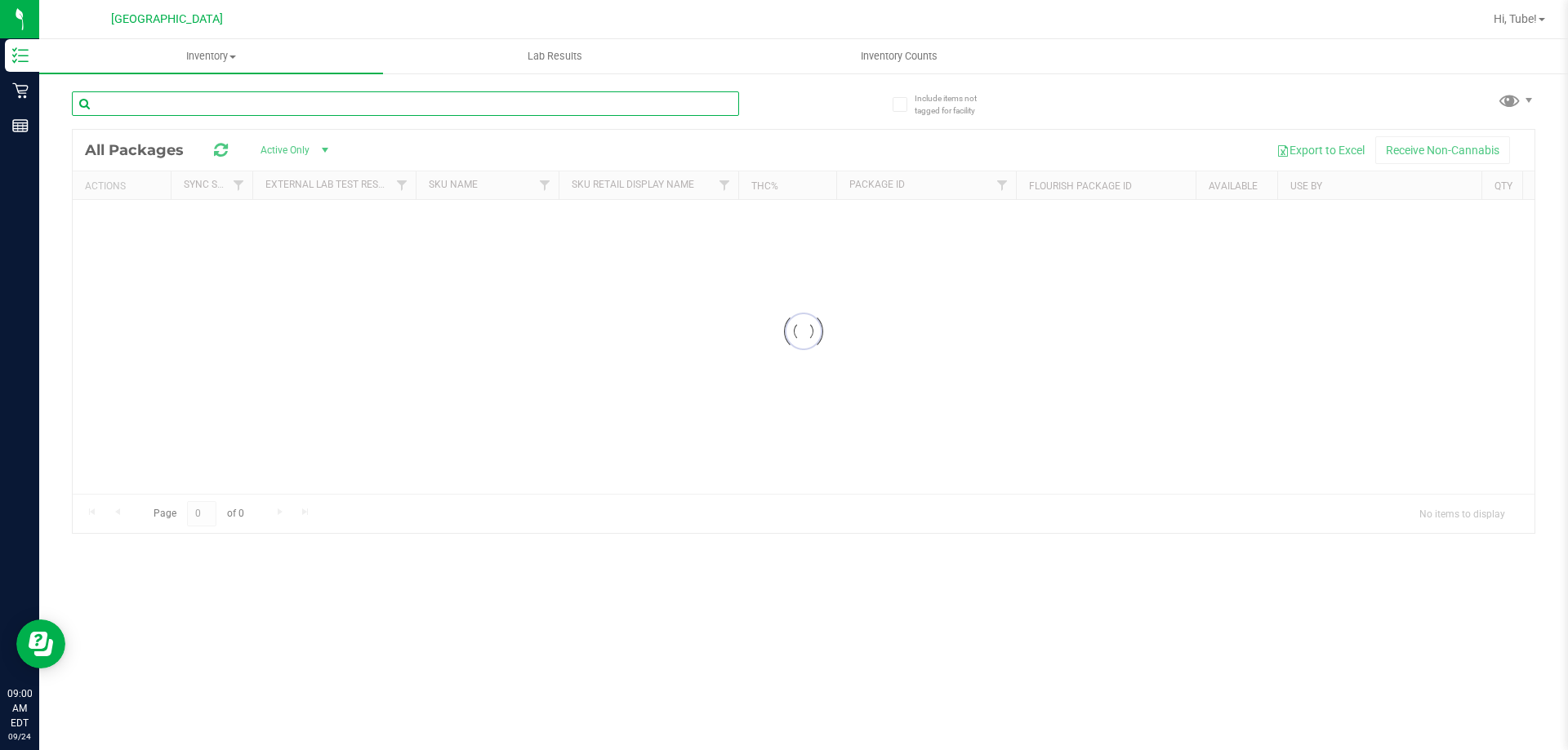
click at [319, 107] on input "text" at bounding box center [406, 104] width 668 height 24
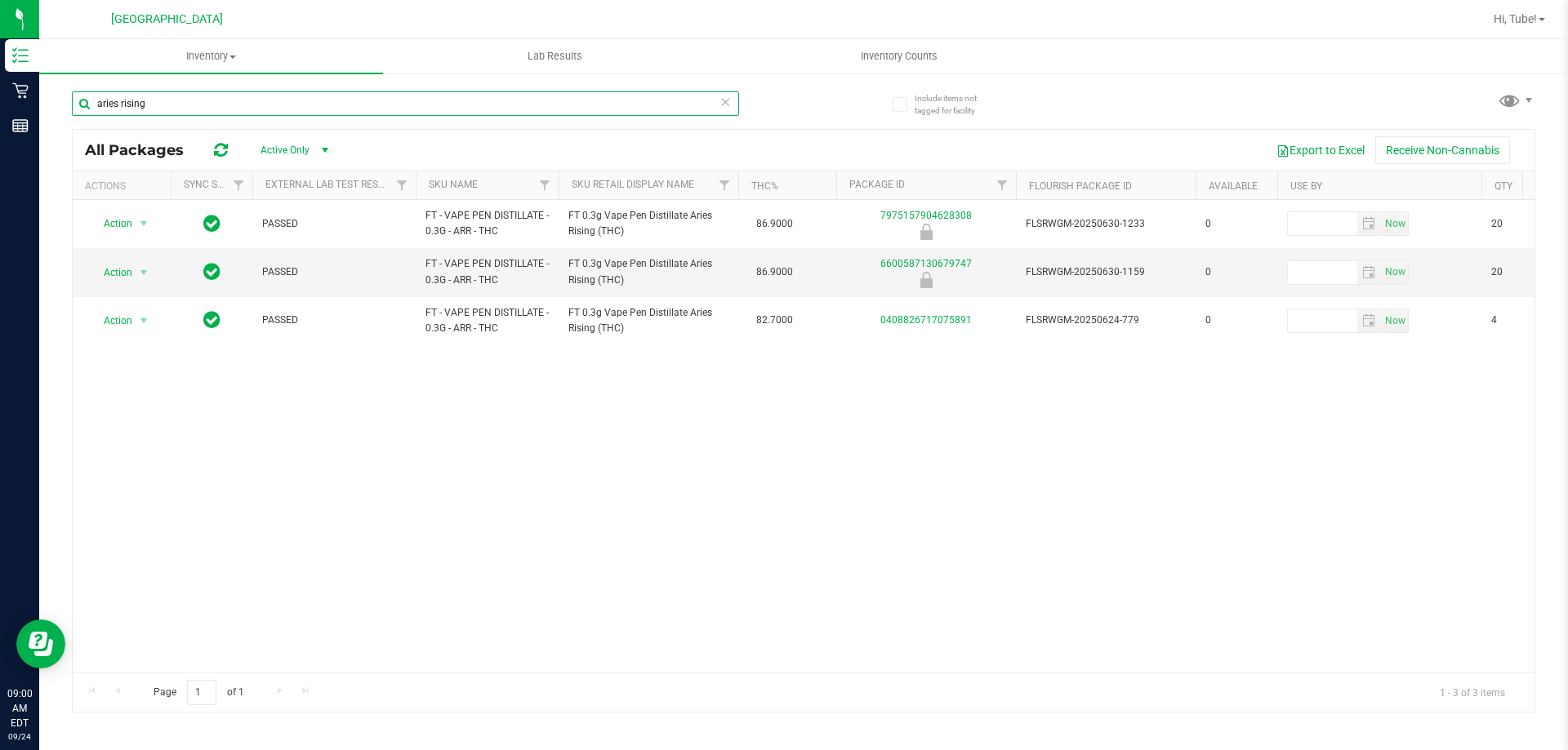
type input "aries rising"
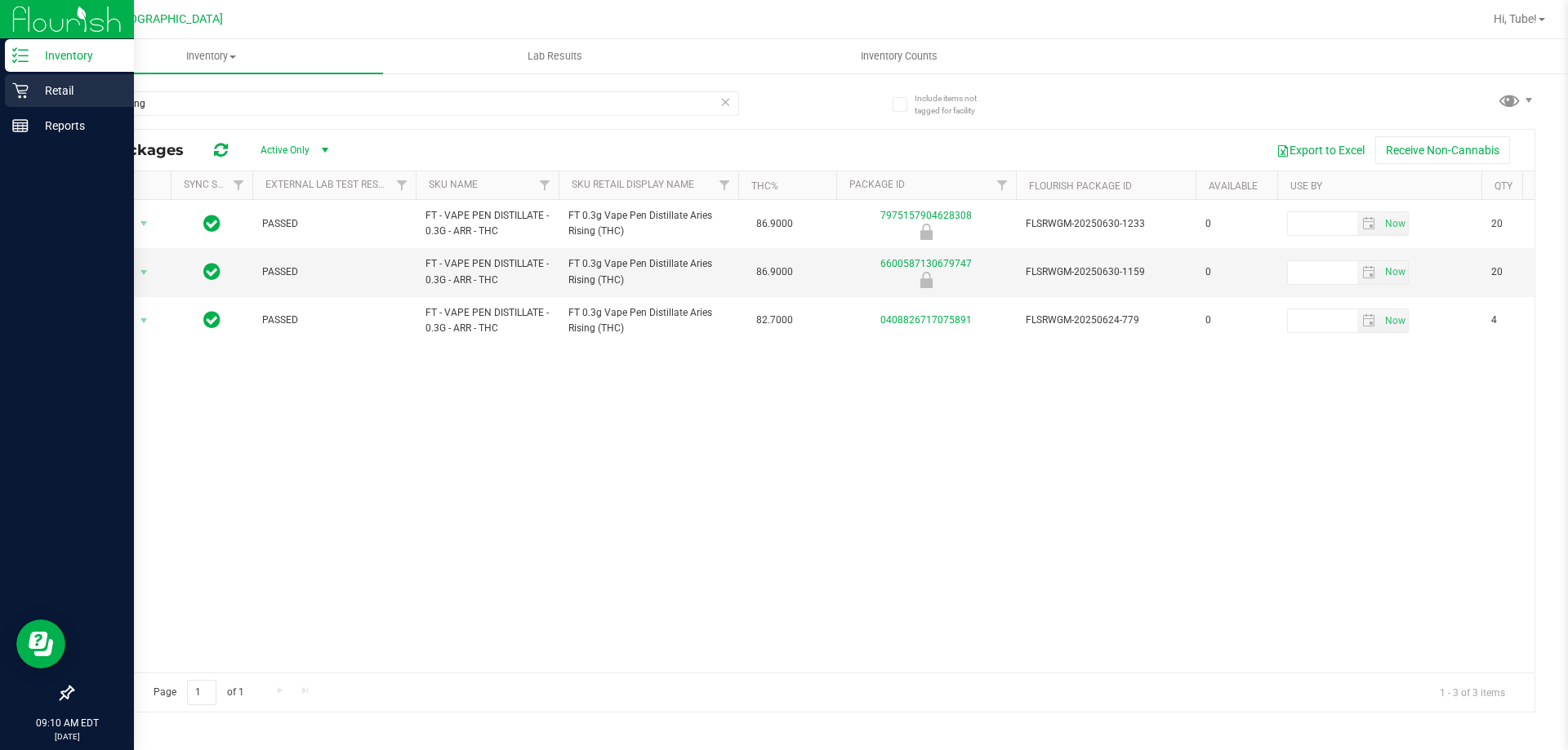
drag, startPoint x: 84, startPoint y: 93, endPoint x: 95, endPoint y: 95, distance: 11.2
click at [84, 92] on p "Retail" at bounding box center [78, 90] width 98 height 19
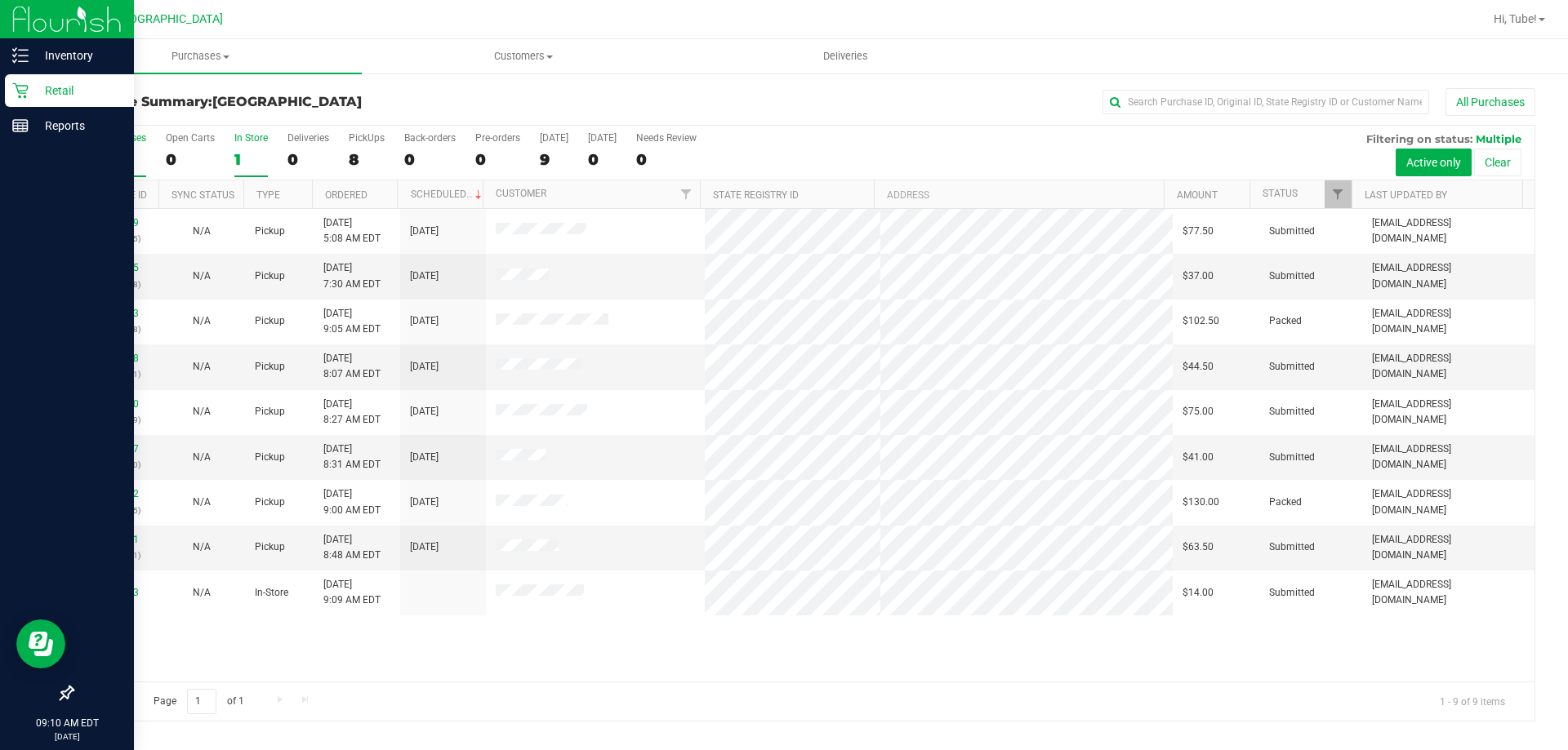
click at [243, 150] on div "1" at bounding box center [251, 159] width 33 height 19
click at [0, 0] on input "In Store 1" at bounding box center [0, 0] width 0 height 0
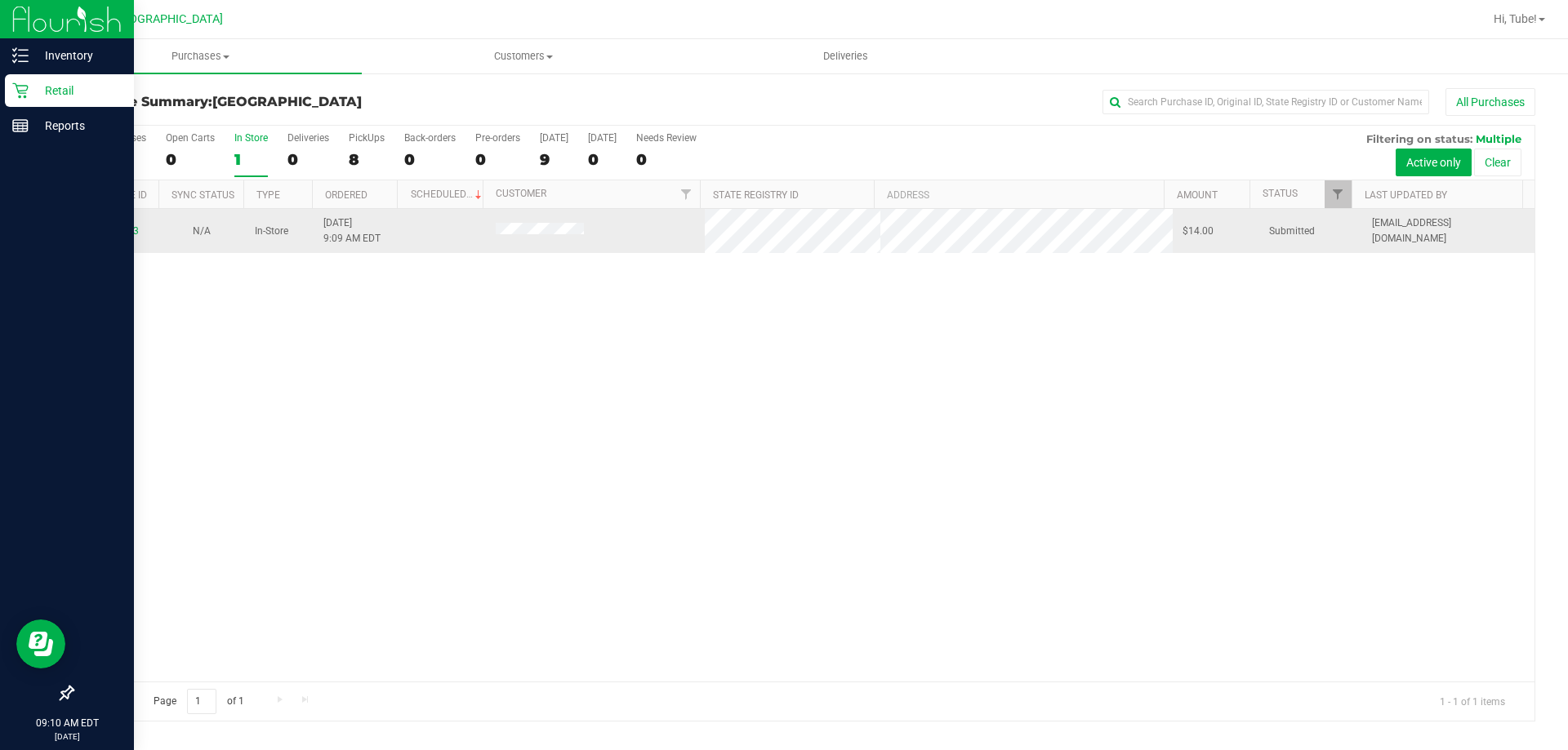
click at [137, 232] on div "11997373" at bounding box center [115, 231] width 66 height 16
click at [126, 226] on link "11997373" at bounding box center [115, 231] width 45 height 11
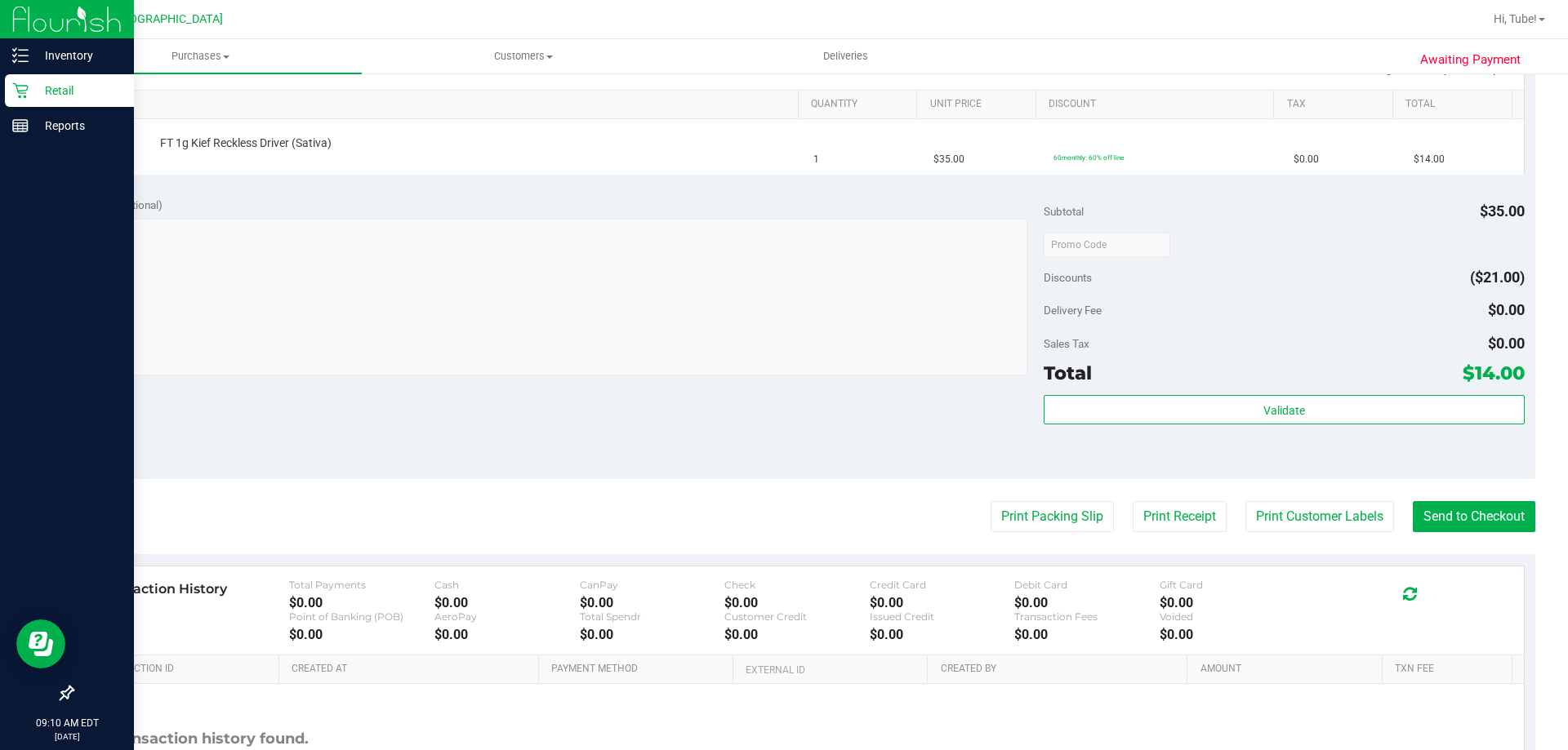
scroll to position [408, 0]
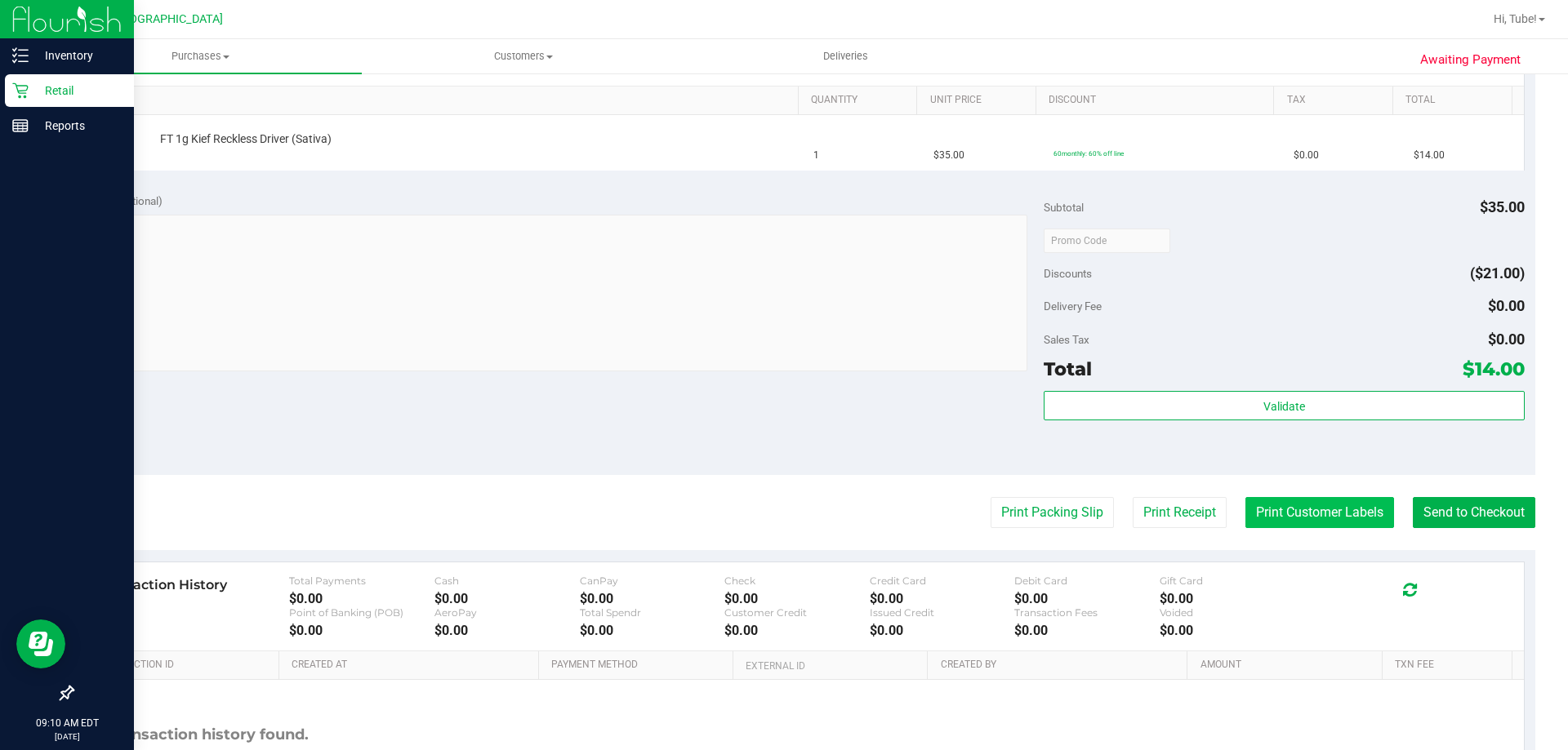
click at [1245, 512] on button "Print Customer Labels" at bounding box center [1319, 512] width 148 height 31
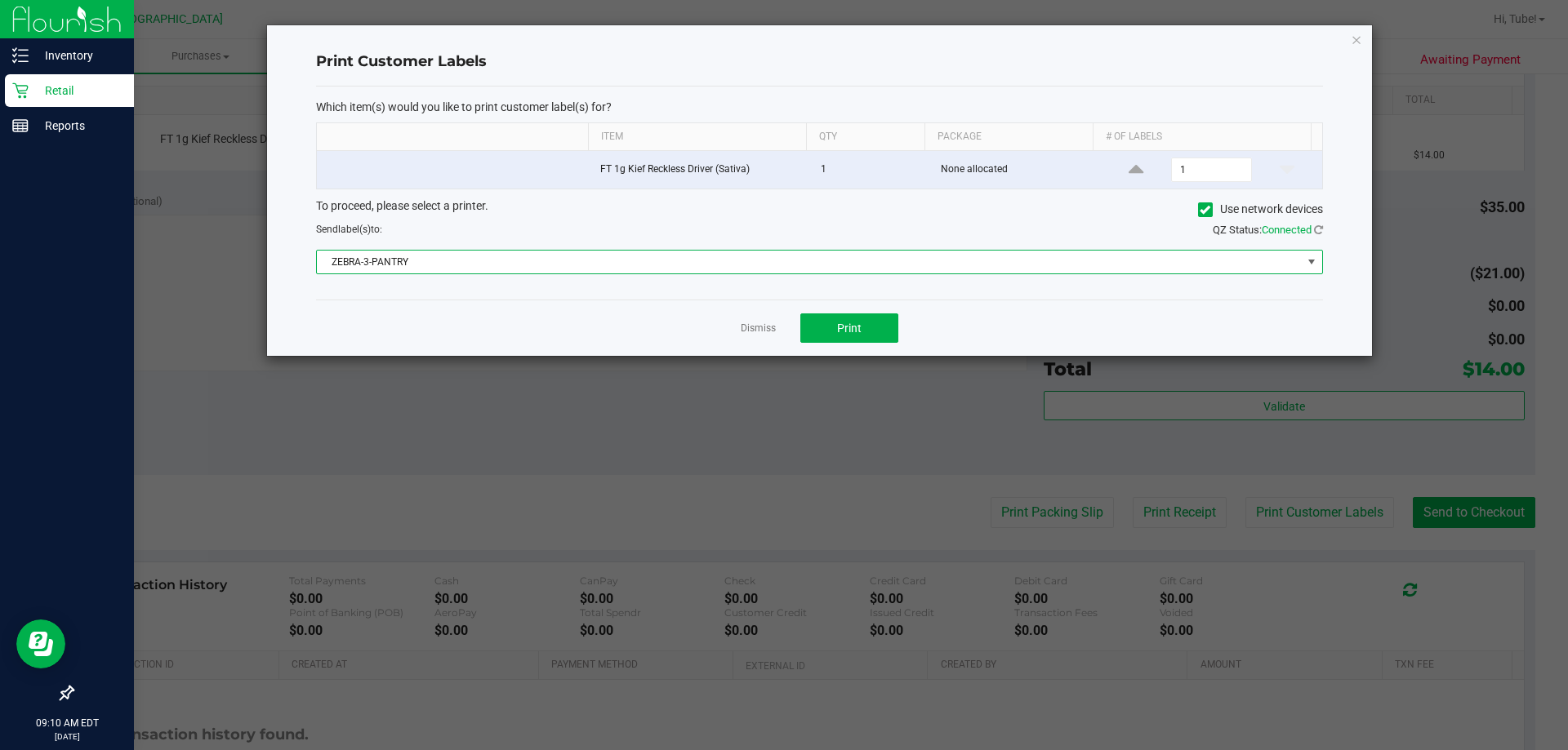
click at [746, 256] on span "ZEBRA-3-PANTRY" at bounding box center [809, 261] width 985 height 23
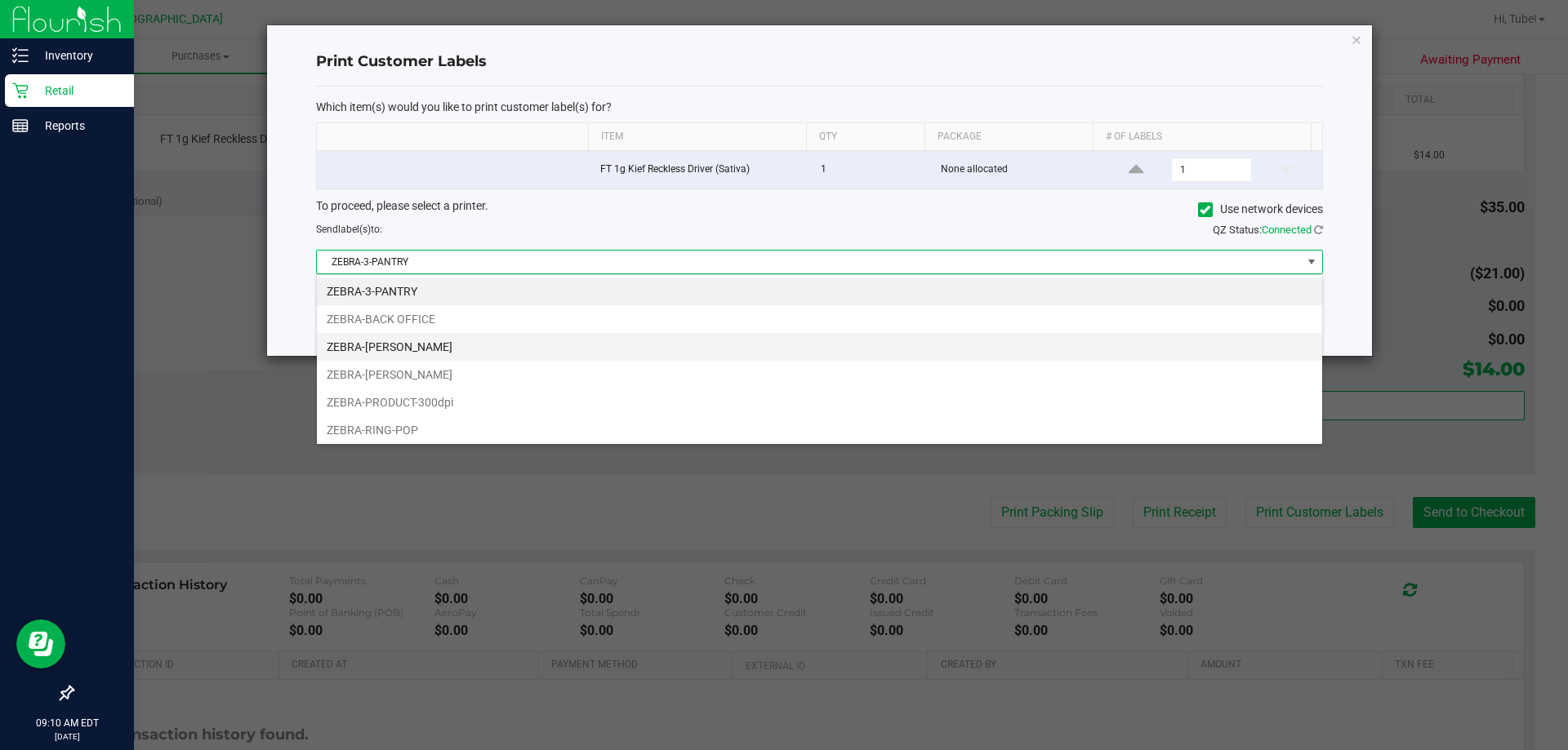
scroll to position [24, 1006]
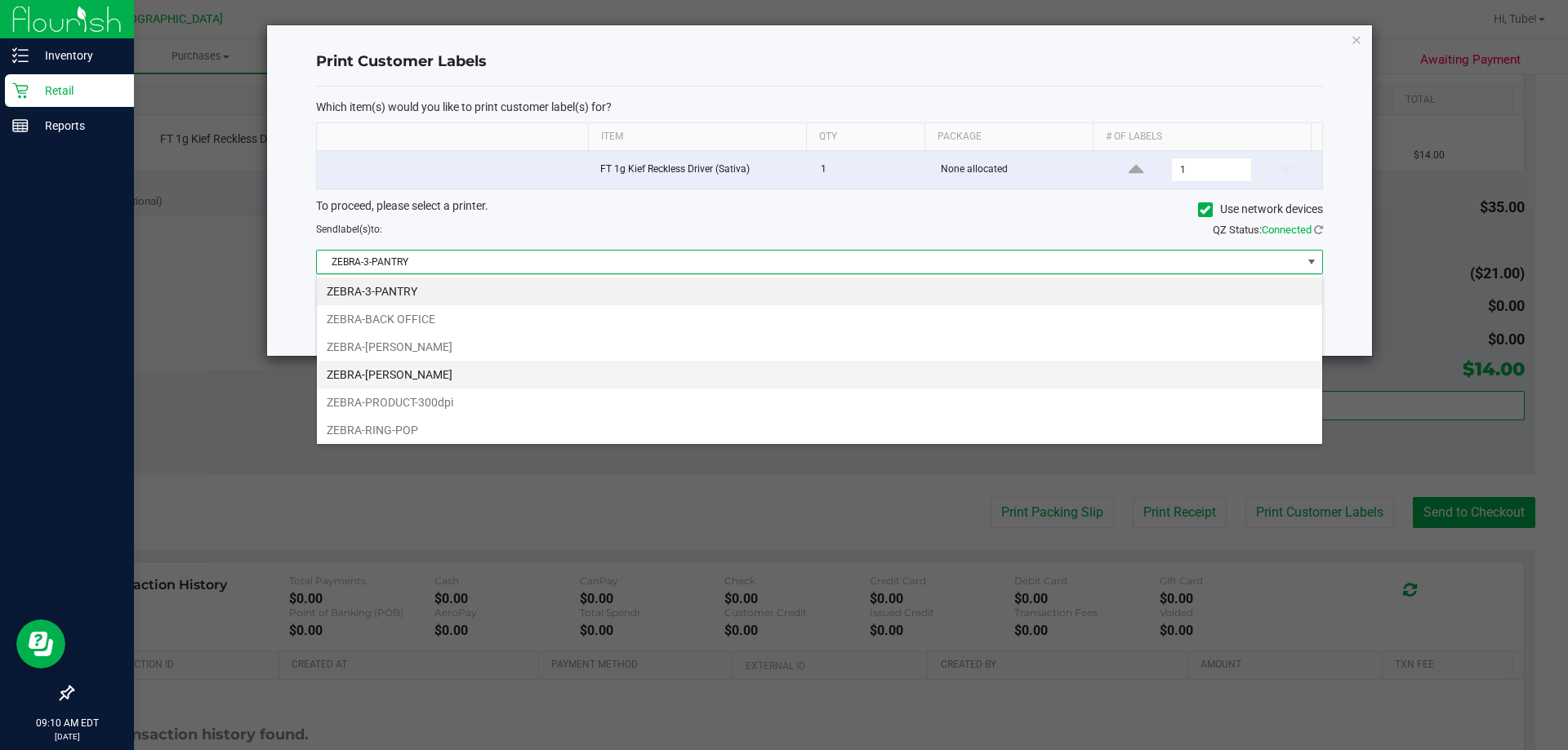
click at [588, 371] on li "ZEBRA-[PERSON_NAME]" at bounding box center [820, 375] width 1005 height 28
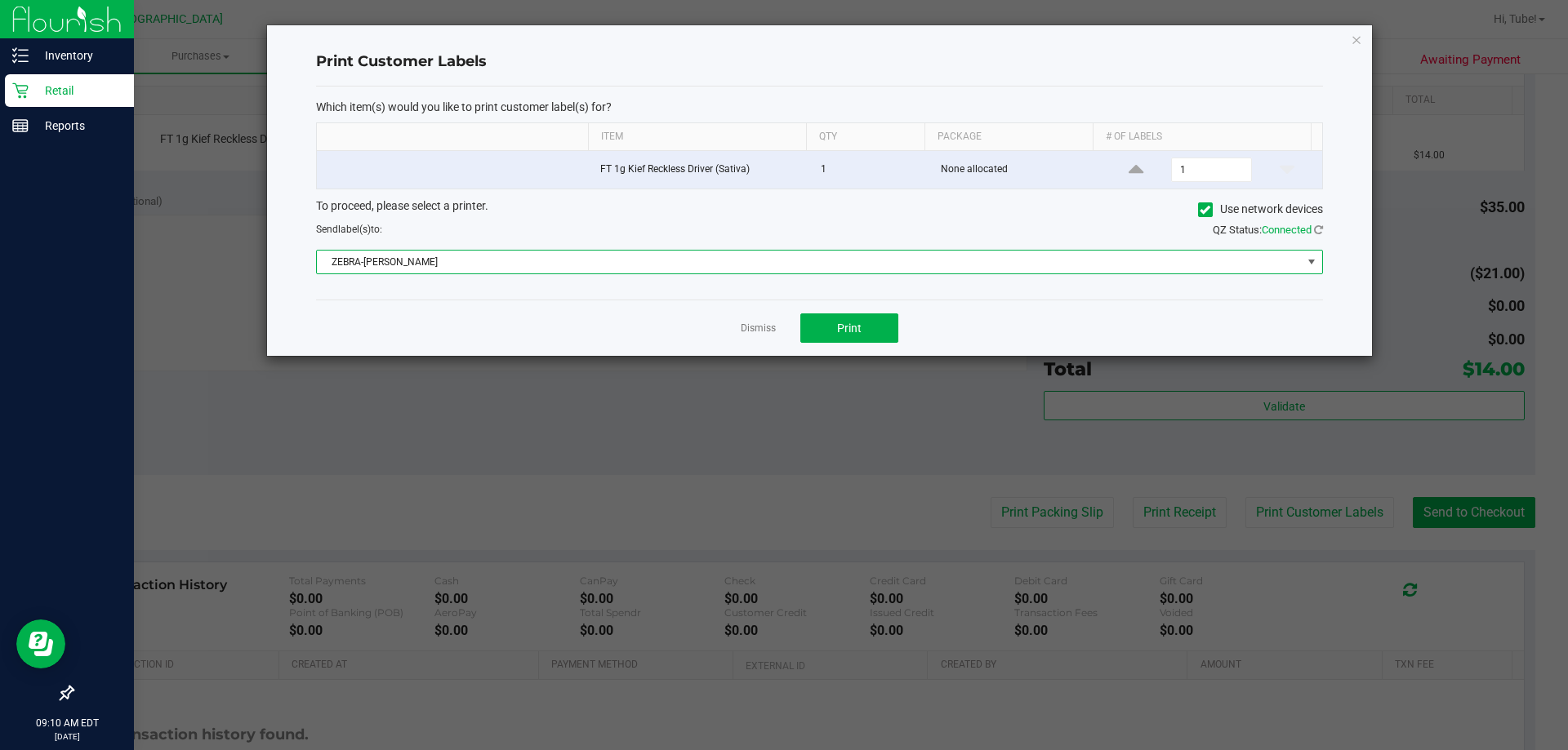
click at [935, 262] on span "ZEBRA-[PERSON_NAME]" at bounding box center [809, 261] width 985 height 23
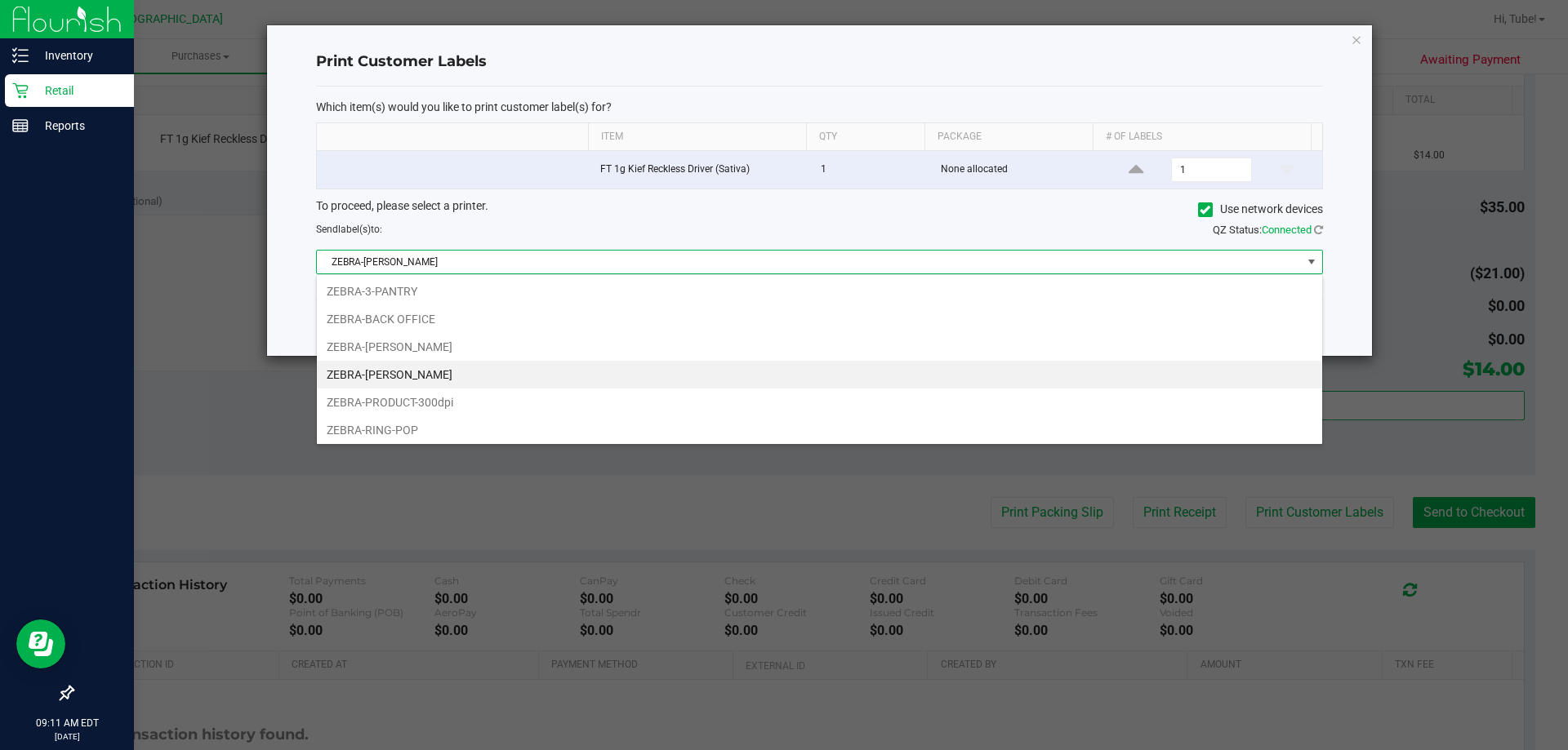
click at [478, 374] on li "ZEBRA-[PERSON_NAME]" at bounding box center [820, 375] width 1005 height 28
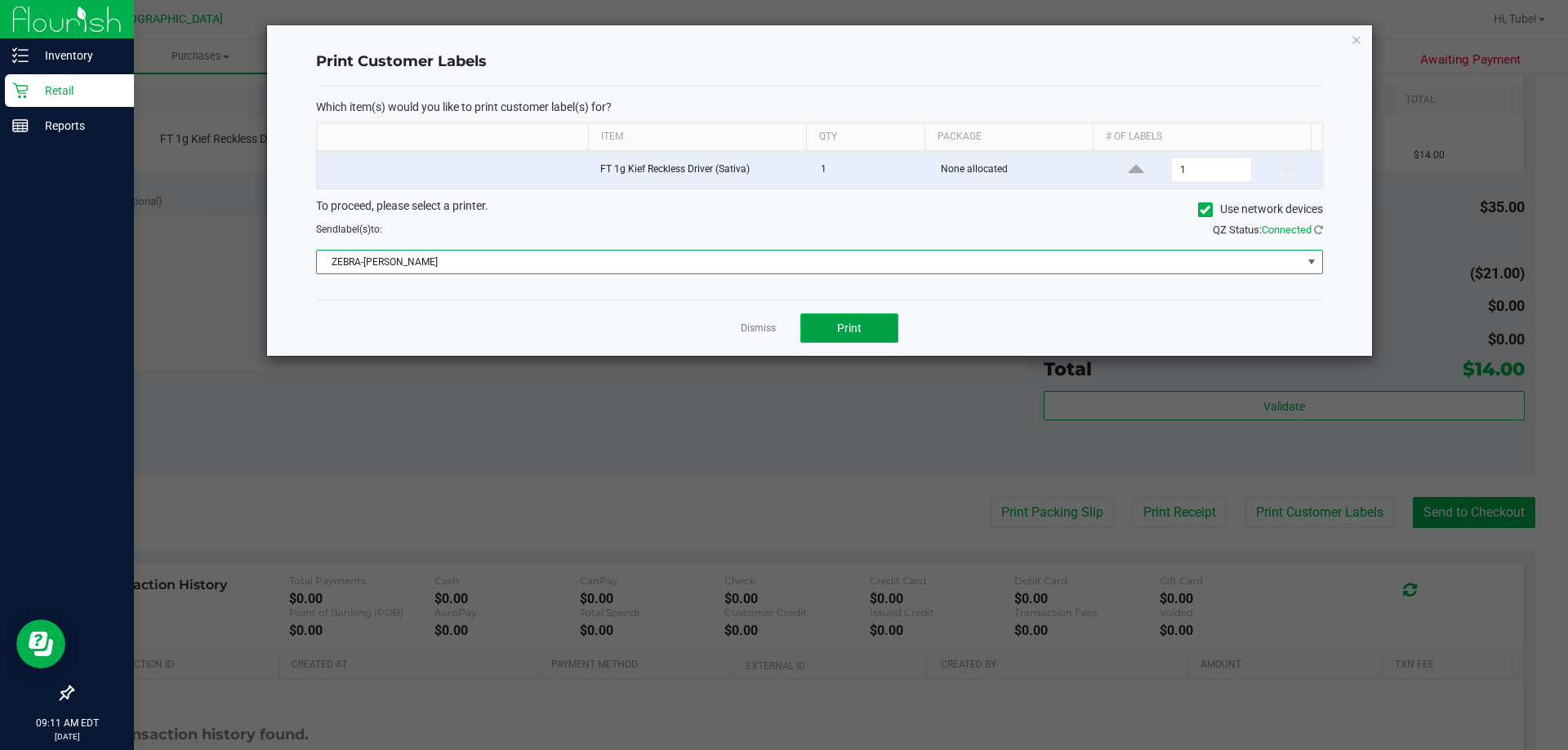
click at [848, 322] on span "Print" at bounding box center [849, 328] width 24 height 13
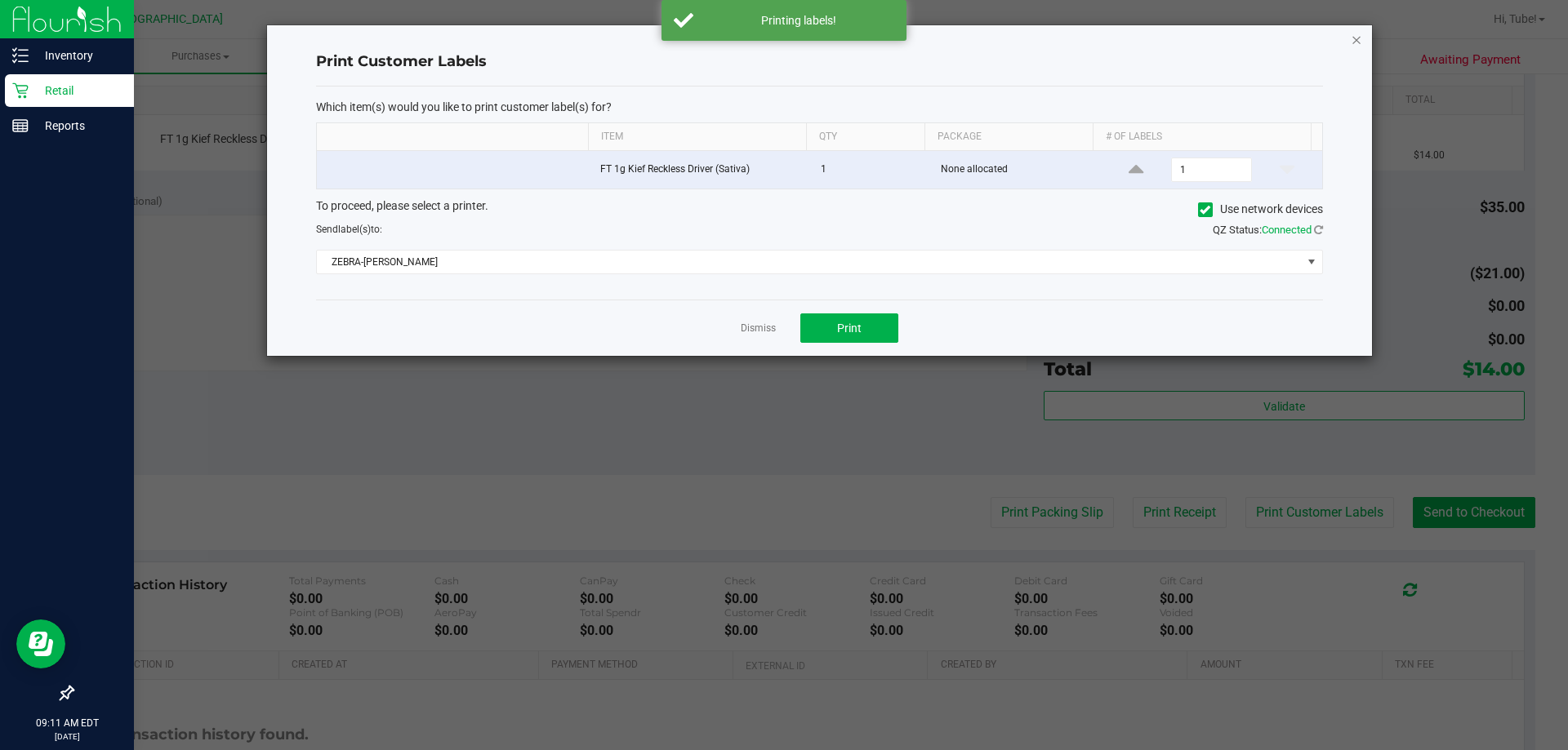
click at [1359, 40] on icon "button" at bounding box center [1357, 39] width 11 height 19
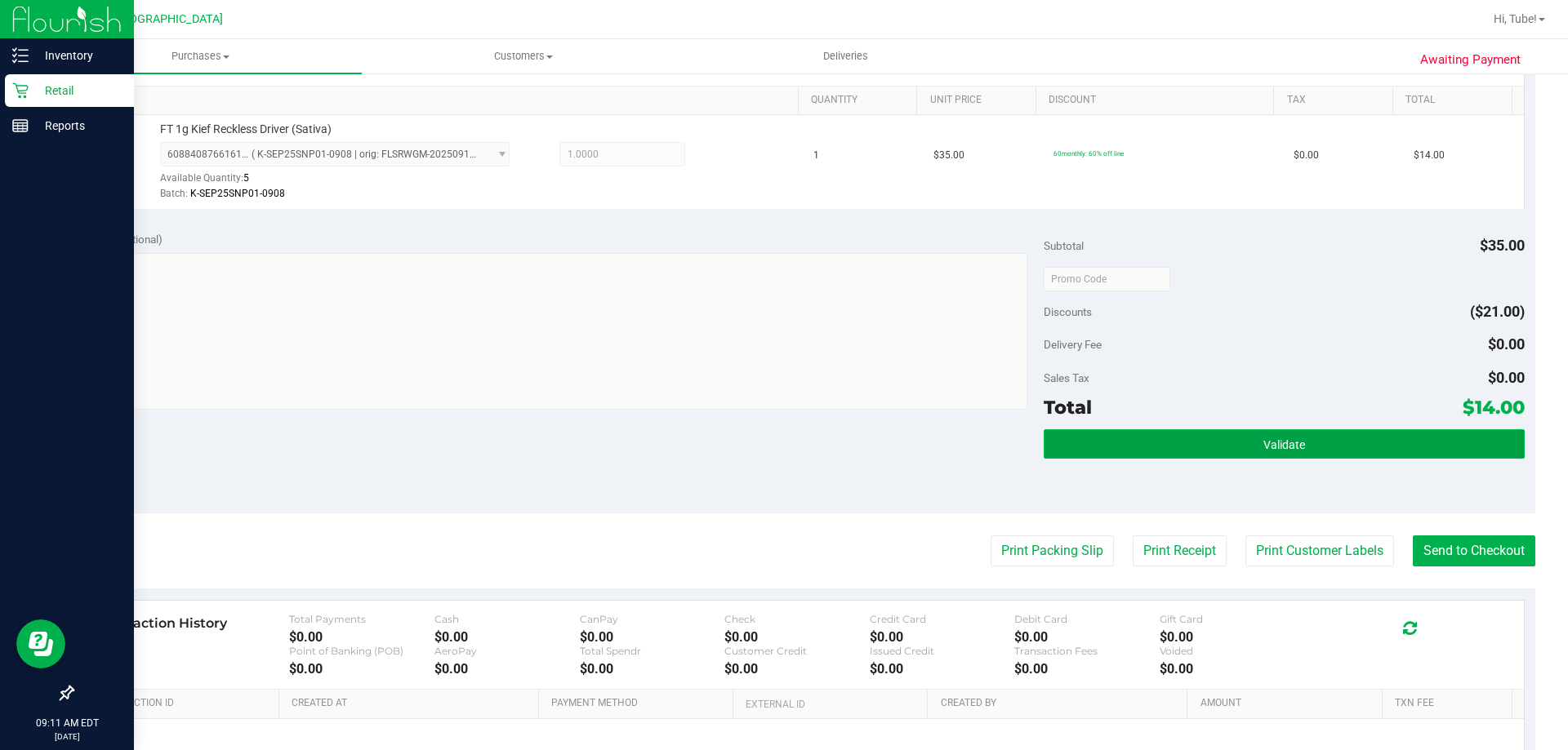
click at [1376, 446] on button "Validate" at bounding box center [1284, 444] width 480 height 30
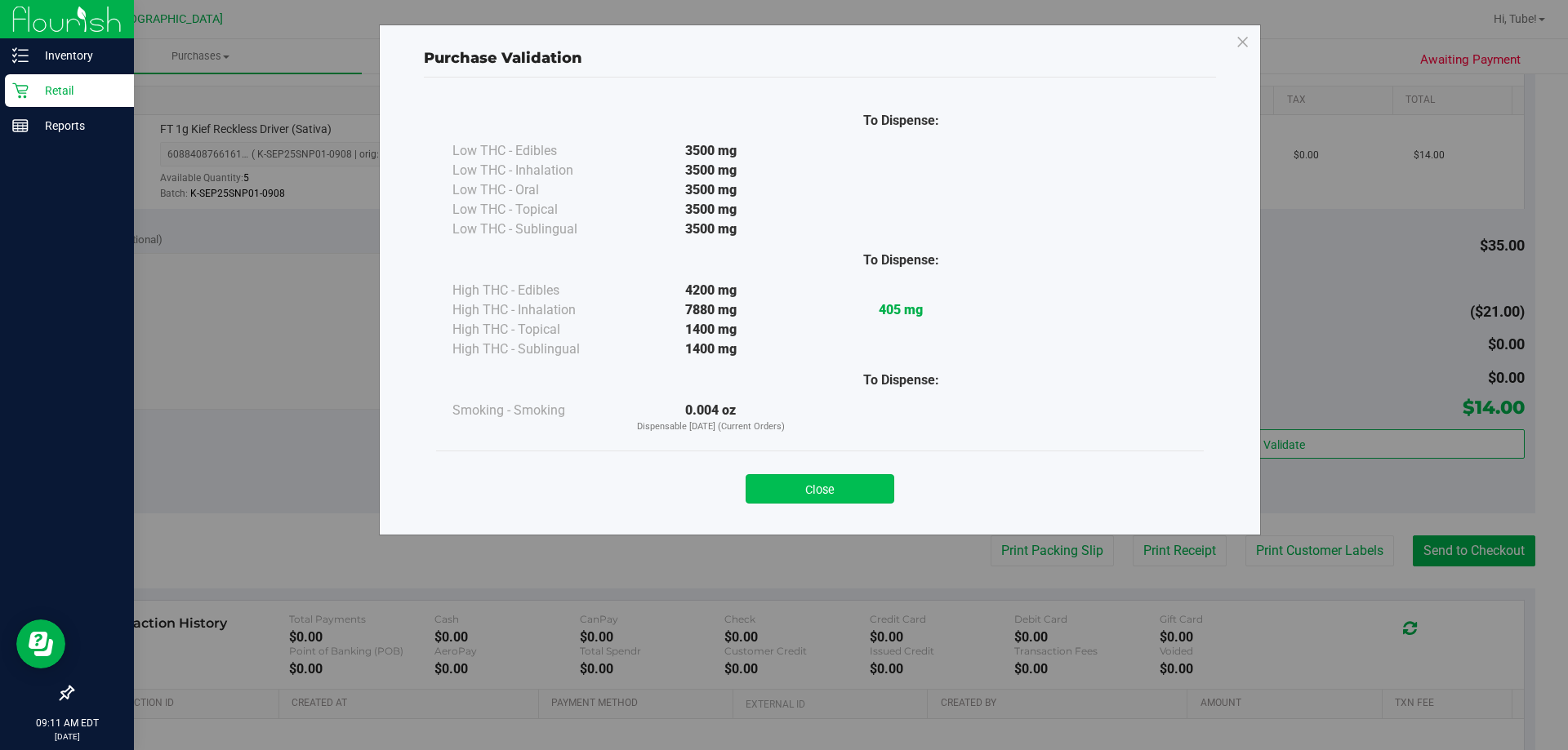
click at [836, 480] on button "Close" at bounding box center [820, 489] width 148 height 30
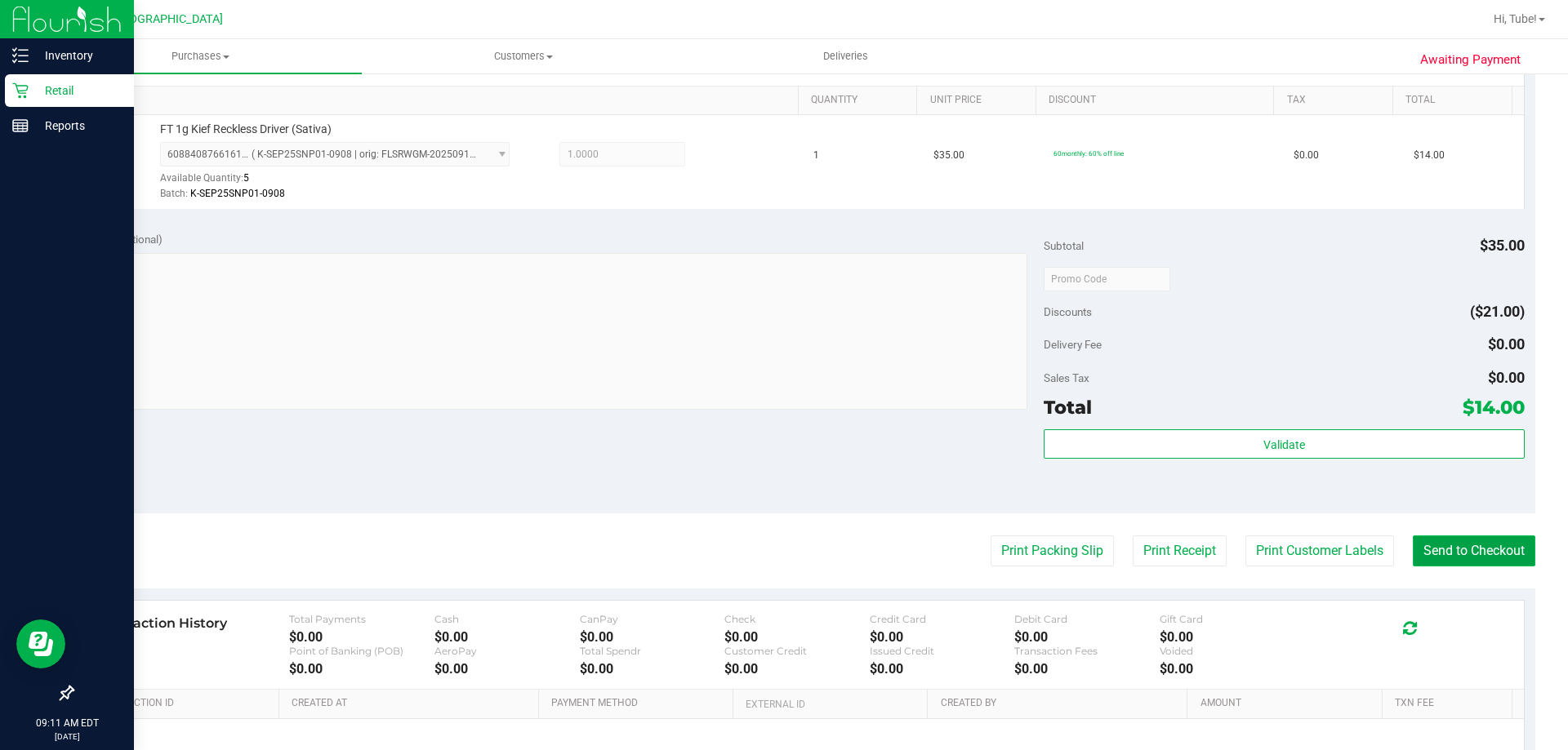
click at [1451, 549] on button "Send to Checkout" at bounding box center [1474, 551] width 122 height 31
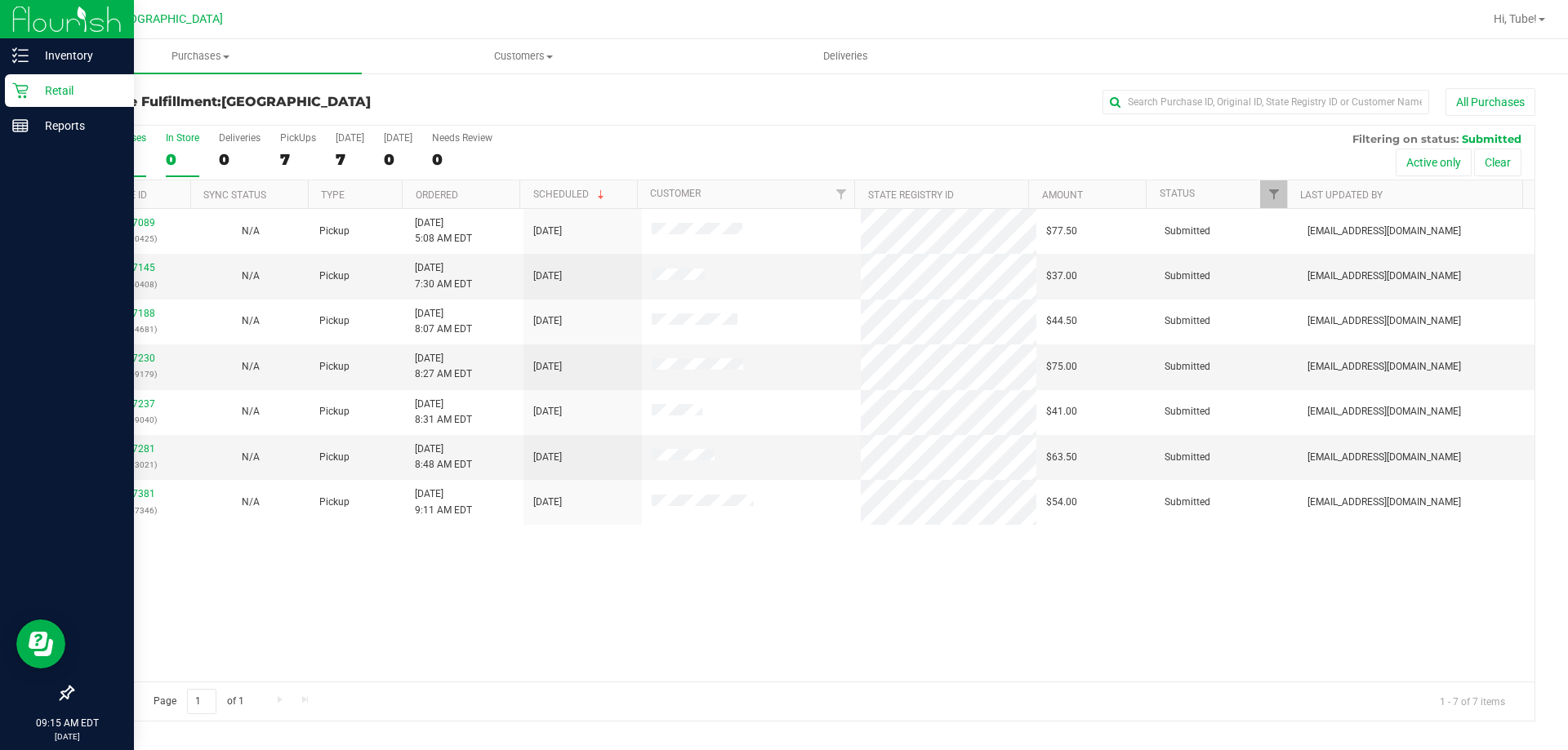
click at [172, 146] on label "In Store 0" at bounding box center [183, 155] width 33 height 44
click at [0, 0] on input "In Store 0" at bounding box center [0, 0] width 0 height 0
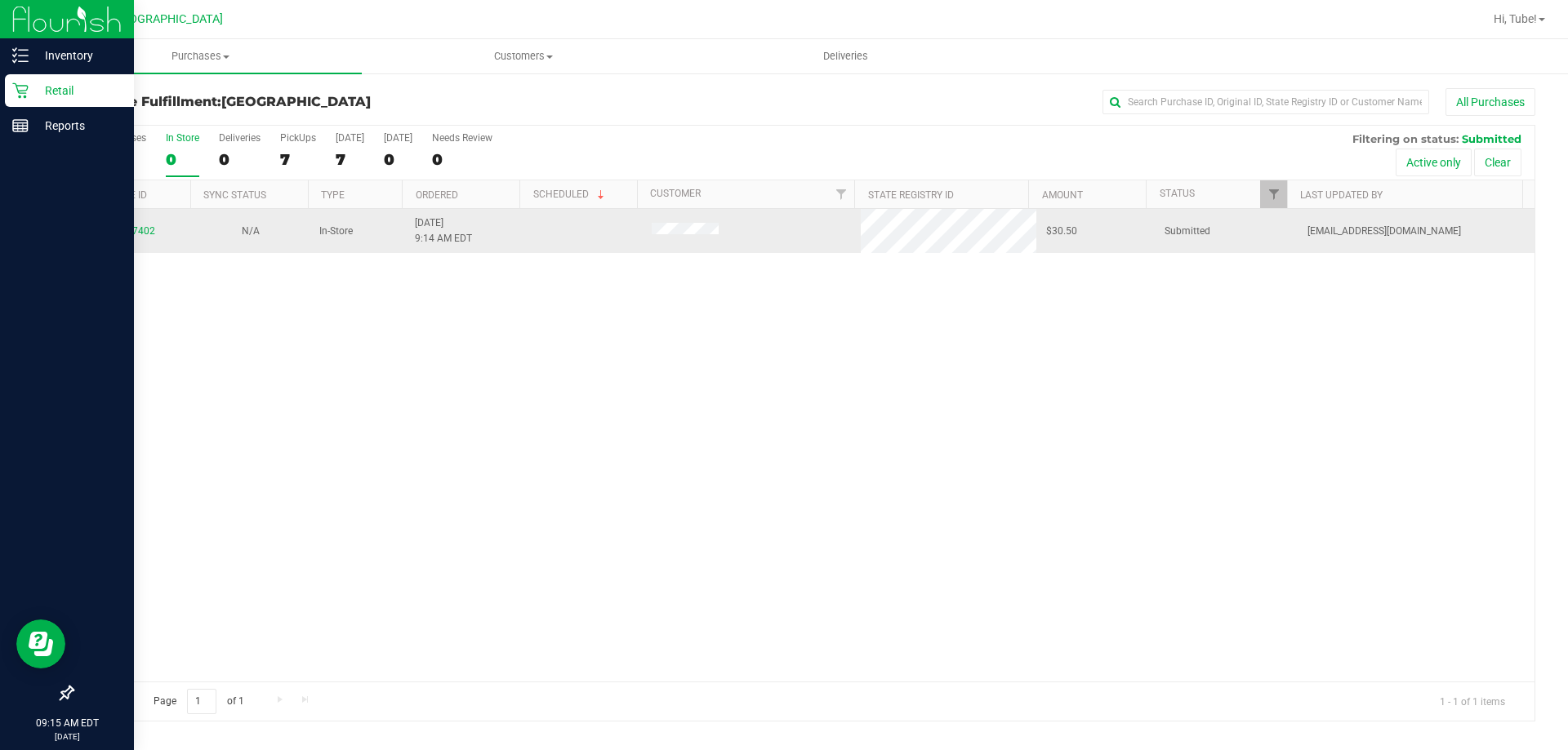
click at [145, 224] on div "11997402" at bounding box center [132, 231] width 99 height 16
click at [141, 235] on link "11997402" at bounding box center [132, 231] width 45 height 11
click at [129, 243] on td "11997402" at bounding box center [132, 231] width 119 height 44
click at [134, 232] on link "11997402" at bounding box center [132, 231] width 45 height 11
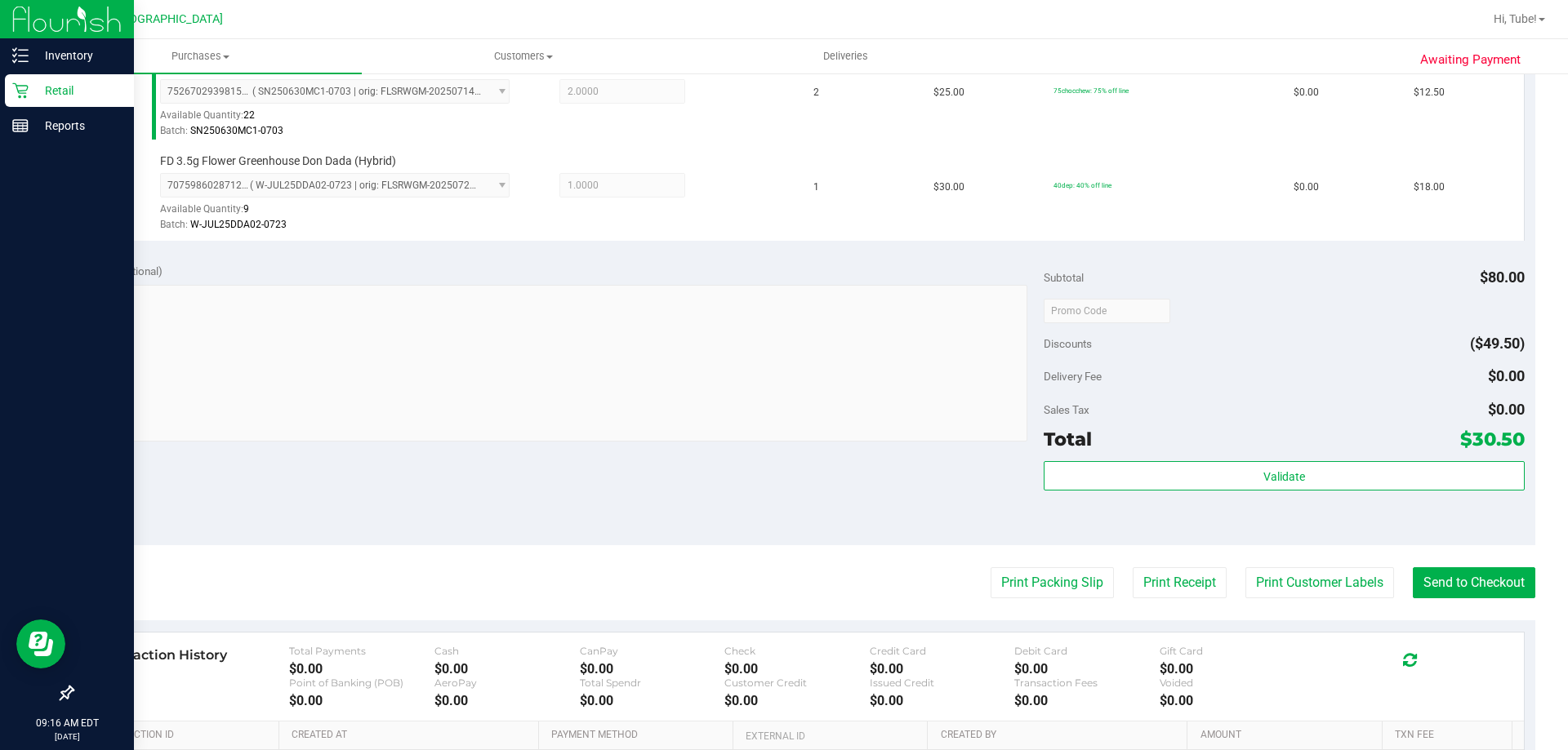
scroll to position [680, 0]
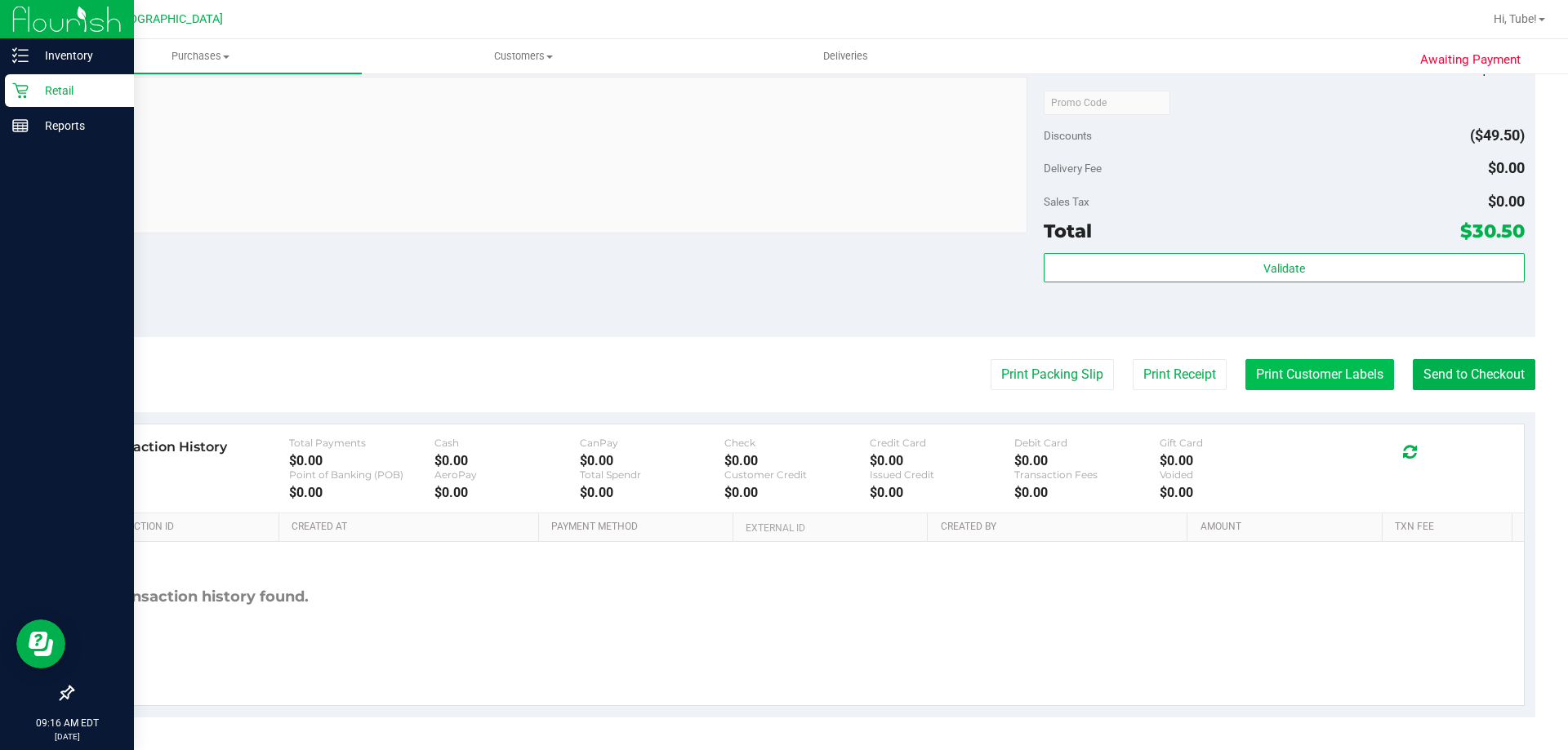
click at [1262, 362] on button "Print Customer Labels" at bounding box center [1319, 375] width 148 height 31
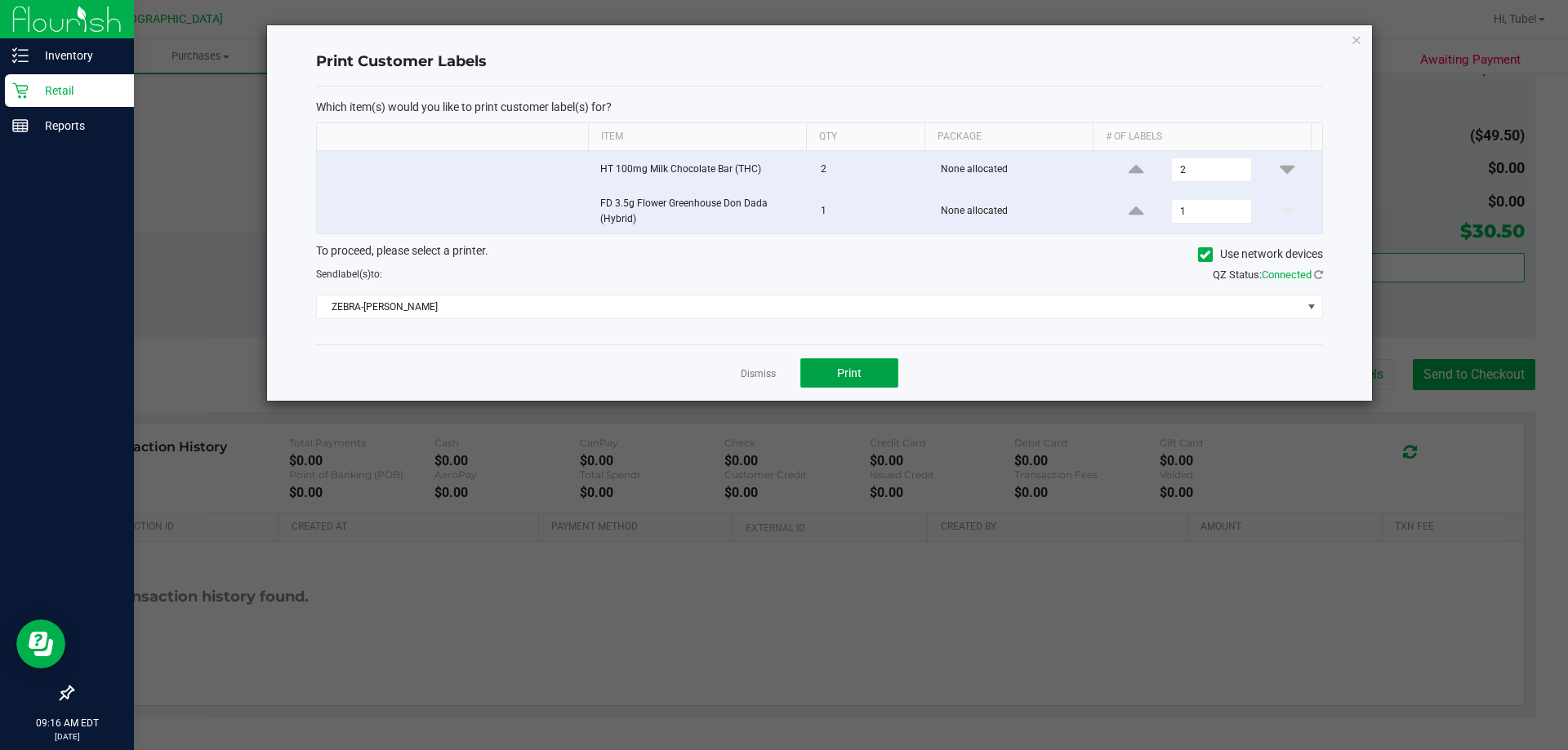
click at [859, 378] on span "Print" at bounding box center [849, 373] width 24 height 13
click at [1361, 32] on icon "button" at bounding box center [1357, 39] width 11 height 19
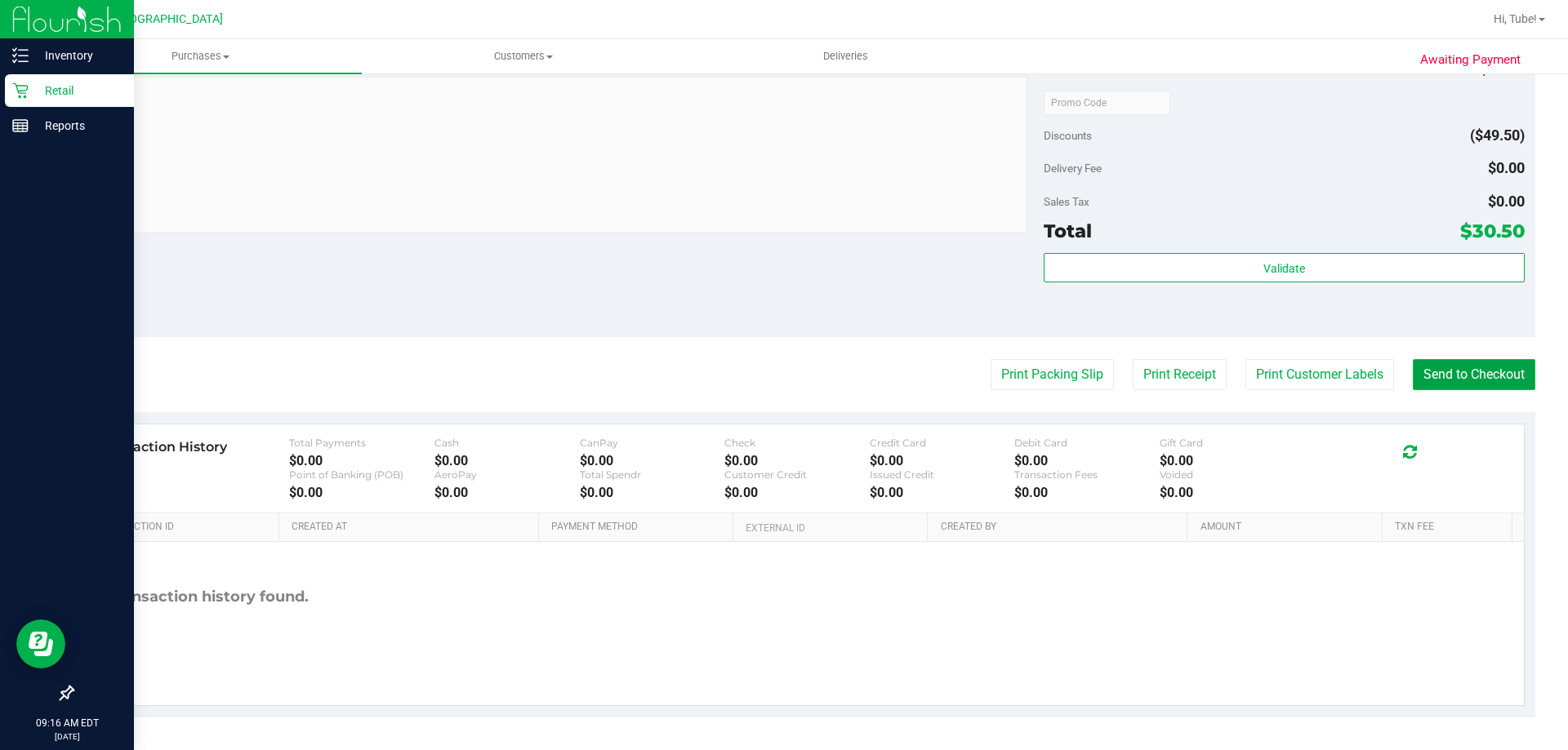
click at [1413, 360] on button "Send to Checkout" at bounding box center [1474, 375] width 122 height 31
click at [1471, 370] on button "Send to Checkout" at bounding box center [1468, 375] width 135 height 31
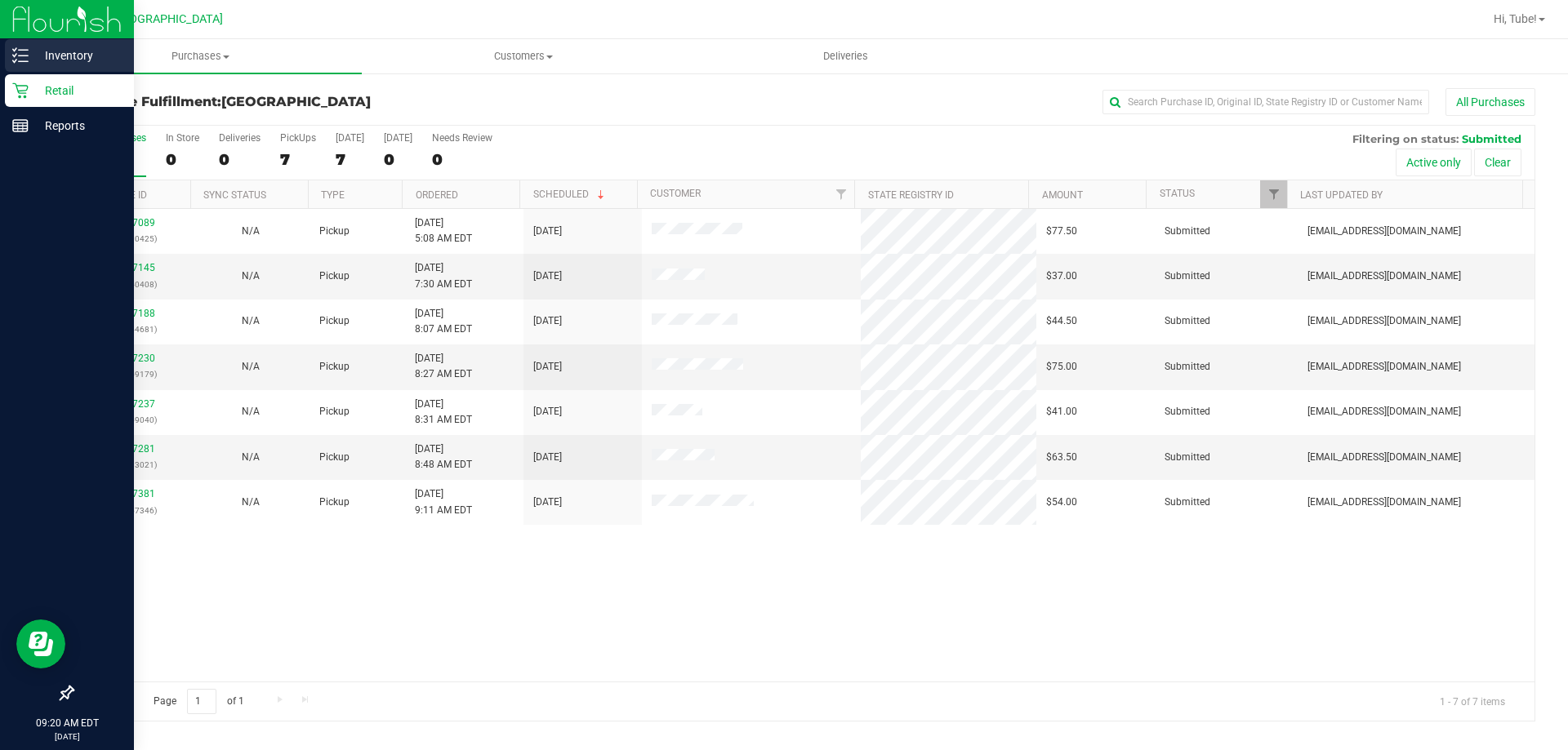
click at [38, 68] on div "Inventory" at bounding box center [69, 55] width 129 height 32
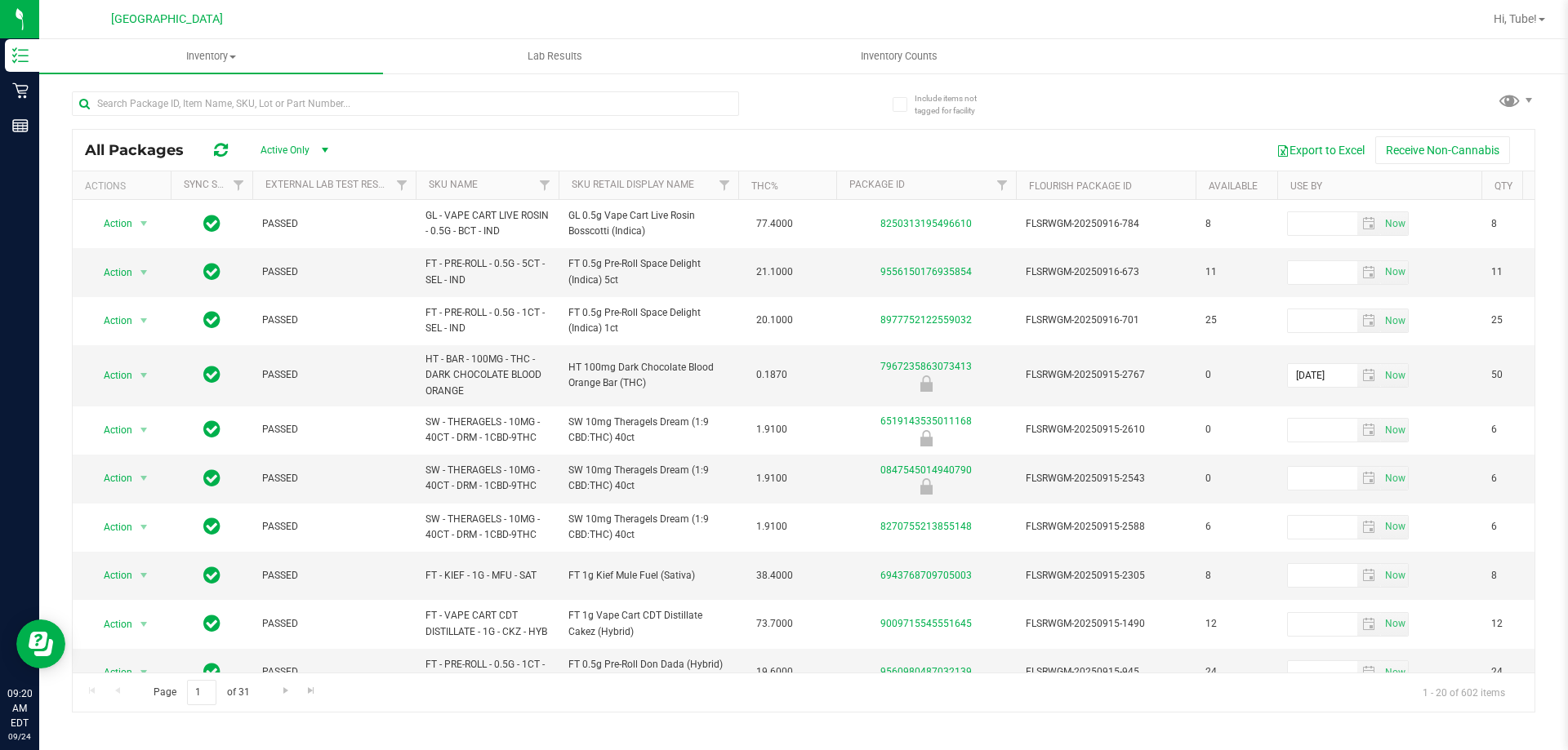
click at [397, 82] on div at bounding box center [438, 103] width 732 height 52
click at [399, 96] on input "text" at bounding box center [406, 104] width 668 height 24
paste input "Top Gear"
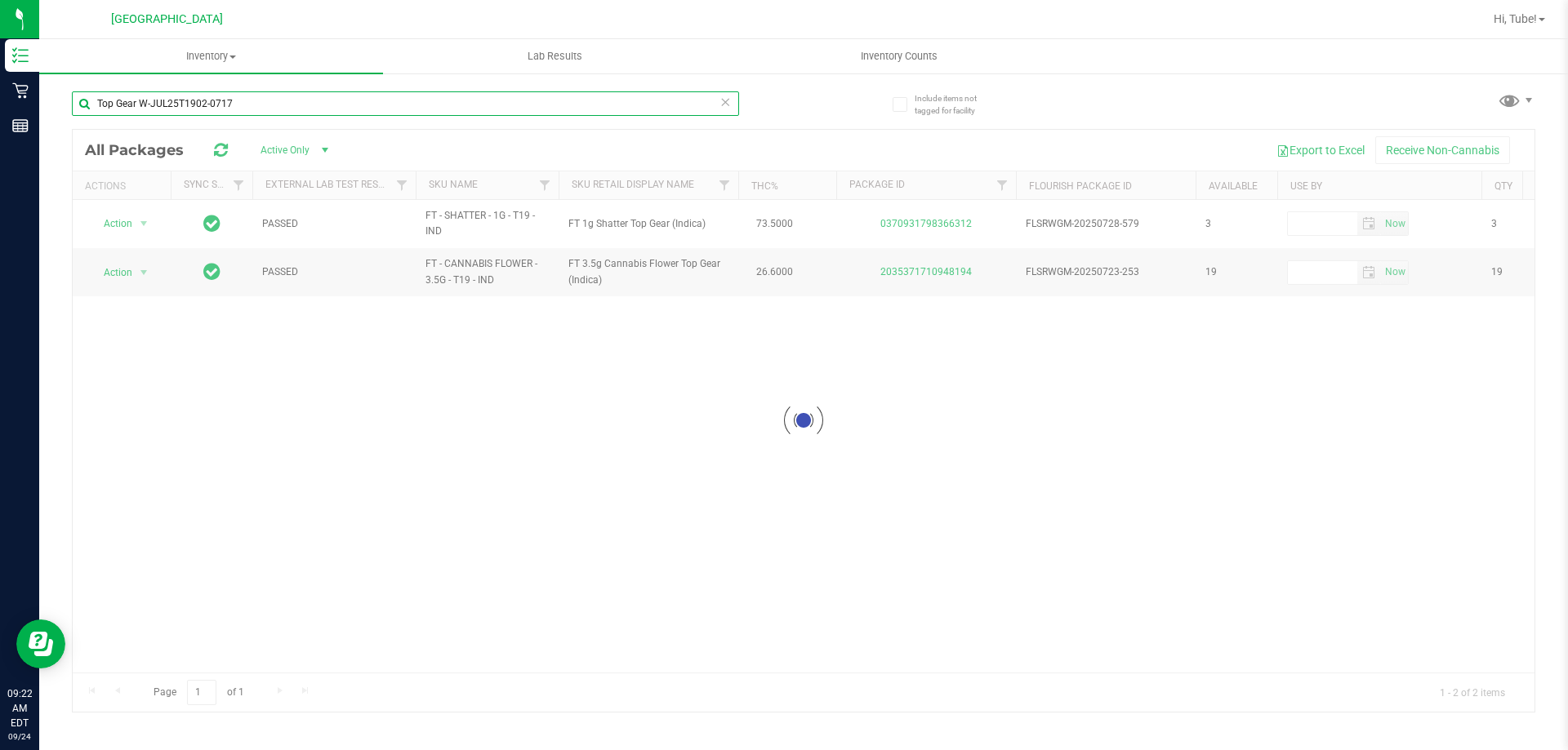
type input "Top Gear W-JUL25T1902-0717"
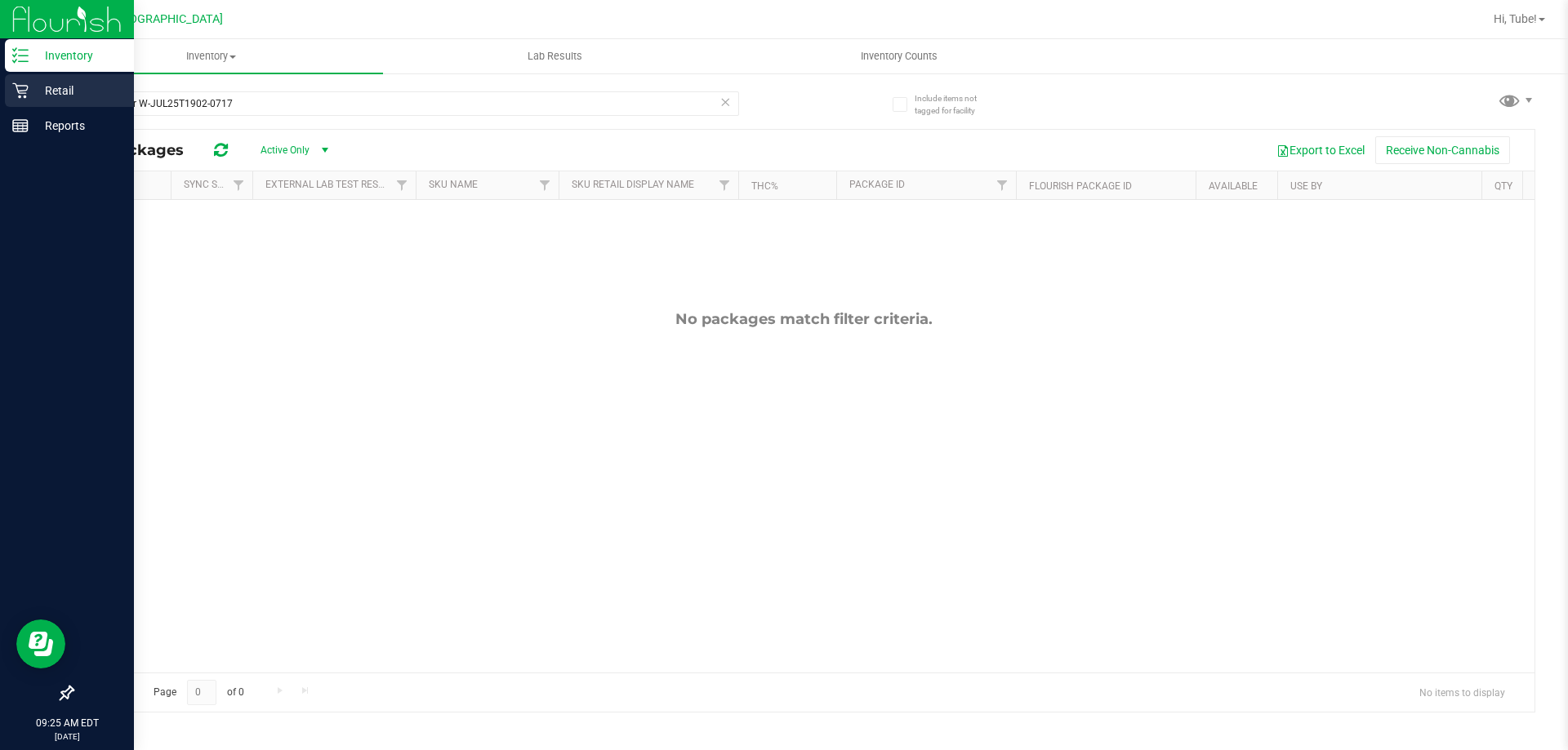
click at [16, 95] on icon at bounding box center [20, 91] width 17 height 17
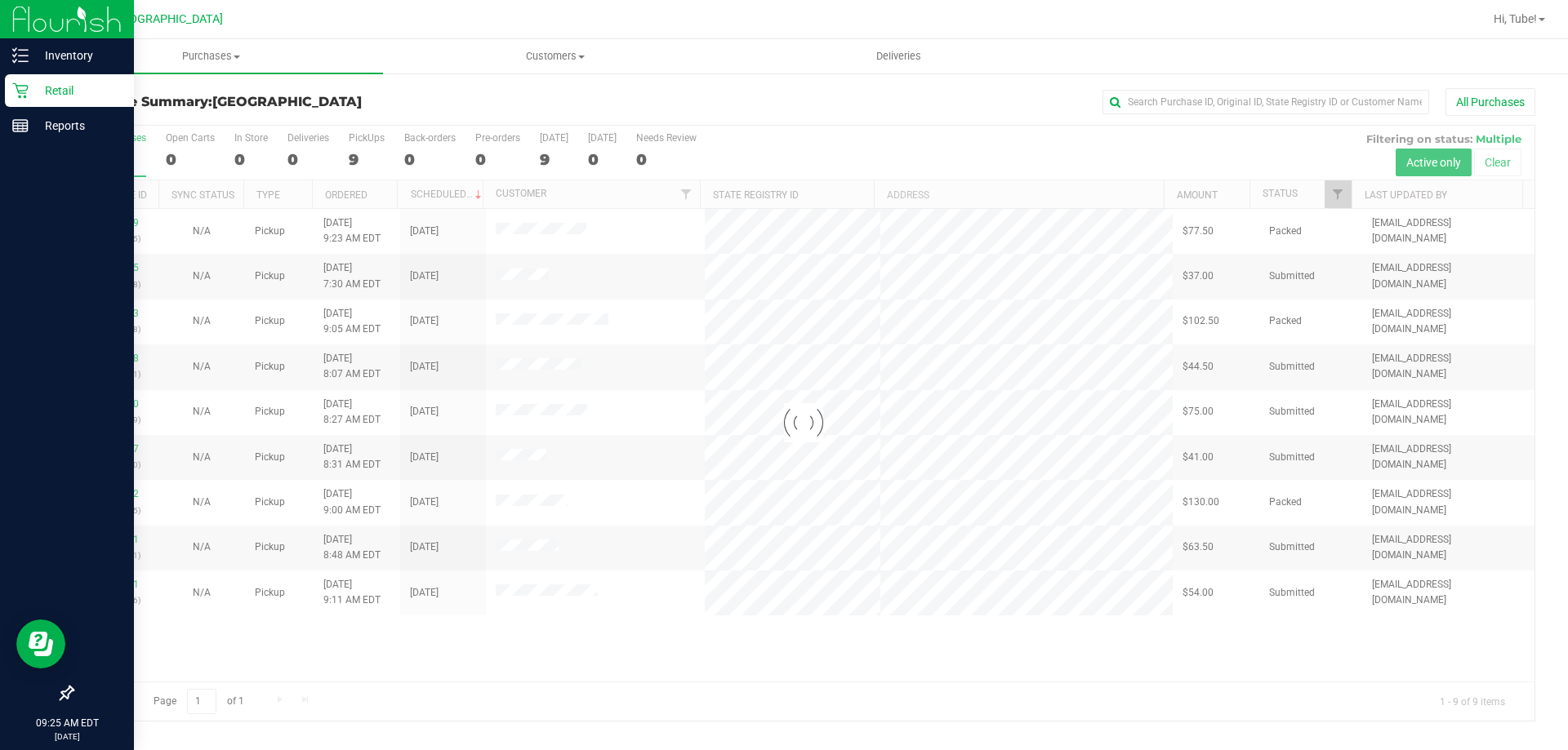
click at [357, 152] on div at bounding box center [803, 424] width 1462 height 595
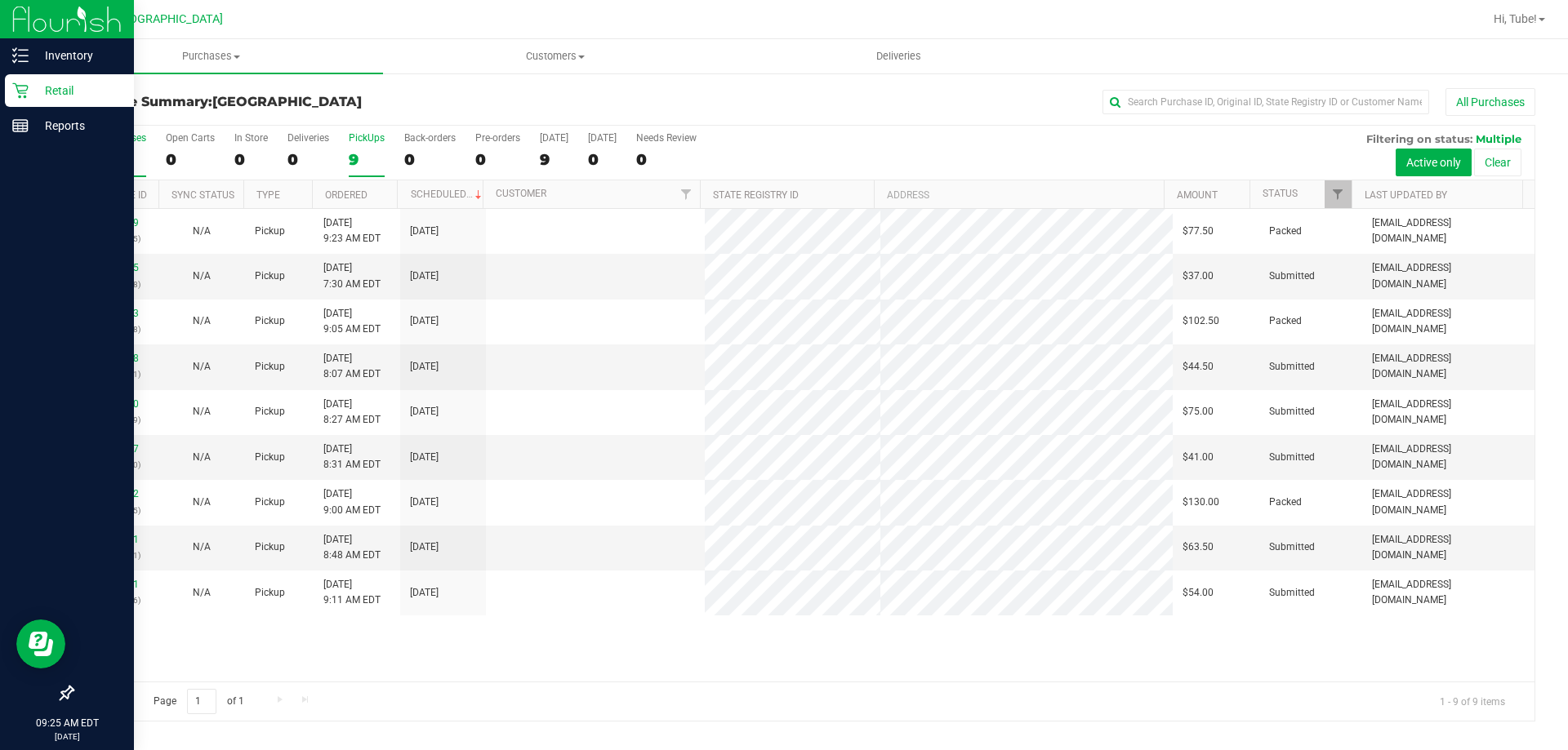
click at [359, 150] on div "9" at bounding box center [366, 159] width 36 height 19
click at [0, 0] on input "PickUps 9" at bounding box center [0, 0] width 0 height 0
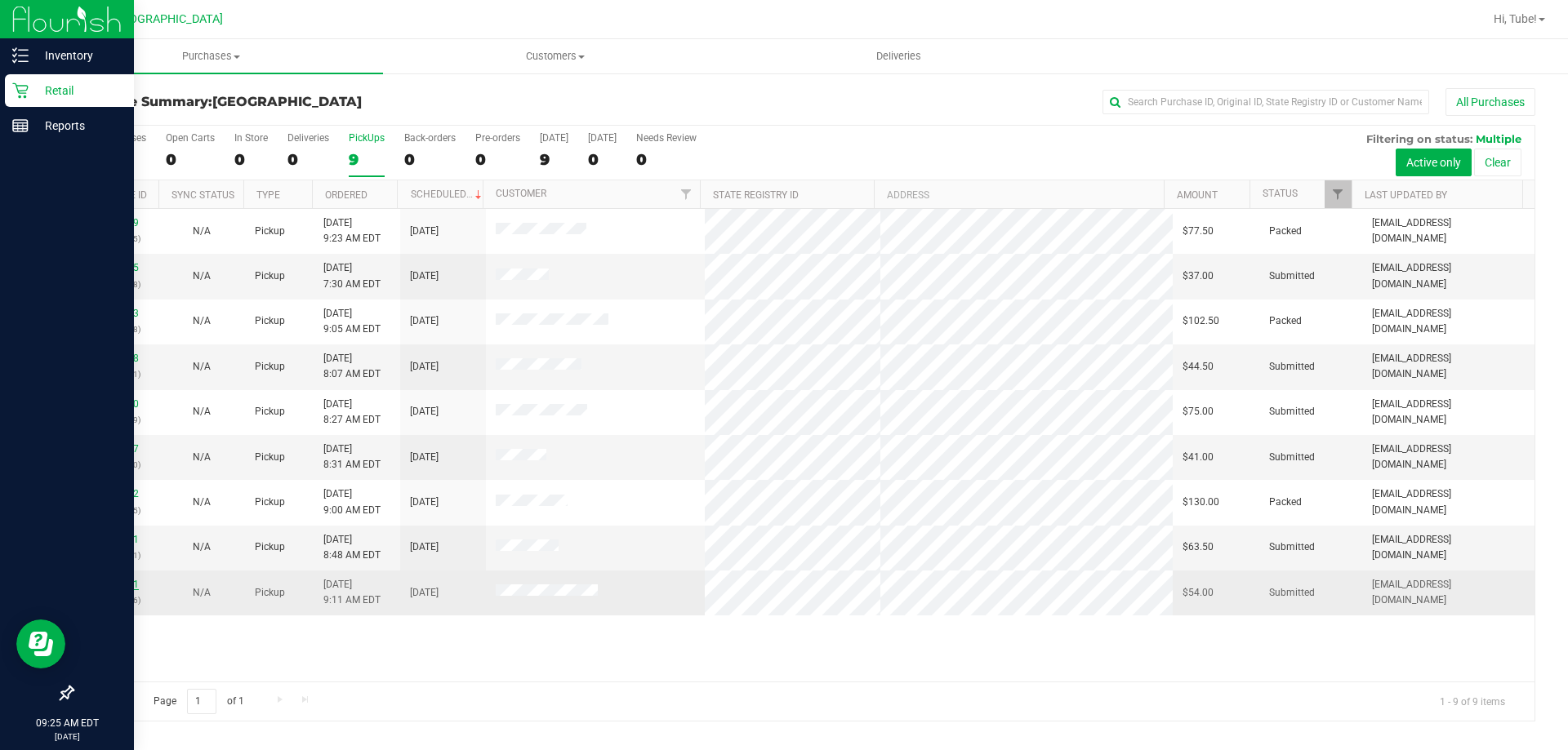
click at [123, 582] on link "11997381" at bounding box center [115, 585] width 45 height 11
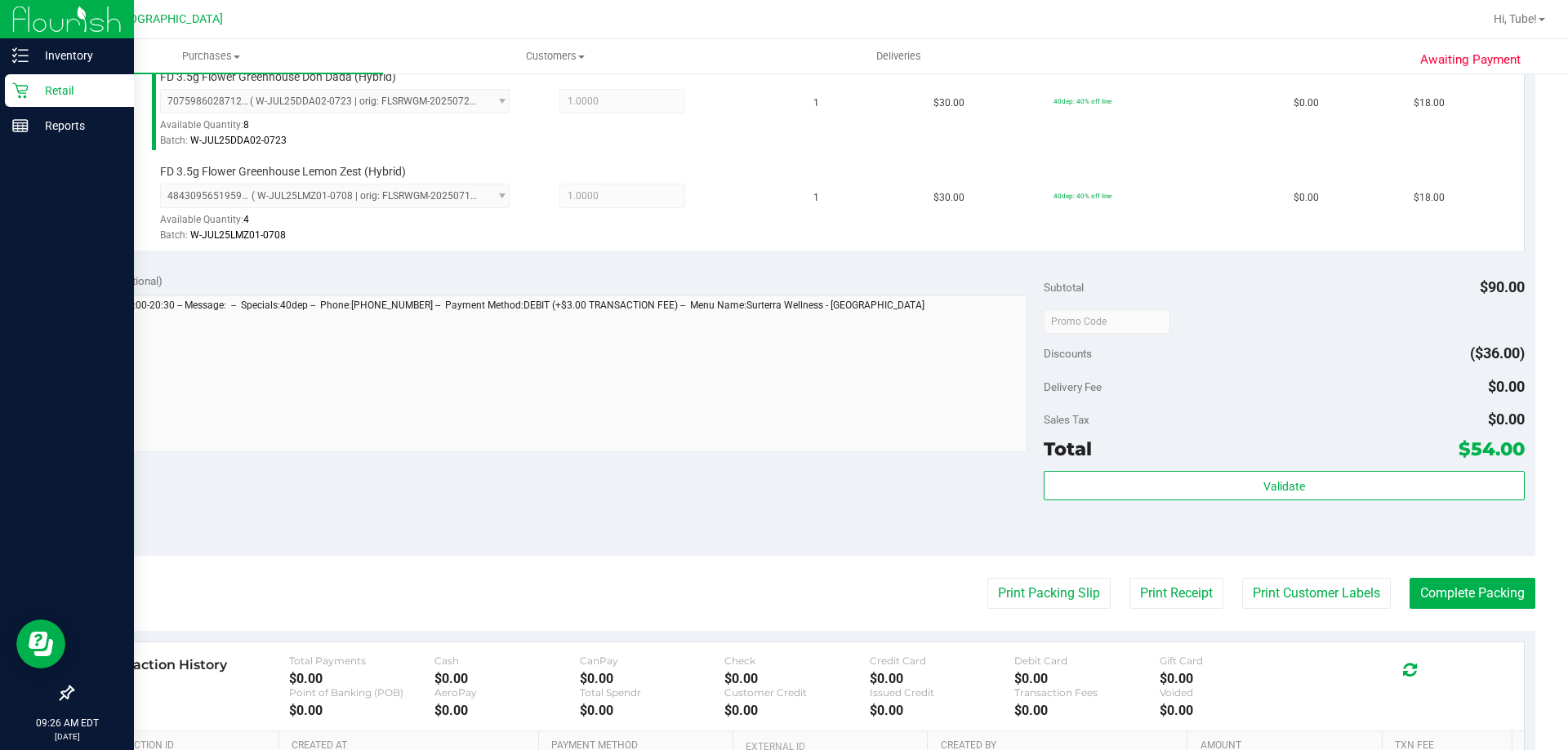
scroll to position [572, 0]
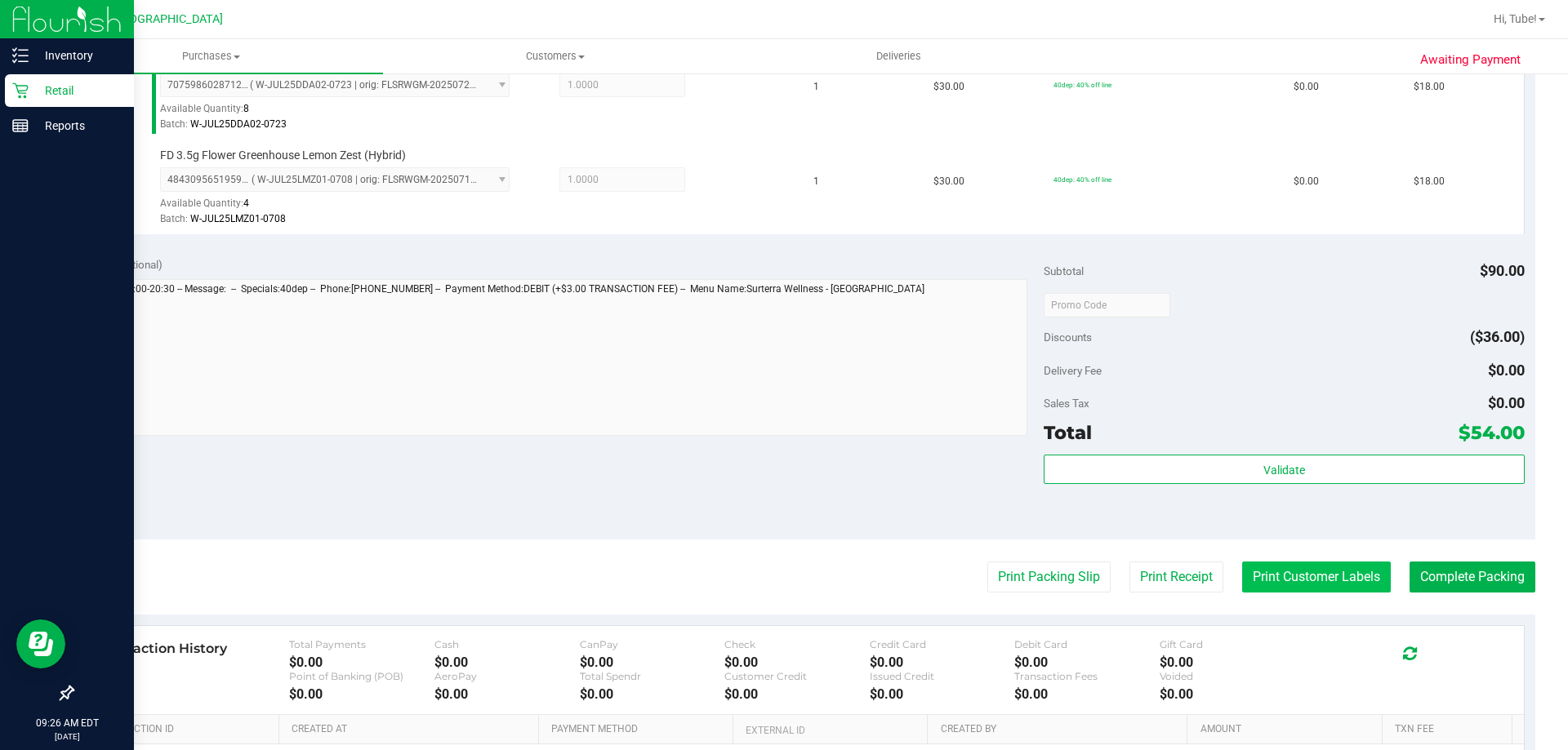
click at [1282, 569] on button "Print Customer Labels" at bounding box center [1317, 577] width 148 height 31
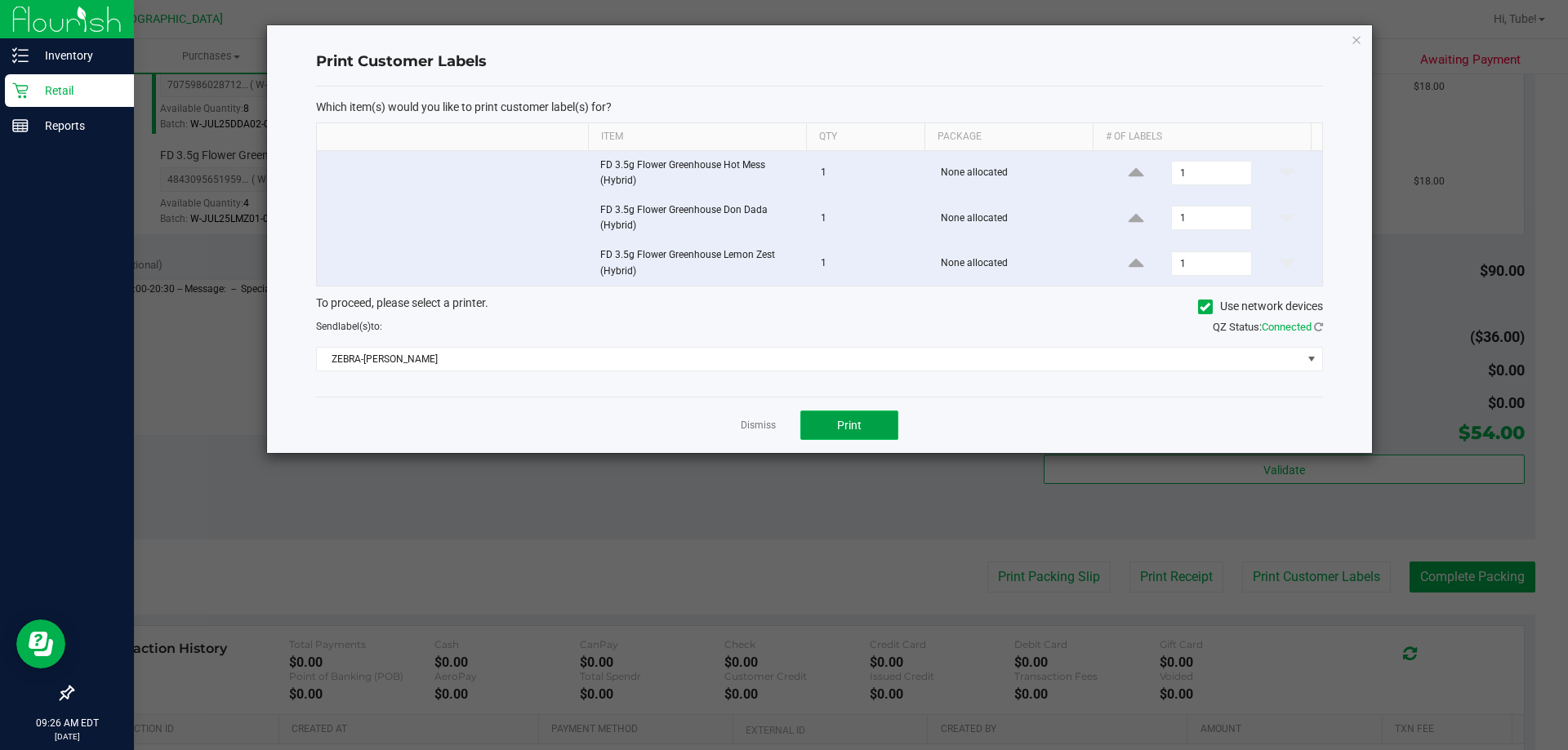
click at [880, 418] on button "Print" at bounding box center [849, 426] width 98 height 30
click at [1360, 39] on icon "button" at bounding box center [1357, 39] width 11 height 19
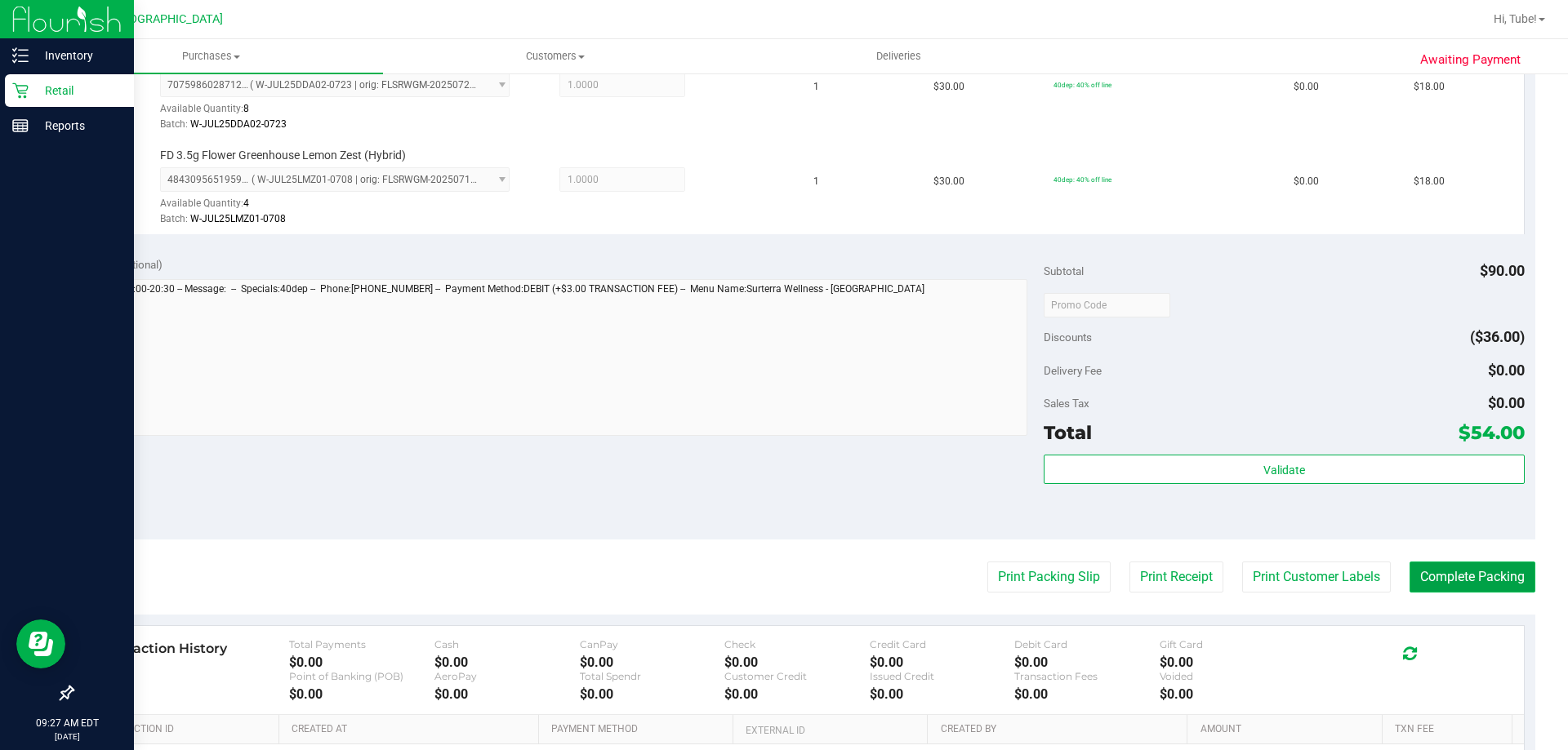
click at [1460, 586] on button "Complete Packing" at bounding box center [1472, 577] width 126 height 31
